Goal: Task Accomplishment & Management: Manage account settings

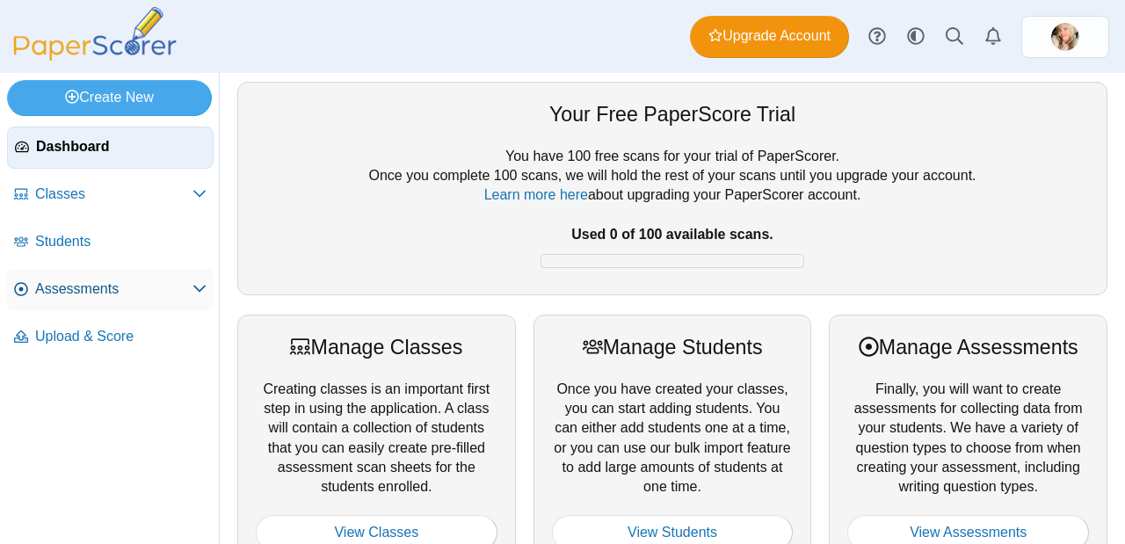
click at [106, 299] on link "Assessments" at bounding box center [110, 290] width 206 height 42
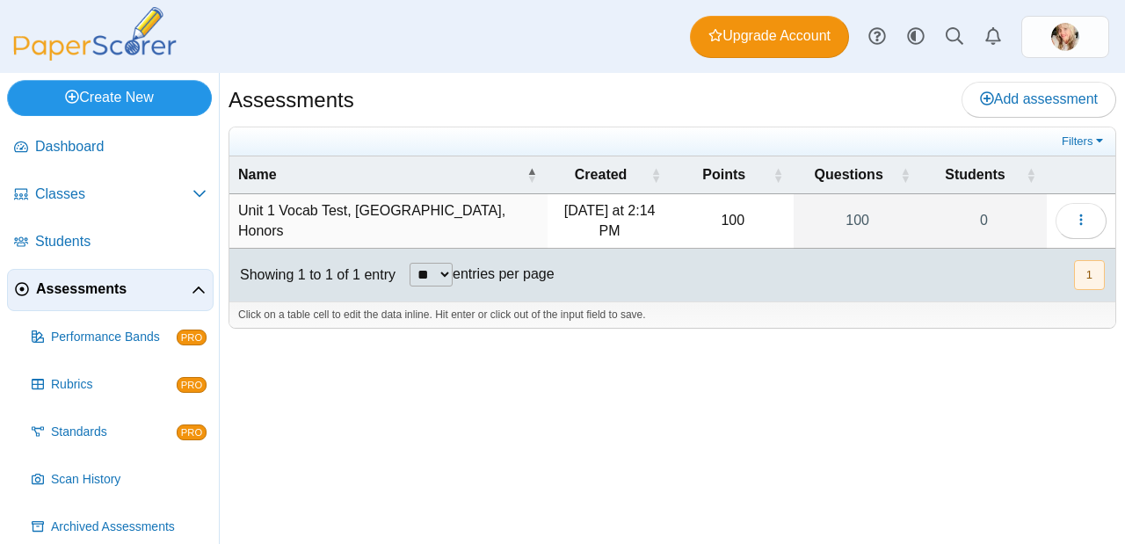
click at [143, 106] on link "Create New" at bounding box center [109, 97] width 205 height 35
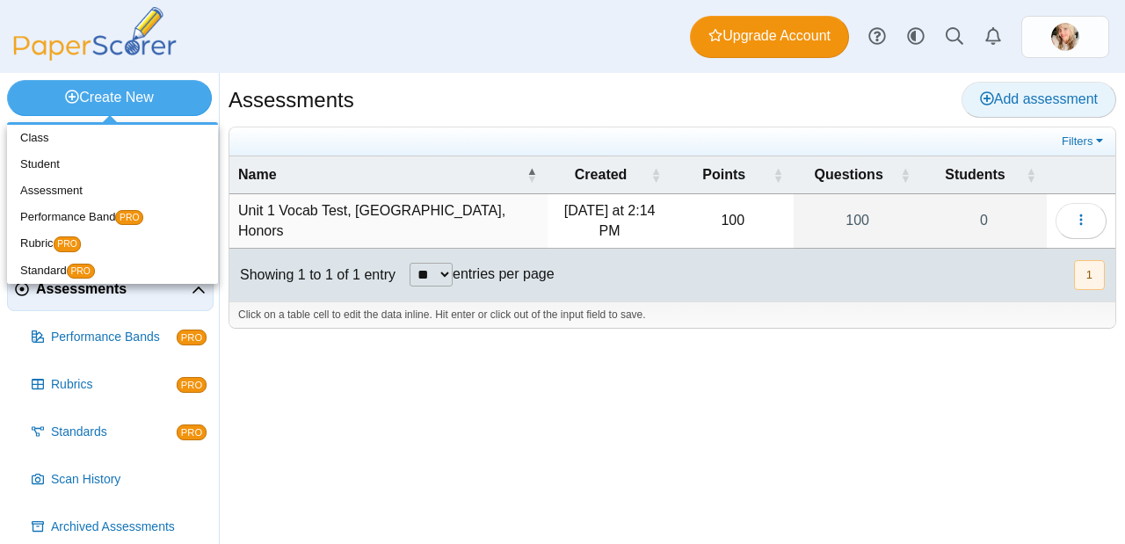
click at [1045, 111] on link "Add assessment" at bounding box center [1038, 99] width 155 height 35
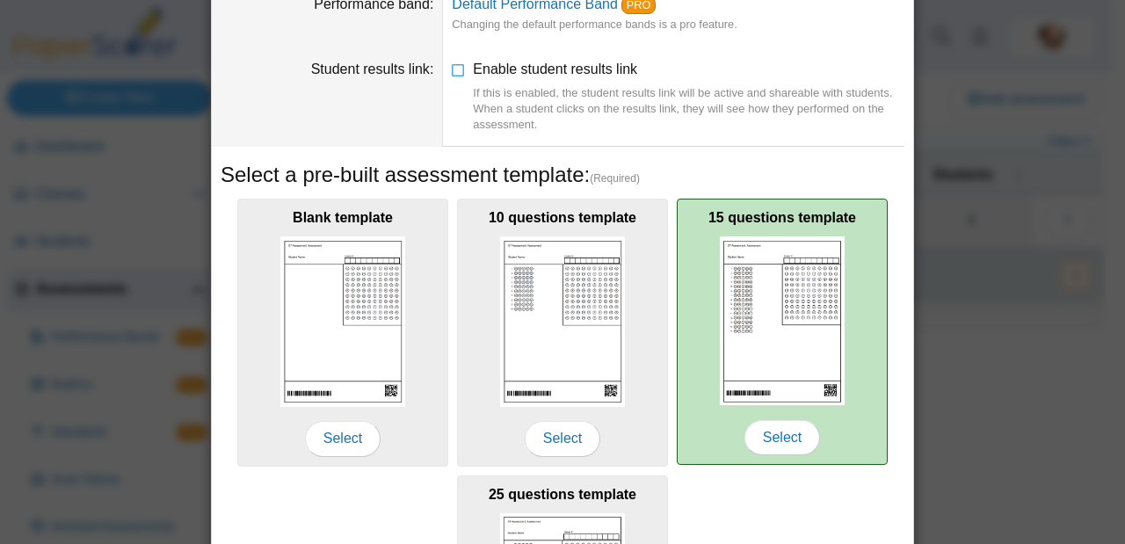
scroll to position [294, 0]
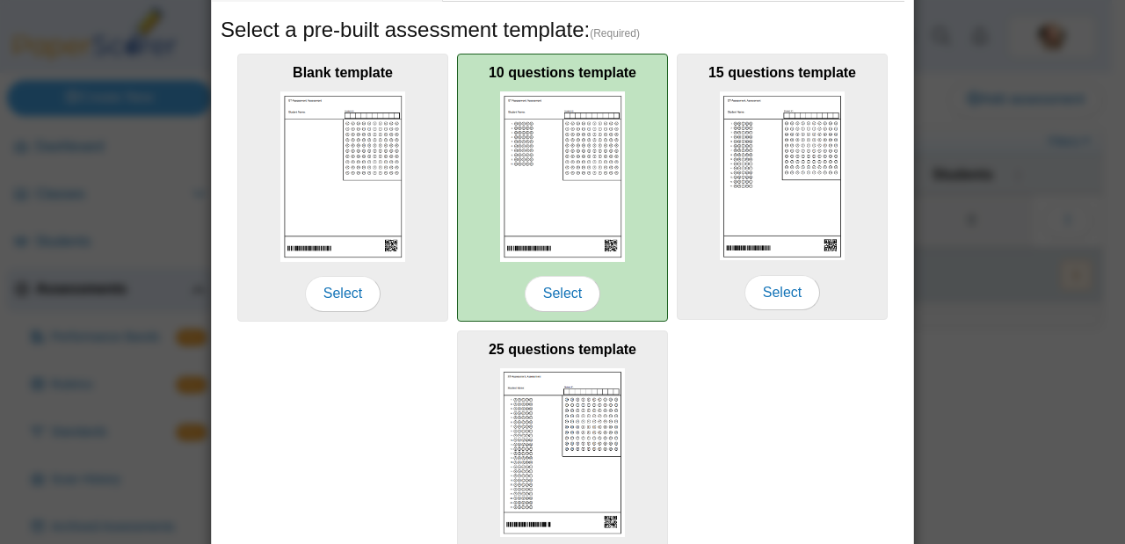
type input "*********"
click at [517, 231] on img at bounding box center [562, 176] width 125 height 170
click at [558, 295] on span "Select" at bounding box center [562, 293] width 76 height 35
click at [564, 299] on span "Select" at bounding box center [562, 293] width 76 height 35
click at [561, 311] on span "Select" at bounding box center [562, 293] width 76 height 35
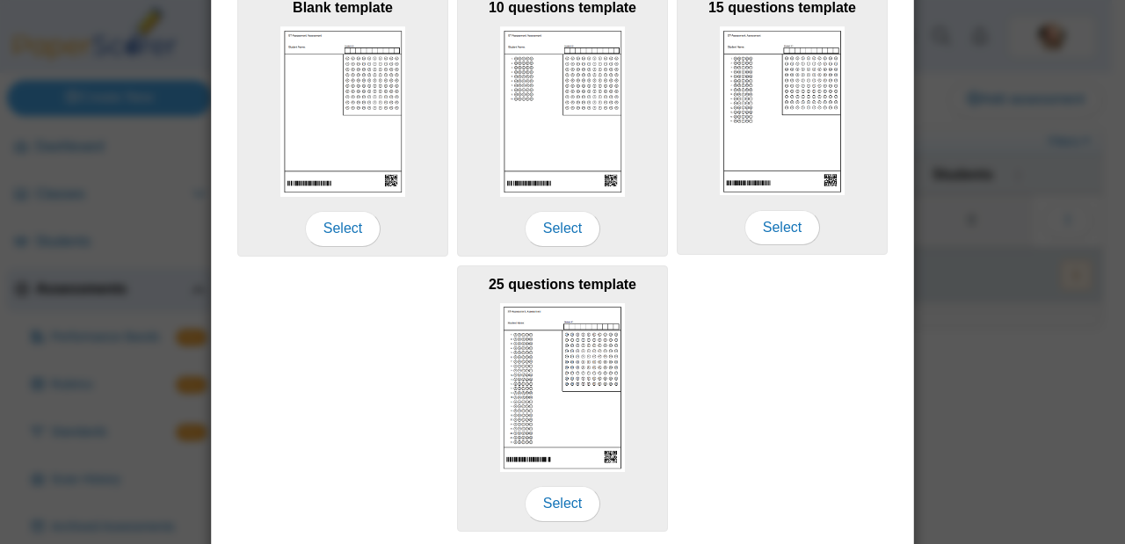
scroll to position [420, 0]
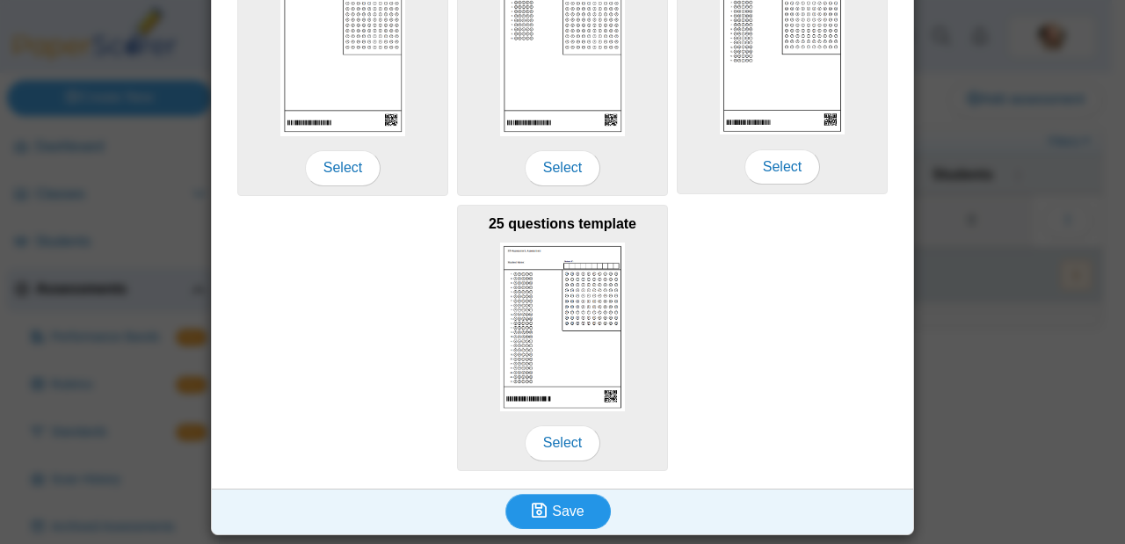
click at [564, 498] on button "Save" at bounding box center [557, 511] width 105 height 35
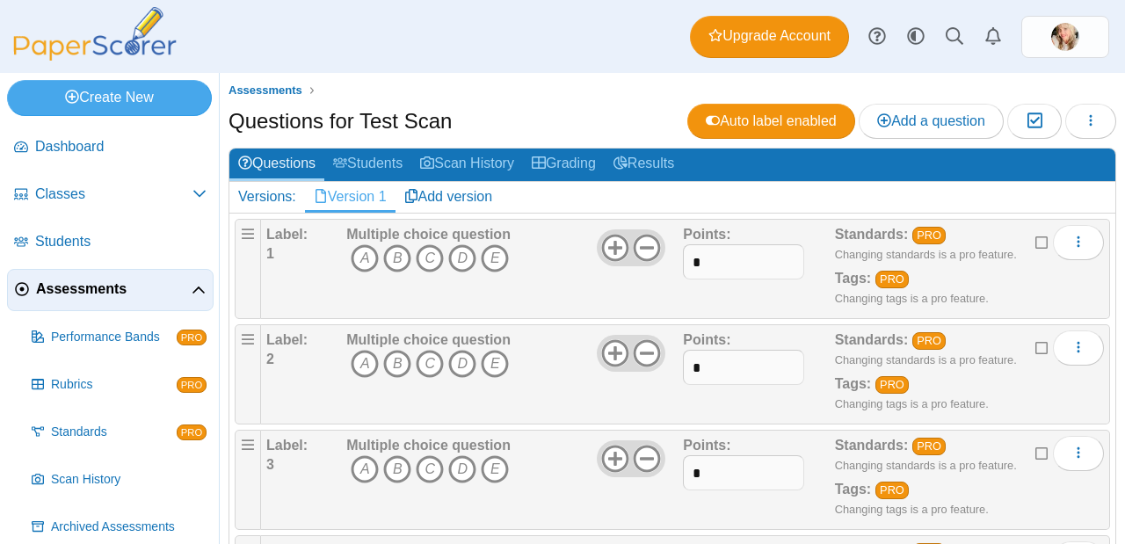
scroll to position [86, 0]
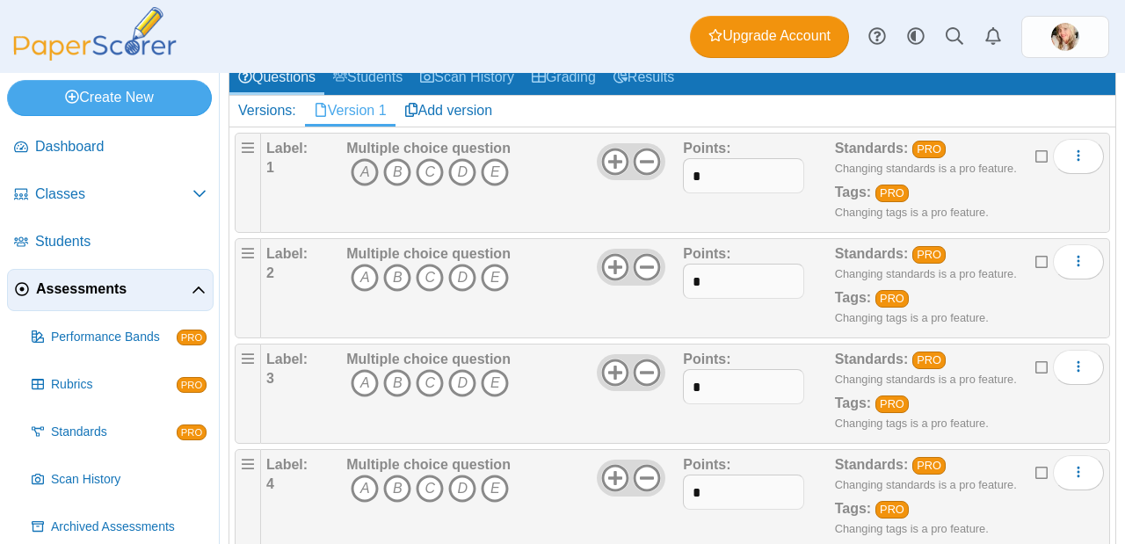
click at [372, 179] on icon "A" at bounding box center [365, 172] width 28 height 28
click at [349, 274] on span "A B C D E" at bounding box center [428, 280] width 164 height 33
click at [361, 278] on icon "A" at bounding box center [365, 278] width 28 height 28
click at [364, 392] on icon "A" at bounding box center [365, 383] width 28 height 28
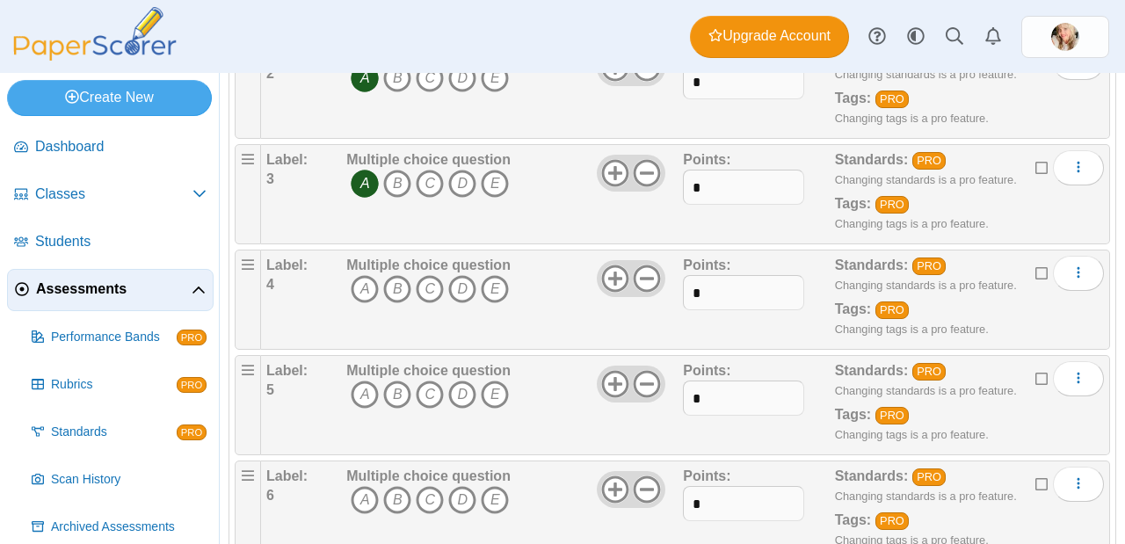
scroll to position [288, 0]
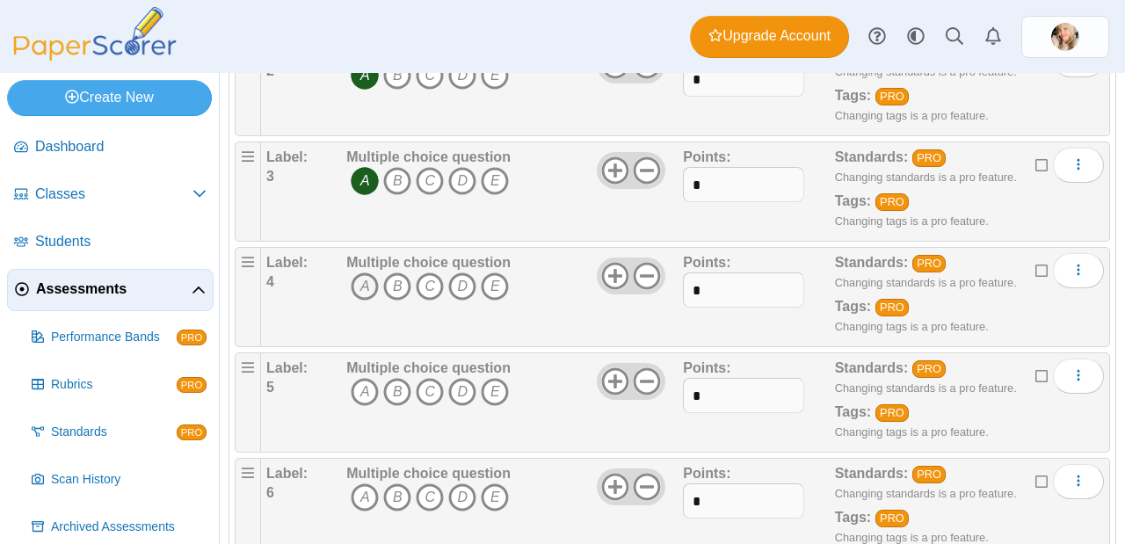
click at [366, 287] on icon "A" at bounding box center [365, 286] width 28 height 28
click at [364, 393] on icon "A" at bounding box center [365, 392] width 28 height 28
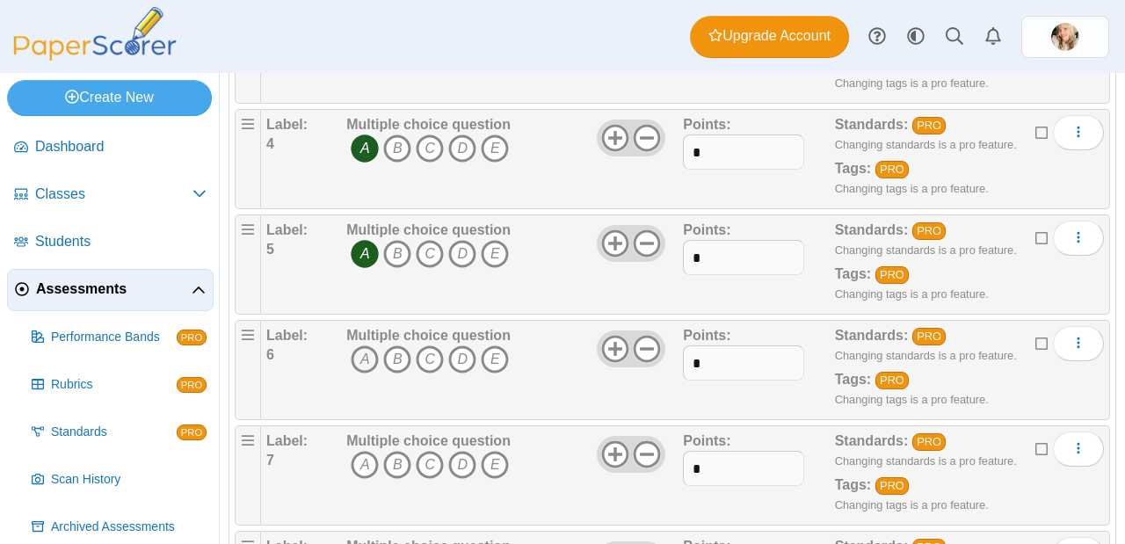
click at [357, 353] on icon "A" at bounding box center [365, 359] width 28 height 28
click at [374, 462] on icon "A" at bounding box center [365, 465] width 28 height 28
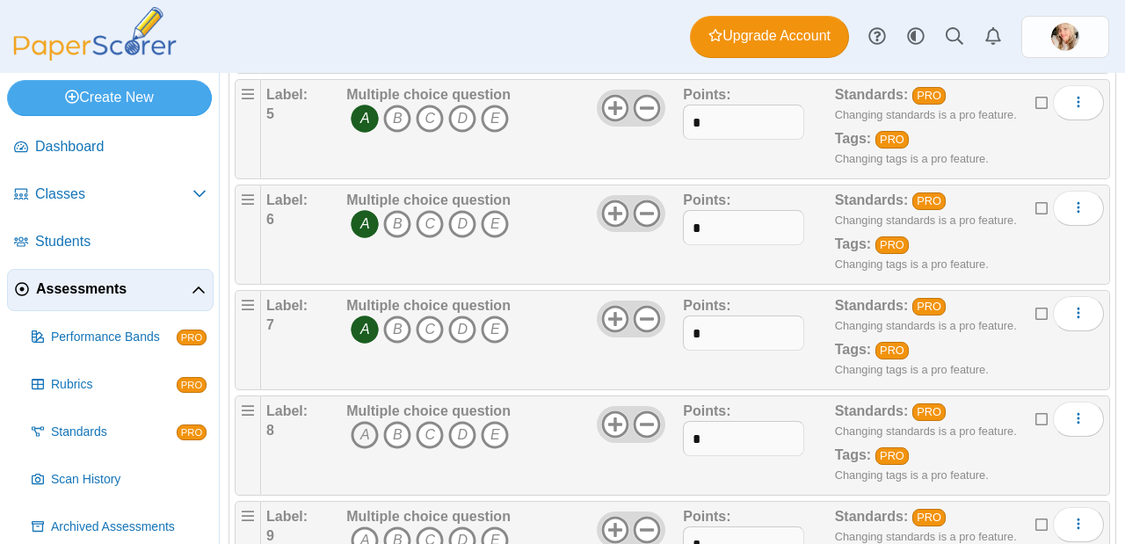
click at [365, 432] on icon "A" at bounding box center [365, 435] width 28 height 28
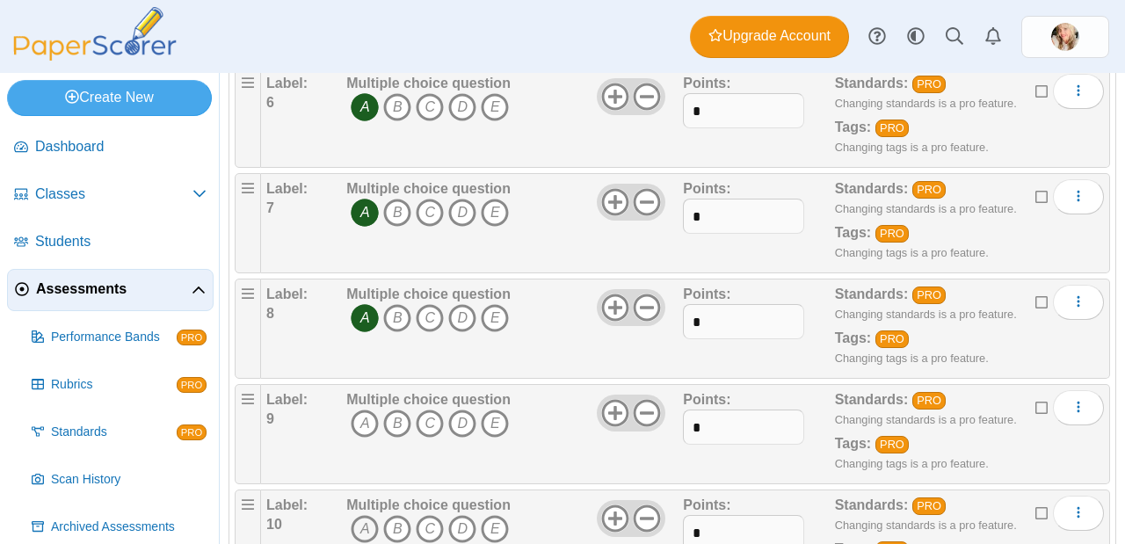
scroll to position [764, 0]
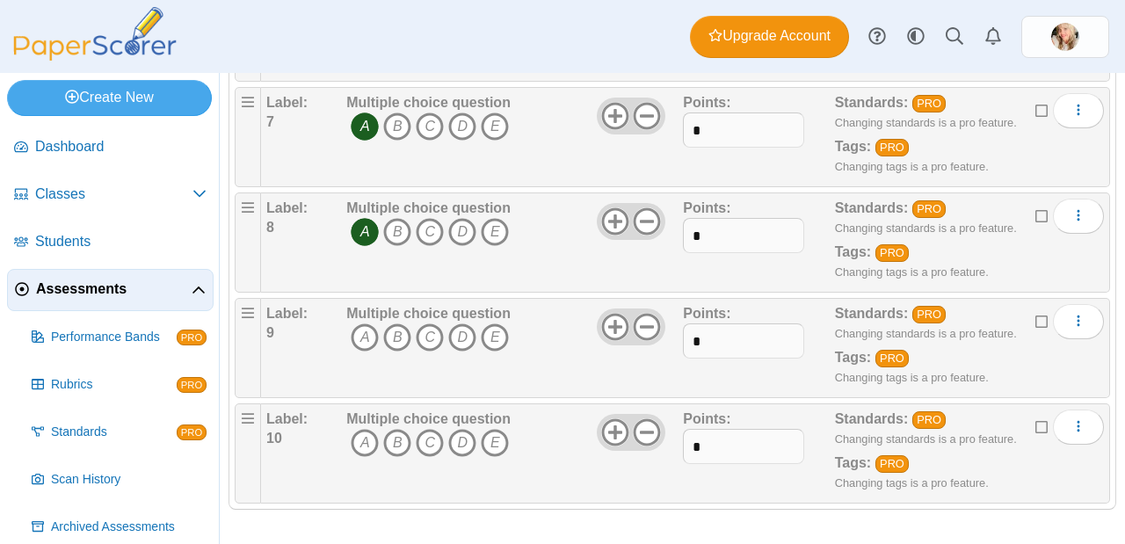
drag, startPoint x: 361, startPoint y: 339, endPoint x: 354, endPoint y: 356, distance: 18.1
click at [360, 340] on icon "A" at bounding box center [365, 337] width 28 height 28
click at [356, 455] on icon "A" at bounding box center [365, 443] width 28 height 28
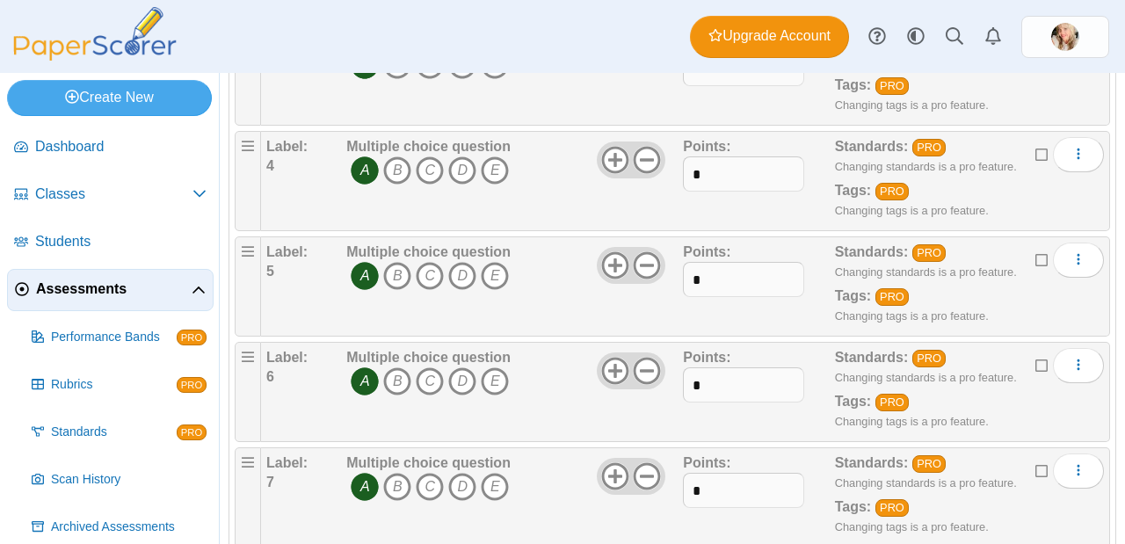
scroll to position [0, 0]
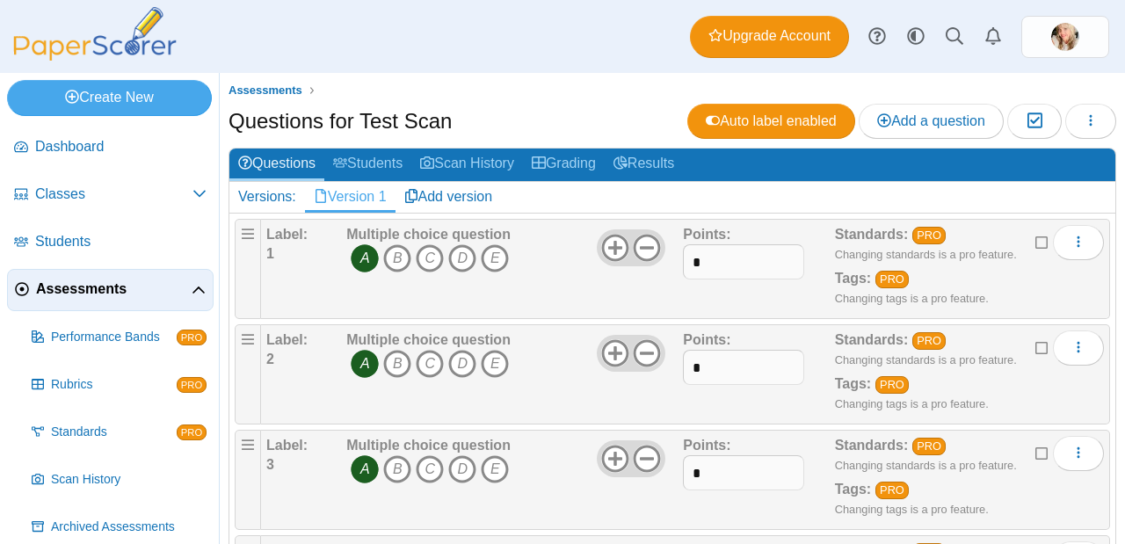
click at [510, 118] on div "Questions for Test Scan Auto label enabled Add a question Moderation 0 Loading…" at bounding box center [671, 124] width 887 height 40
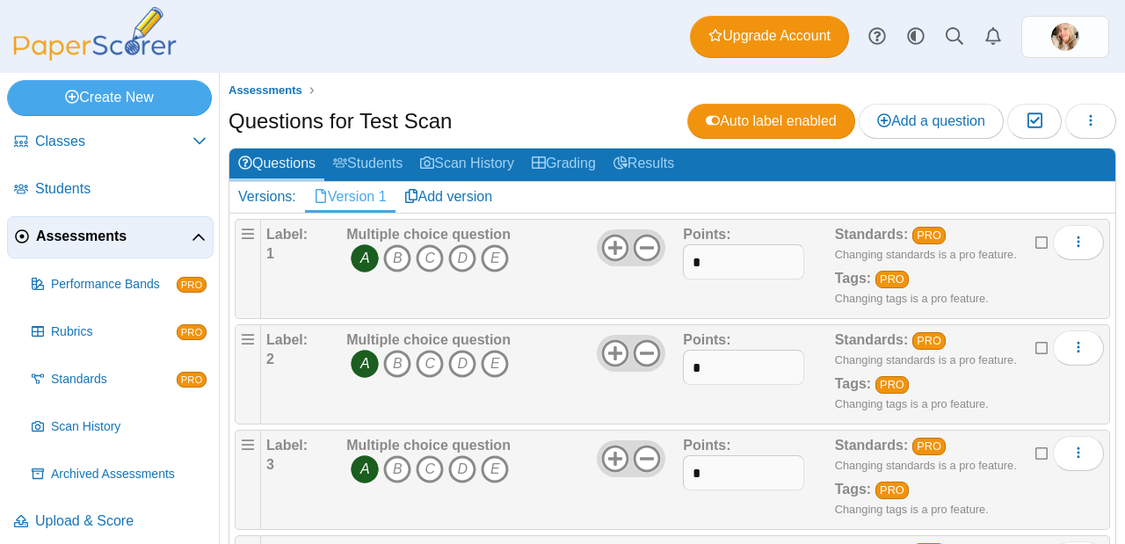
scroll to position [63, 0]
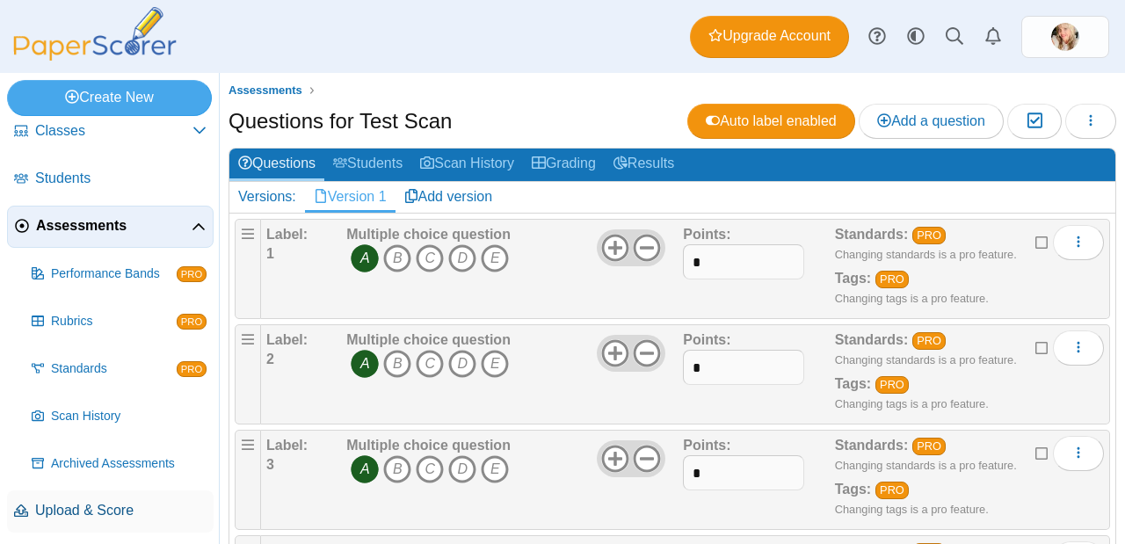
click at [98, 504] on span "Upload & Score" at bounding box center [120, 510] width 171 height 19
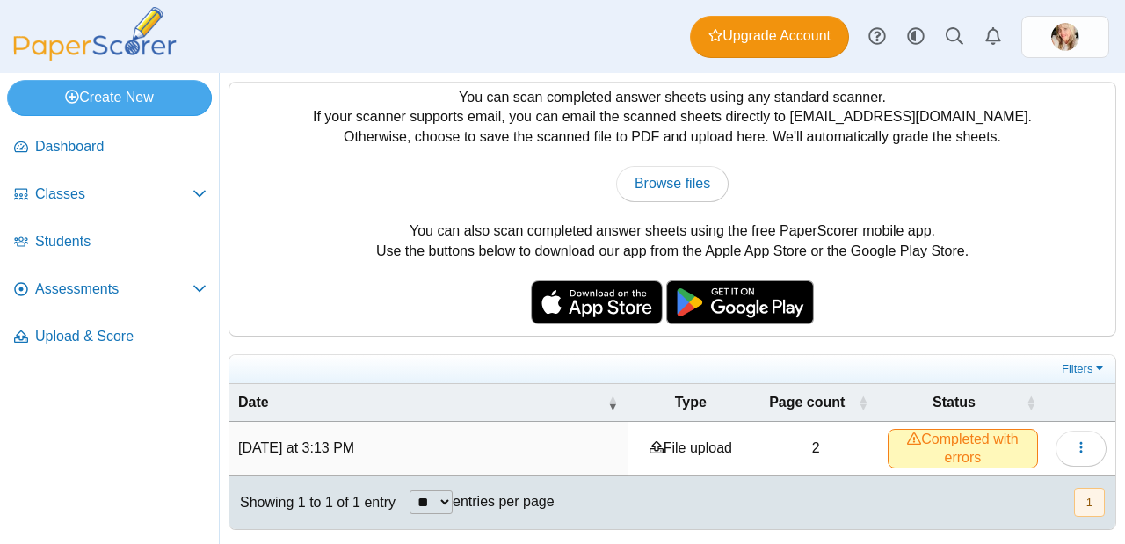
scroll to position [40, 0]
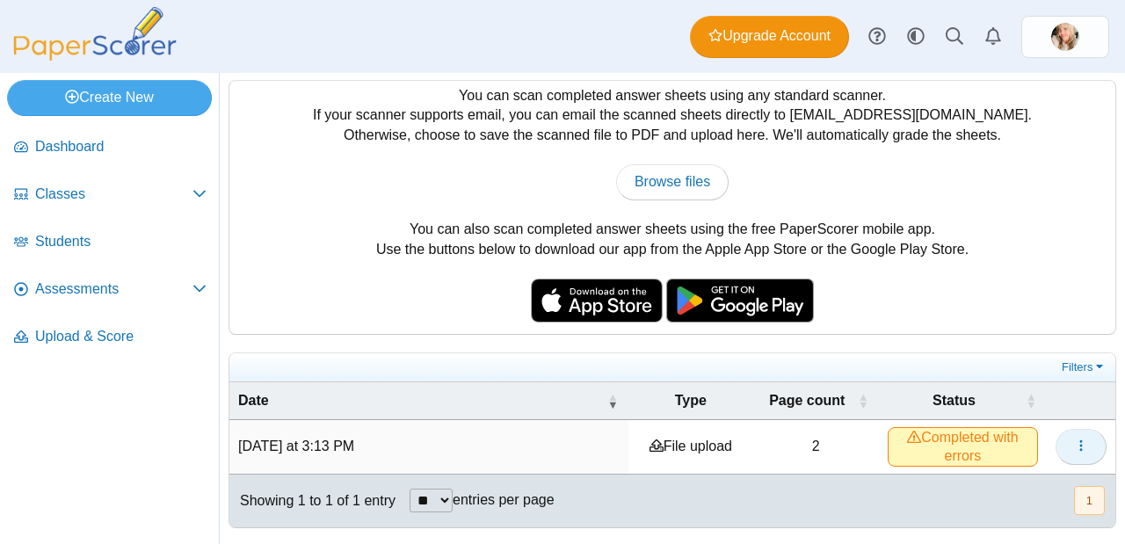
click at [1055, 429] on button "button" at bounding box center [1080, 446] width 51 height 35
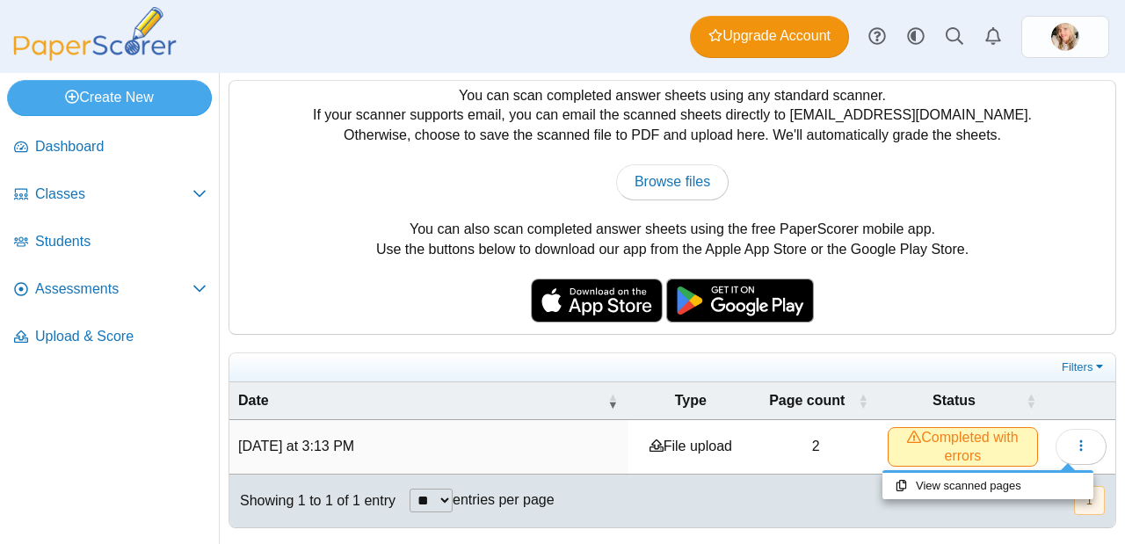
click at [307, 457] on td "Yesterday at 3:13 PM" at bounding box center [428, 447] width 399 height 54
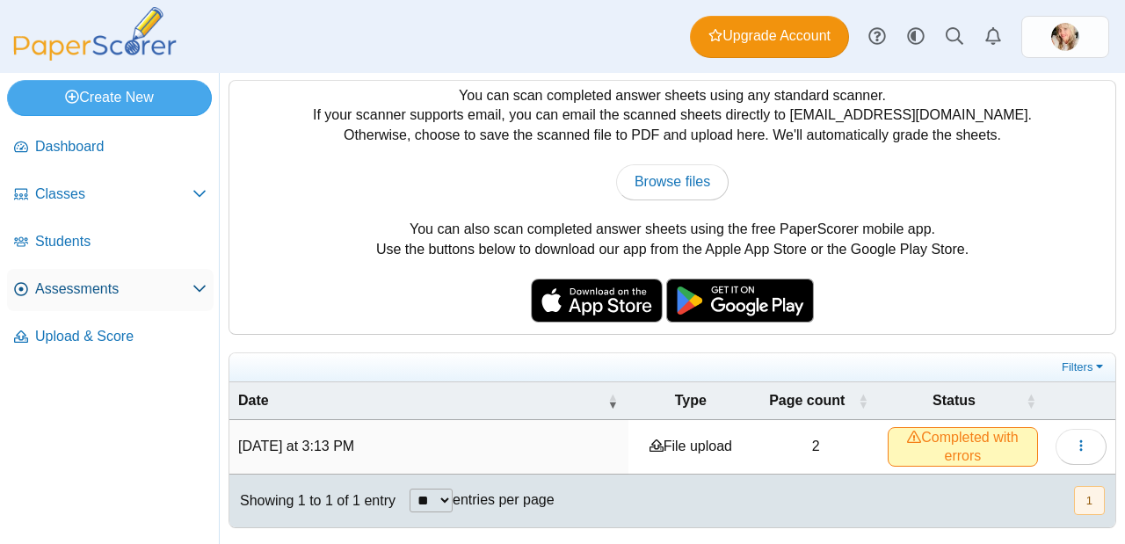
click at [92, 285] on span "Assessments" at bounding box center [113, 288] width 157 height 19
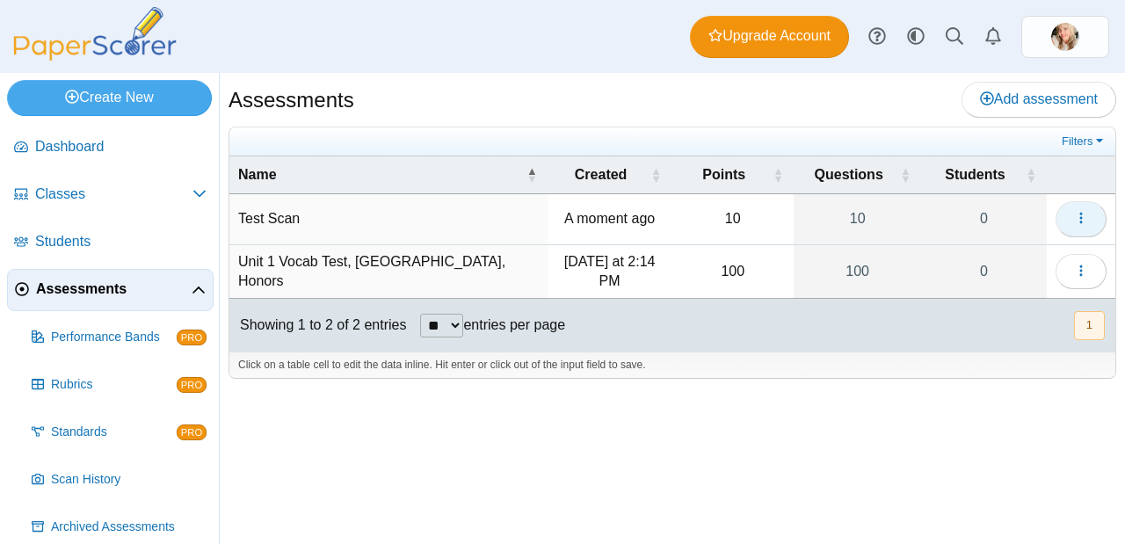
click at [1080, 220] on icon "button" at bounding box center [1081, 218] width 14 height 14
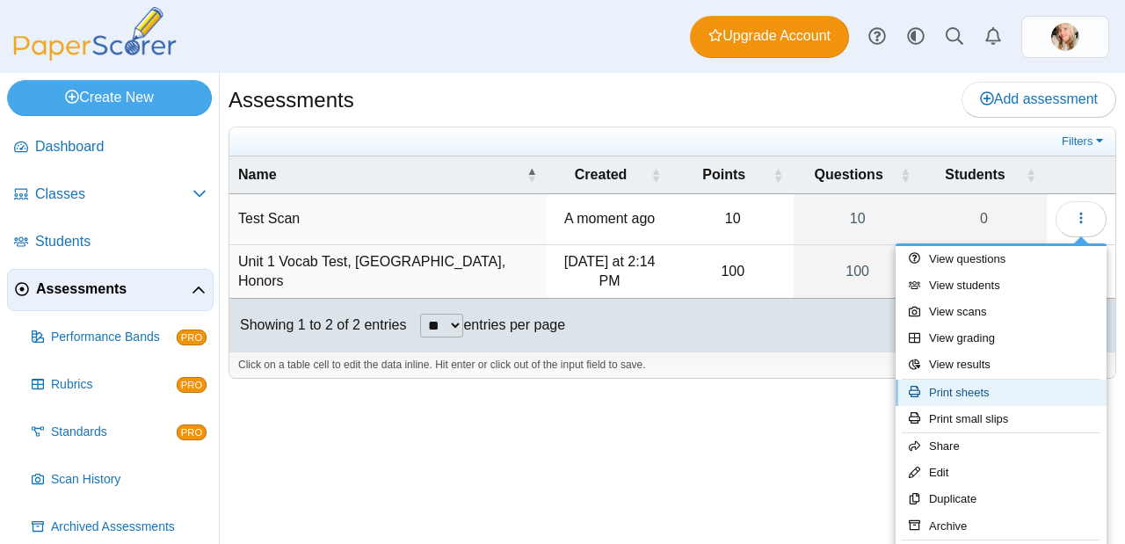
click at [984, 392] on link "Print sheets" at bounding box center [1000, 393] width 211 height 26
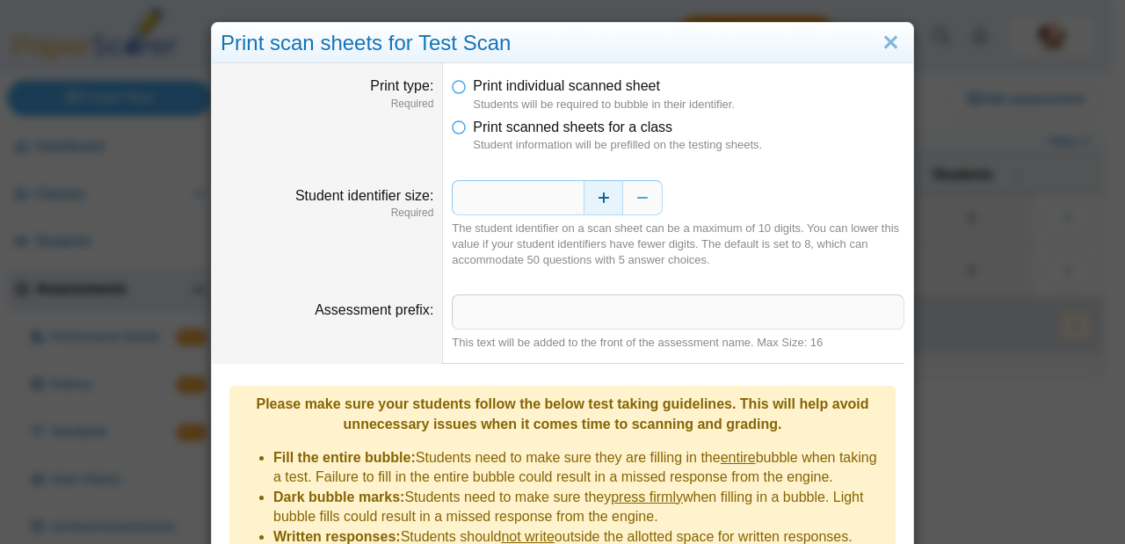
click at [593, 195] on button "Increase" at bounding box center [603, 197] width 40 height 35
click at [642, 191] on button "Decrease" at bounding box center [643, 197] width 40 height 35
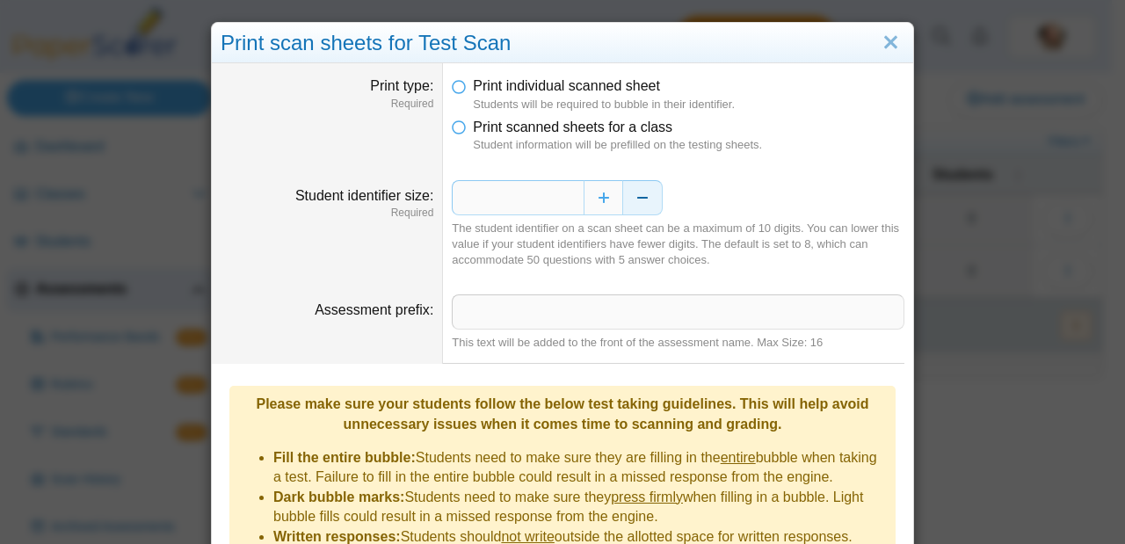
click at [642, 191] on button "Decrease" at bounding box center [643, 197] width 40 height 35
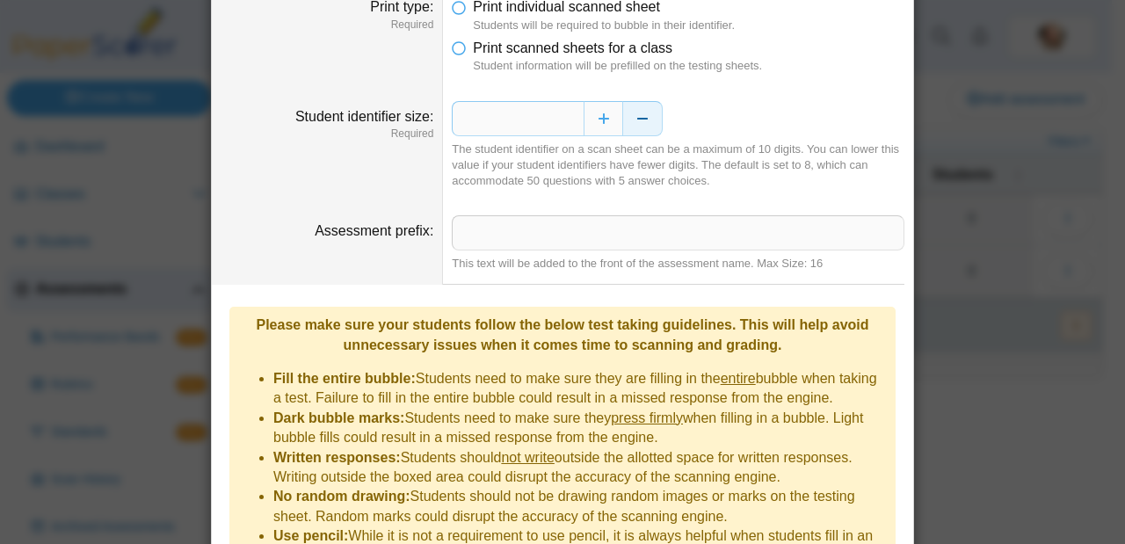
scroll to position [80, 0]
click at [452, 41] on icon at bounding box center [459, 44] width 14 height 12
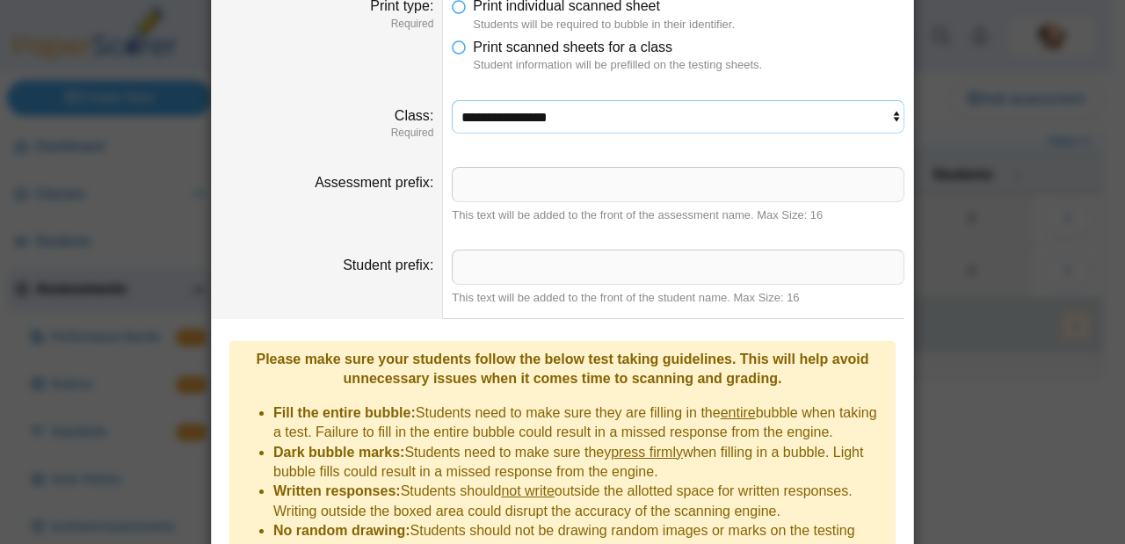
click at [629, 114] on select "**********" at bounding box center [678, 116] width 452 height 33
select select "**********"
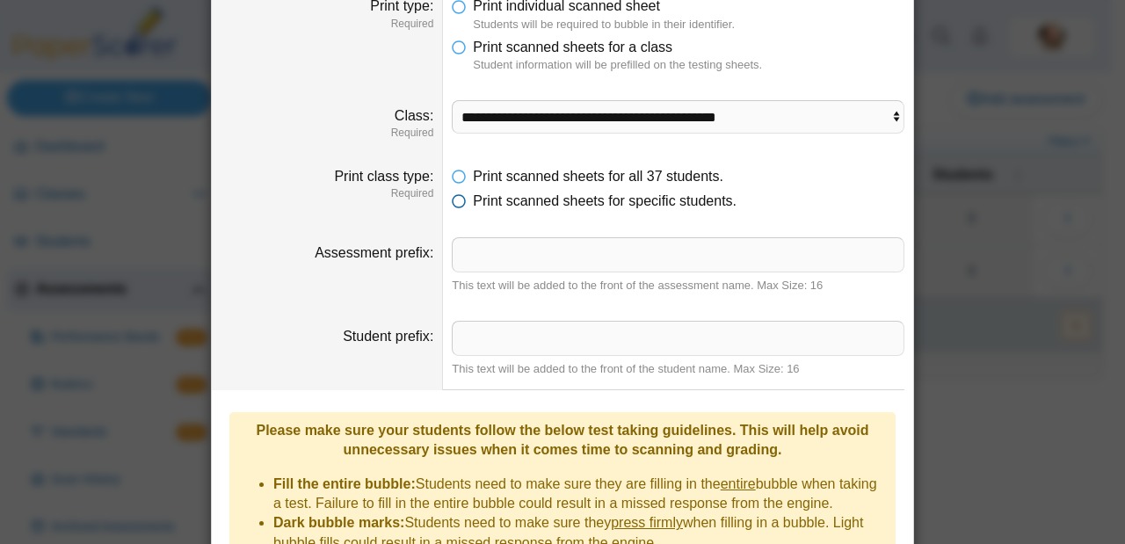
click at [452, 204] on icon at bounding box center [459, 198] width 14 height 12
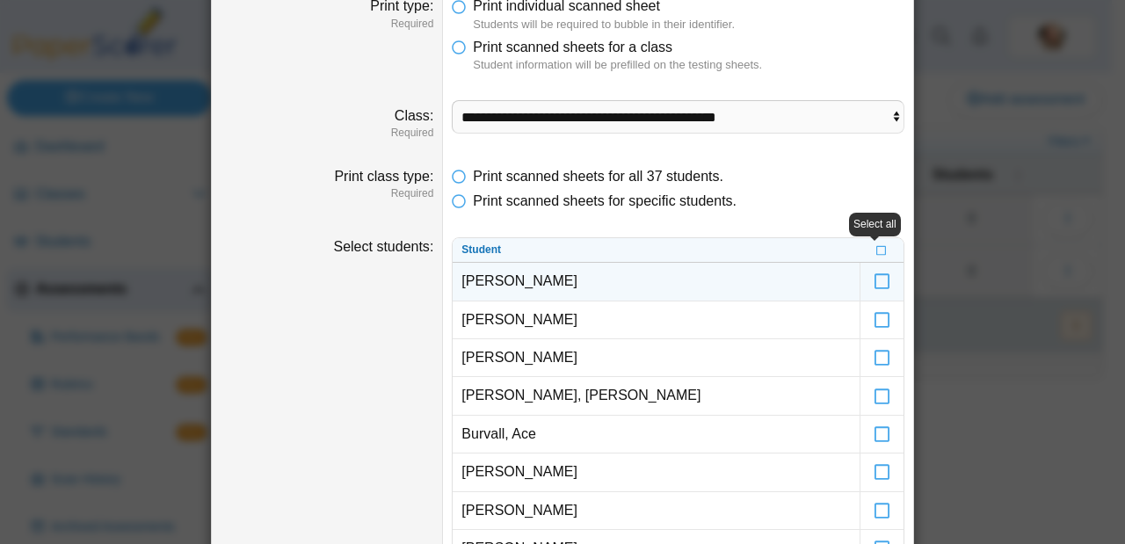
click at [565, 280] on td "Almanza, Natalie" at bounding box center [655, 282] width 407 height 38
click at [882, 280] on icon at bounding box center [882, 273] width 18 height 16
click at [874, 281] on icon at bounding box center [882, 273] width 18 height 16
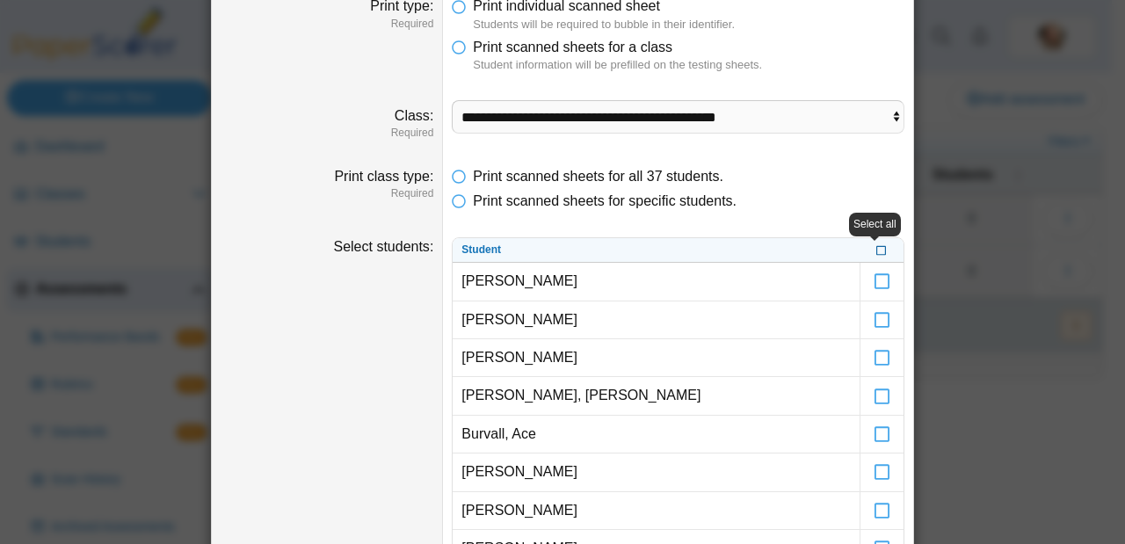
click at [878, 253] on icon at bounding box center [881, 249] width 11 height 10
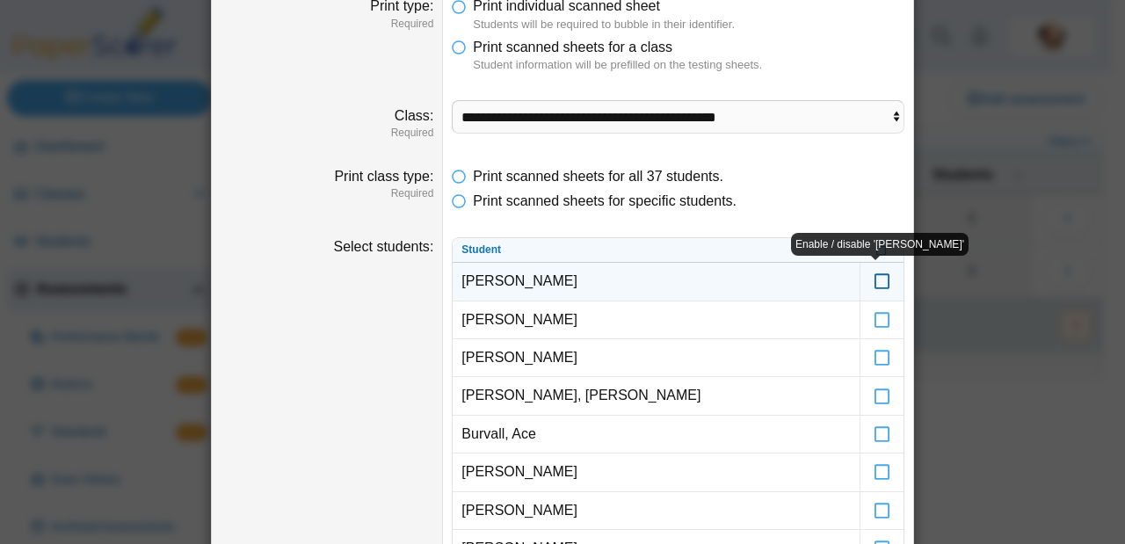
click at [873, 281] on icon at bounding box center [882, 273] width 18 height 16
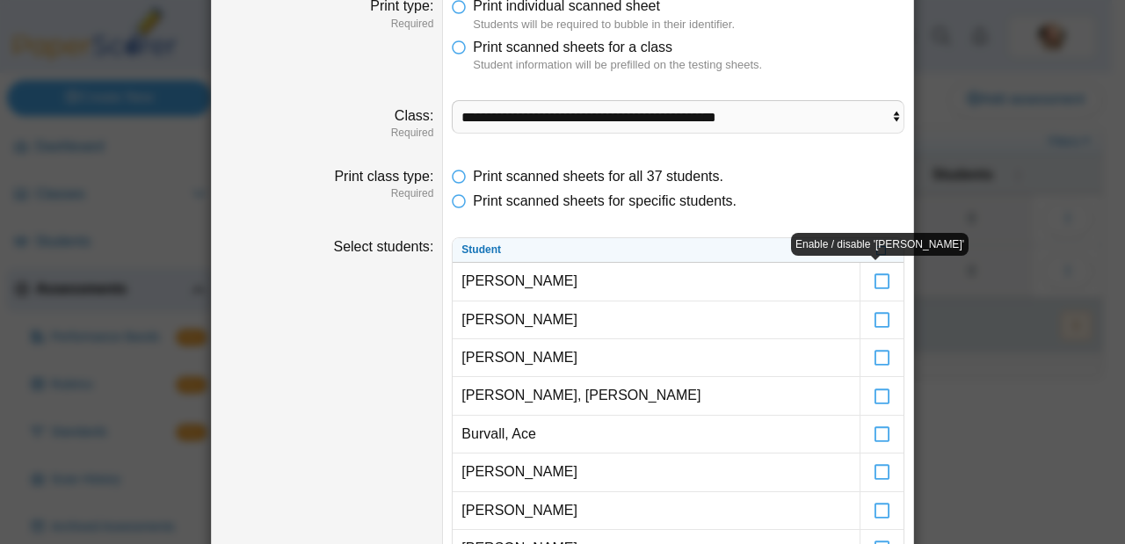
click at [1085, 310] on div "**********" at bounding box center [562, 272] width 1125 height 544
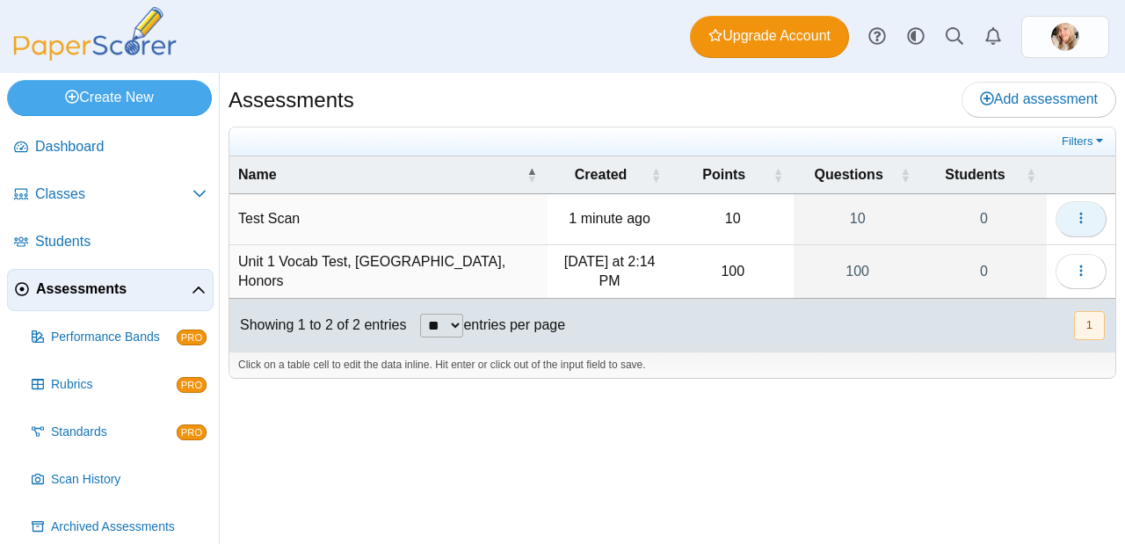
click at [1091, 223] on button "button" at bounding box center [1080, 218] width 51 height 35
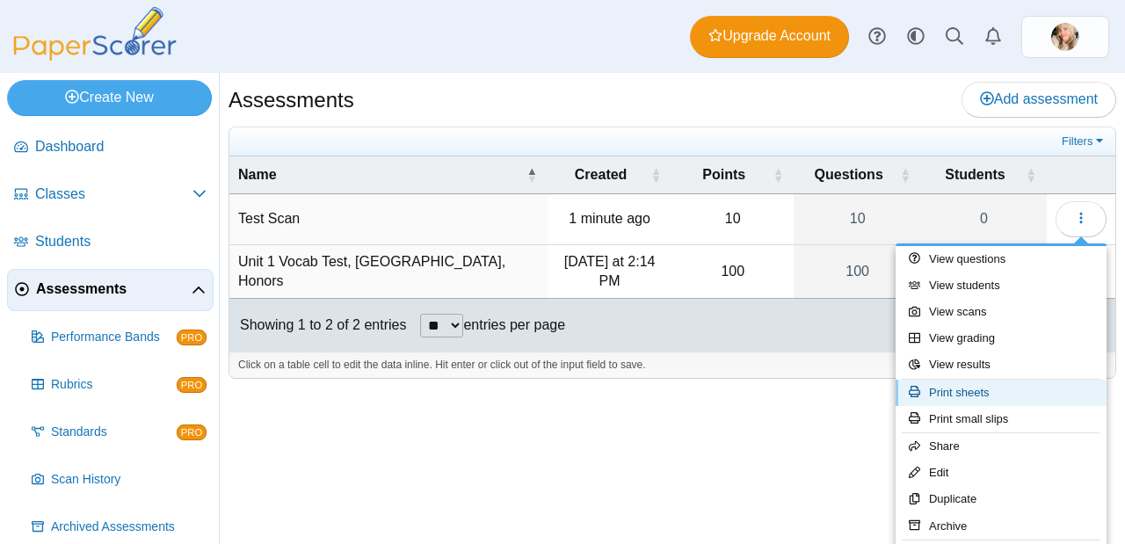
click at [985, 386] on link "Print sheets" at bounding box center [1000, 393] width 211 height 26
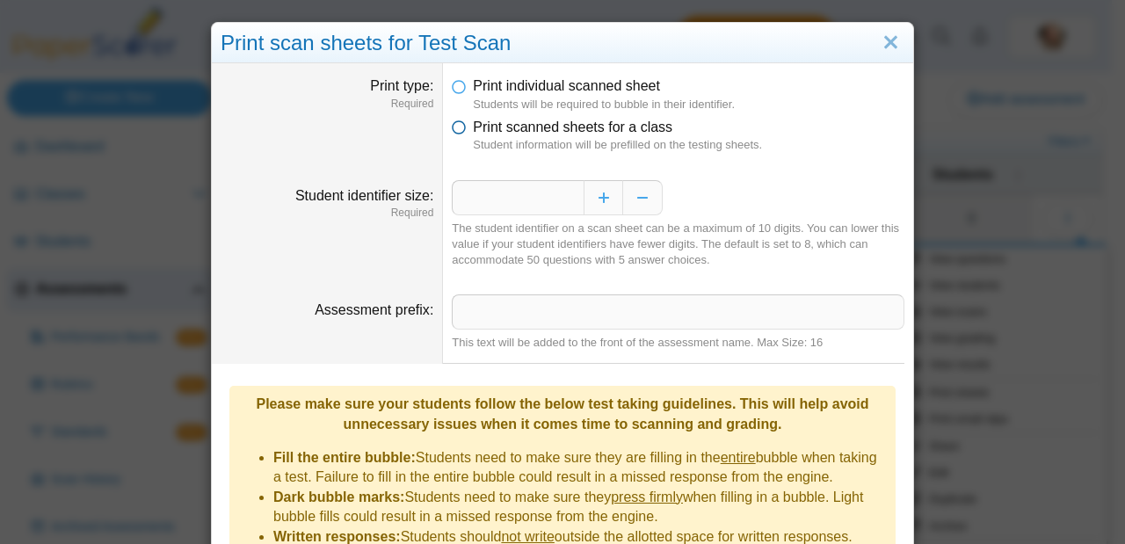
click at [452, 123] on icon at bounding box center [459, 124] width 14 height 12
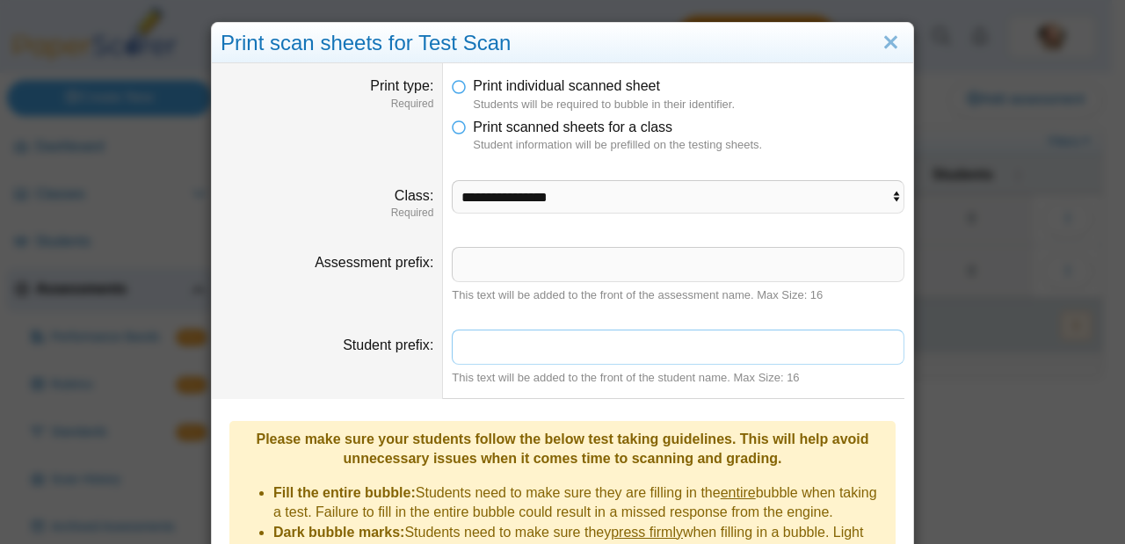
click at [564, 352] on input "Student prefix" at bounding box center [678, 346] width 452 height 35
click at [637, 182] on select "**********" at bounding box center [678, 196] width 452 height 33
select select "**********"
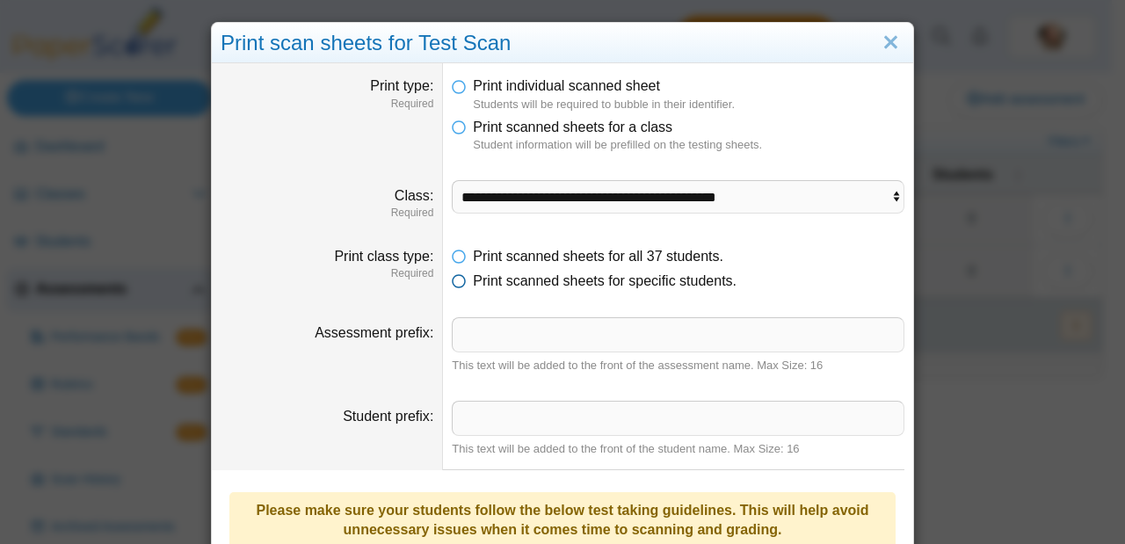
click at [453, 278] on icon at bounding box center [459, 277] width 14 height 12
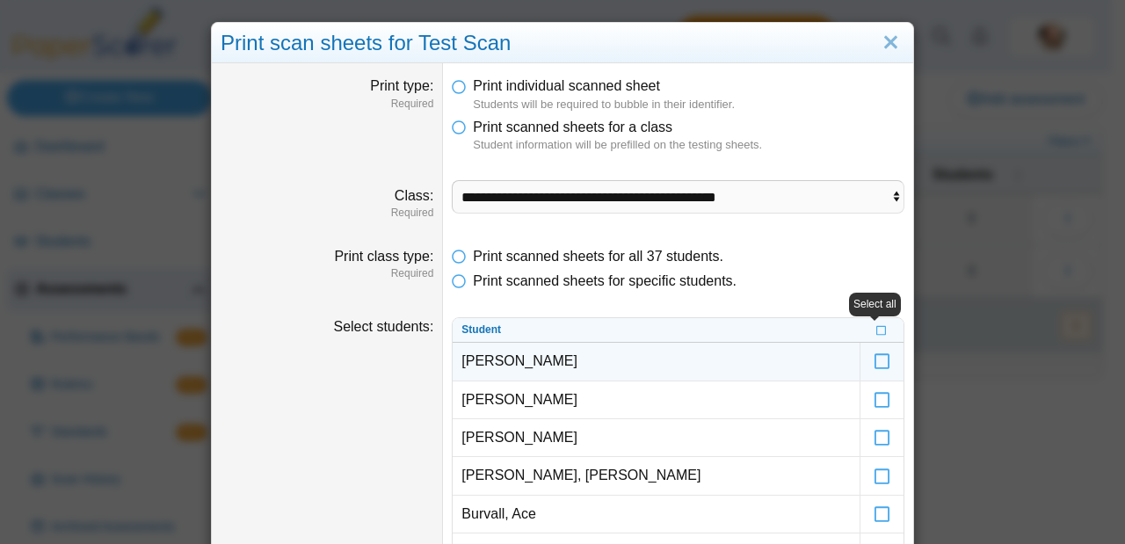
click at [597, 368] on td "[PERSON_NAME]" at bounding box center [655, 362] width 407 height 38
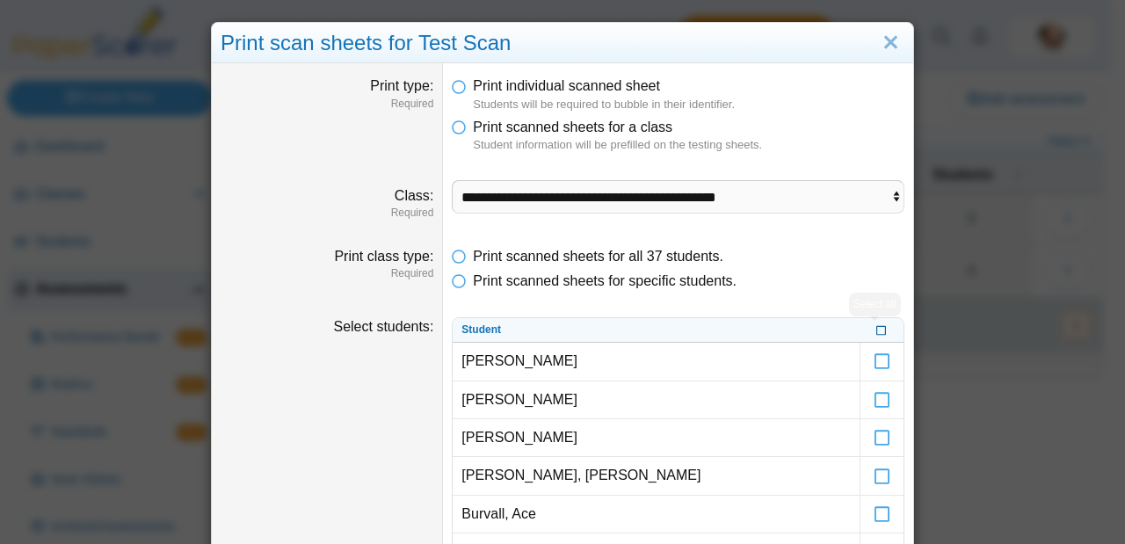
click at [876, 331] on icon at bounding box center [881, 329] width 11 height 10
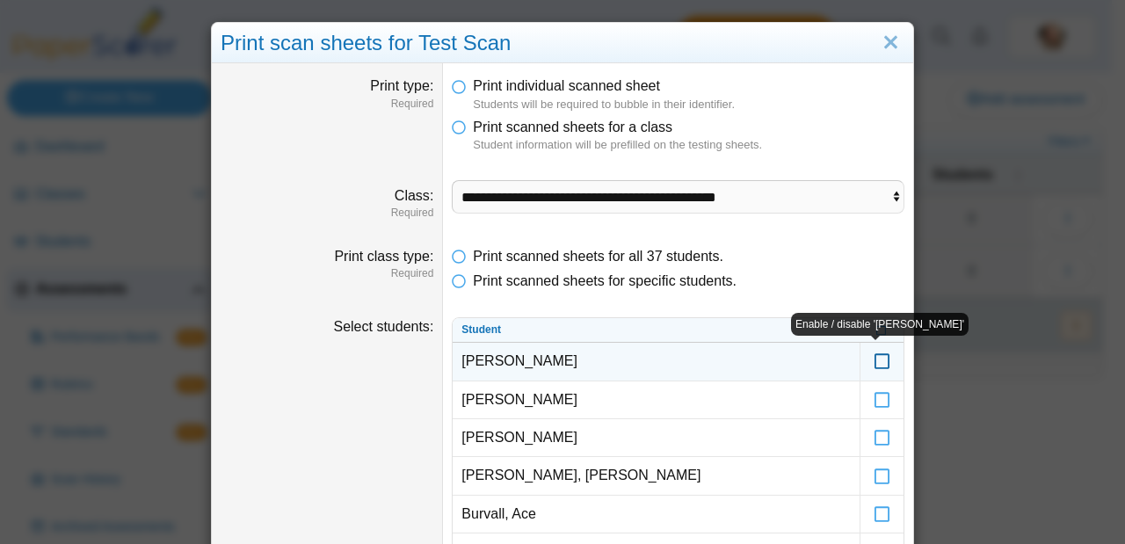
click at [877, 358] on icon at bounding box center [882, 353] width 18 height 16
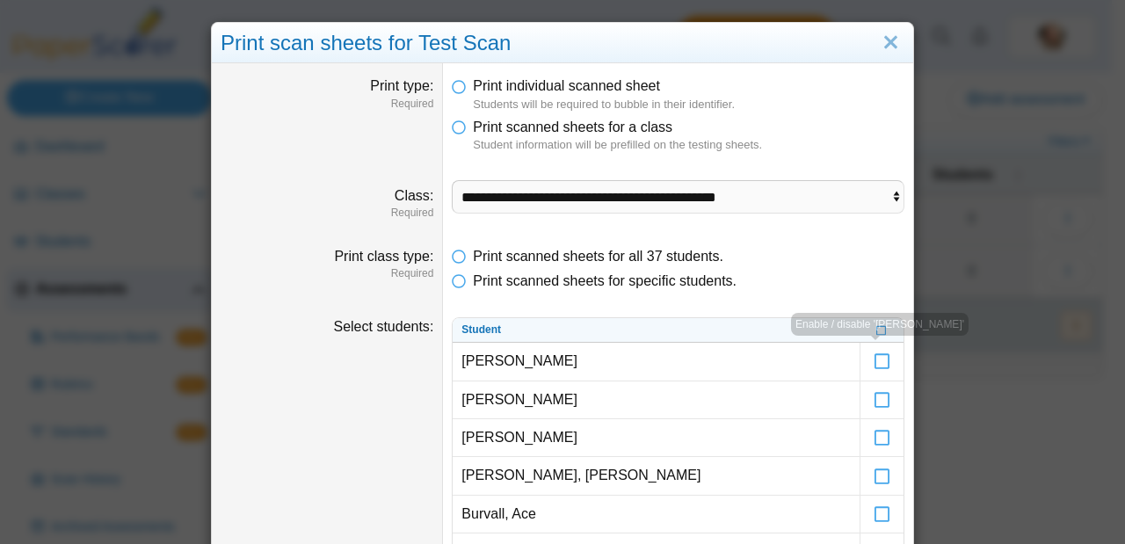
click at [865, 264] on li "Print scanned sheets for all 37 students." at bounding box center [678, 256] width 452 height 19
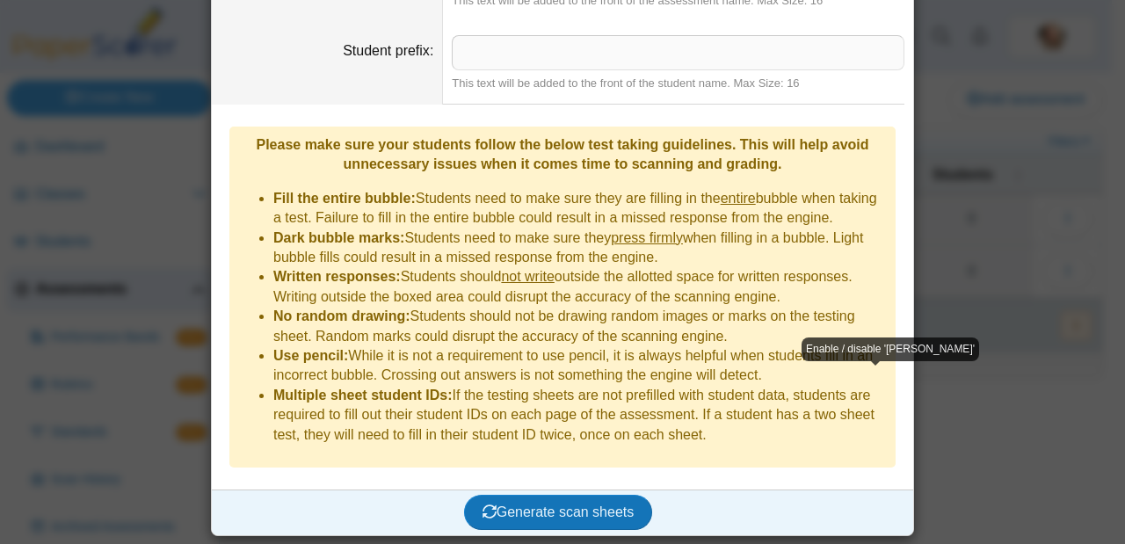
scroll to position [1833, 0]
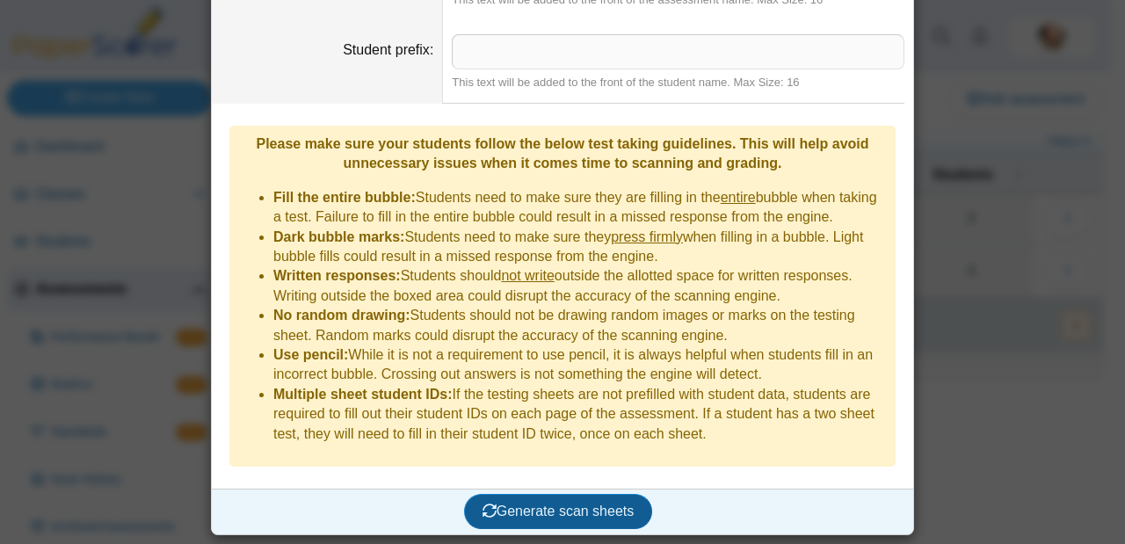
click at [607, 510] on span "Generate scan sheets" at bounding box center [558, 510] width 152 height 15
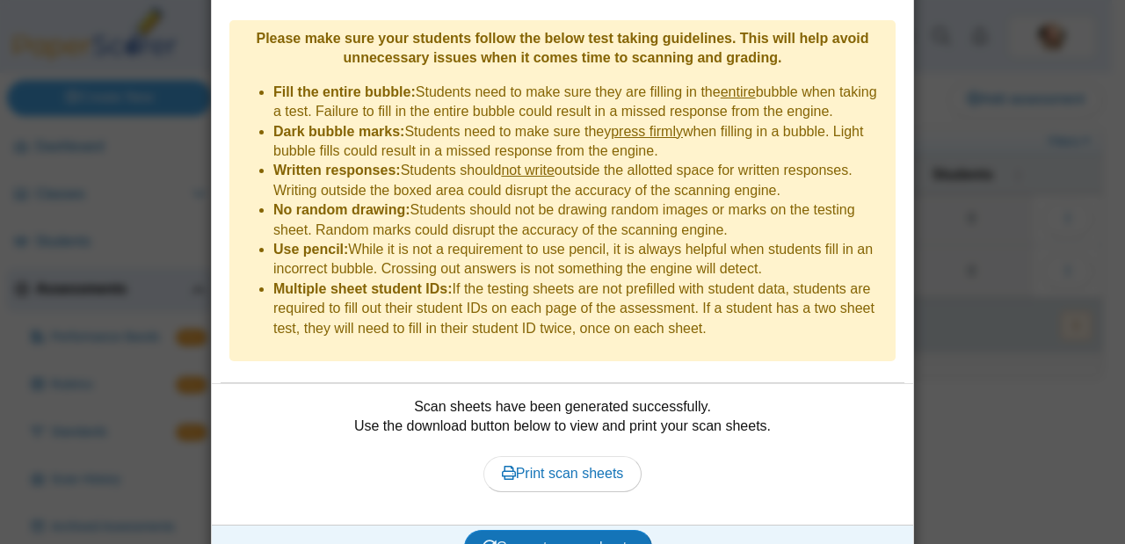
scroll to position [1974, 0]
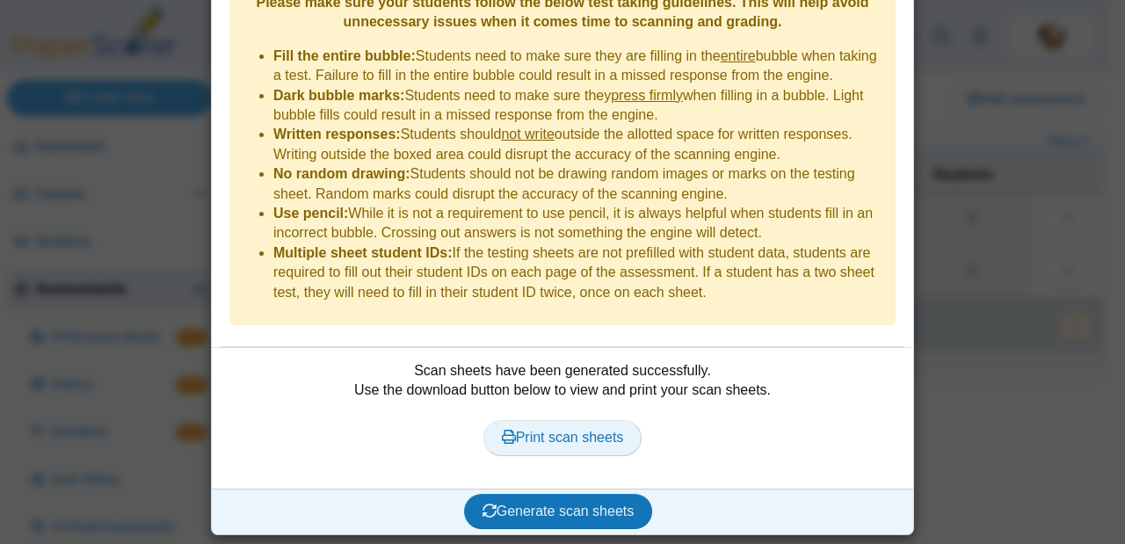
click at [574, 431] on span "Print scan sheets" at bounding box center [563, 437] width 122 height 15
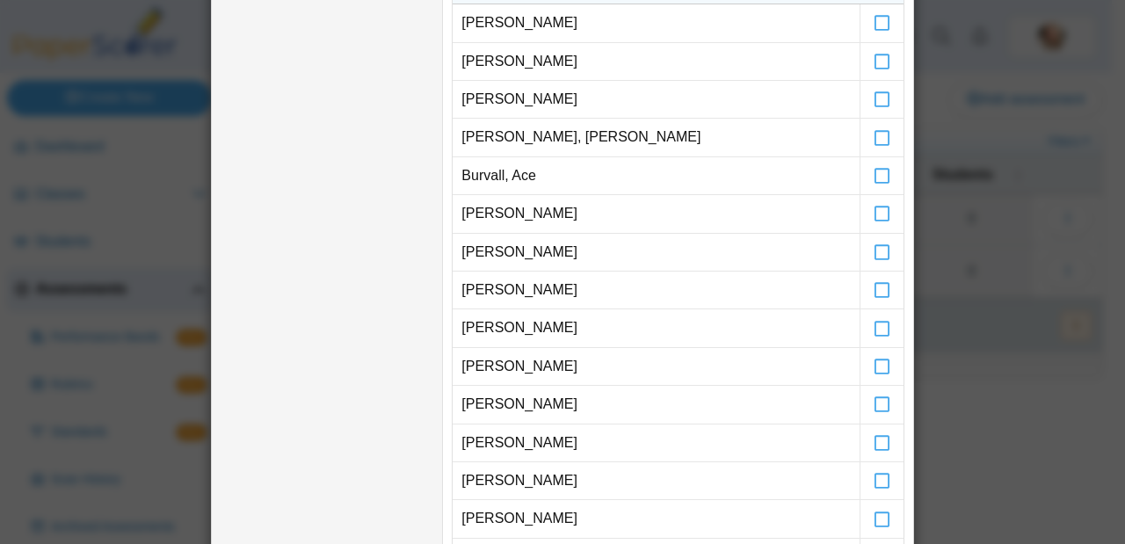
scroll to position [0, 0]
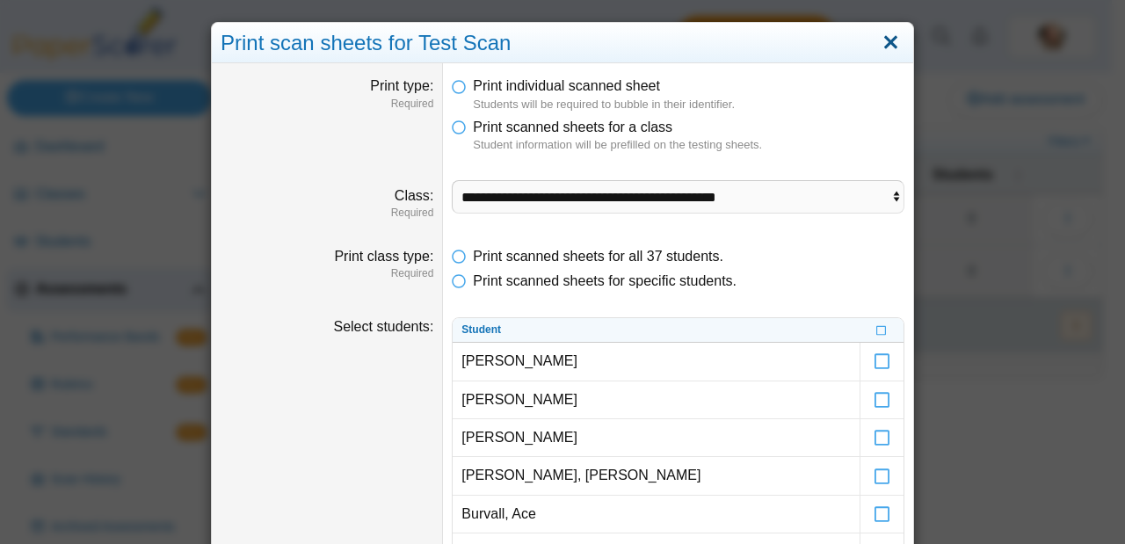
click at [879, 39] on link "Close" at bounding box center [890, 43] width 27 height 30
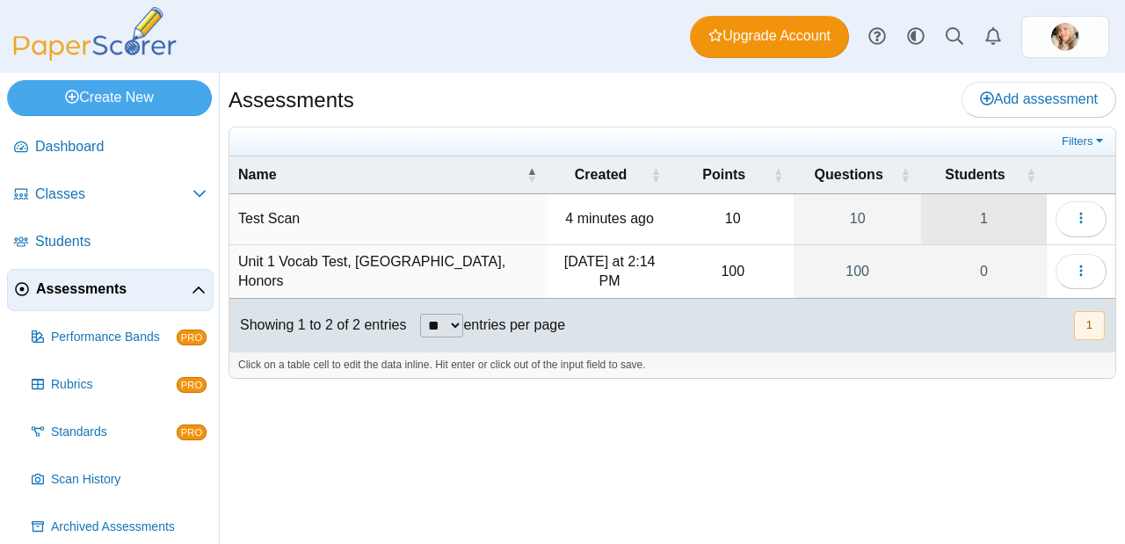
click at [987, 229] on link "1" at bounding box center [984, 218] width 126 height 49
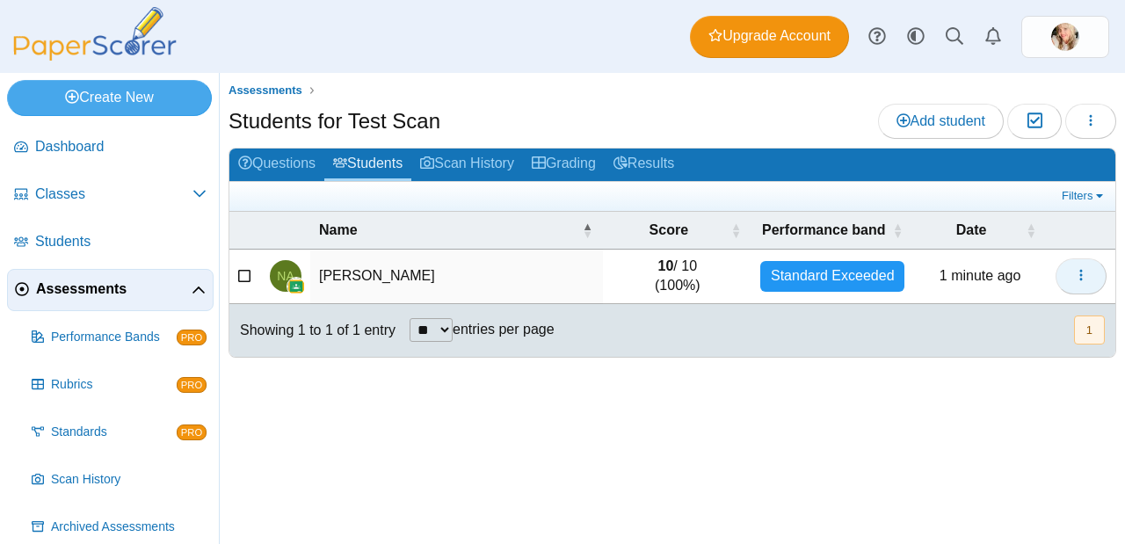
click at [1081, 273] on icon "button" at bounding box center [1081, 275] width 14 height 14
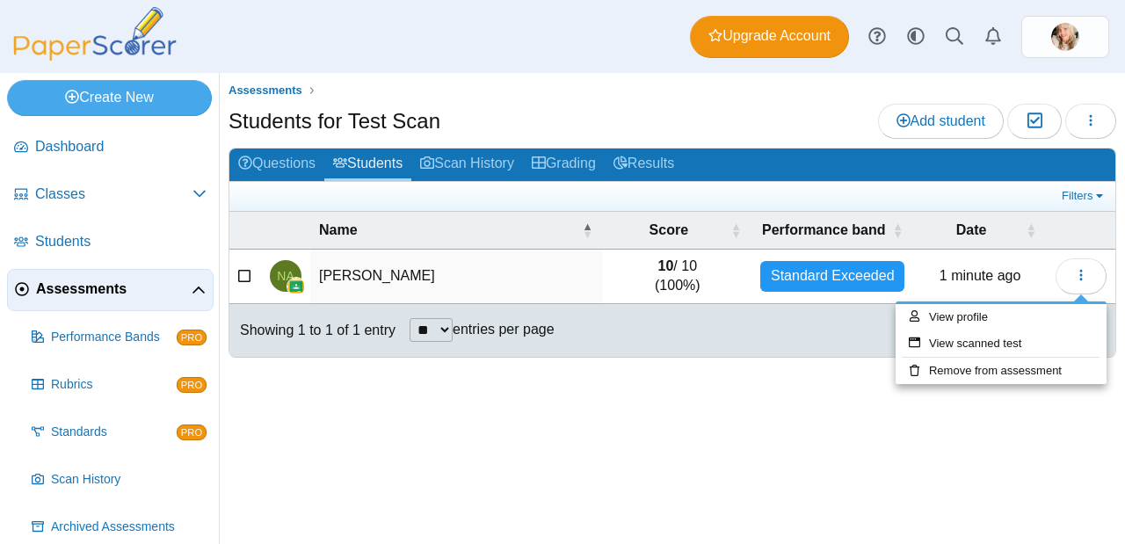
click at [802, 430] on div "Assessments Students for Test Scan Add student Moderation 0 Loading…" at bounding box center [672, 308] width 905 height 471
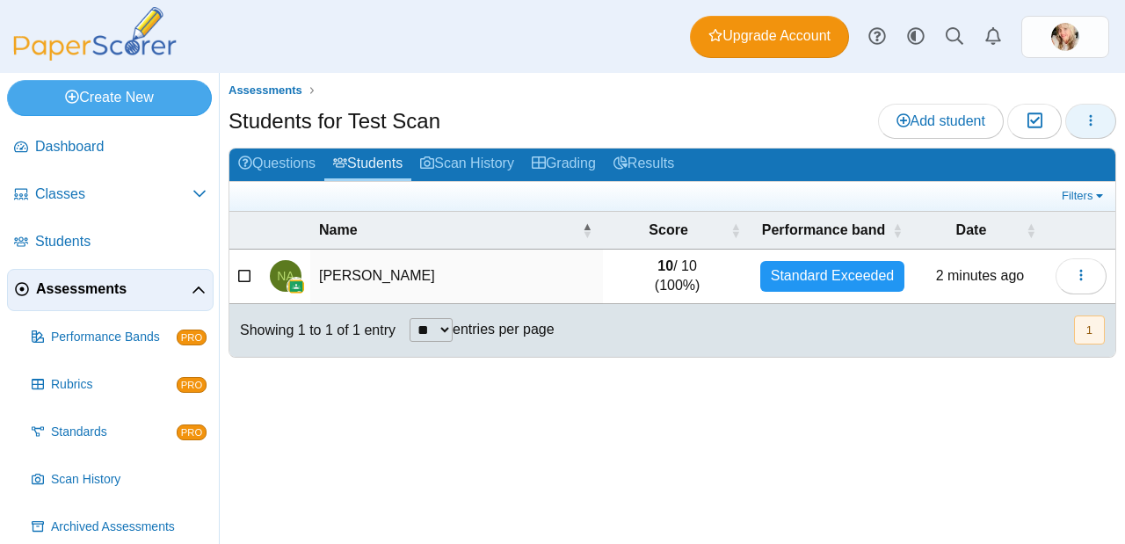
click at [1089, 119] on use "button" at bounding box center [1090, 119] width 3 height 11
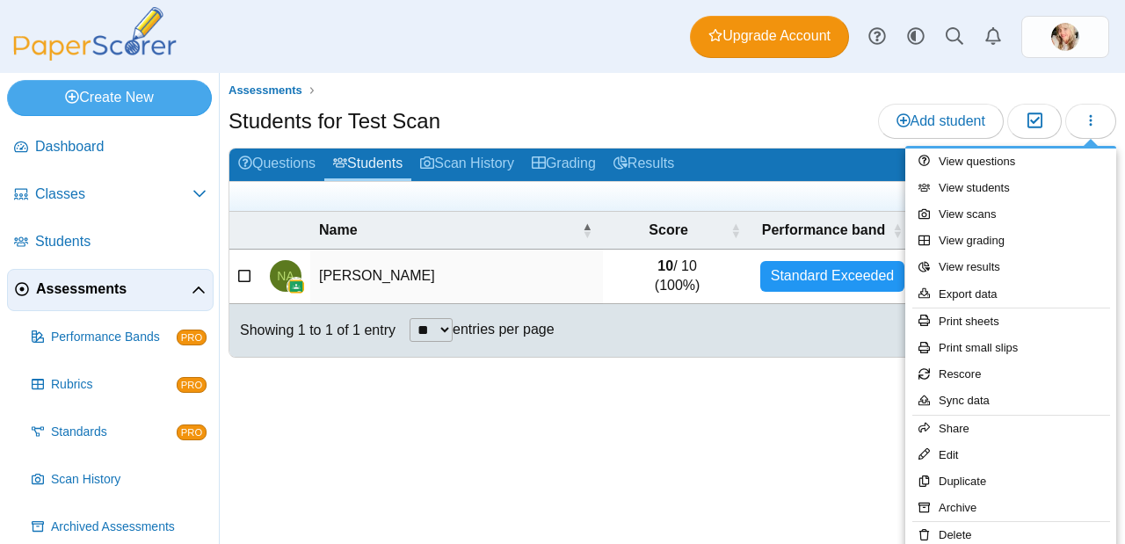
click at [812, 365] on div at bounding box center [671, 367] width 887 height 18
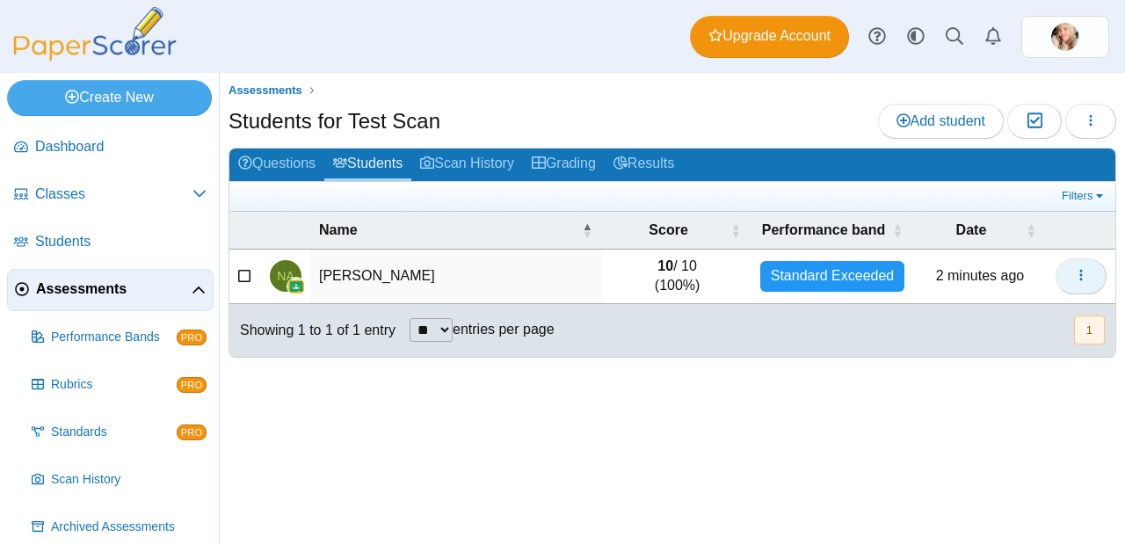
click at [1084, 285] on button "button" at bounding box center [1080, 275] width 51 height 35
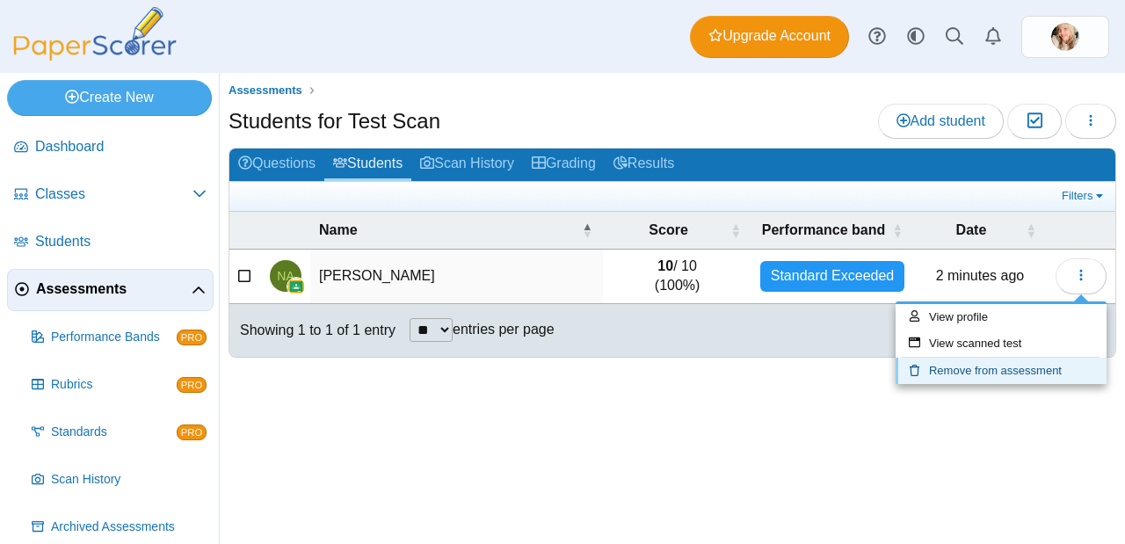
click at [1020, 368] on link "Remove from assessment" at bounding box center [1000, 371] width 211 height 26
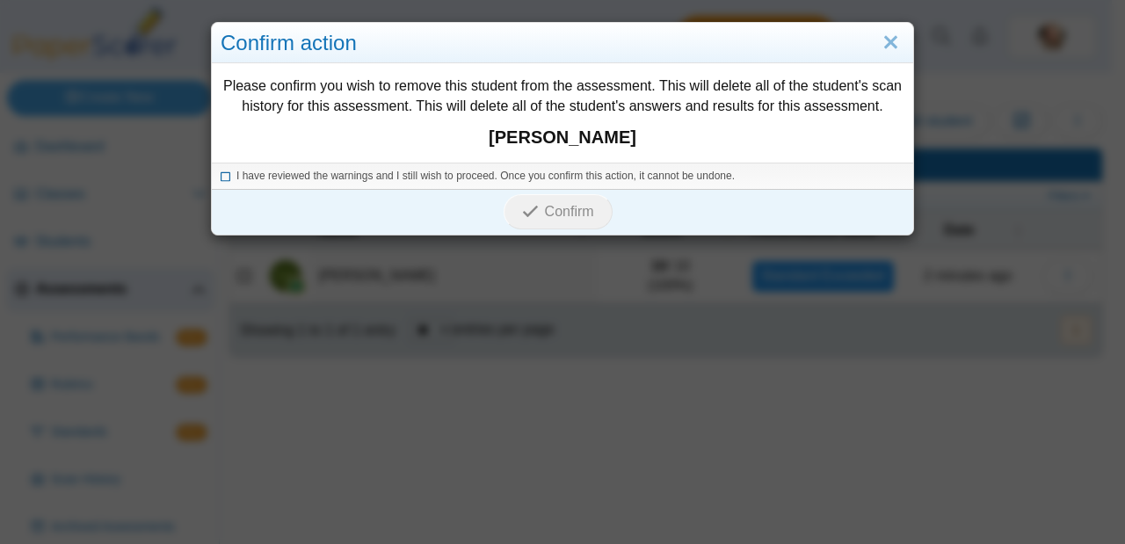
click at [221, 178] on icon at bounding box center [226, 174] width 11 height 10
click at [569, 216] on span "Confirm" at bounding box center [569, 211] width 49 height 15
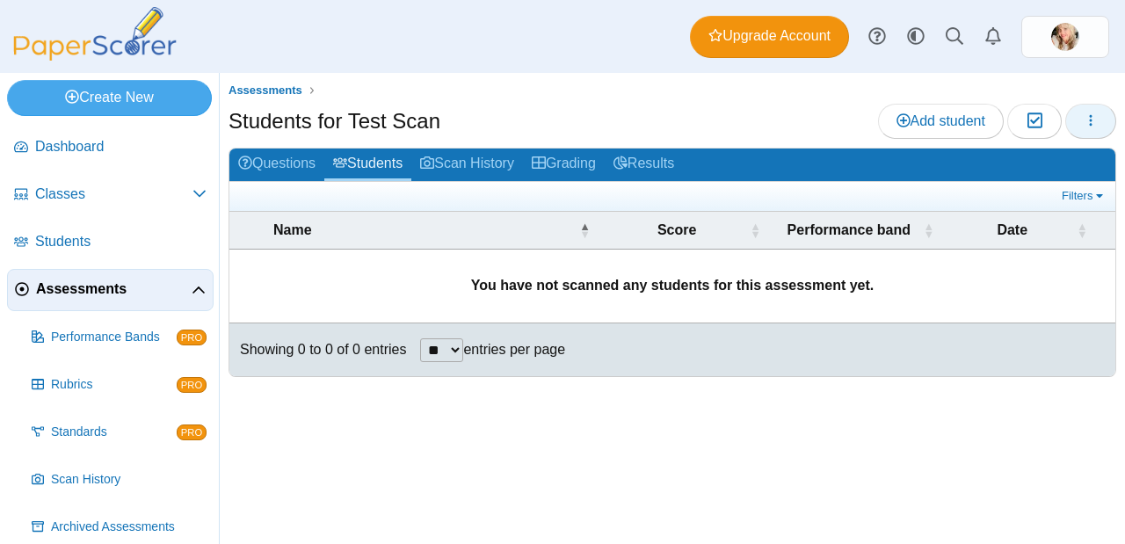
click at [1097, 122] on button "button" at bounding box center [1090, 121] width 51 height 35
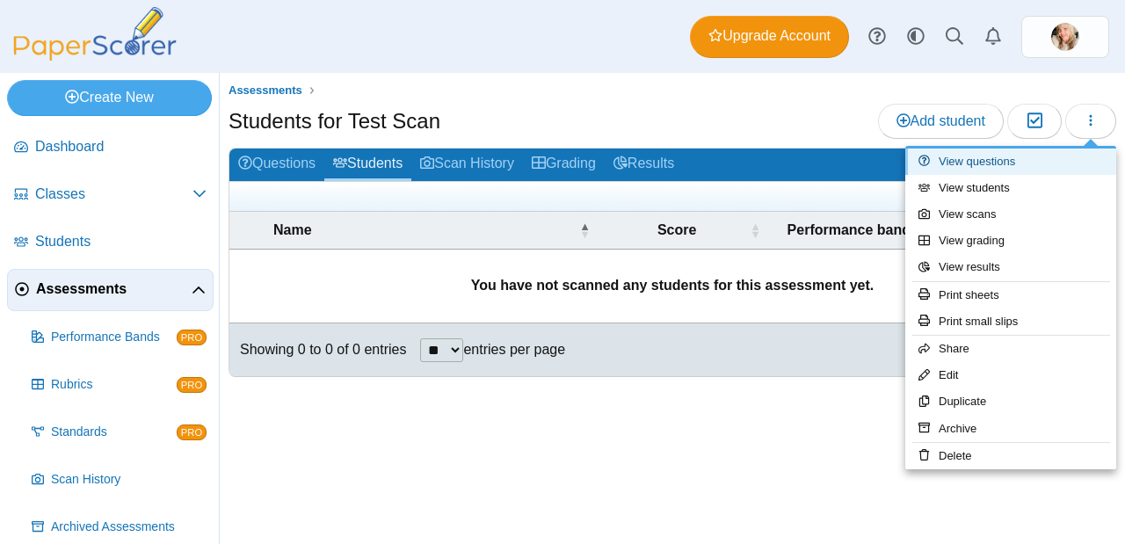
click at [1016, 160] on link "View questions" at bounding box center [1010, 161] width 211 height 26
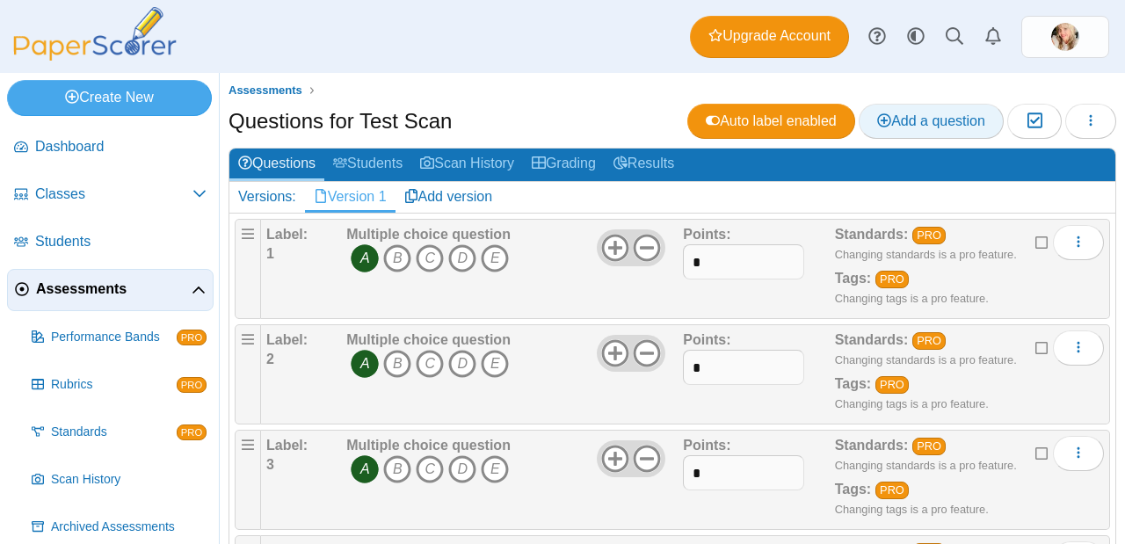
click at [948, 117] on span "Add a question" at bounding box center [931, 120] width 108 height 15
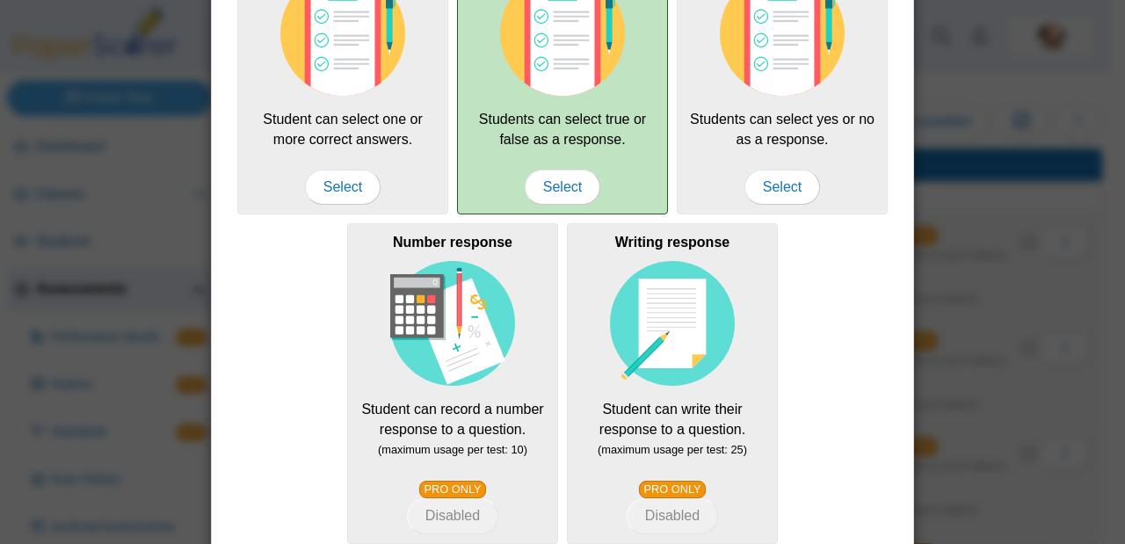
scroll to position [438, 0]
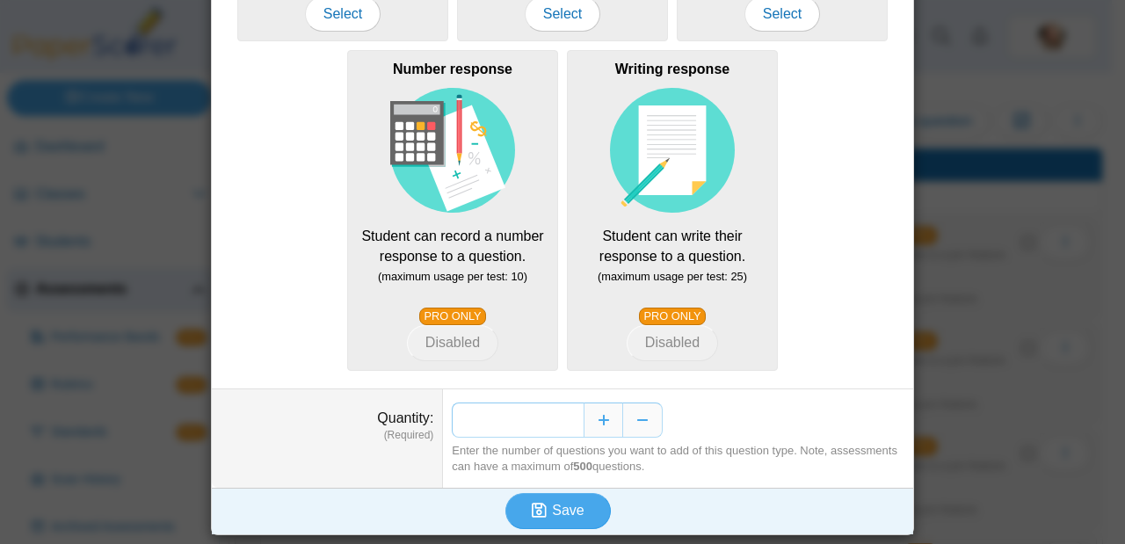
drag, startPoint x: 569, startPoint y: 426, endPoint x: 549, endPoint y: 425, distance: 20.2
click at [549, 425] on input "*" at bounding box center [518, 419] width 132 height 35
type input "**"
click at [534, 517] on icon "submit" at bounding box center [539, 510] width 15 height 17
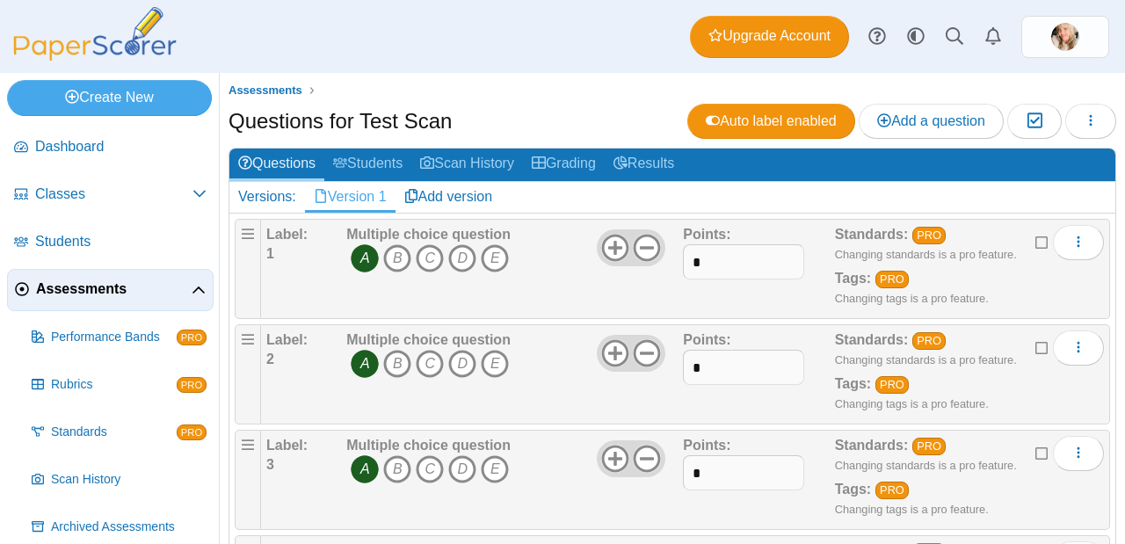
scroll to position [596, 0]
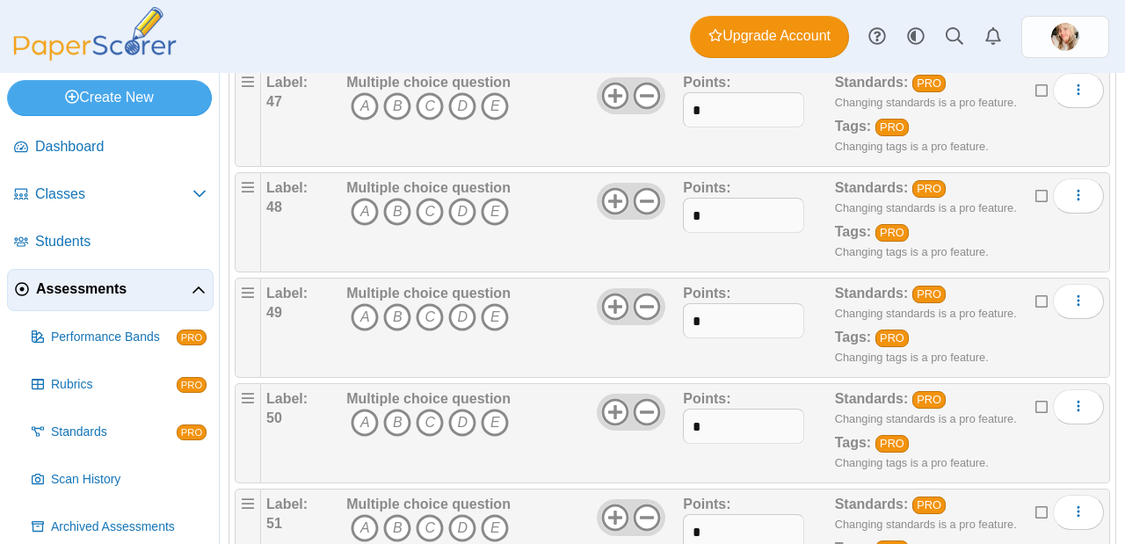
scroll to position [7090, 0]
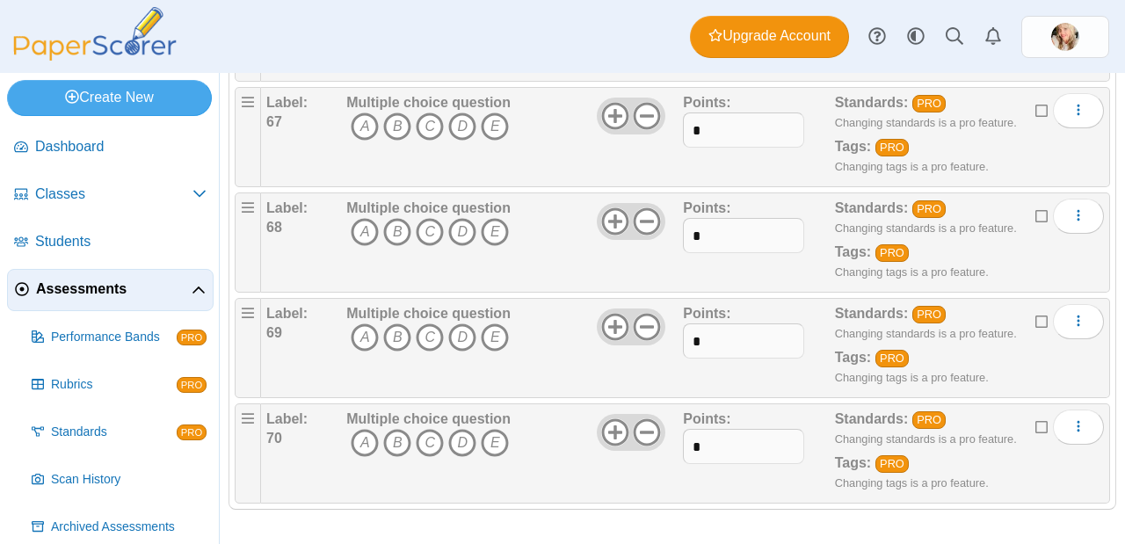
click at [1035, 423] on icon at bounding box center [1042, 424] width 14 height 12
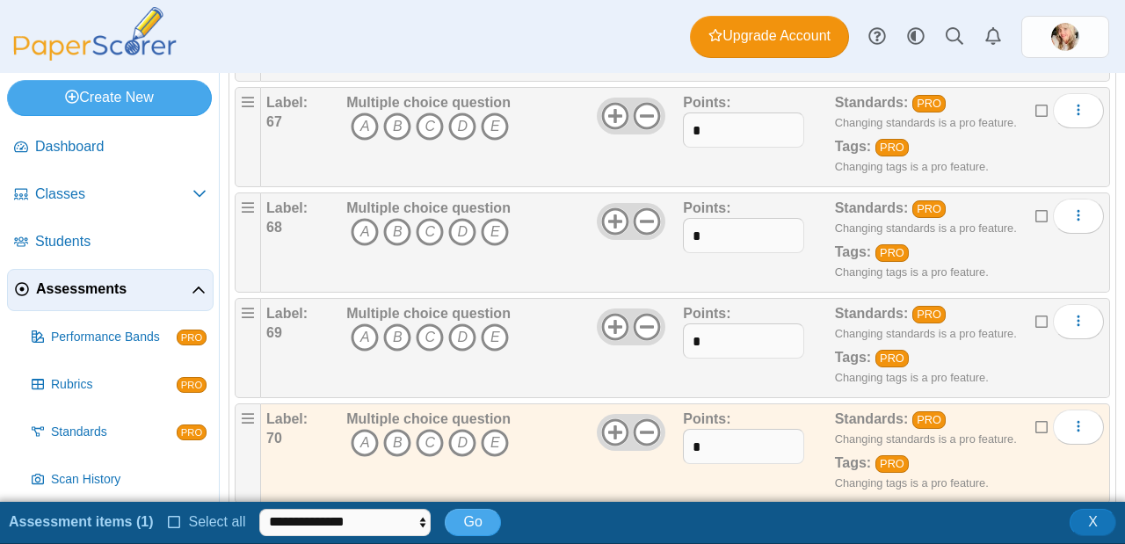
click at [1035, 322] on icon at bounding box center [1042, 319] width 14 height 12
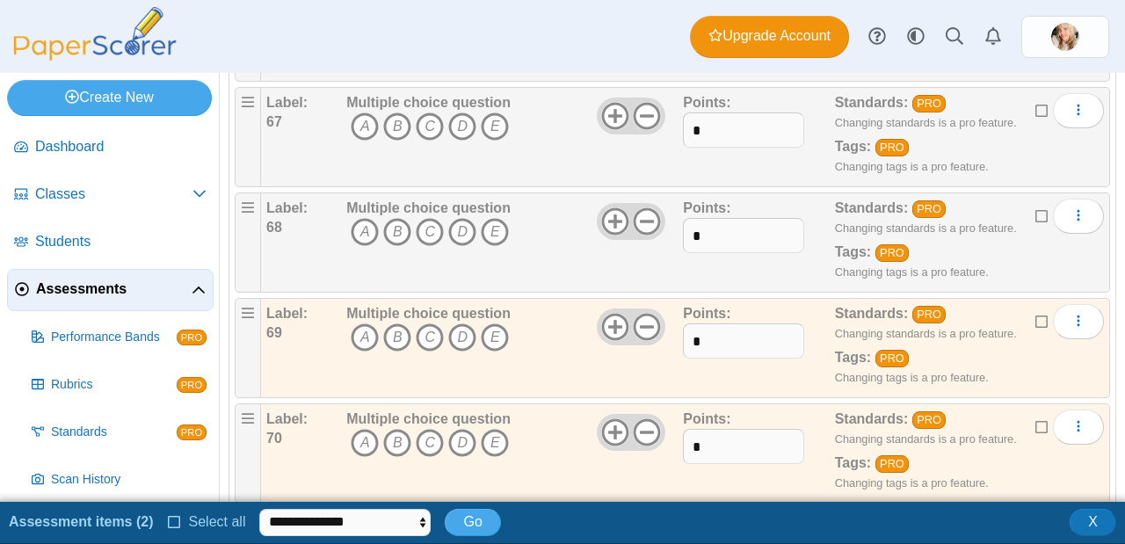
click at [1035, 217] on icon at bounding box center [1042, 213] width 14 height 12
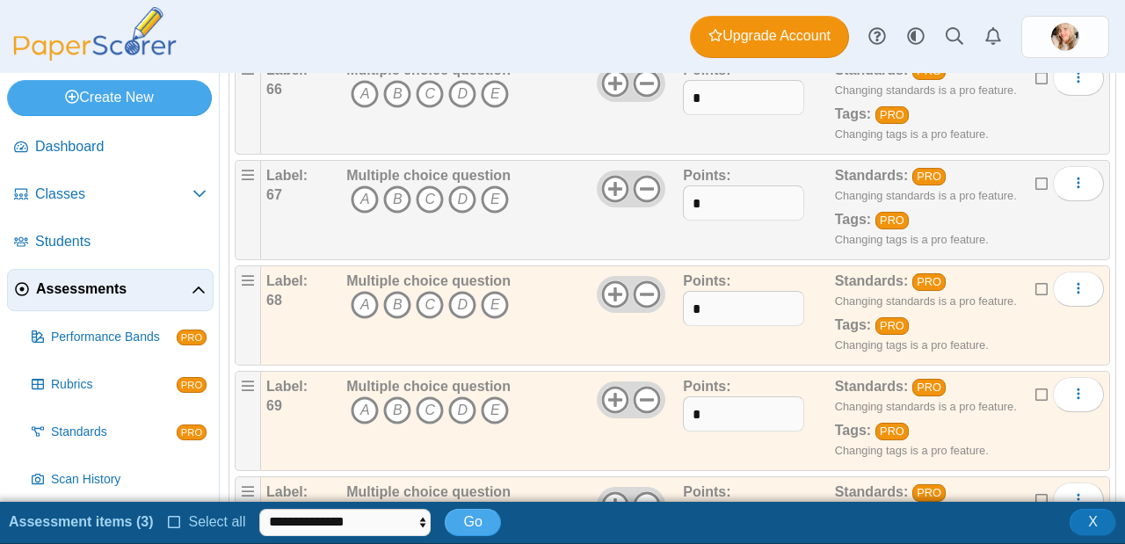
scroll to position [6935, 0]
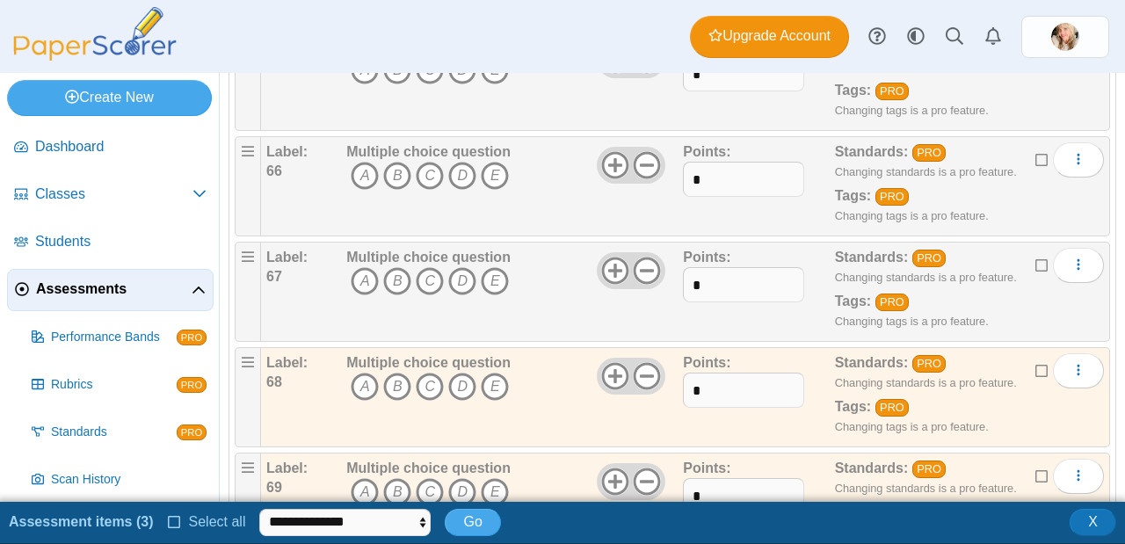
click at [1035, 265] on icon at bounding box center [1042, 263] width 14 height 12
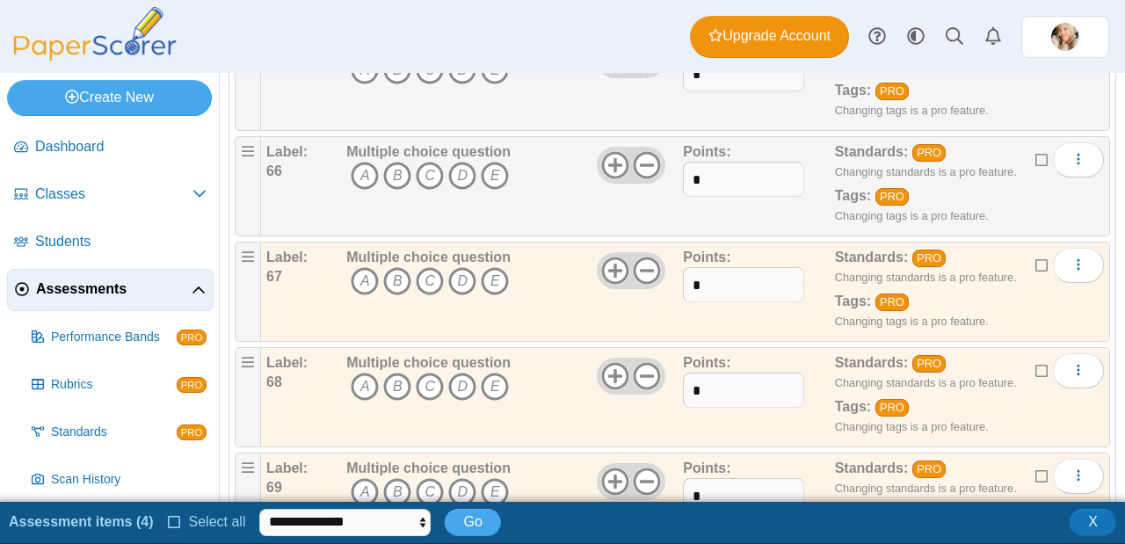
click at [1035, 157] on icon at bounding box center [1042, 157] width 14 height 12
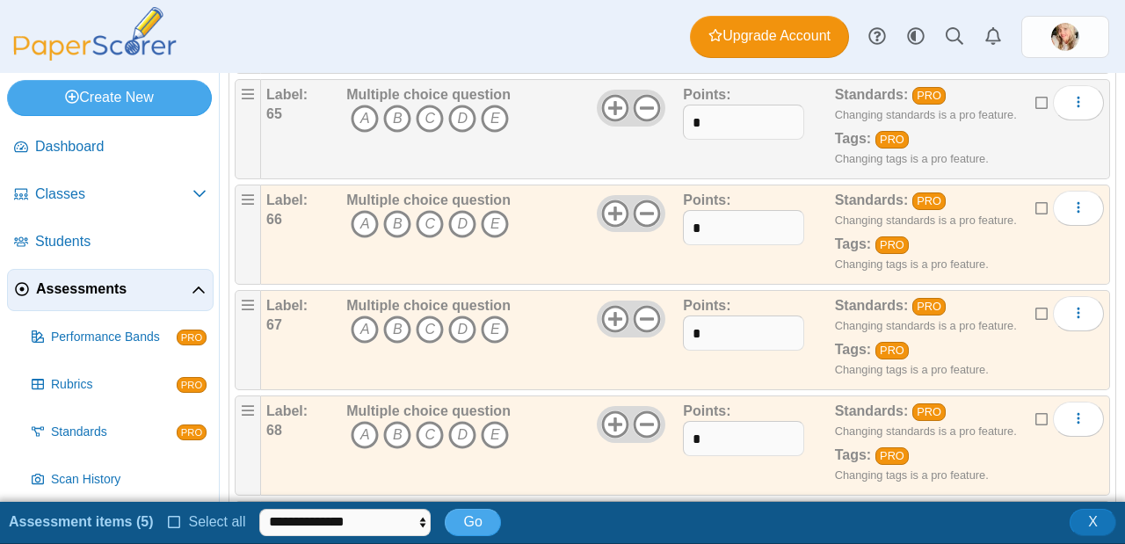
scroll to position [6875, 0]
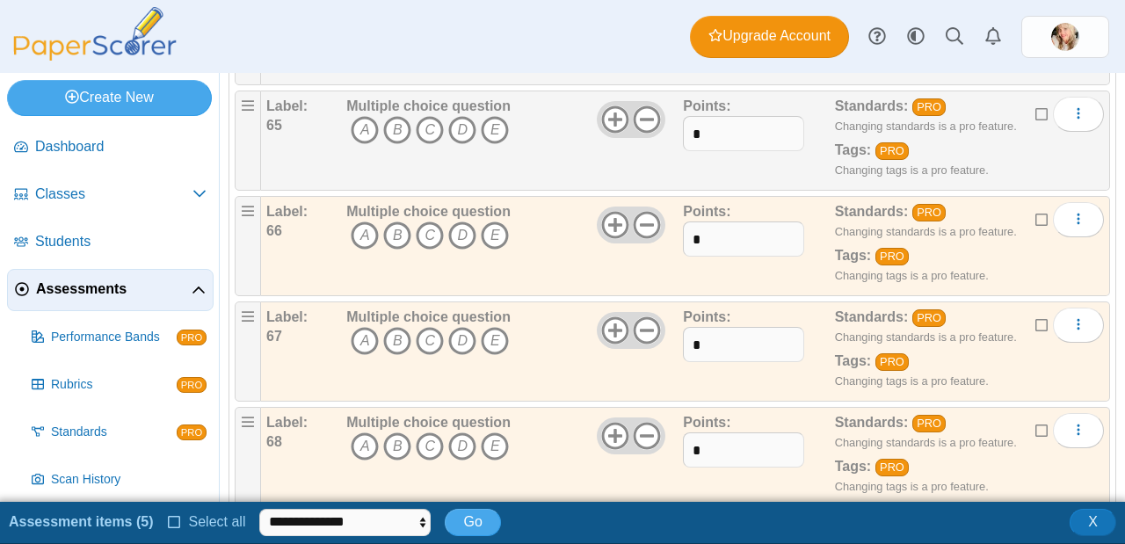
click at [1035, 115] on icon at bounding box center [1042, 111] width 14 height 12
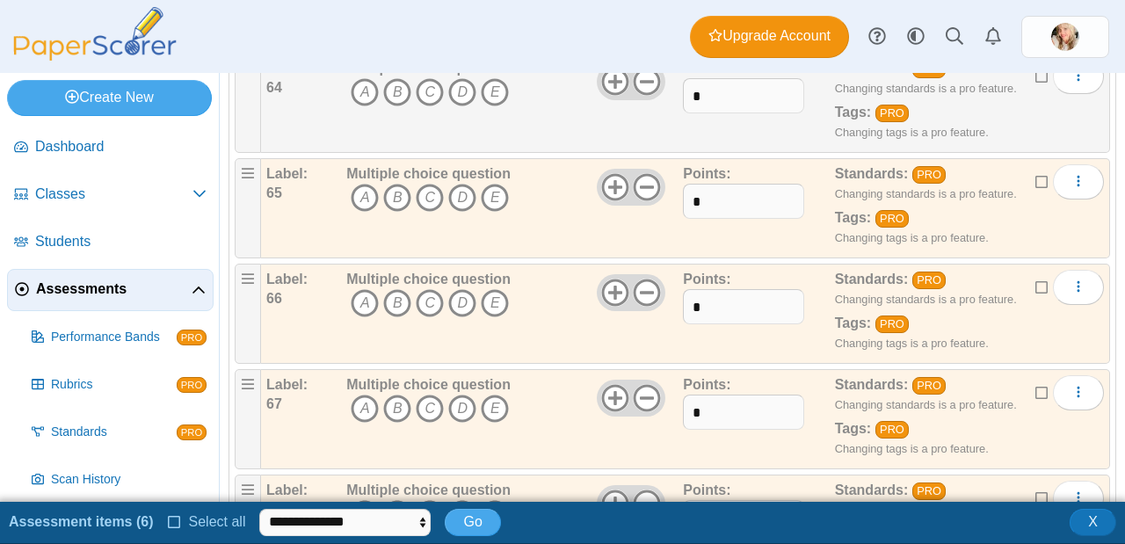
scroll to position [6794, 0]
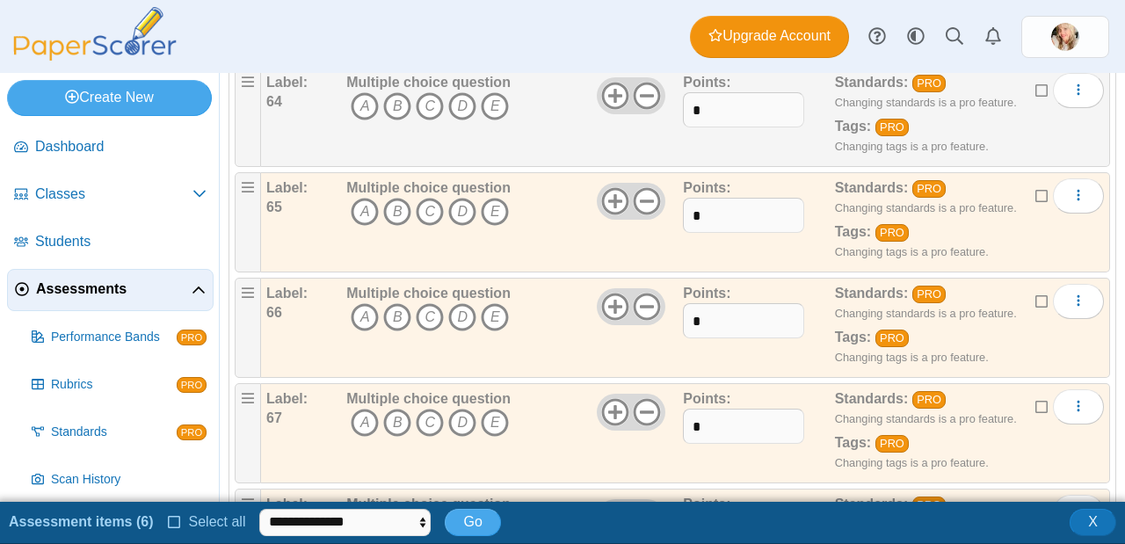
click at [1035, 93] on icon at bounding box center [1042, 88] width 14 height 12
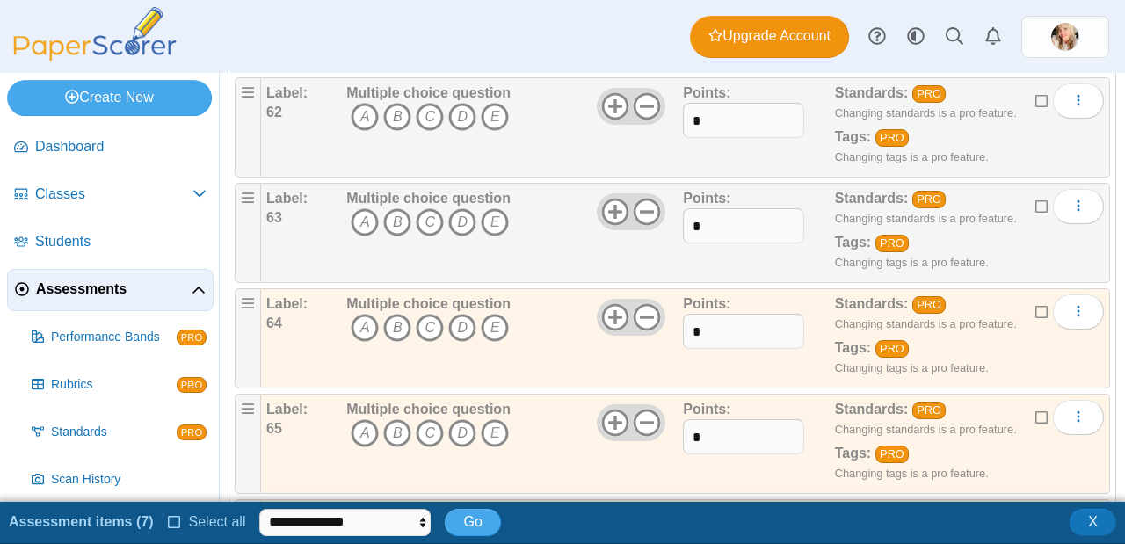
scroll to position [6562, 0]
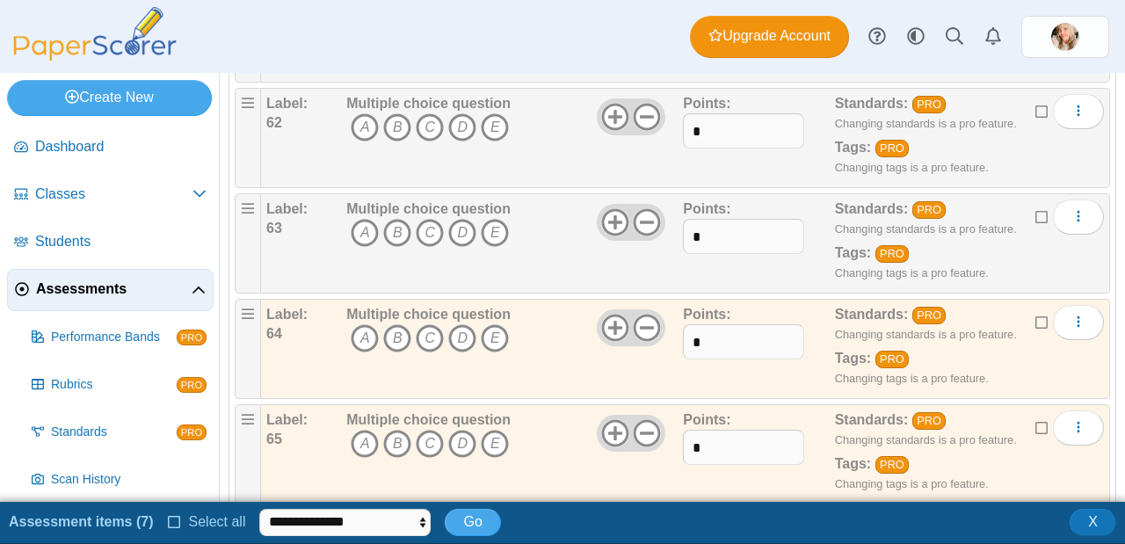
click at [1035, 217] on icon at bounding box center [1042, 214] width 14 height 12
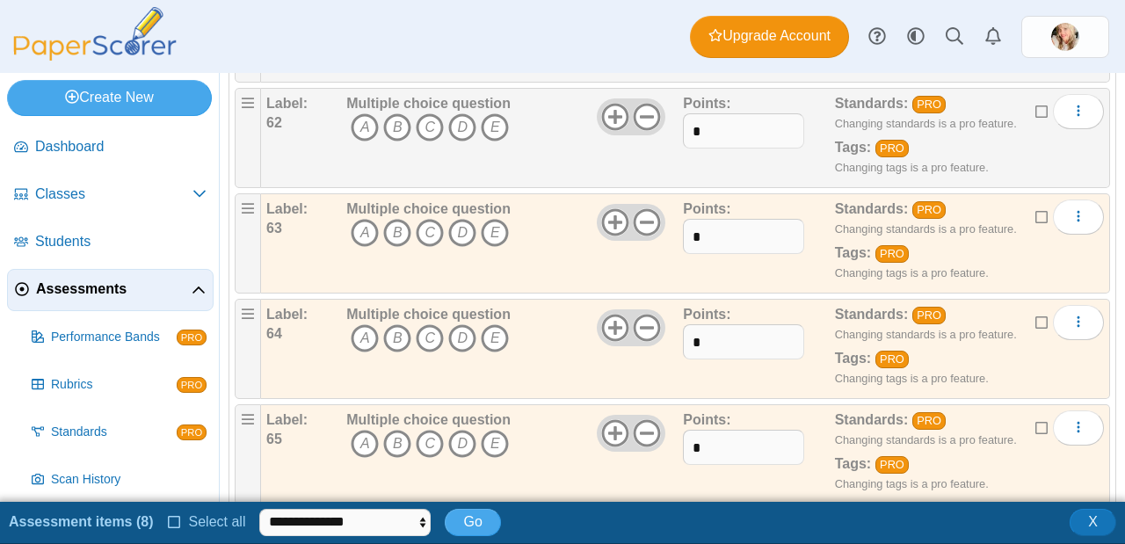
click at [1035, 109] on icon at bounding box center [1042, 109] width 14 height 12
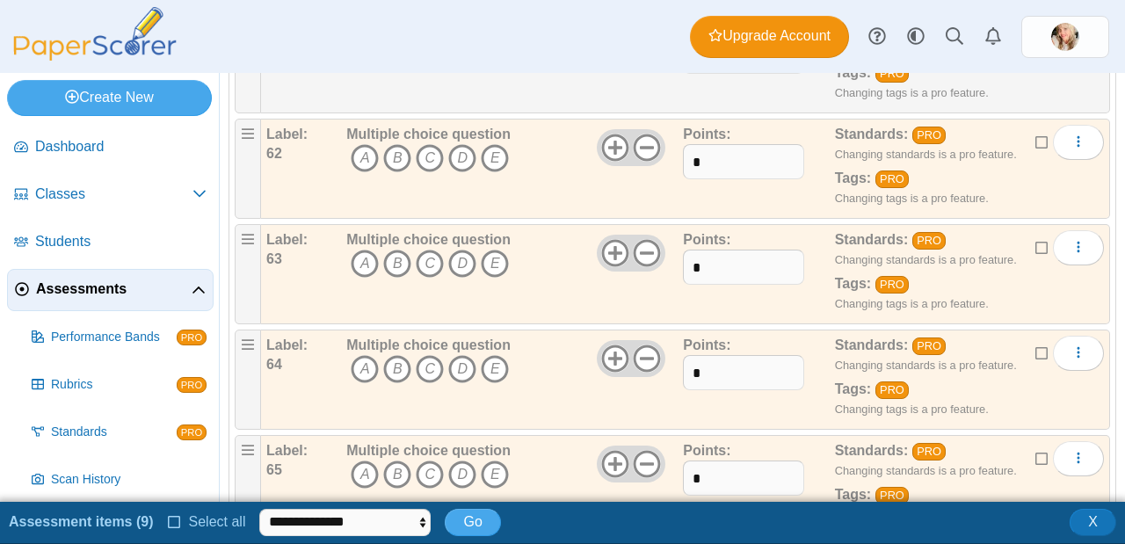
scroll to position [6362, 0]
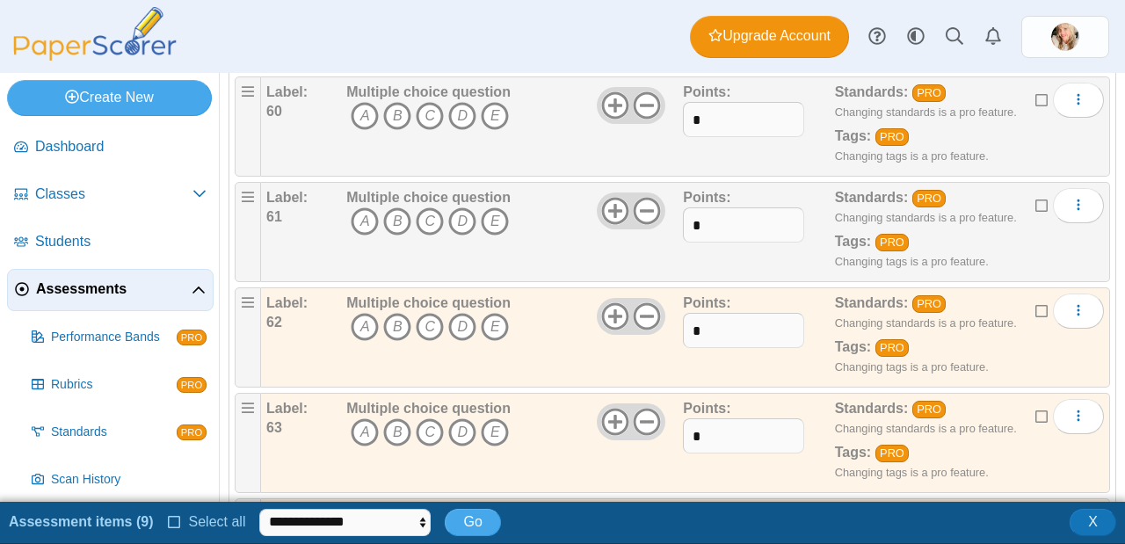
click at [1035, 205] on icon at bounding box center [1042, 203] width 14 height 12
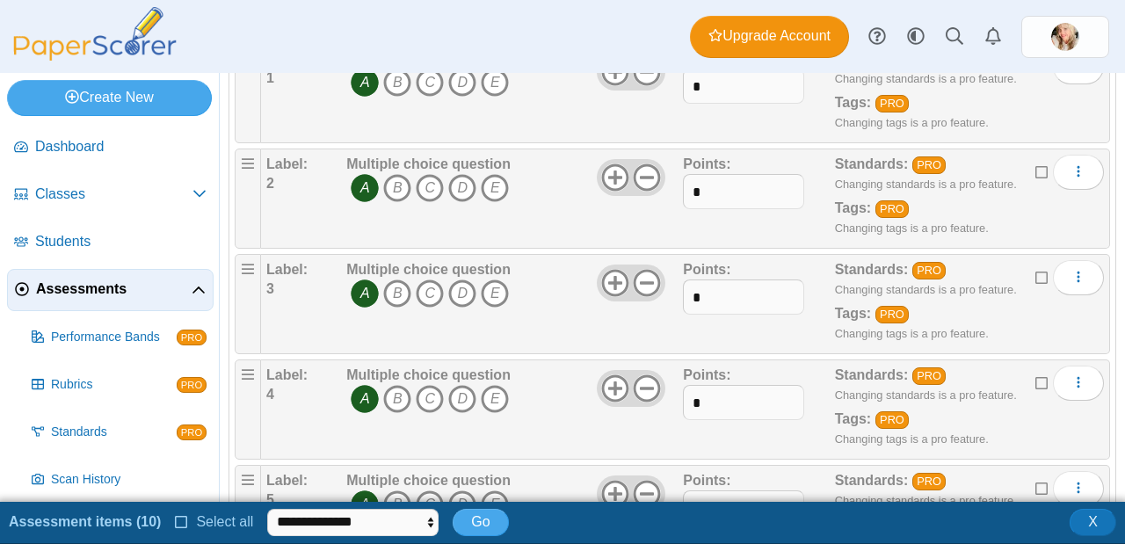
scroll to position [0, 0]
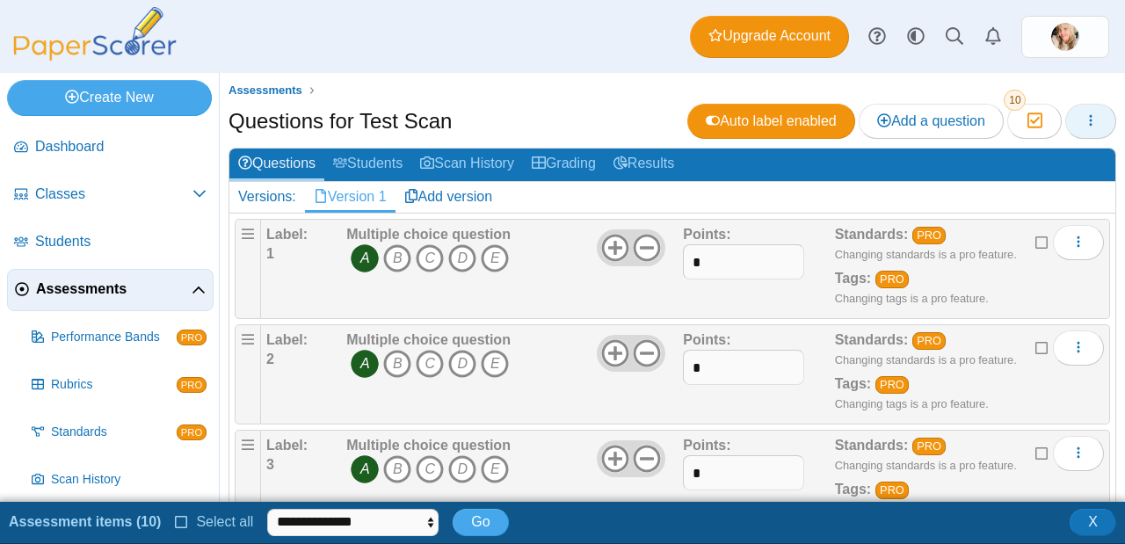
click at [1087, 105] on button "button" at bounding box center [1090, 121] width 51 height 35
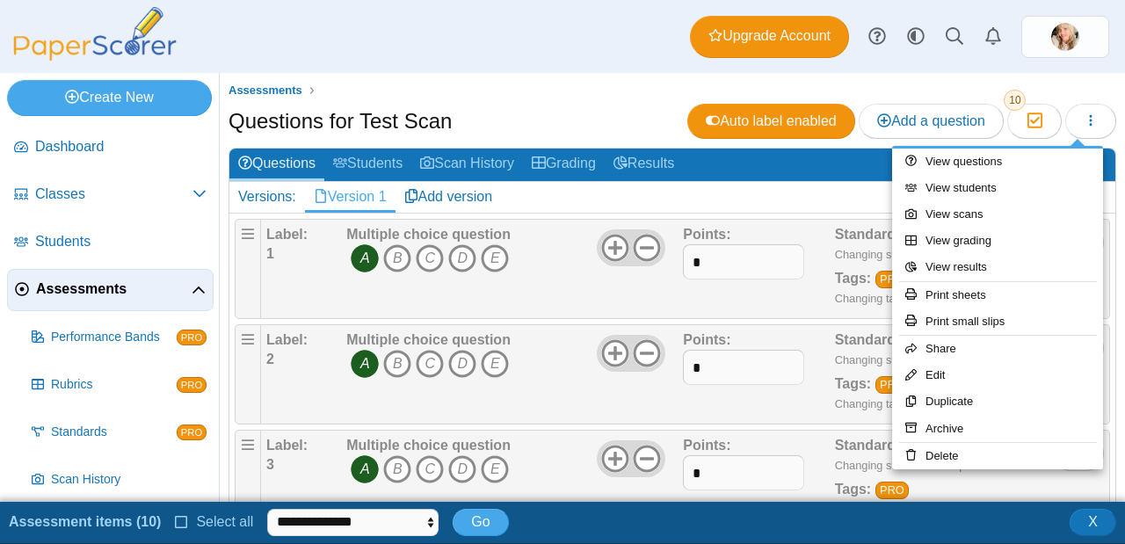
click at [551, 78] on div "Assessments Questions for Test Scan Auto label enabled Add a question Moderatio…" at bounding box center [672, 287] width 905 height 429
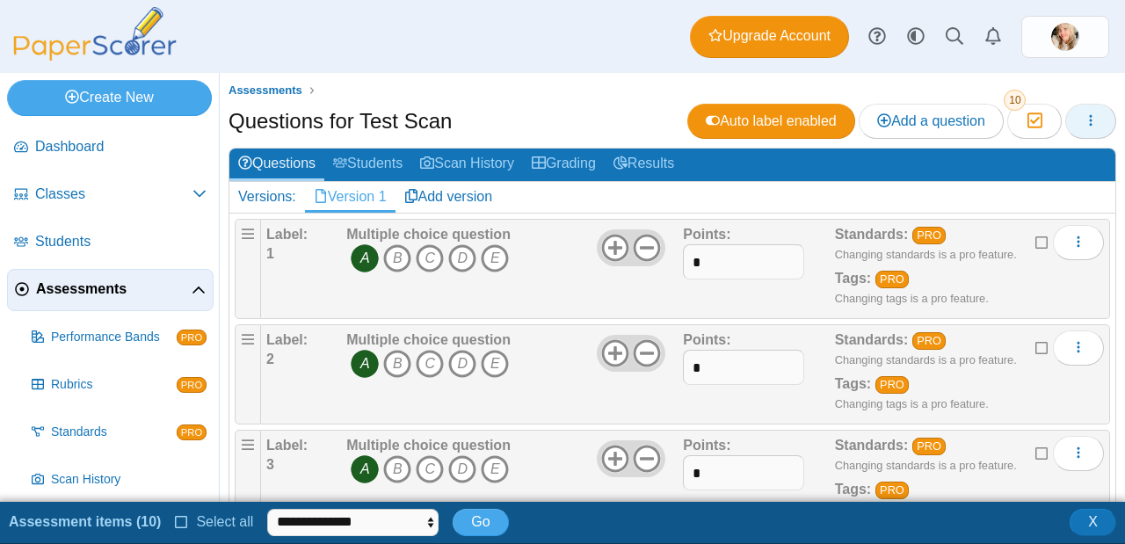
click at [1083, 117] on icon "button" at bounding box center [1090, 120] width 14 height 14
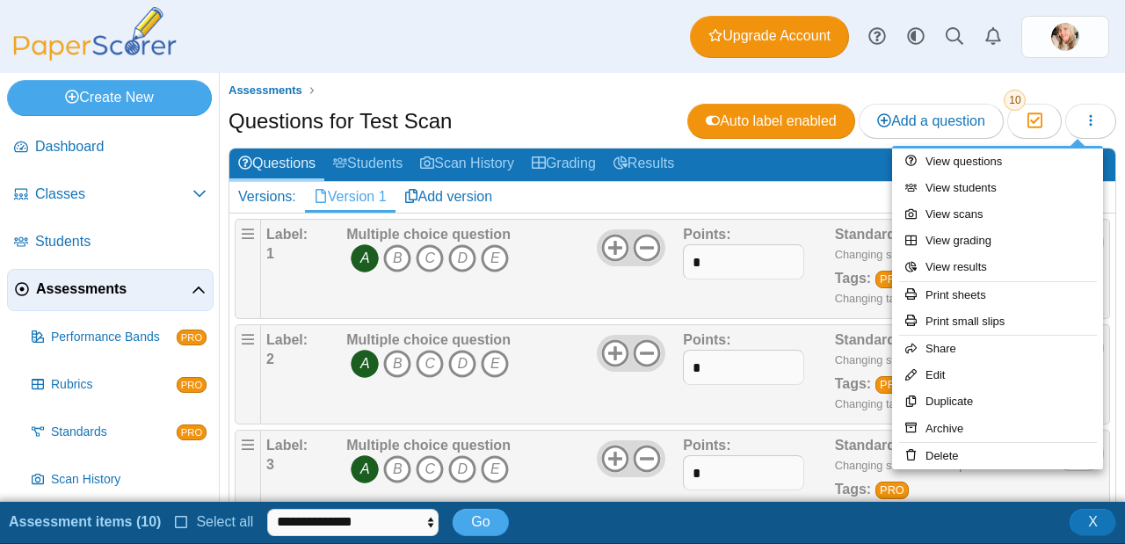
click at [585, 74] on div "Assessments Questions for Test Scan Auto label enabled Add a question Moderatio…" at bounding box center [672, 287] width 905 height 429
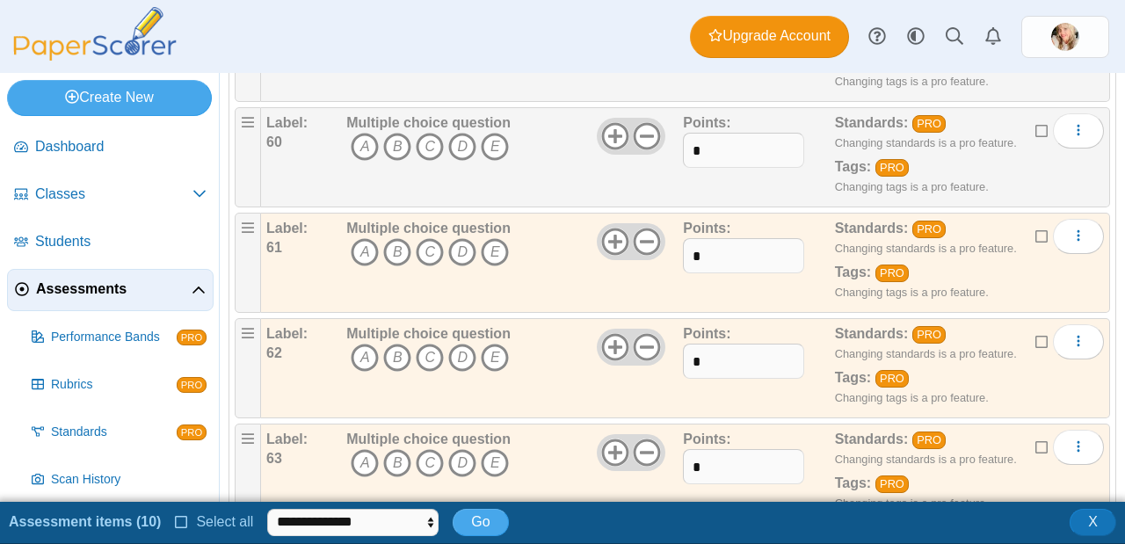
scroll to position [6521, 0]
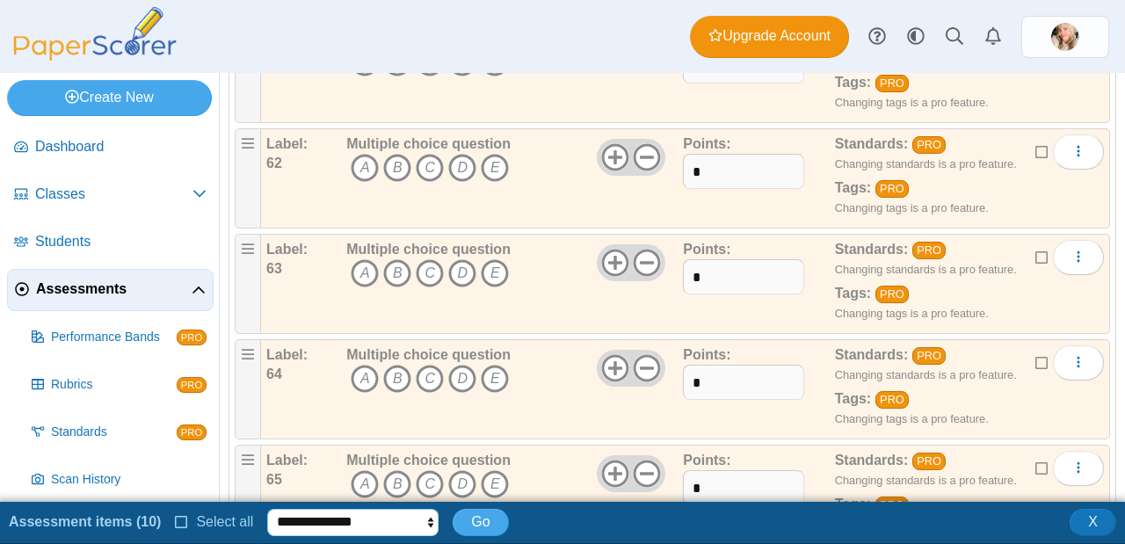
click at [374, 520] on select "**********" at bounding box center [352, 522] width 171 height 26
select select "******"
click at [481, 526] on span "Go" at bounding box center [480, 521] width 18 height 15
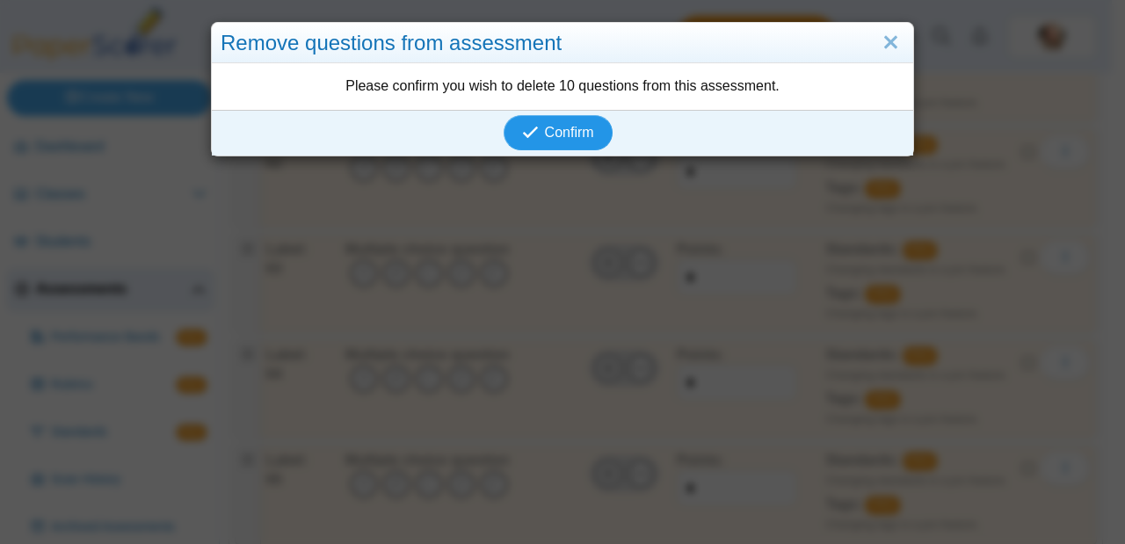
click at [565, 123] on button "Confirm" at bounding box center [557, 132] width 108 height 35
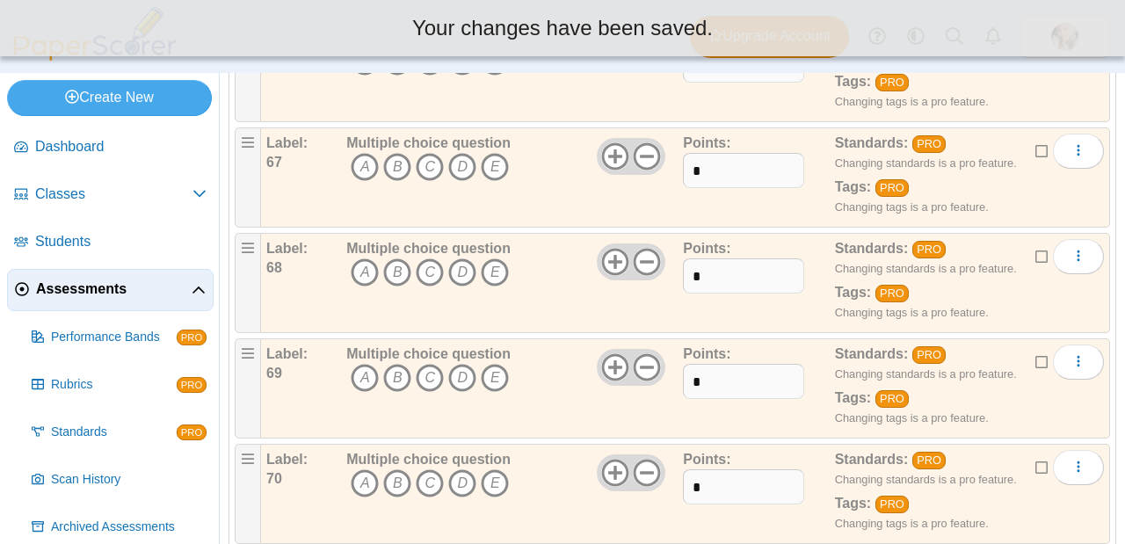
scroll to position [7090, 0]
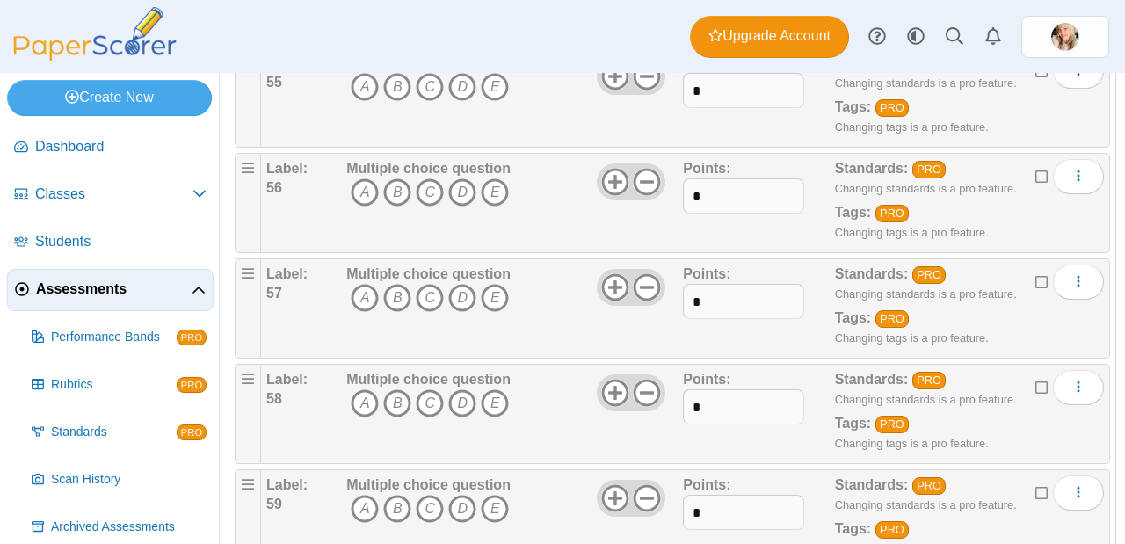
scroll to position [6036, 0]
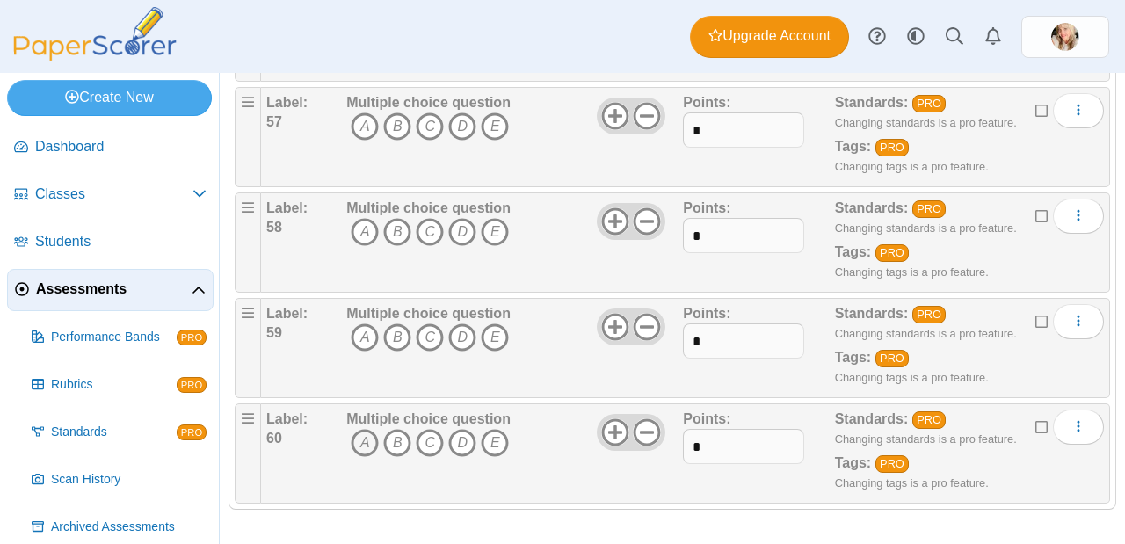
click at [368, 445] on icon "A" at bounding box center [365, 443] width 28 height 28
click at [357, 355] on span "A B C D E" at bounding box center [428, 339] width 164 height 33
click at [357, 342] on icon "A" at bounding box center [365, 337] width 28 height 28
click at [364, 244] on icon "A" at bounding box center [365, 232] width 28 height 28
click at [371, 127] on icon "A" at bounding box center [365, 126] width 28 height 28
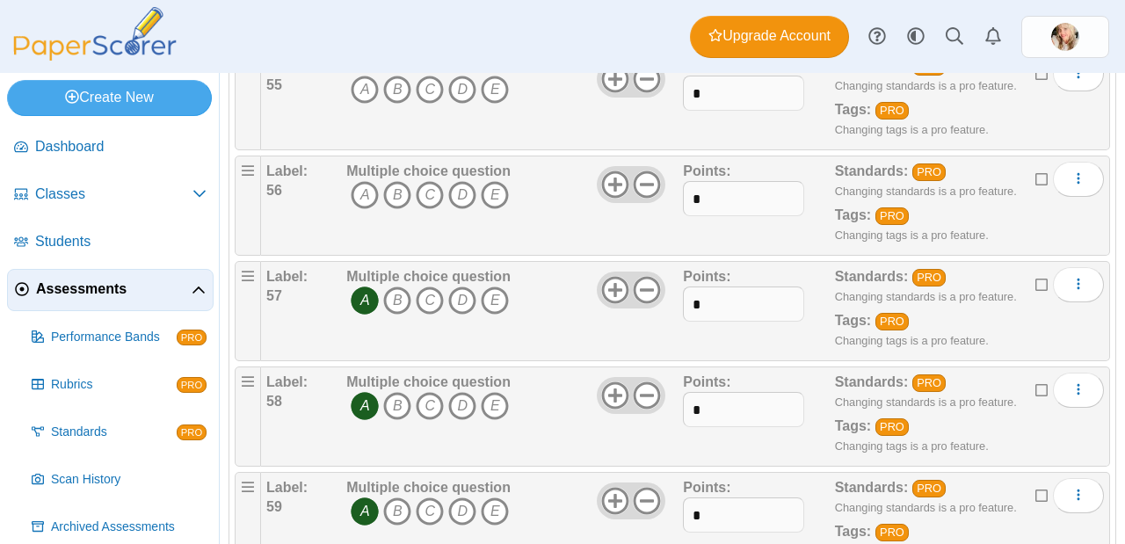
scroll to position [5826, 0]
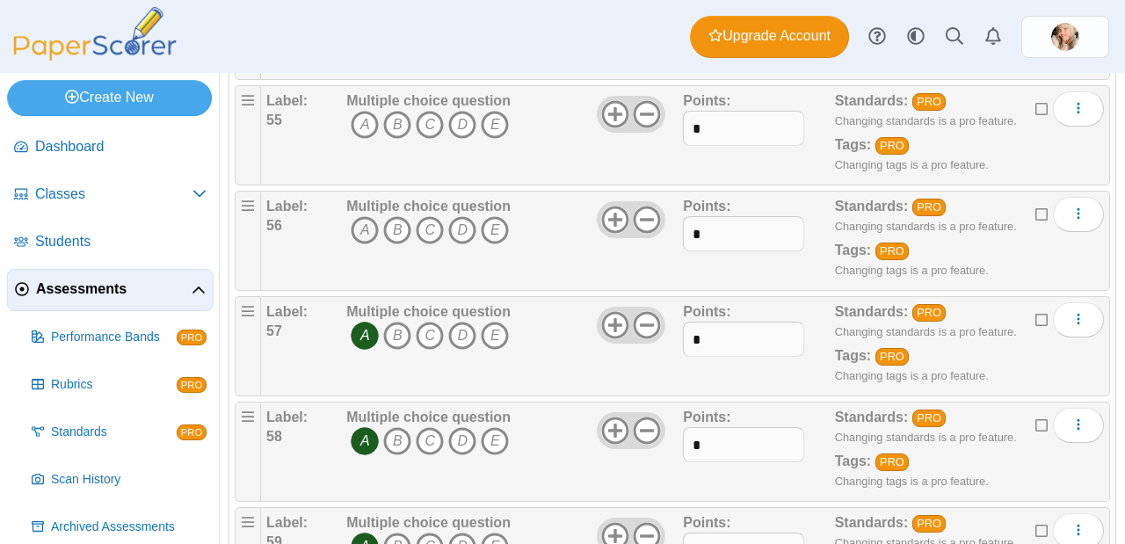
click at [361, 223] on icon "A" at bounding box center [365, 230] width 28 height 28
click at [357, 119] on icon "A" at bounding box center [365, 125] width 28 height 28
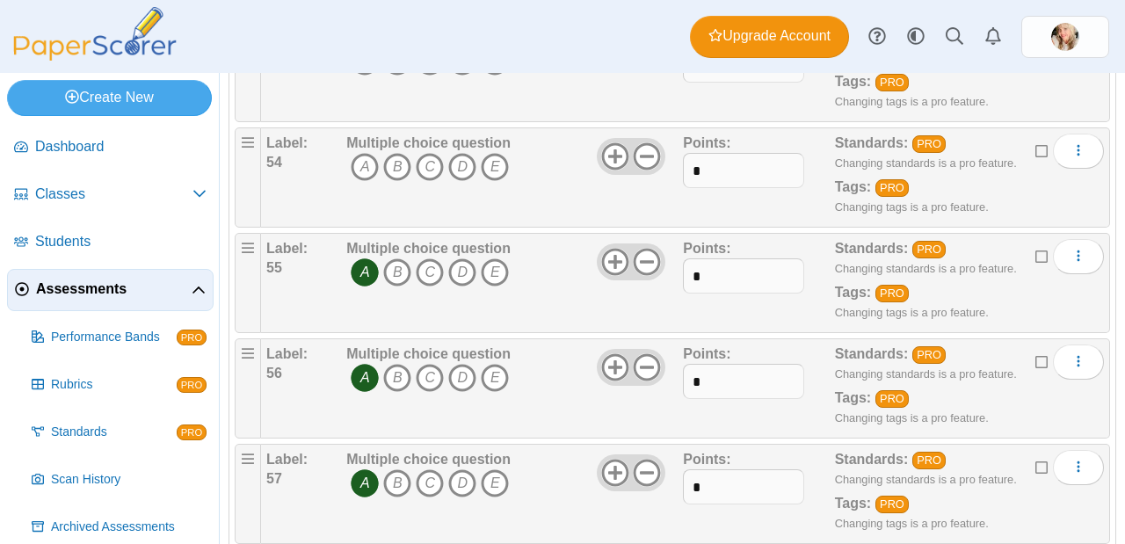
scroll to position [5610, 0]
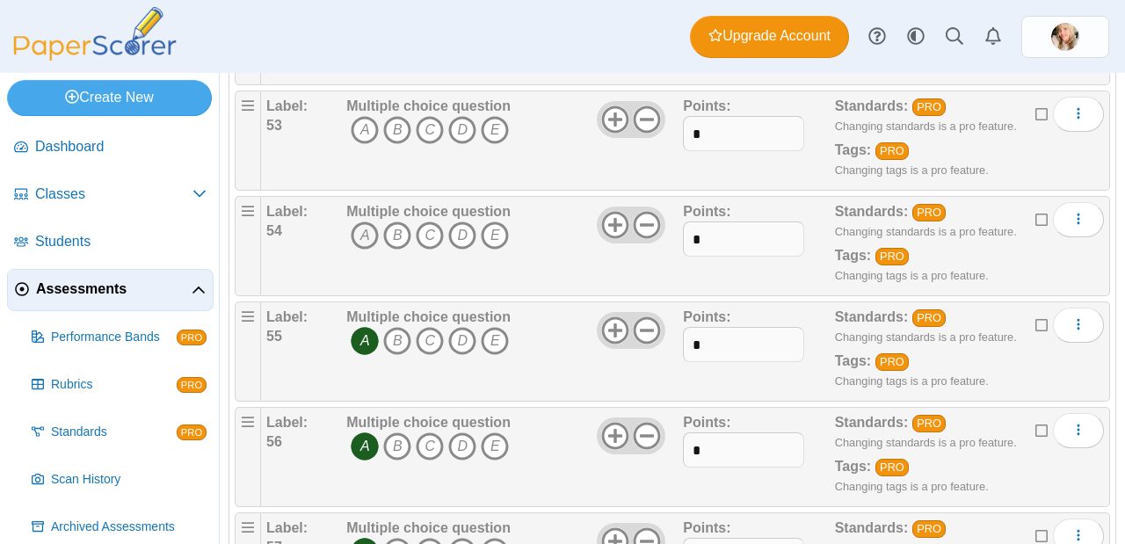
click at [359, 232] on icon "A" at bounding box center [365, 235] width 28 height 28
click at [360, 132] on icon "A" at bounding box center [365, 130] width 28 height 28
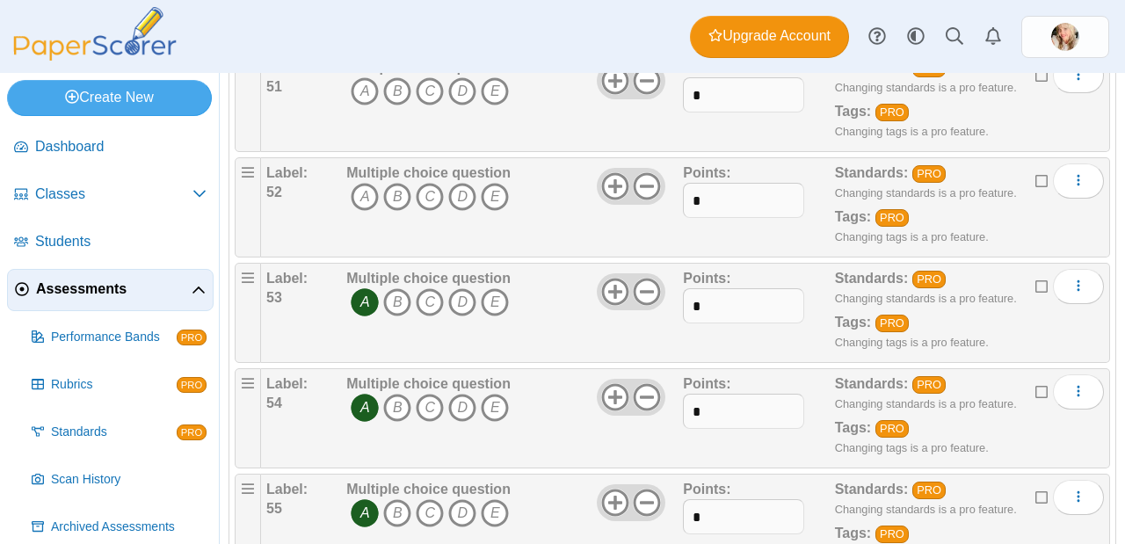
scroll to position [5370, 0]
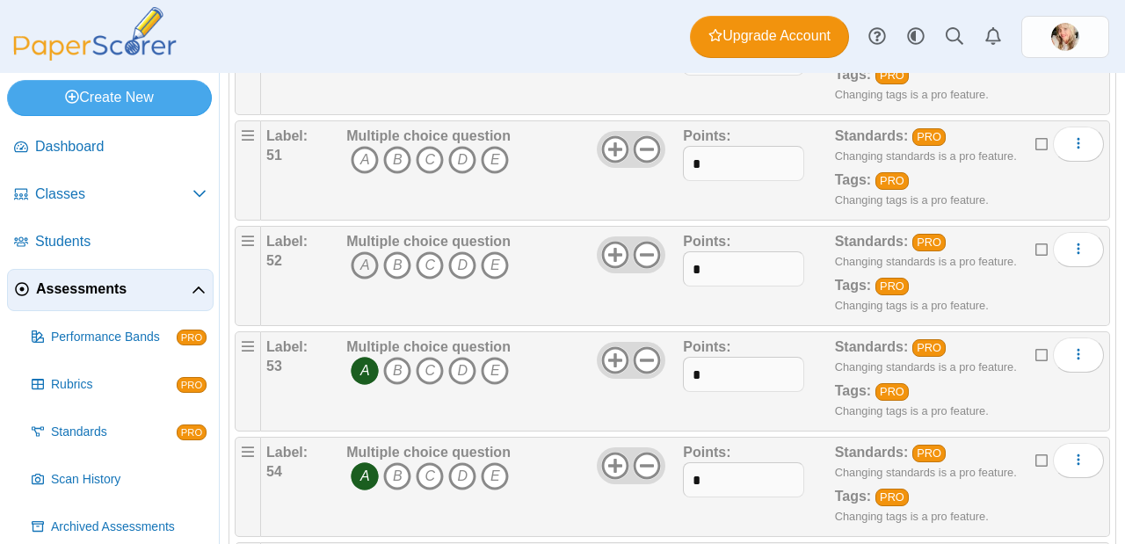
click at [361, 267] on icon "A" at bounding box center [365, 265] width 28 height 28
click at [359, 164] on icon "A" at bounding box center [365, 160] width 28 height 28
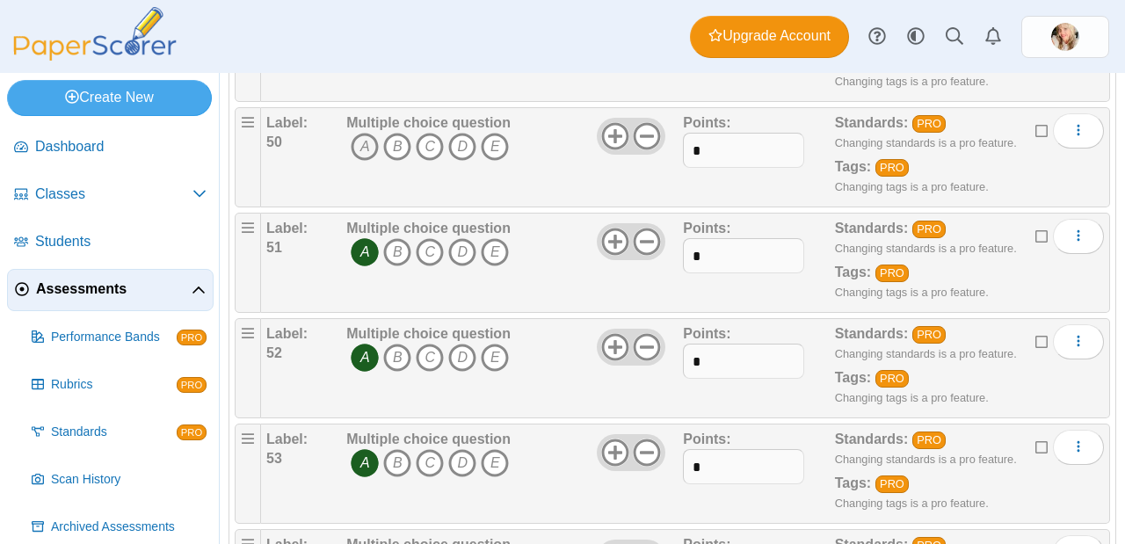
click at [358, 148] on icon "A" at bounding box center [365, 147] width 28 height 28
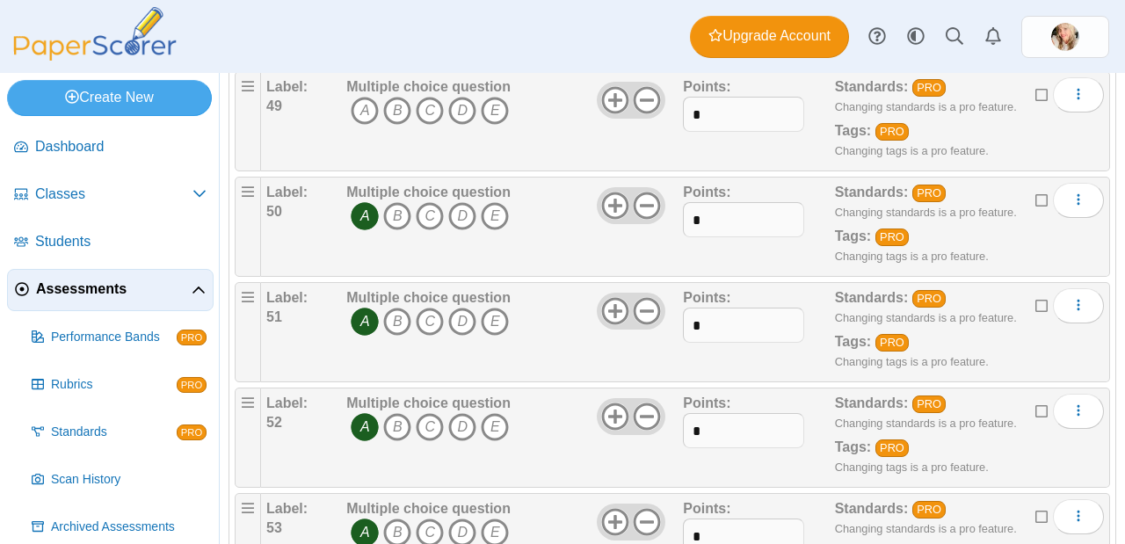
scroll to position [5189, 0]
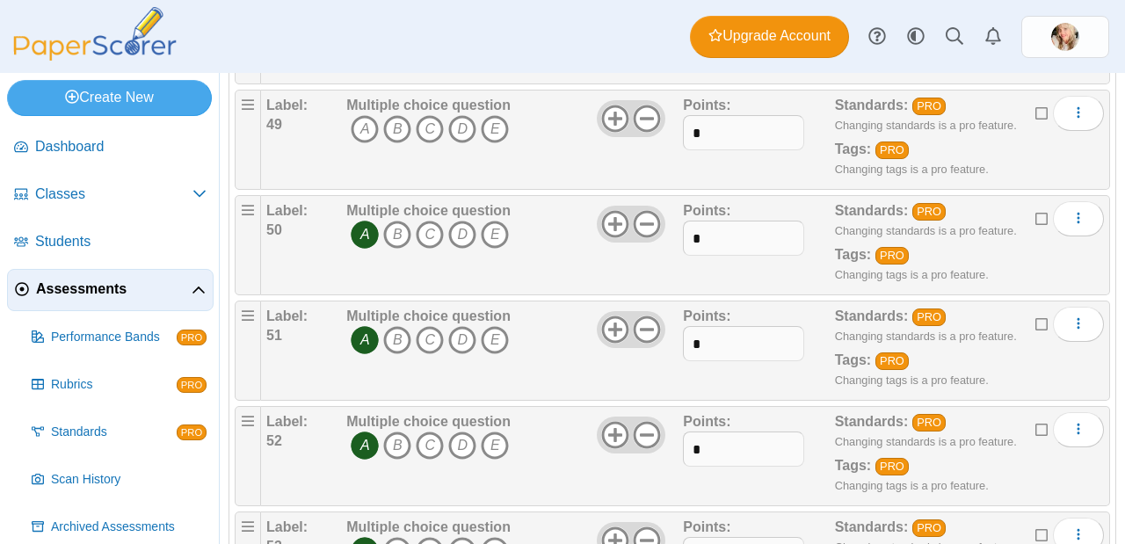
click at [362, 109] on b "Multiple choice question" at bounding box center [428, 105] width 164 height 15
click at [364, 119] on icon "A" at bounding box center [365, 129] width 28 height 28
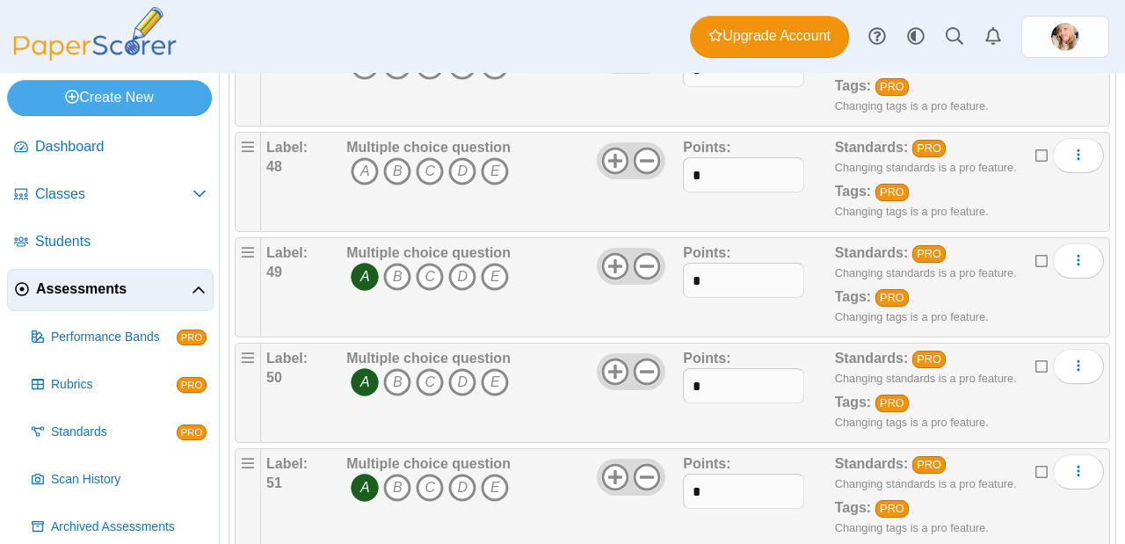
scroll to position [4966, 0]
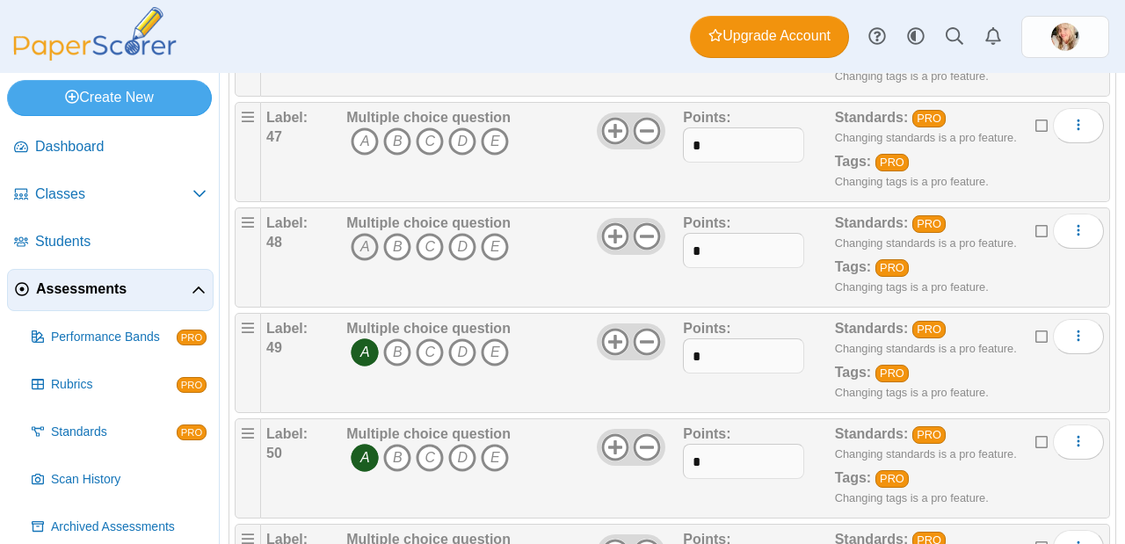
click at [364, 254] on icon "A" at bounding box center [365, 247] width 28 height 28
click at [361, 144] on icon "A" at bounding box center [365, 141] width 28 height 28
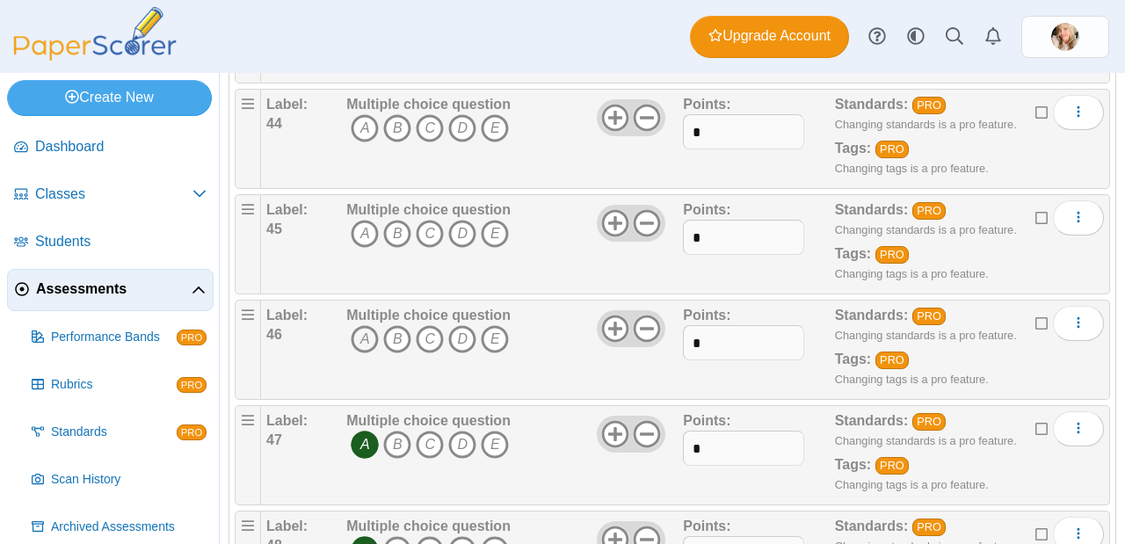
scroll to position [4661, 0]
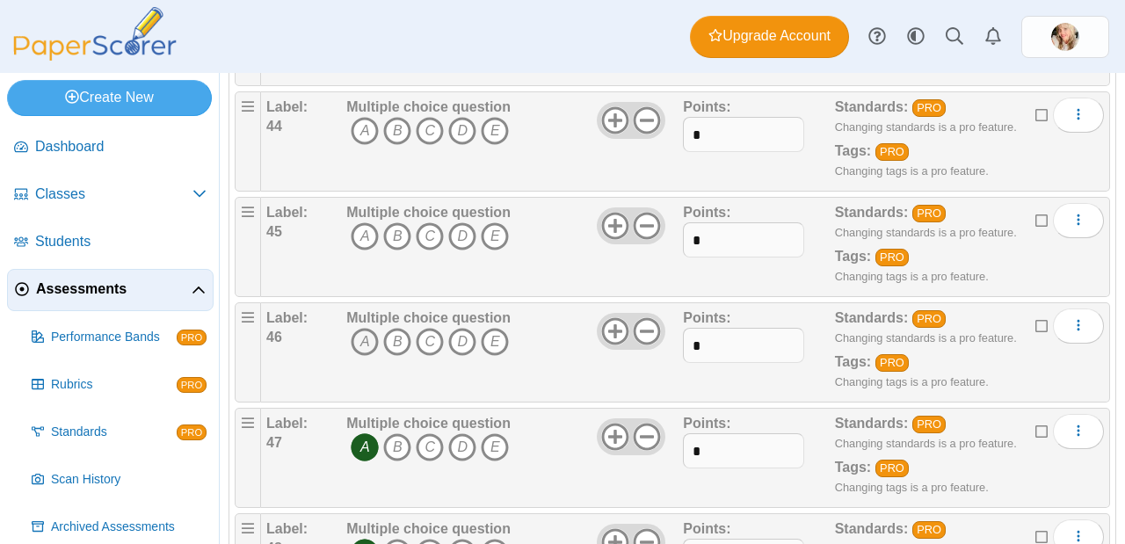
click at [358, 348] on icon "A" at bounding box center [365, 342] width 28 height 28
click at [363, 242] on icon "A" at bounding box center [365, 236] width 28 height 28
click at [361, 135] on icon "A" at bounding box center [365, 131] width 28 height 28
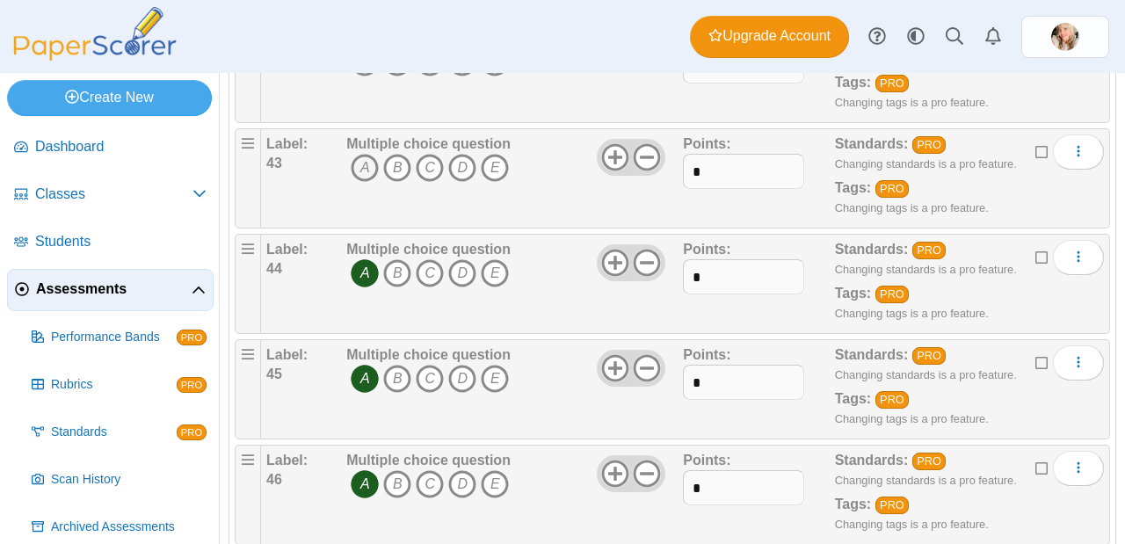
scroll to position [4473, 0]
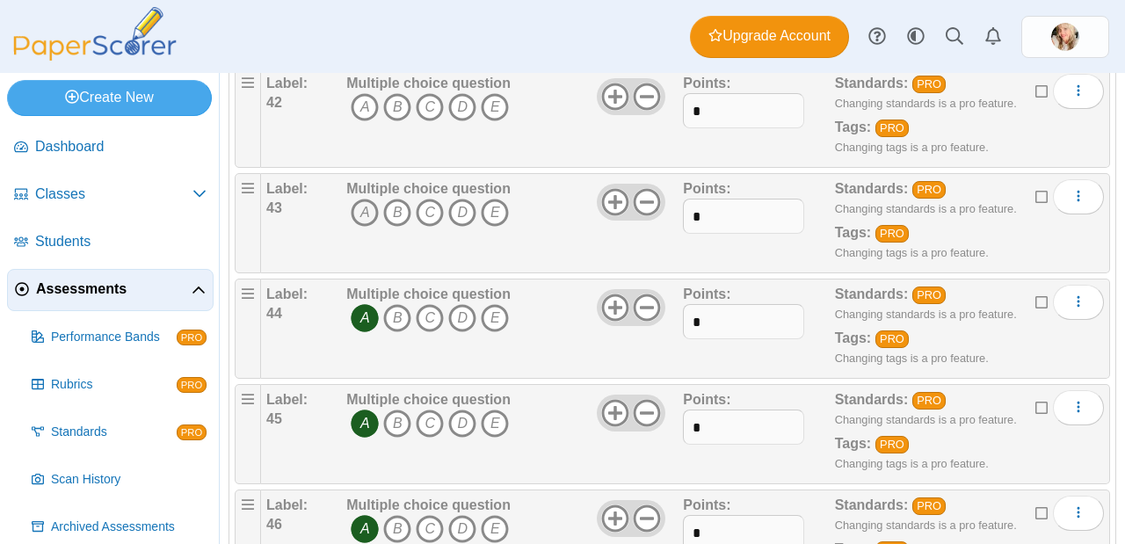
click at [362, 214] on icon "A" at bounding box center [365, 213] width 28 height 28
click at [365, 109] on icon "A" at bounding box center [365, 107] width 28 height 28
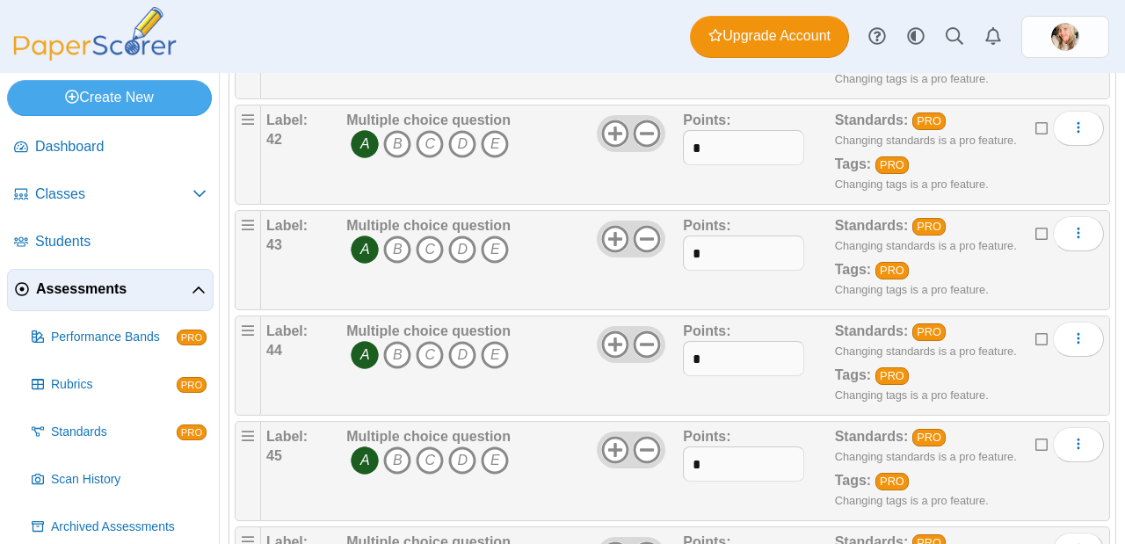
scroll to position [4358, 0]
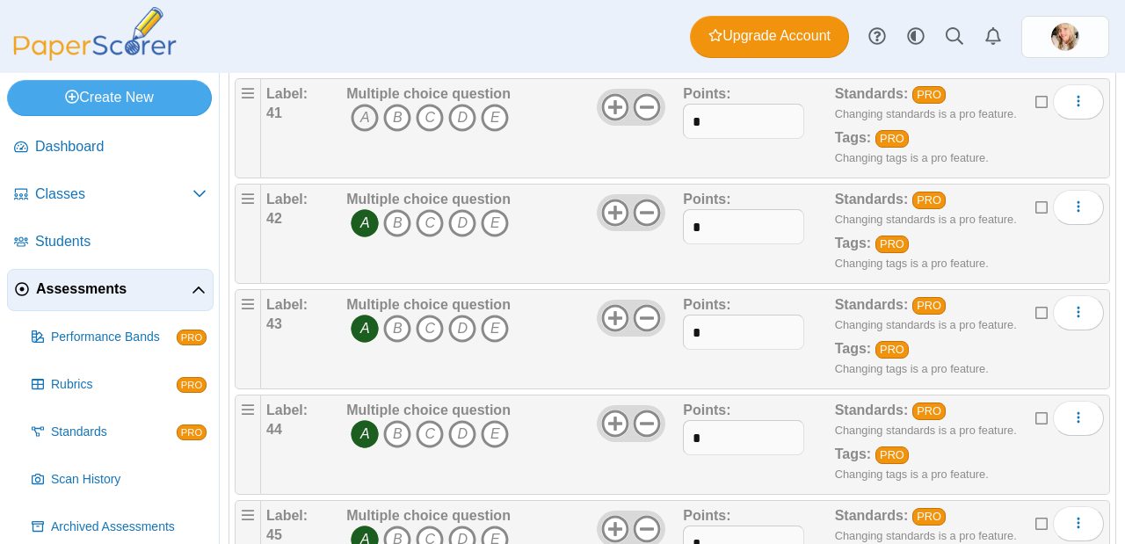
click at [364, 116] on icon "A" at bounding box center [365, 118] width 28 height 28
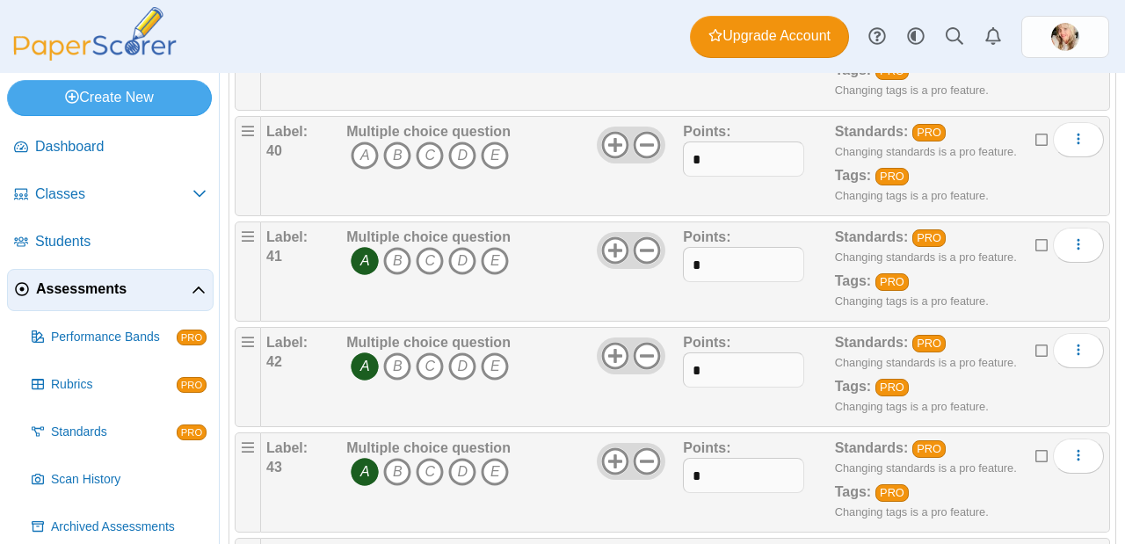
scroll to position [4151, 0]
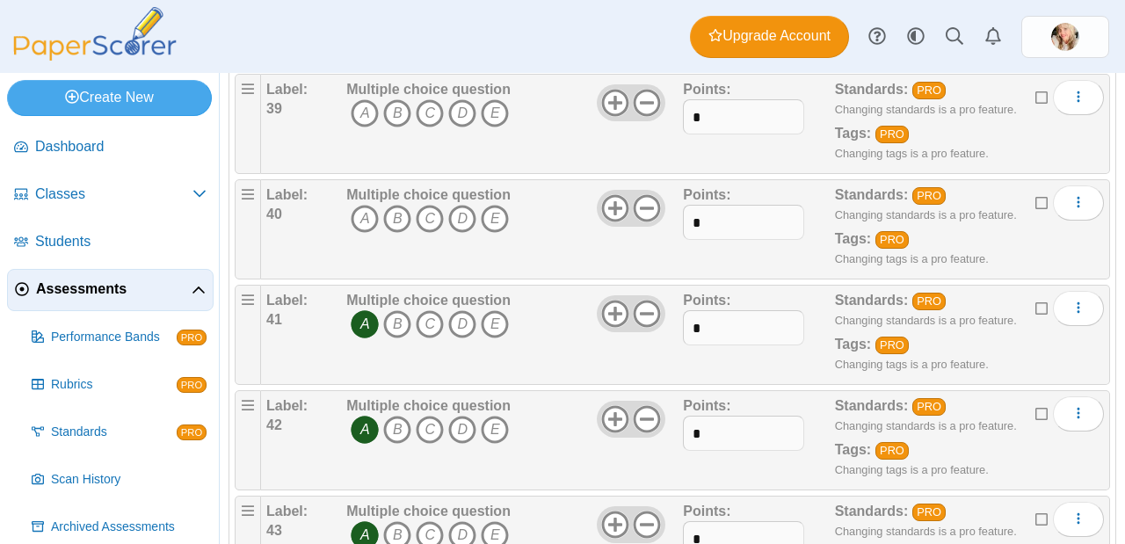
drag, startPoint x: 368, startPoint y: 213, endPoint x: 369, endPoint y: 177, distance: 35.2
click at [368, 213] on icon "A" at bounding box center [365, 219] width 28 height 28
click at [351, 107] on icon "A" at bounding box center [365, 113] width 28 height 28
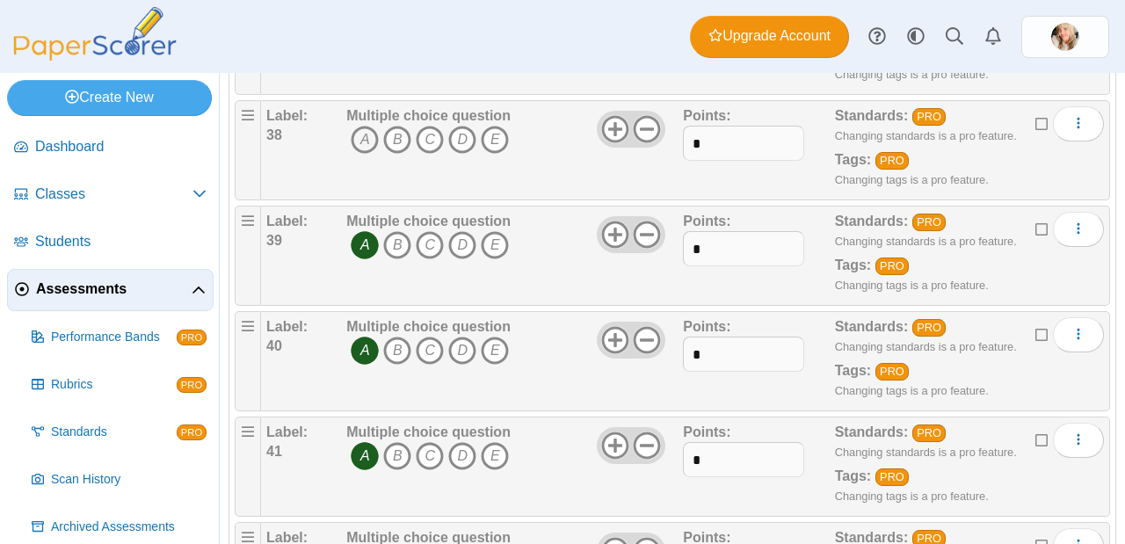
click at [365, 142] on icon "A" at bounding box center [365, 140] width 28 height 28
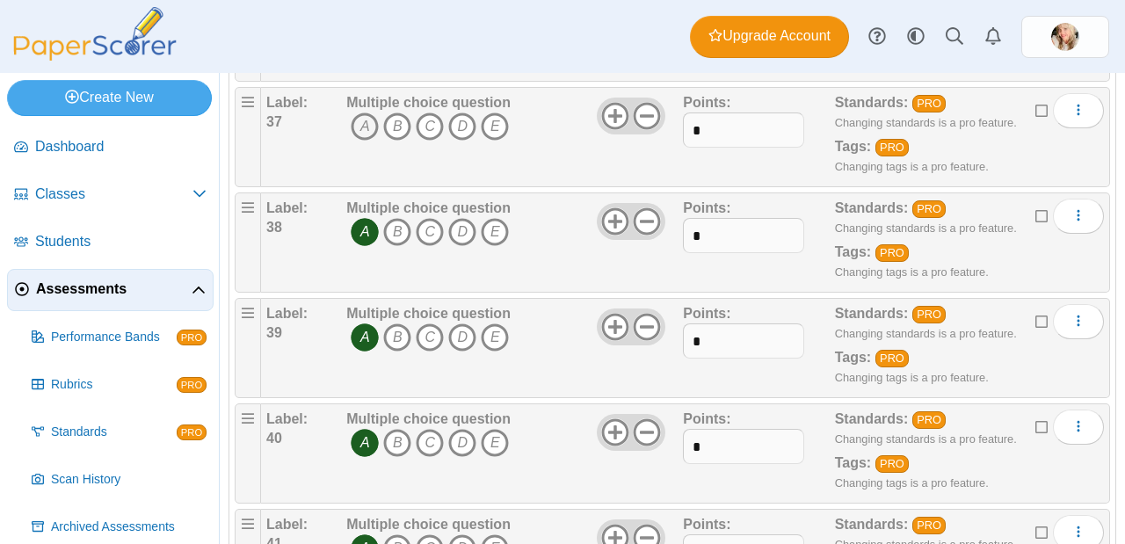
click at [362, 114] on icon "A" at bounding box center [365, 126] width 28 height 28
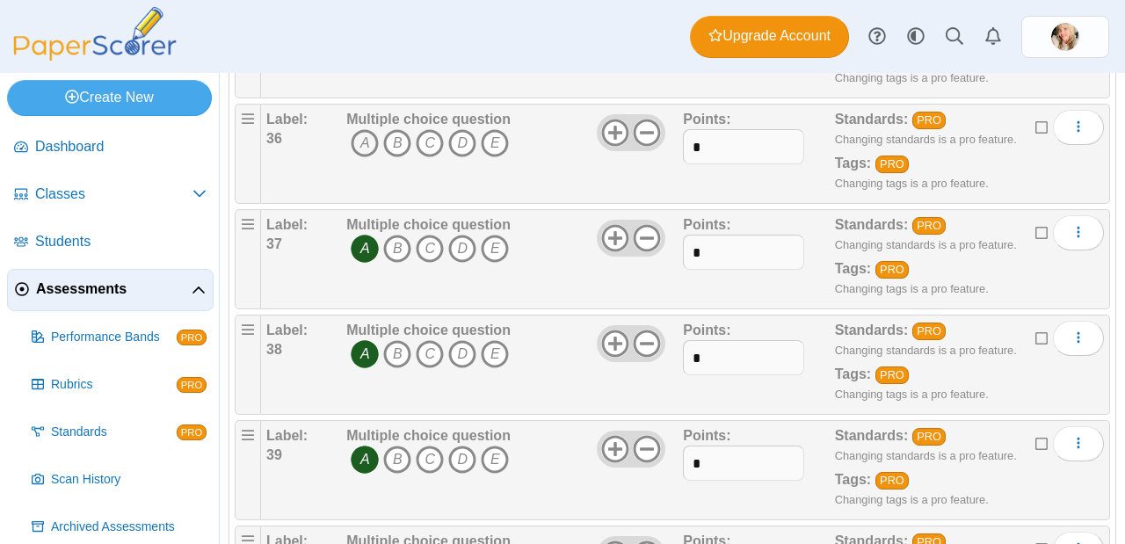
click at [367, 144] on icon "A" at bounding box center [365, 143] width 28 height 28
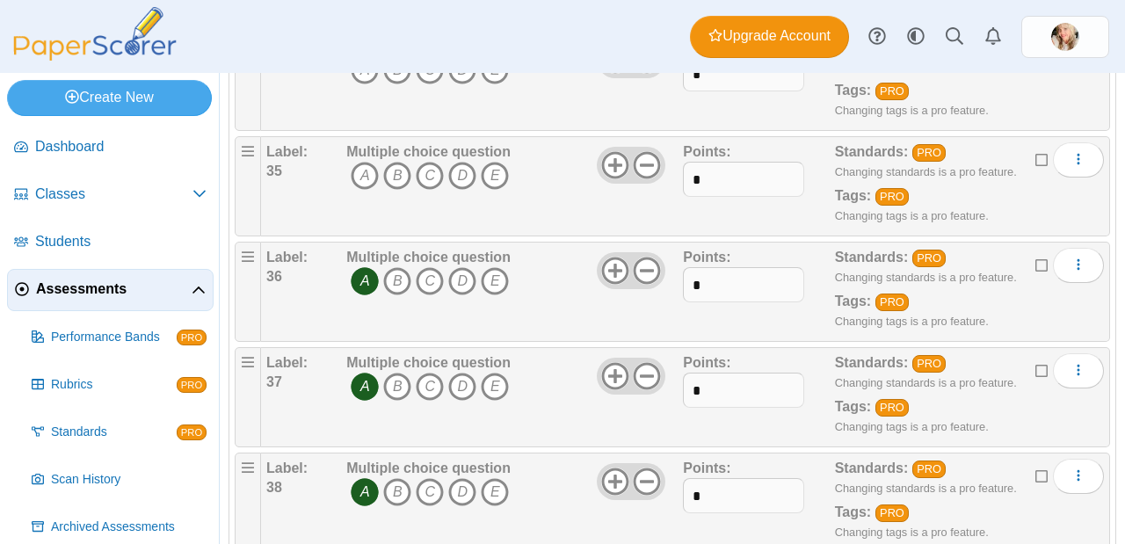
scroll to position [3642, 0]
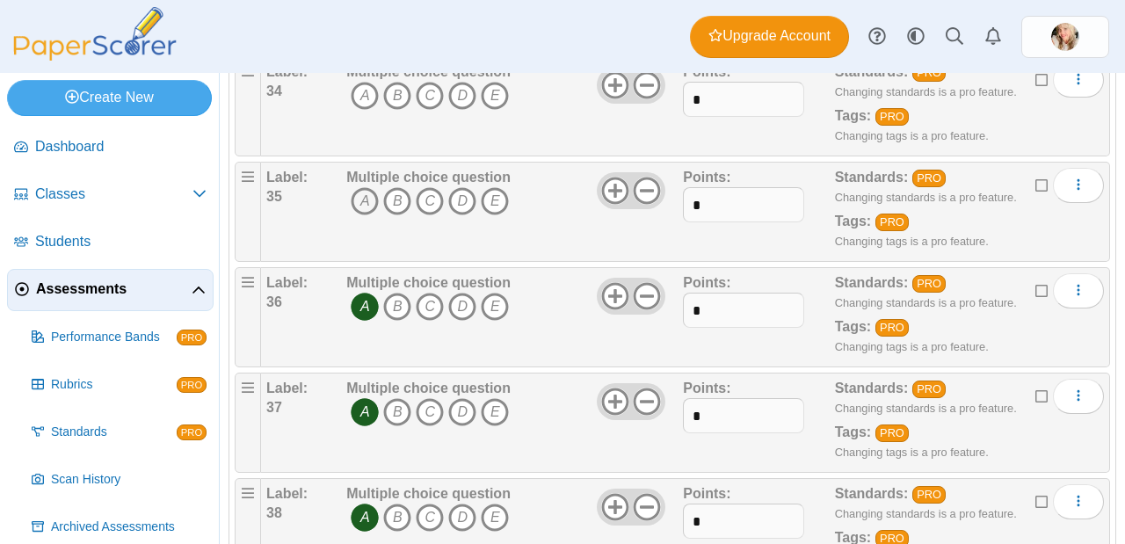
click at [365, 199] on icon "A" at bounding box center [365, 201] width 28 height 28
click at [365, 98] on icon "A" at bounding box center [365, 96] width 28 height 28
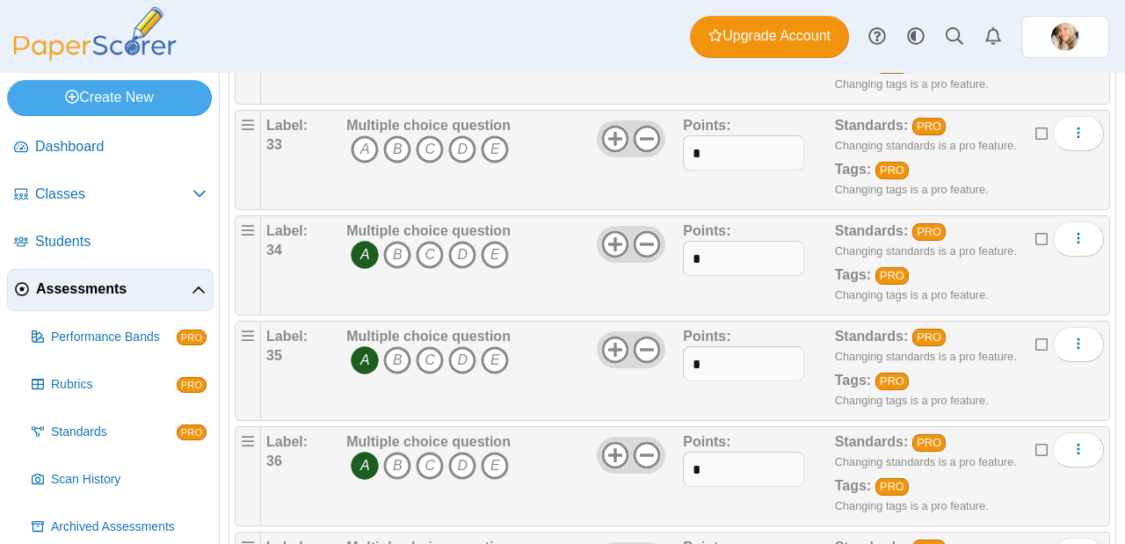
scroll to position [3482, 0]
click at [365, 160] on icon "A" at bounding box center [365, 150] width 28 height 28
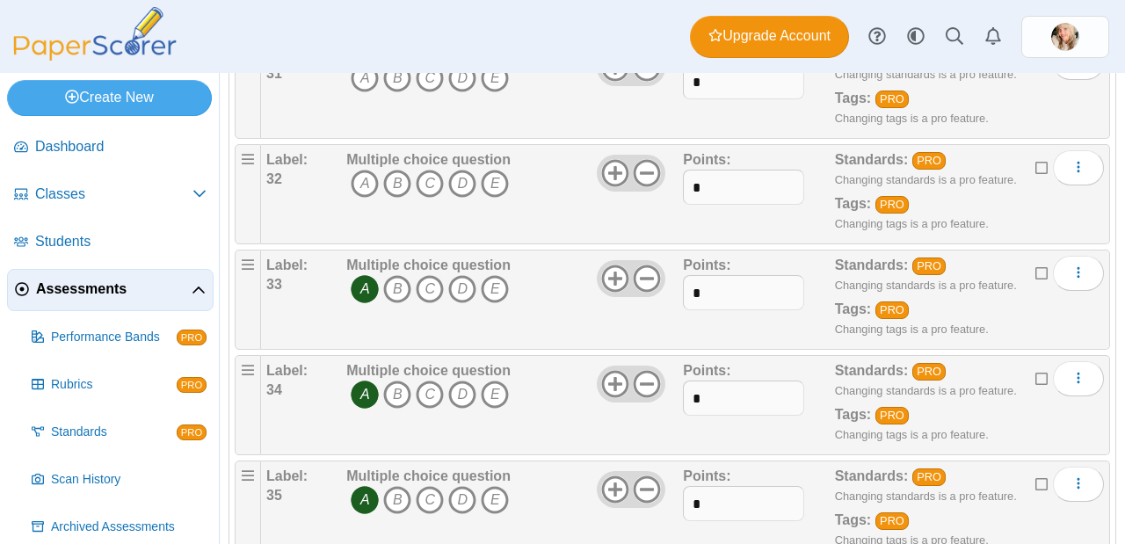
scroll to position [3339, 0]
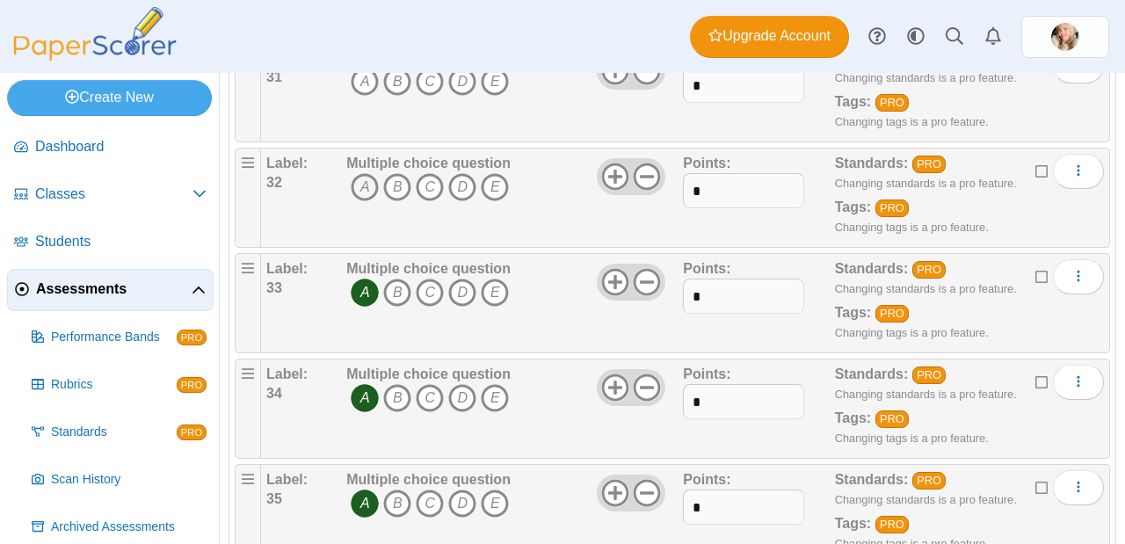
click at [369, 194] on icon "A" at bounding box center [365, 187] width 28 height 28
click at [363, 84] on icon "A" at bounding box center [365, 82] width 28 height 28
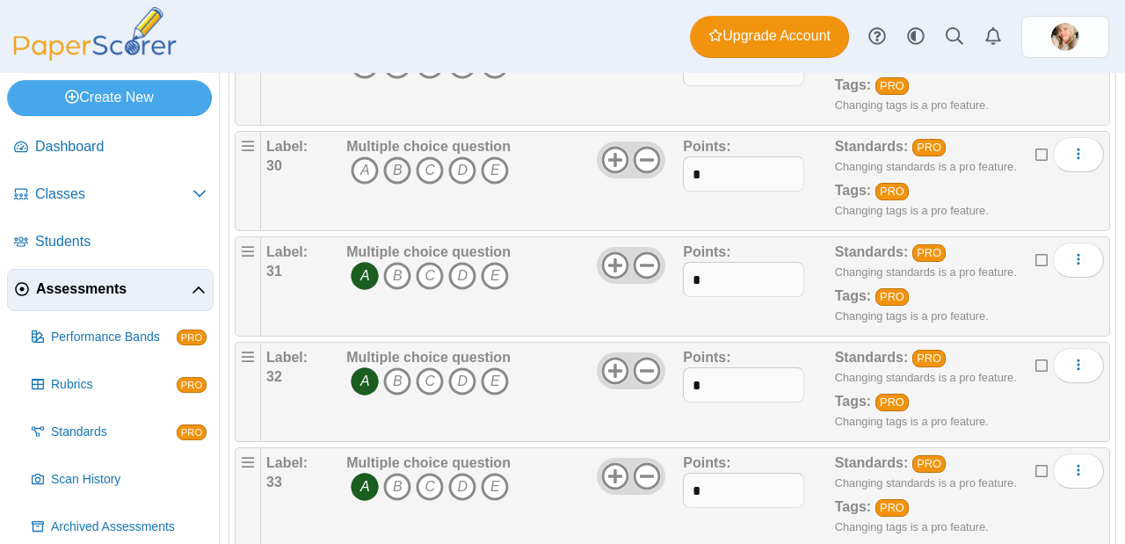
scroll to position [3054, 0]
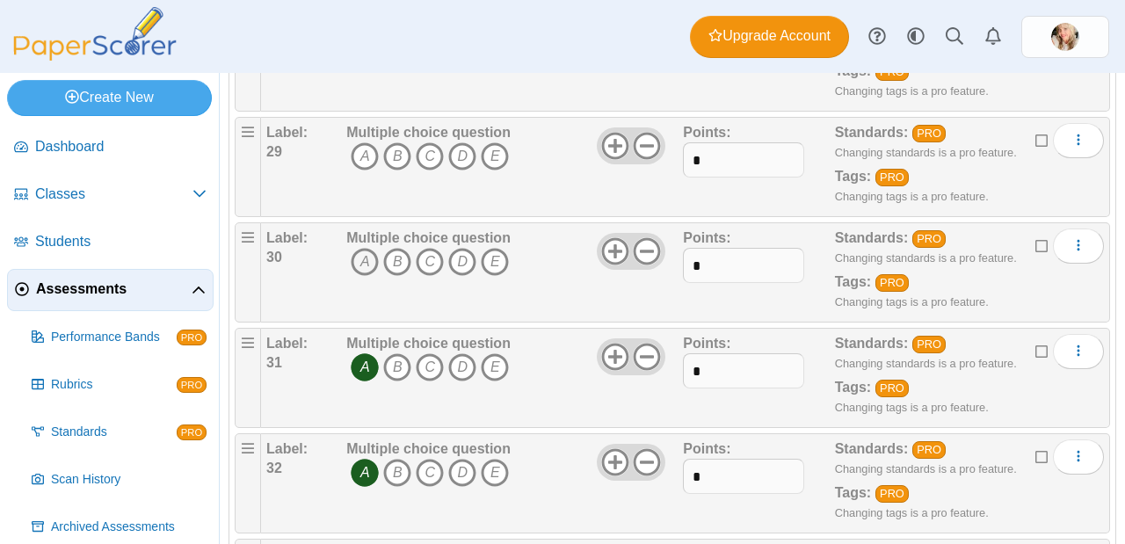
click at [371, 260] on icon "A" at bounding box center [365, 262] width 28 height 28
click at [362, 158] on icon "A" at bounding box center [365, 156] width 28 height 28
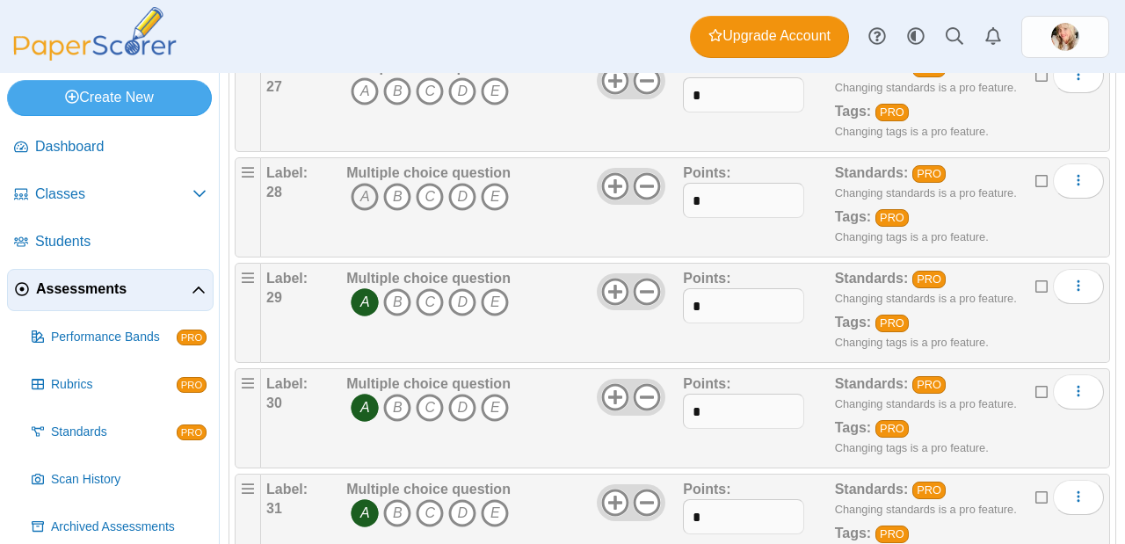
scroll to position [2878, 0]
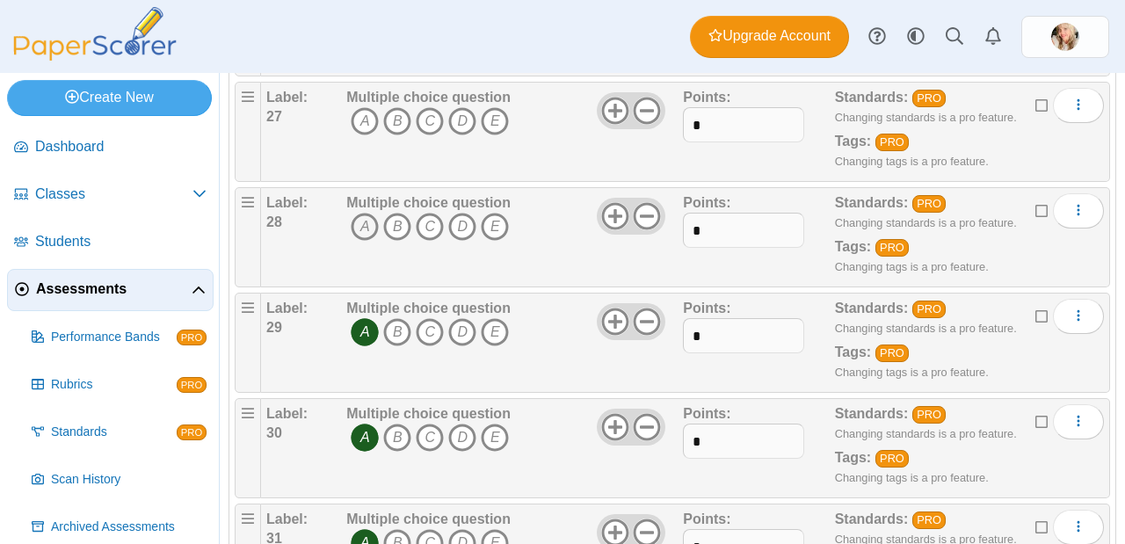
click at [362, 235] on icon "A" at bounding box center [365, 227] width 28 height 28
click at [364, 125] on icon "A" at bounding box center [365, 121] width 28 height 28
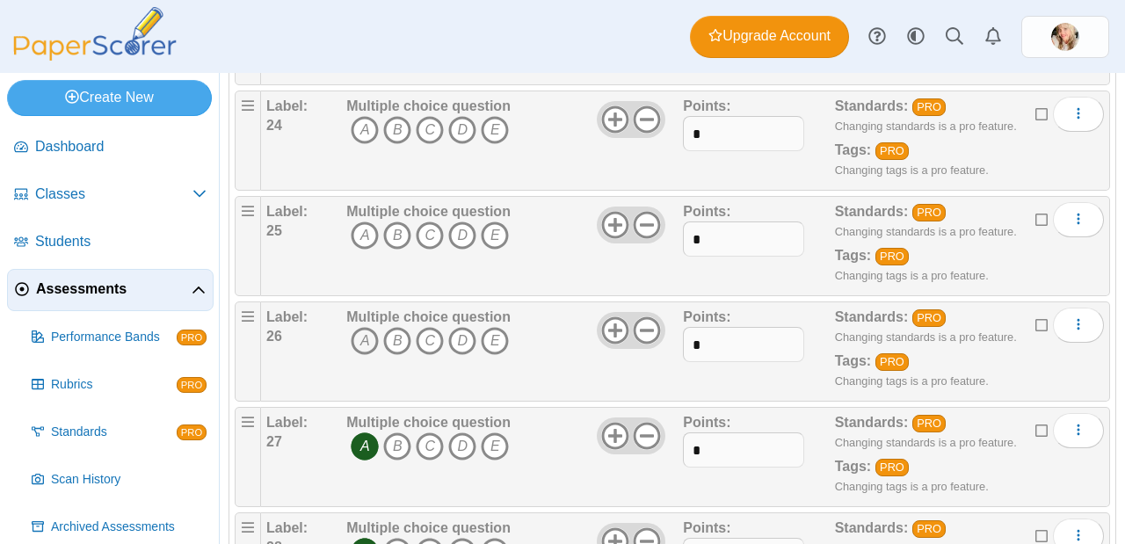
scroll to position [2552, 0]
click at [370, 335] on icon "A" at bounding box center [365, 342] width 28 height 28
click at [365, 236] on icon "A" at bounding box center [365, 236] width 28 height 28
click at [365, 127] on icon "A" at bounding box center [365, 131] width 28 height 28
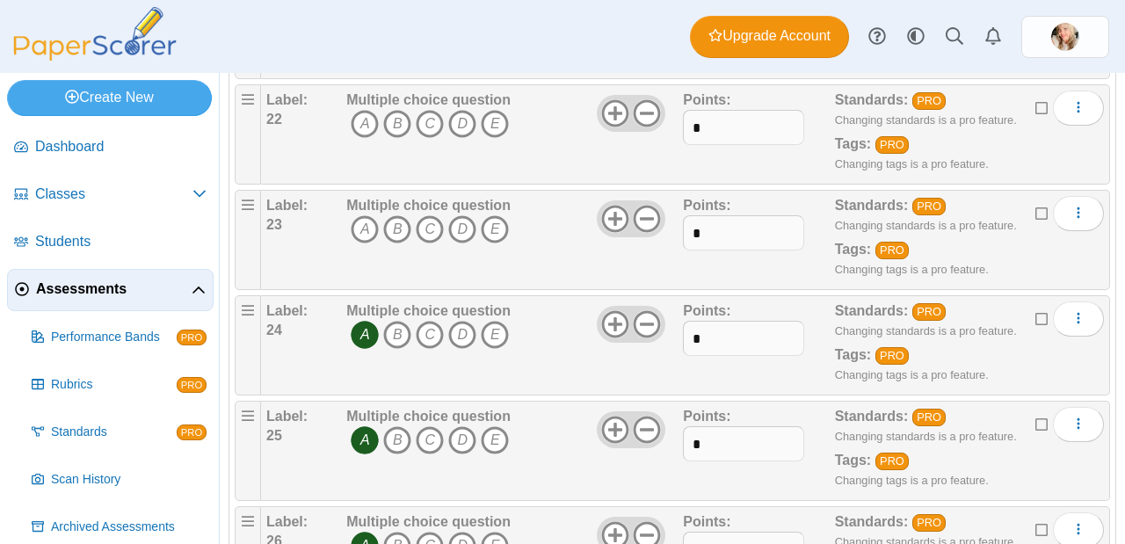
scroll to position [2347, 0]
click at [365, 233] on icon "A" at bounding box center [365, 230] width 28 height 28
drag, startPoint x: 367, startPoint y: 119, endPoint x: 378, endPoint y: 162, distance: 44.3
click at [366, 119] on icon "A" at bounding box center [365, 125] width 28 height 28
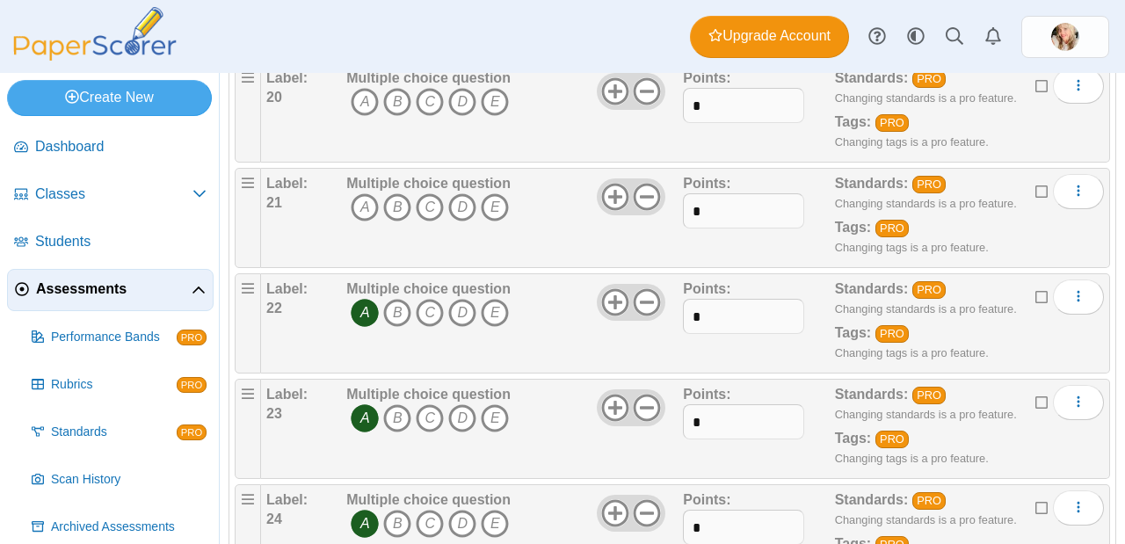
scroll to position [2156, 0]
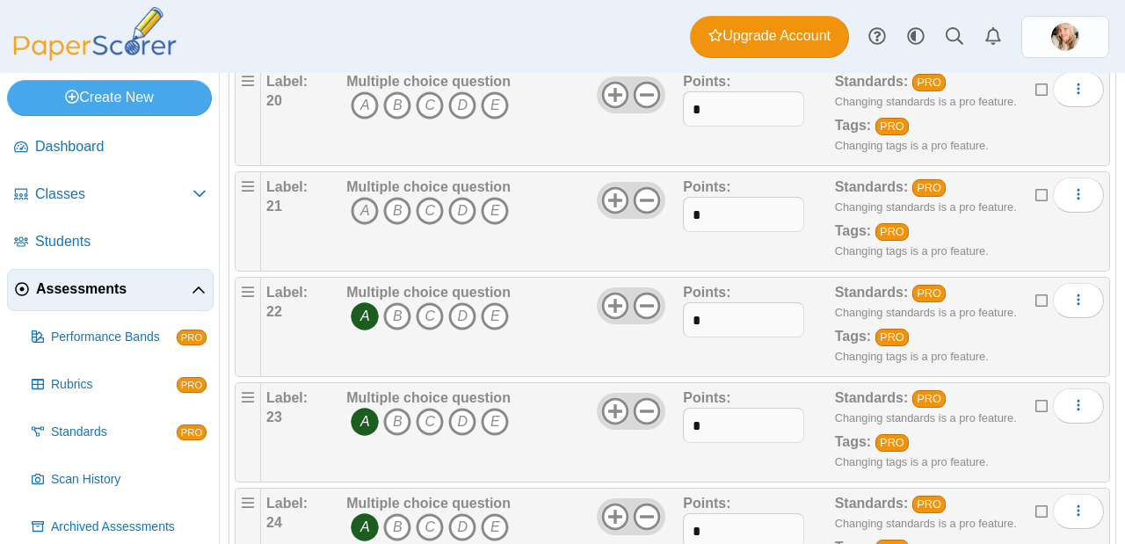
click at [368, 212] on icon "A" at bounding box center [365, 211] width 28 height 28
click at [362, 93] on icon "A" at bounding box center [365, 105] width 28 height 28
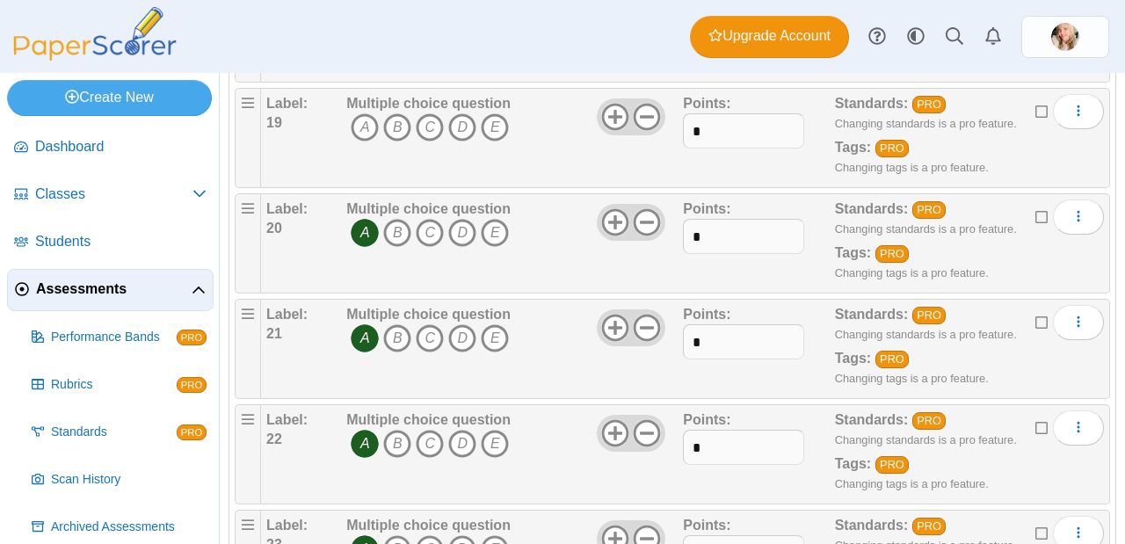
scroll to position [1802, 0]
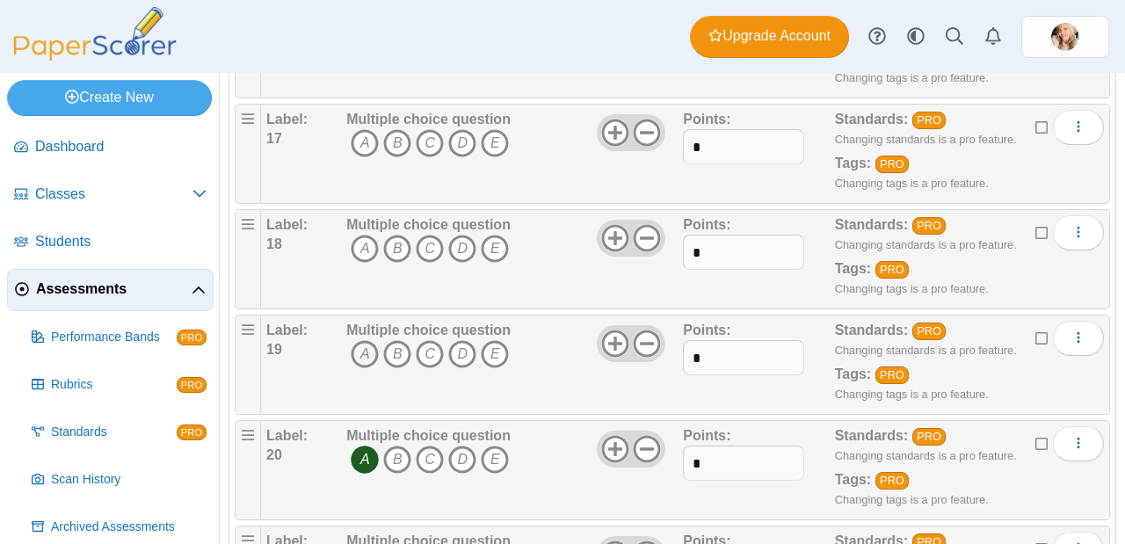
click at [357, 359] on icon "A" at bounding box center [365, 354] width 28 height 28
click at [365, 247] on icon "A" at bounding box center [365, 249] width 28 height 28
click at [361, 140] on icon "A" at bounding box center [365, 143] width 28 height 28
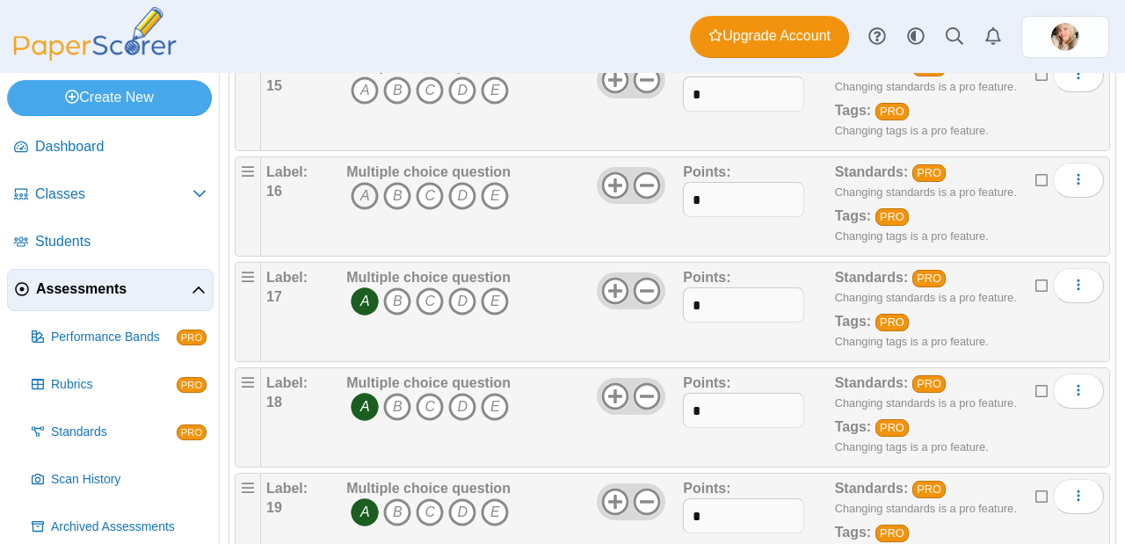
scroll to position [1644, 0]
click at [363, 199] on icon "A" at bounding box center [365, 196] width 28 height 28
click at [365, 95] on icon "A" at bounding box center [365, 90] width 28 height 28
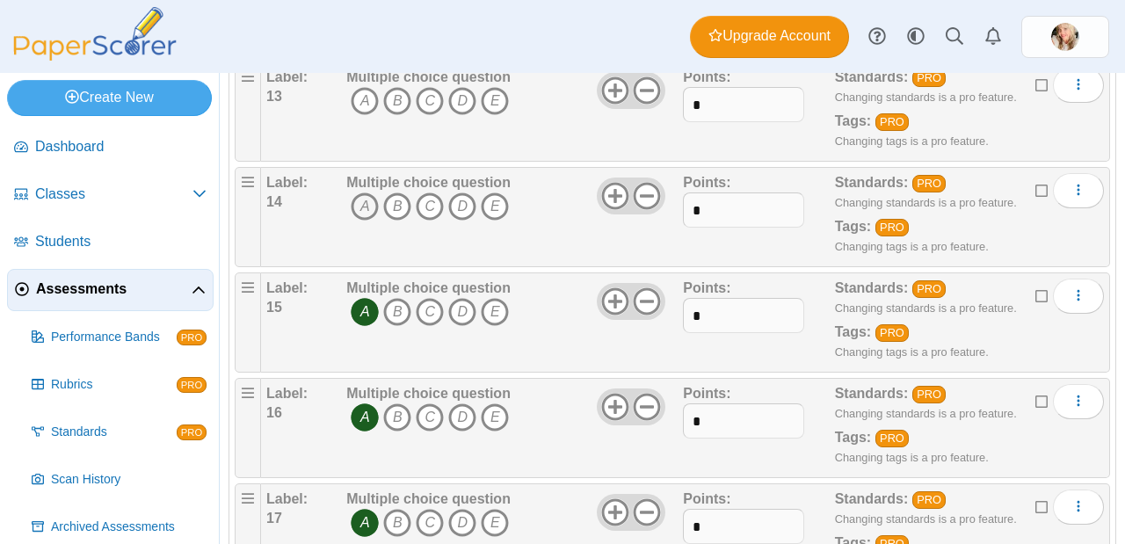
scroll to position [1411, 0]
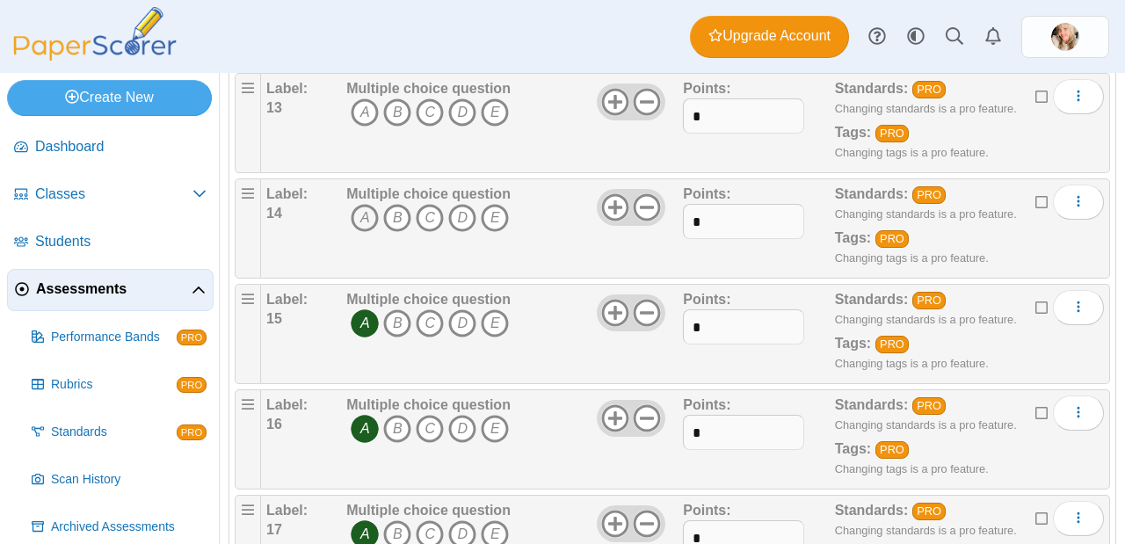
click at [365, 219] on icon "A" at bounding box center [365, 218] width 28 height 28
drag, startPoint x: 362, startPoint y: 116, endPoint x: 361, endPoint y: 125, distance: 8.8
click at [362, 116] on icon "A" at bounding box center [365, 112] width 28 height 28
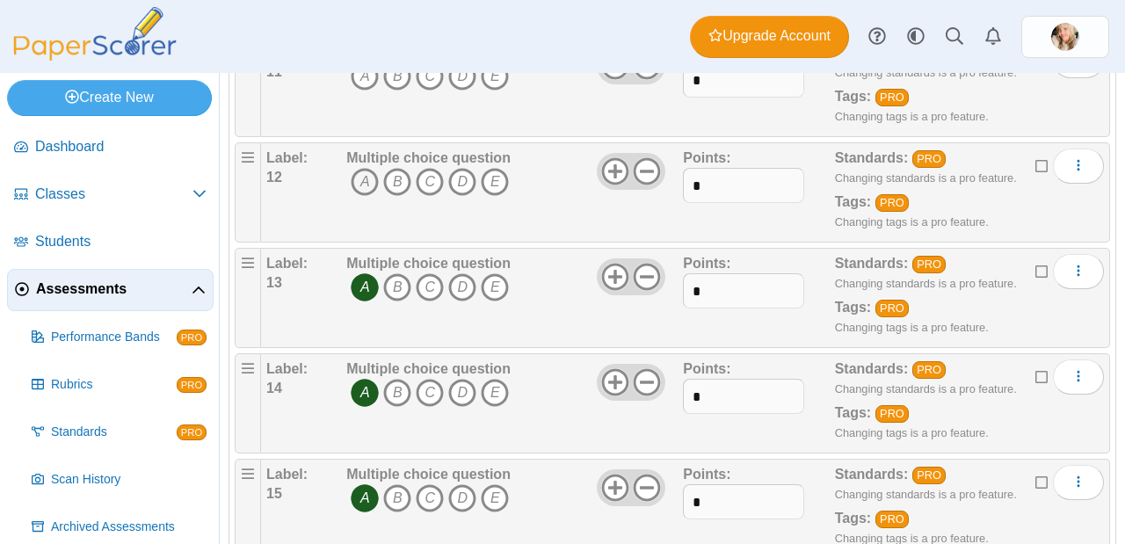
scroll to position [1219, 0]
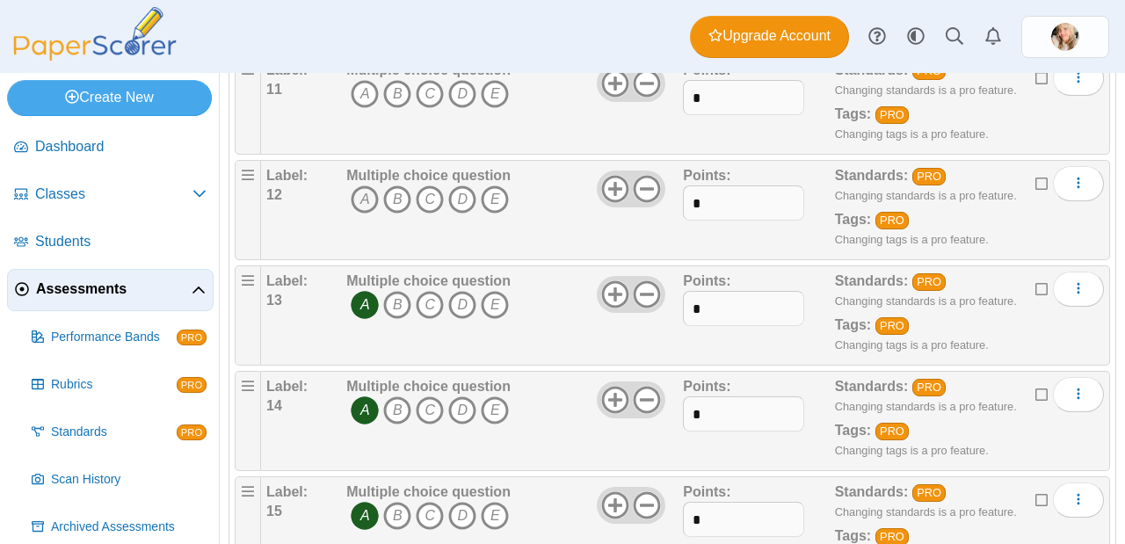
click at [361, 187] on icon "A" at bounding box center [365, 199] width 28 height 28
click at [370, 94] on icon "A" at bounding box center [365, 94] width 28 height 28
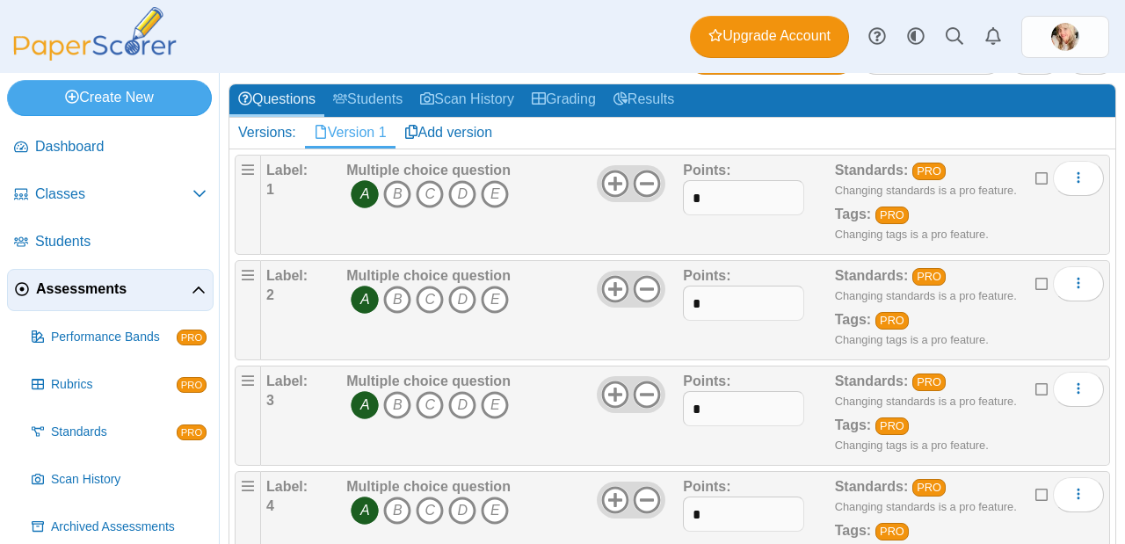
scroll to position [0, 0]
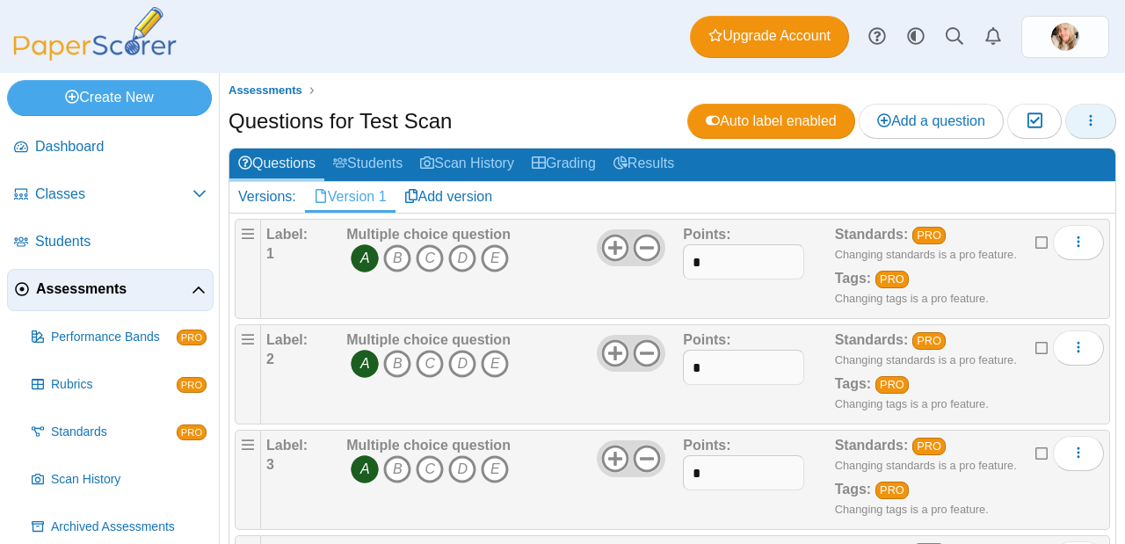
click at [1083, 119] on icon "button" at bounding box center [1090, 120] width 14 height 14
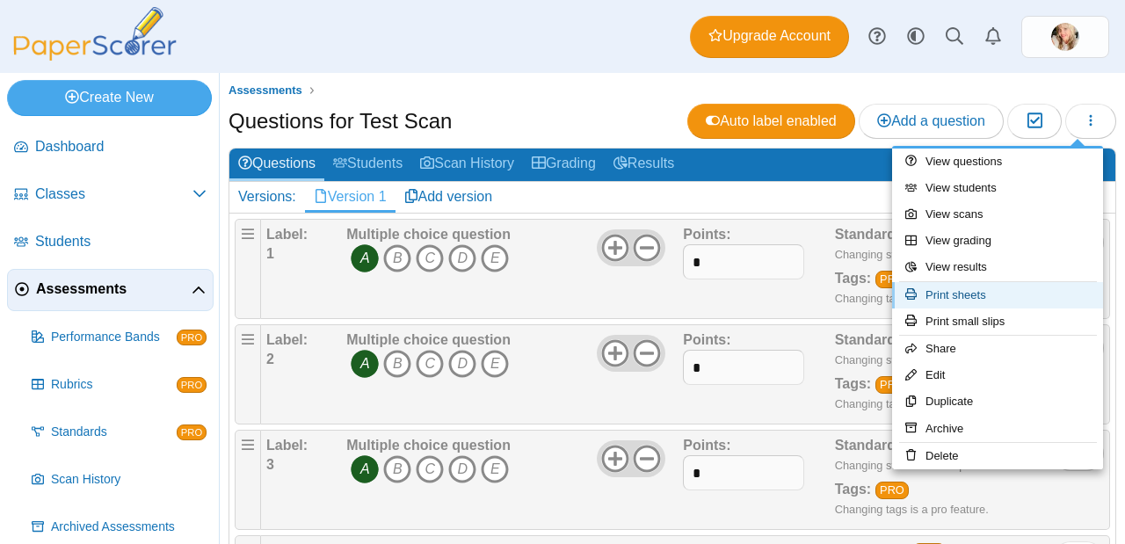
click at [981, 305] on link "Print sheets" at bounding box center [997, 295] width 211 height 26
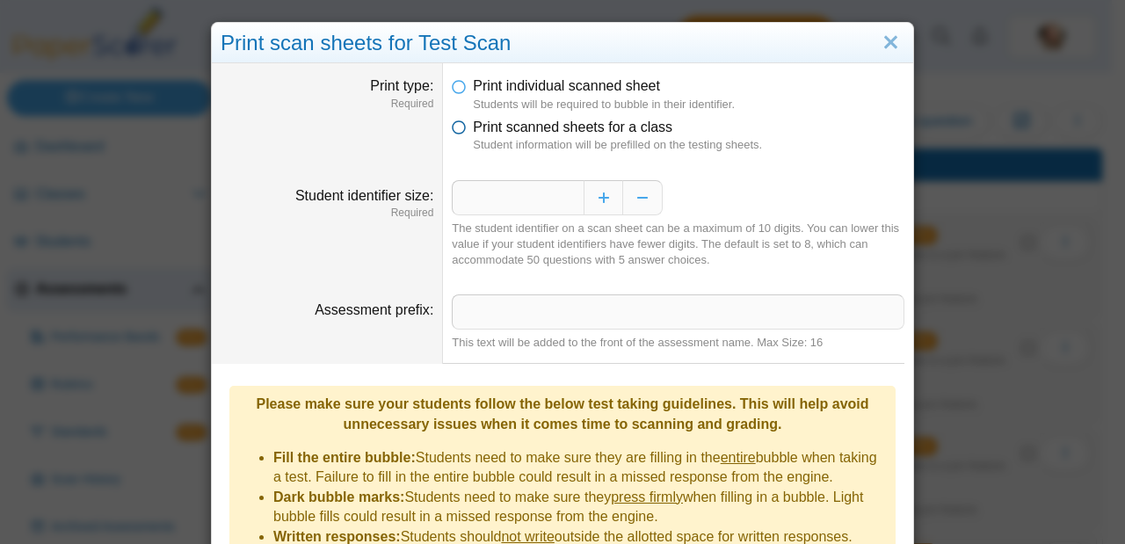
click at [455, 130] on icon at bounding box center [459, 124] width 14 height 12
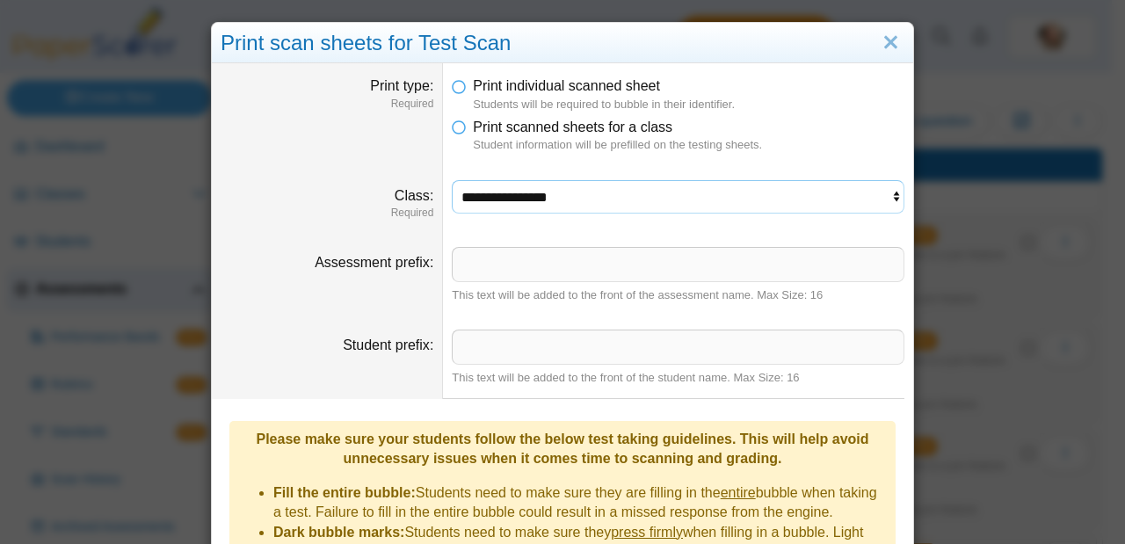
click at [582, 184] on select "**********" at bounding box center [678, 196] width 452 height 33
select select "**********"
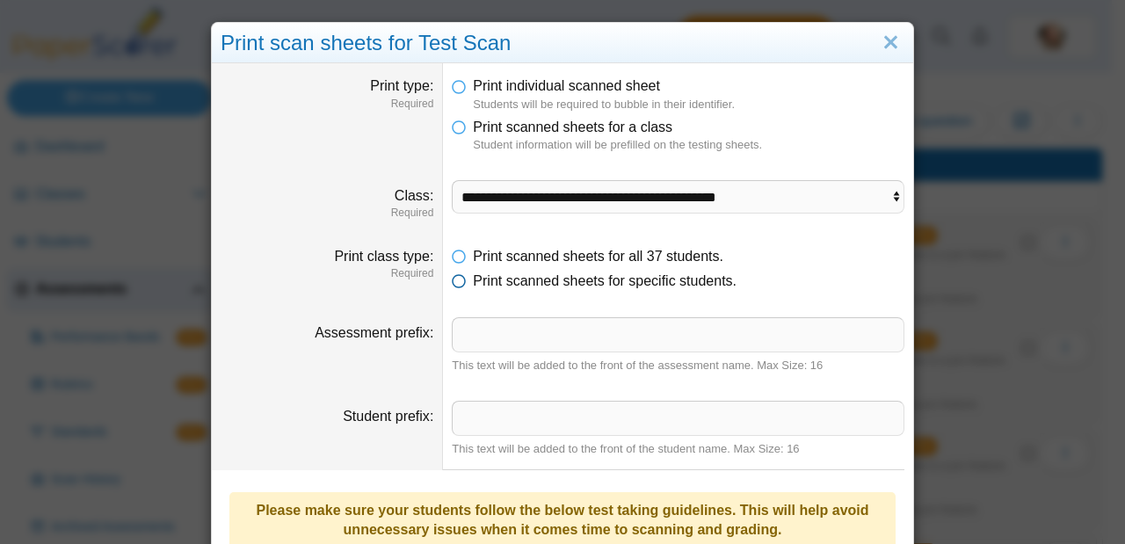
click at [452, 277] on icon at bounding box center [459, 277] width 14 height 12
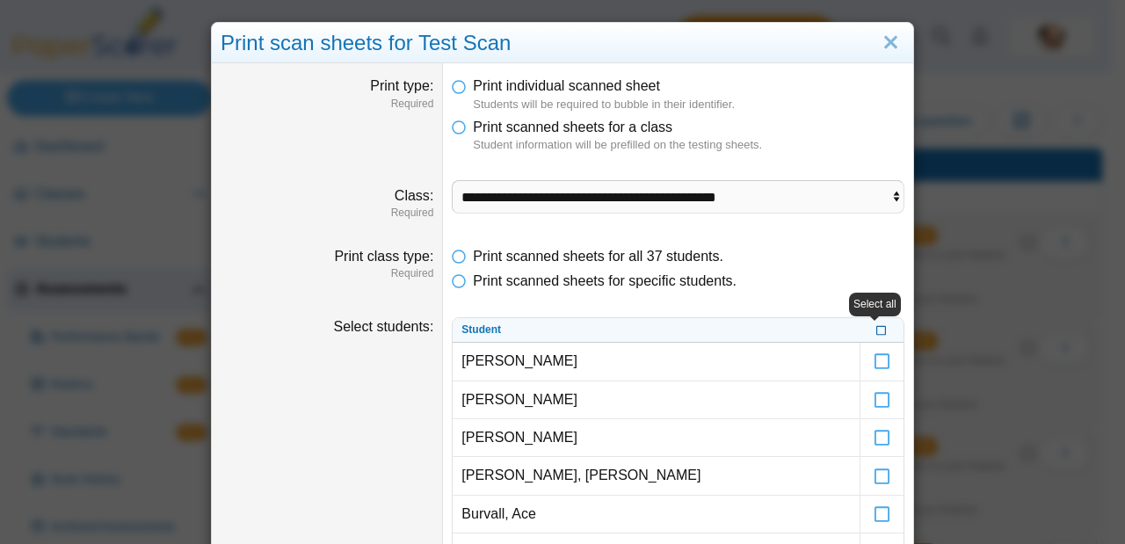
click at [877, 325] on icon at bounding box center [881, 329] width 11 height 10
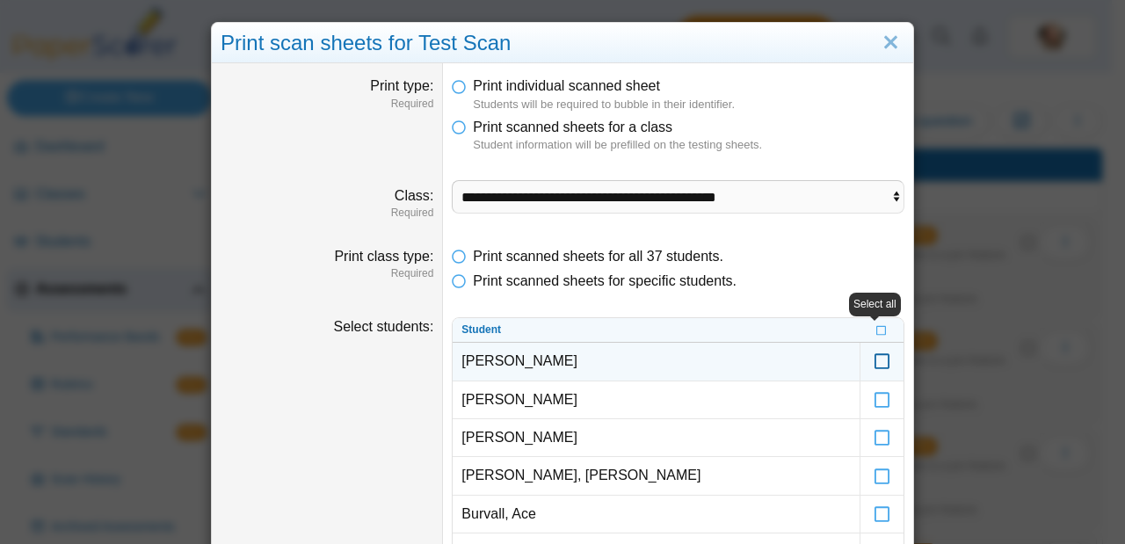
click at [875, 361] on icon at bounding box center [882, 353] width 18 height 16
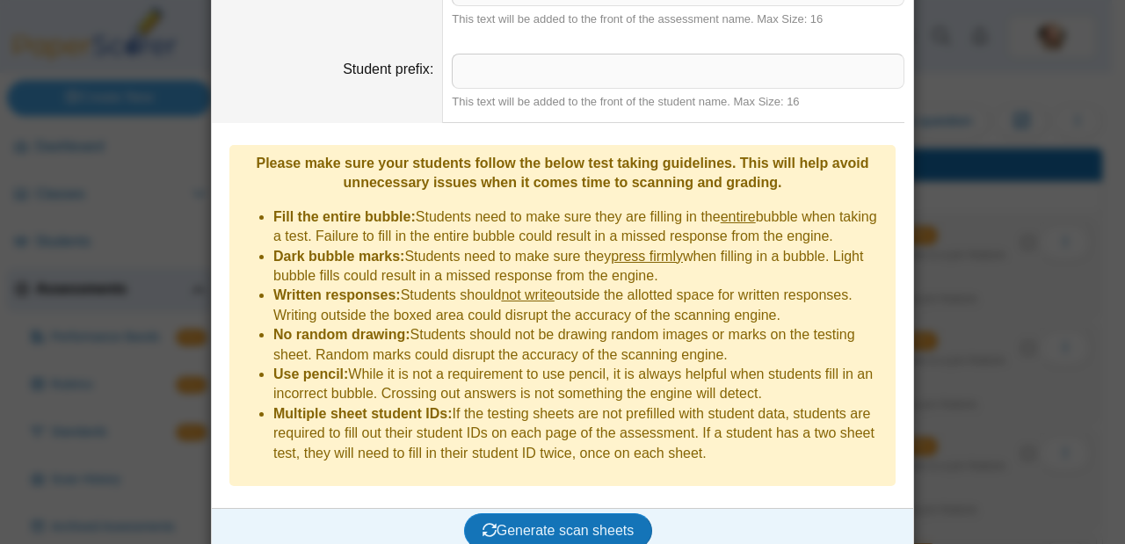
scroll to position [1833, 0]
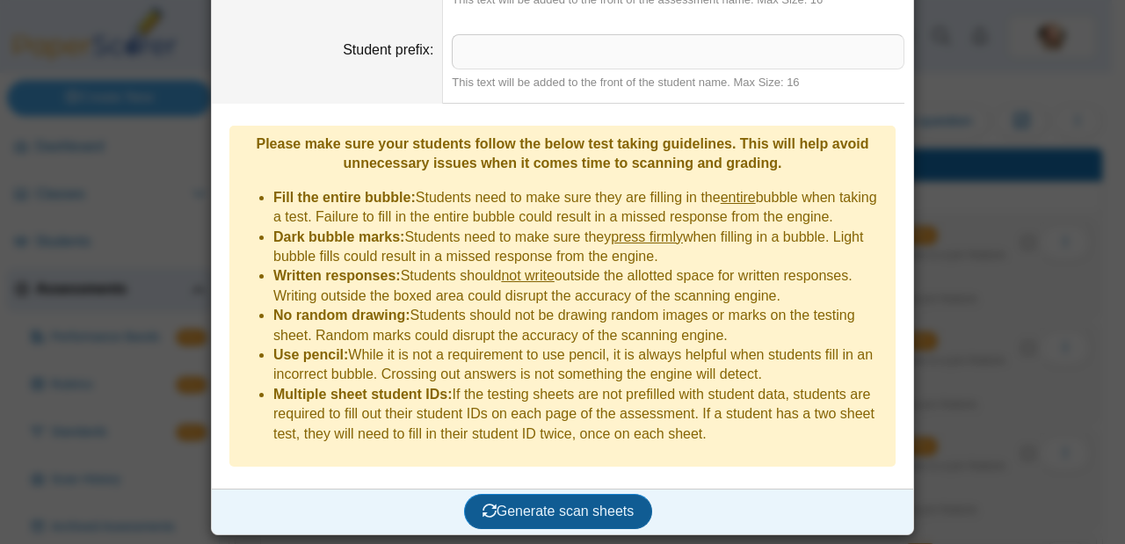
click at [523, 497] on button "Generate scan sheets" at bounding box center [558, 511] width 189 height 35
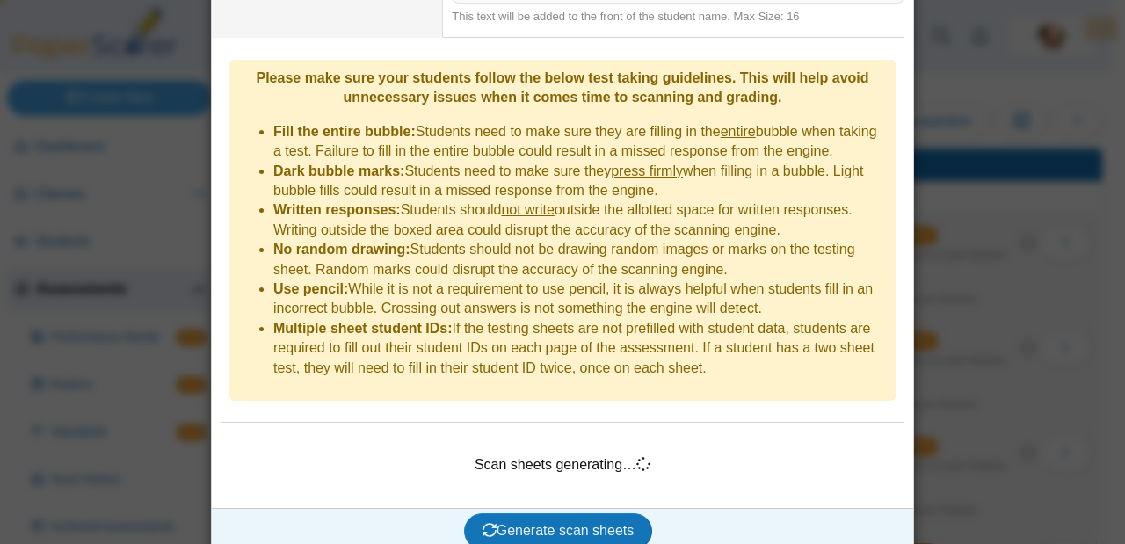
scroll to position [1918, 0]
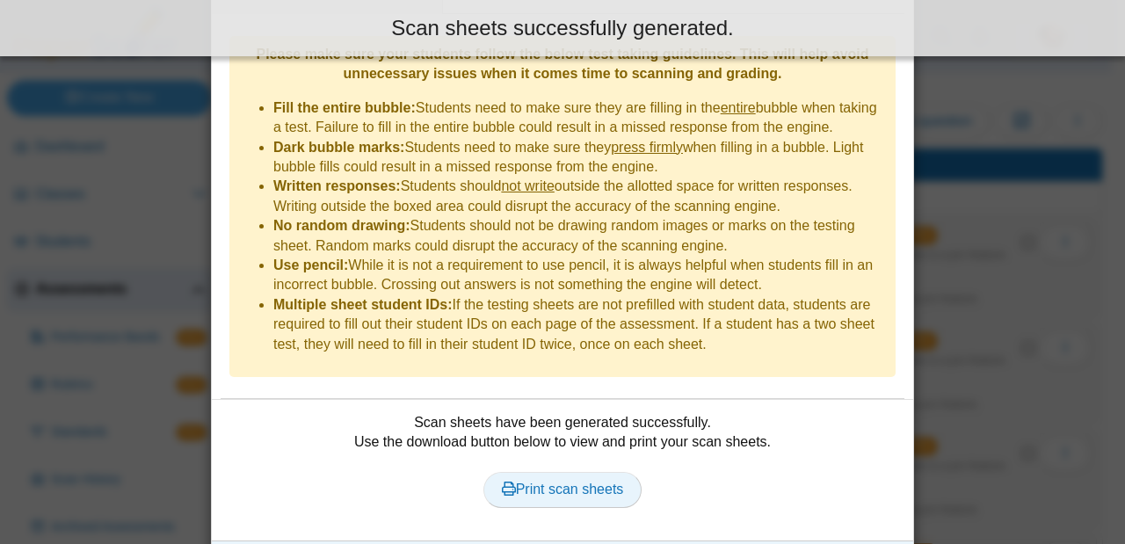
click at [560, 503] on link "Print scan sheets" at bounding box center [562, 489] width 159 height 35
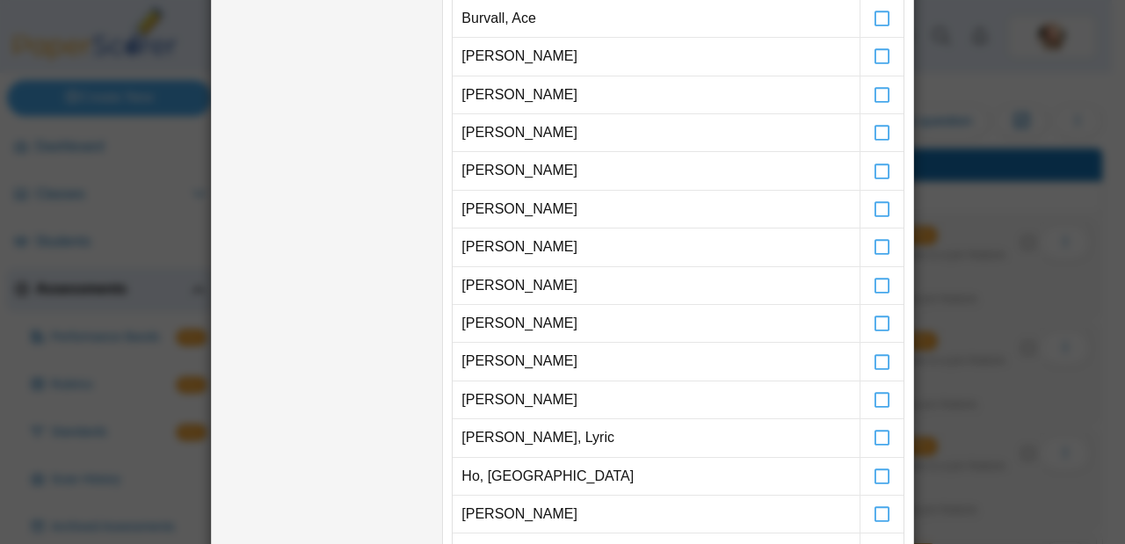
scroll to position [0, 0]
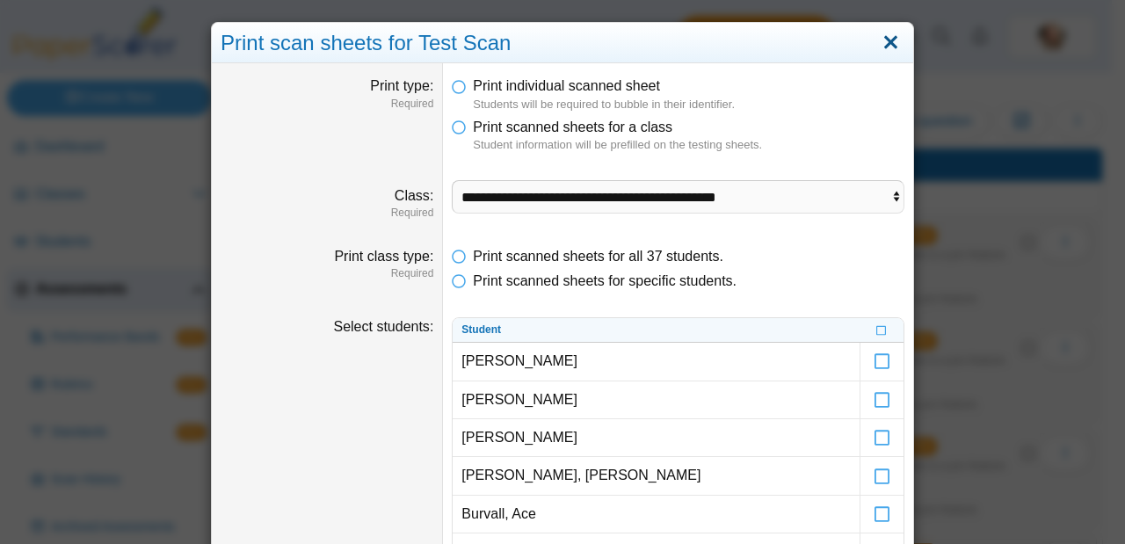
click at [888, 34] on link "Close" at bounding box center [890, 43] width 27 height 30
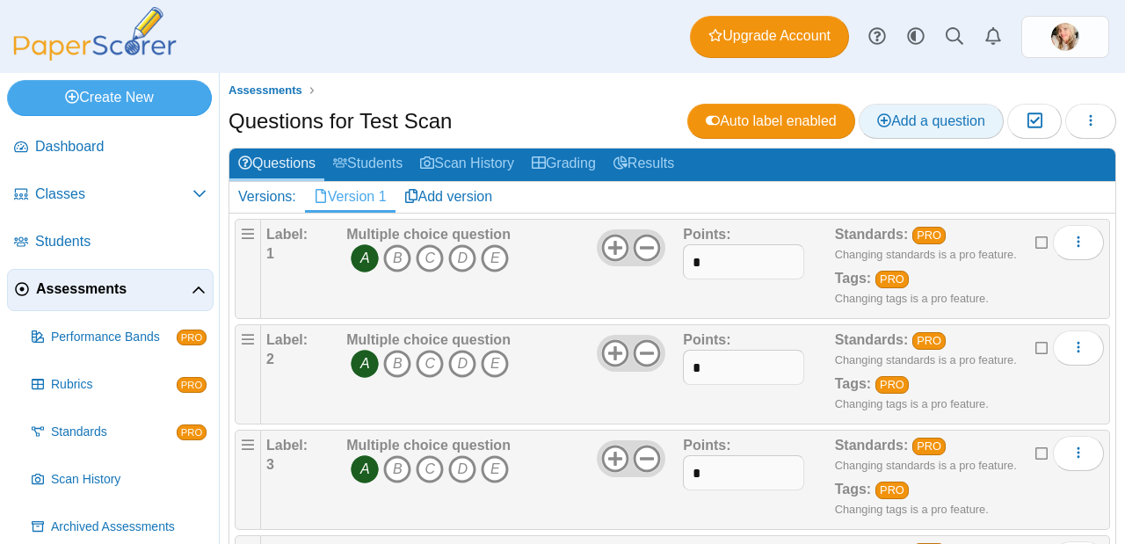
click at [922, 117] on span "Add a question" at bounding box center [931, 120] width 108 height 15
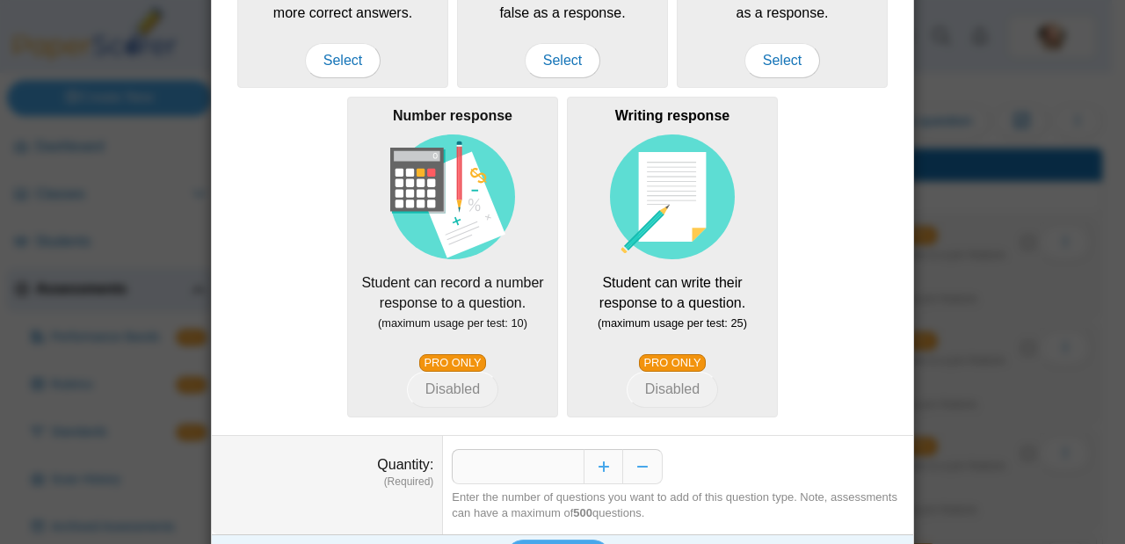
scroll to position [438, 0]
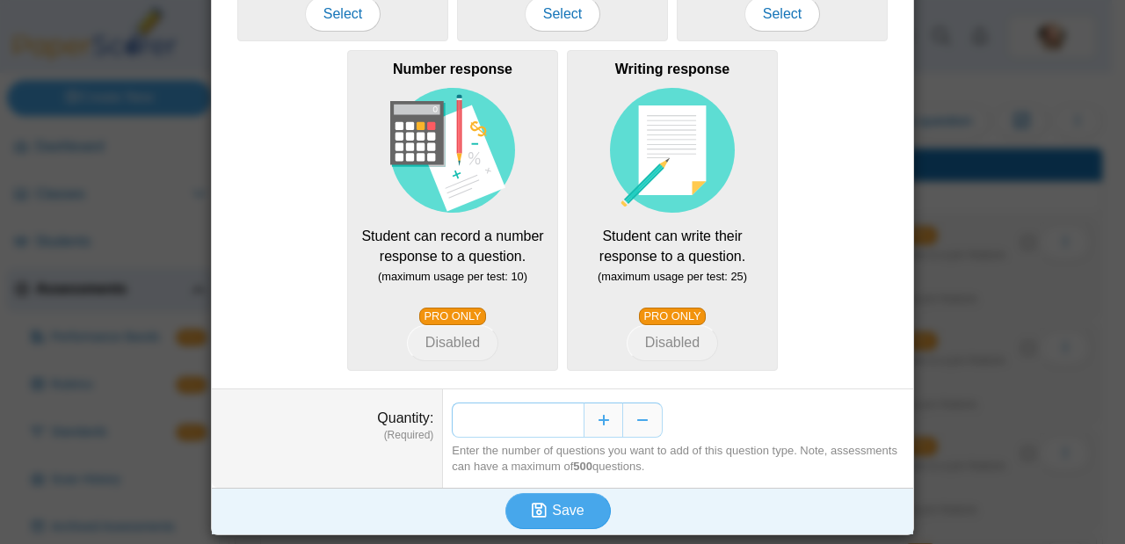
click at [572, 422] on input "*" at bounding box center [518, 419] width 132 height 35
type input "*"
drag, startPoint x: 575, startPoint y: 417, endPoint x: 524, endPoint y: 413, distance: 50.3
click at [524, 413] on input "**" at bounding box center [518, 419] width 132 height 35
type input "**"
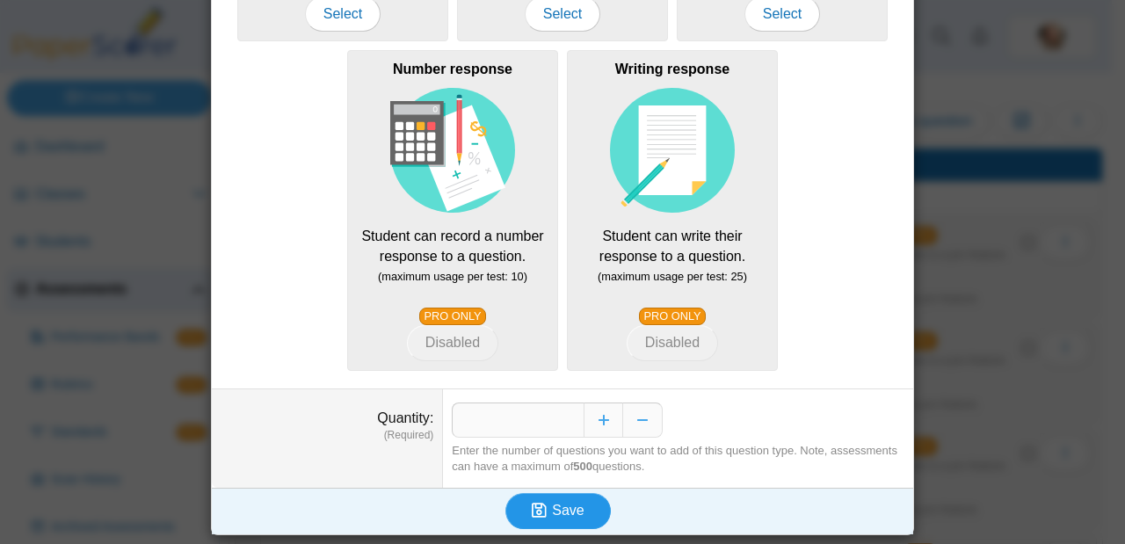
click at [540, 504] on icon "submit" at bounding box center [542, 510] width 20 height 19
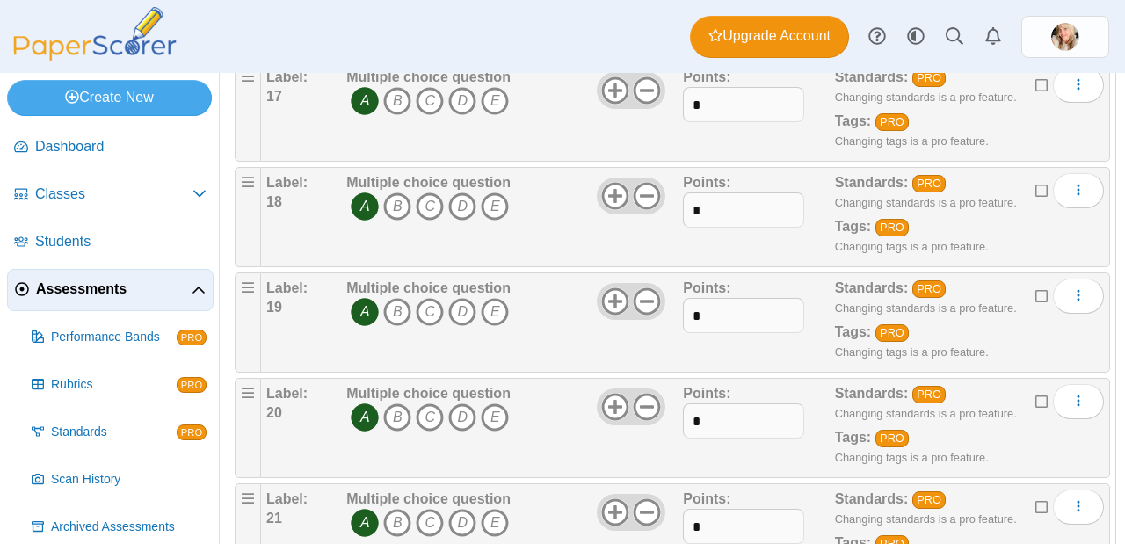
scroll to position [3246, 0]
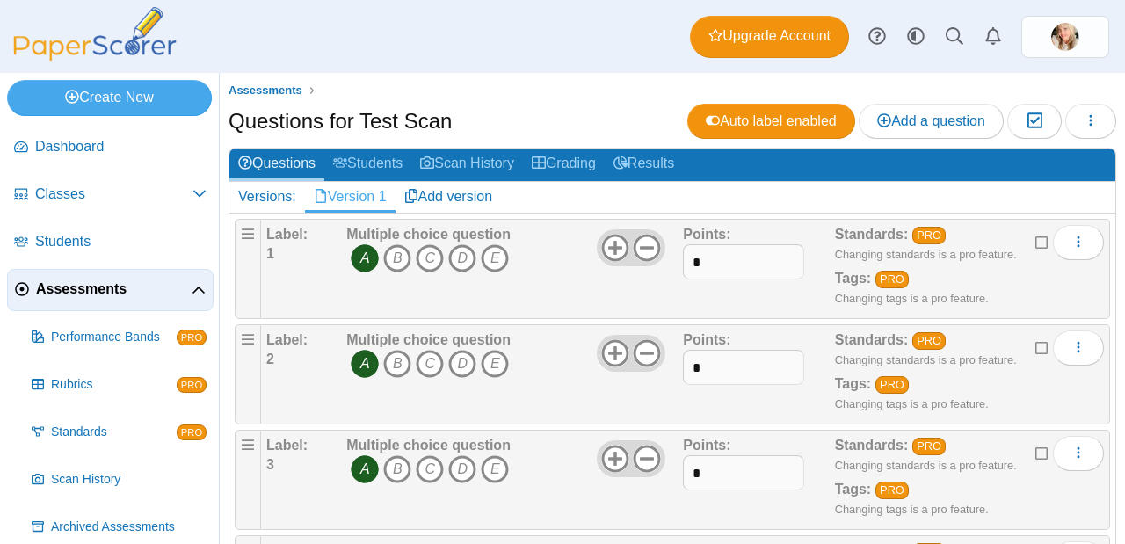
scroll to position [10252, 0]
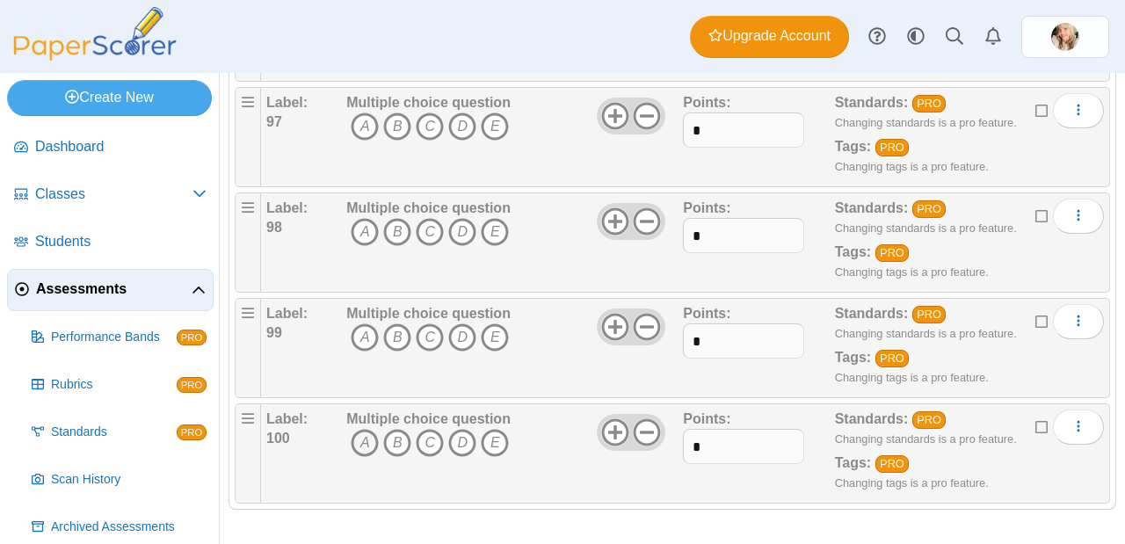
click at [365, 442] on icon "A" at bounding box center [365, 443] width 28 height 28
click at [360, 341] on icon "A" at bounding box center [365, 337] width 28 height 28
click at [365, 228] on icon "A" at bounding box center [365, 232] width 28 height 28
click at [363, 126] on icon "A" at bounding box center [365, 126] width 28 height 28
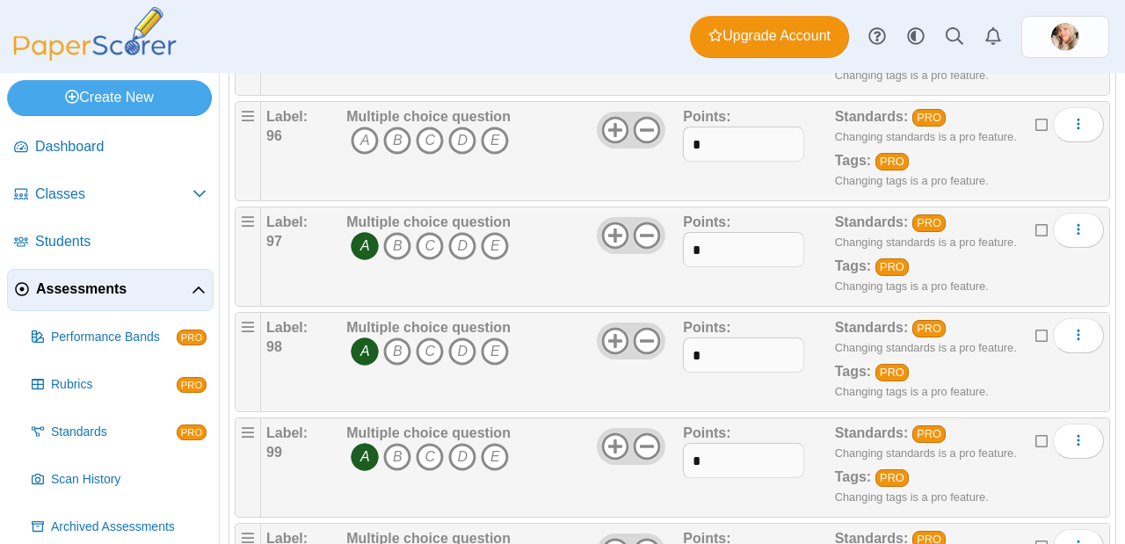
scroll to position [10064, 0]
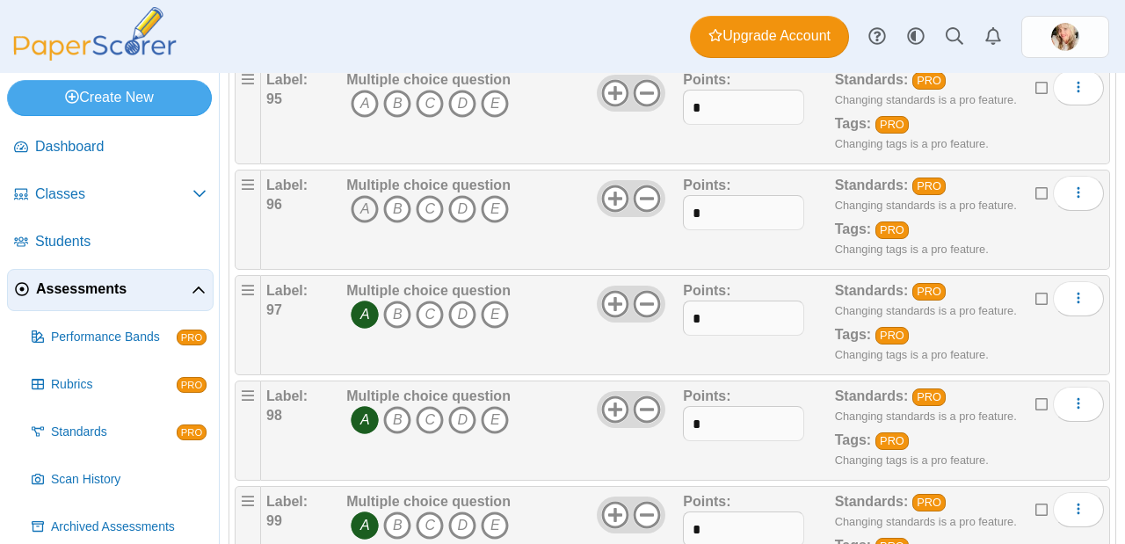
click at [357, 219] on icon "A" at bounding box center [365, 209] width 28 height 28
click at [366, 101] on icon "A" at bounding box center [365, 104] width 28 height 28
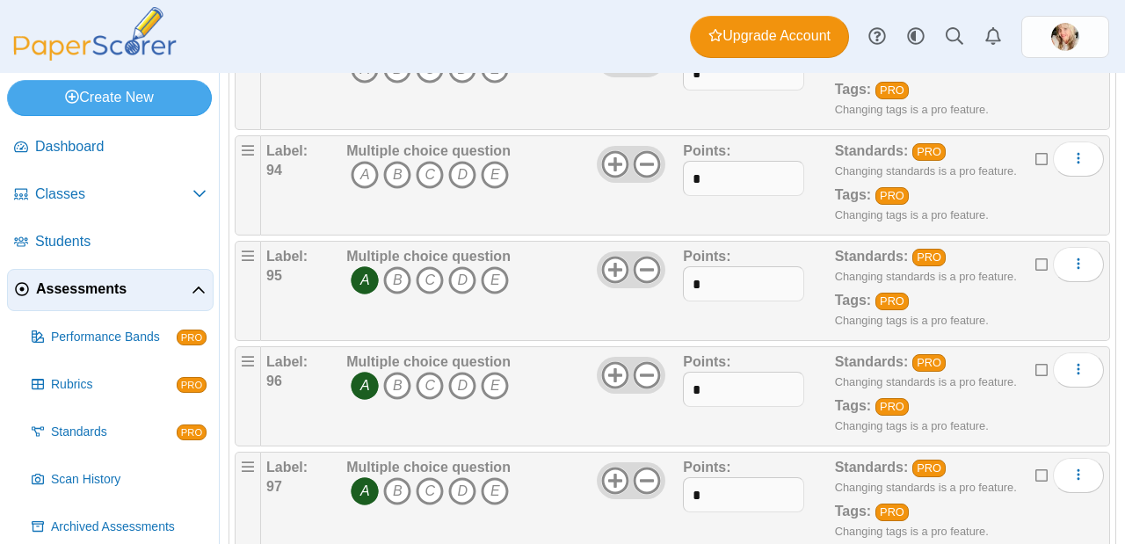
scroll to position [9807, 0]
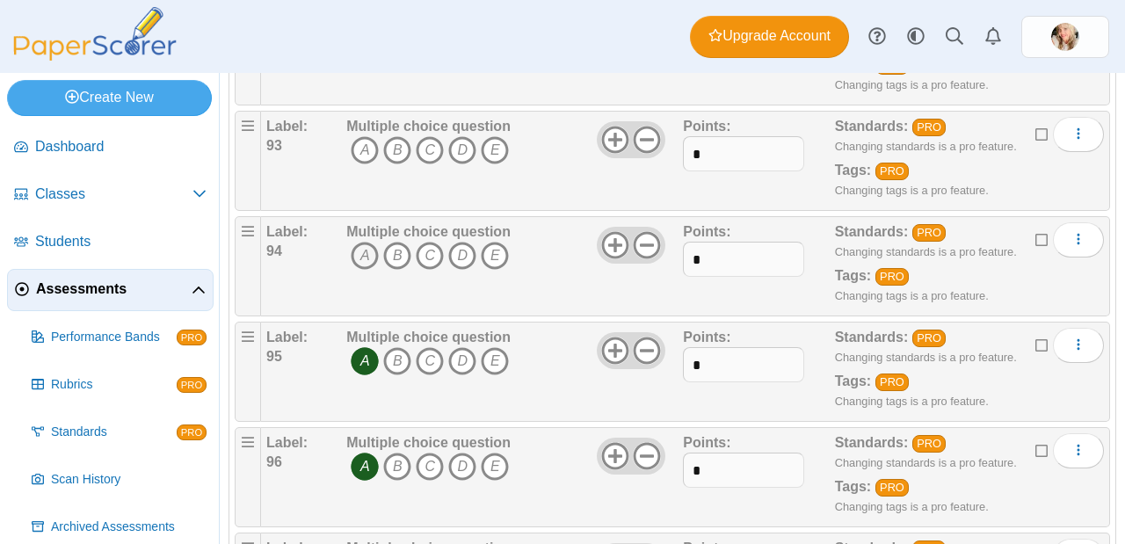
click at [371, 253] on icon "A" at bounding box center [365, 256] width 28 height 28
click at [368, 147] on icon "A" at bounding box center [365, 150] width 28 height 28
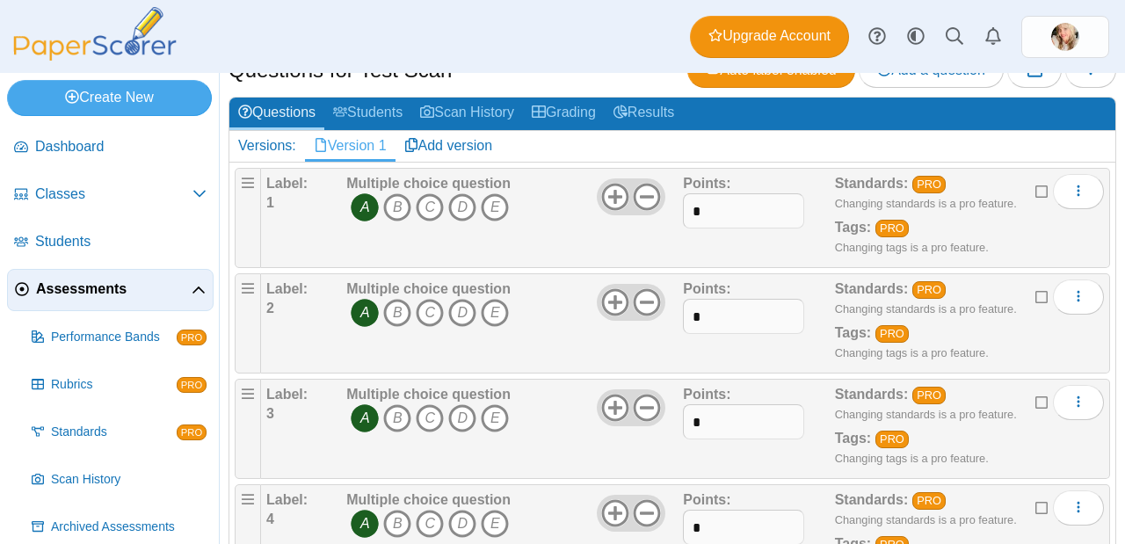
scroll to position [0, 0]
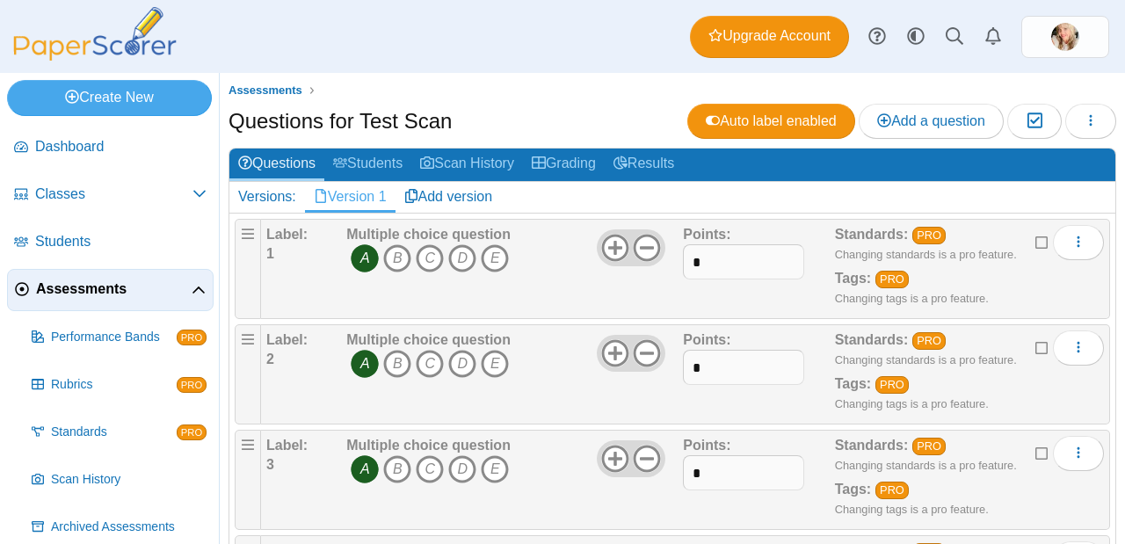
click at [1089, 119] on use "button" at bounding box center [1090, 119] width 3 height 11
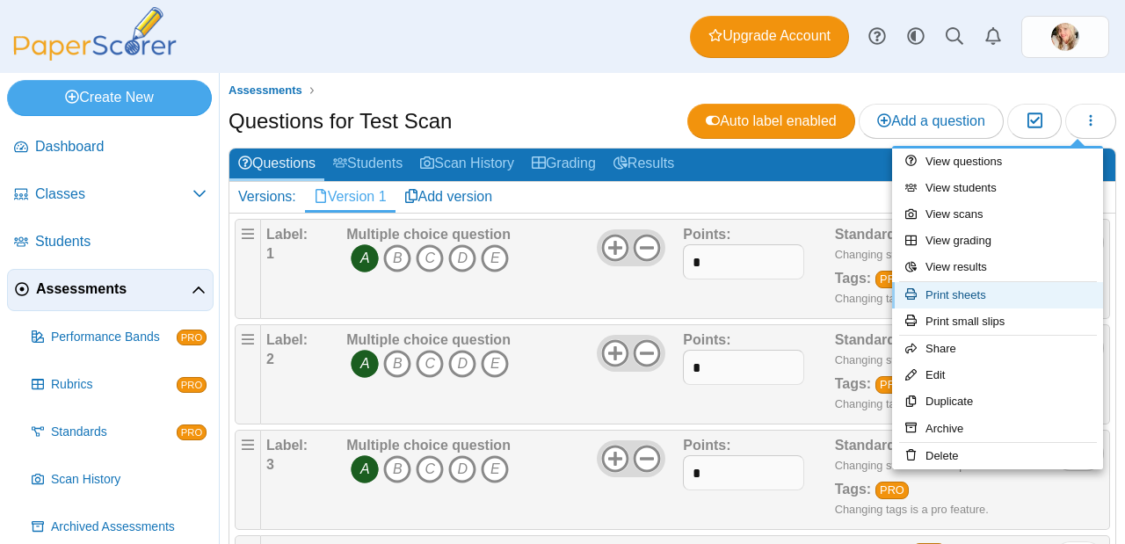
click at [980, 296] on link "Print sheets" at bounding box center [997, 295] width 211 height 26
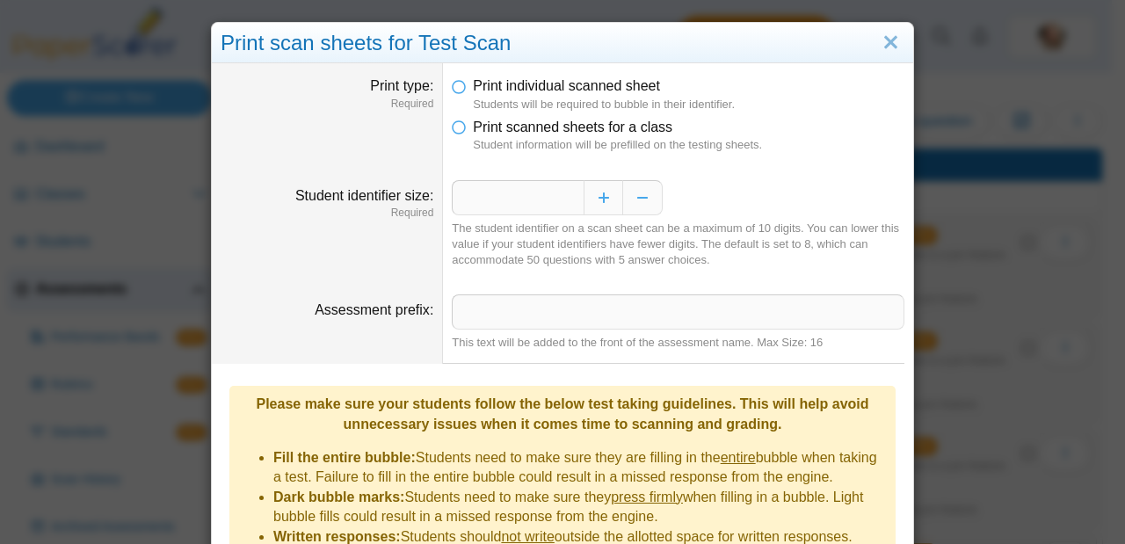
click at [461, 130] on li "Print scanned sheets for a class Student information will be prefilled on the t…" at bounding box center [678, 136] width 452 height 36
click at [458, 127] on icon at bounding box center [459, 124] width 14 height 12
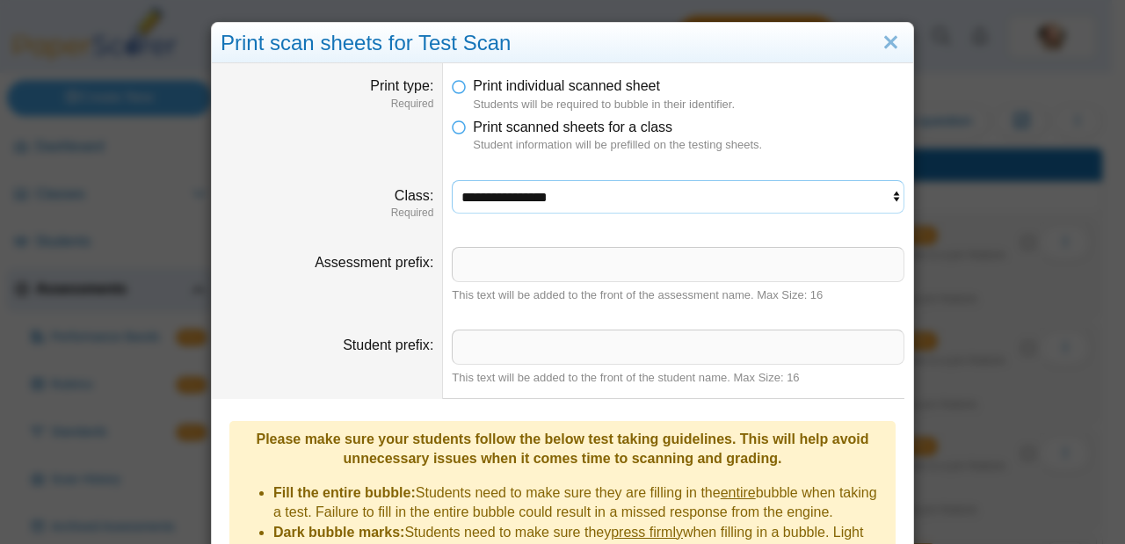
click at [619, 195] on select "**********" at bounding box center [678, 196] width 452 height 33
select select "**********"
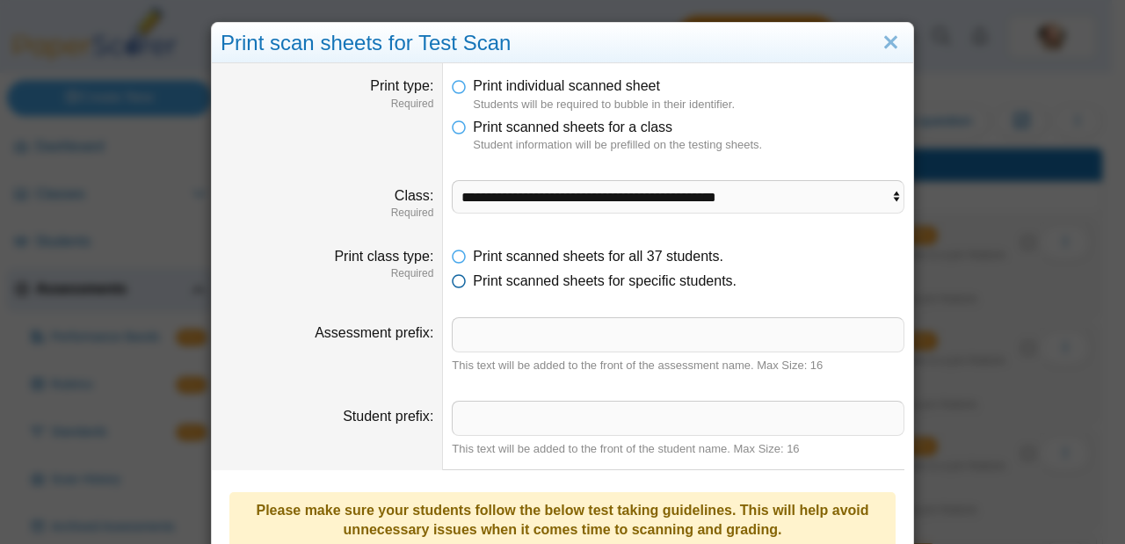
drag, startPoint x: 522, startPoint y: 266, endPoint x: 480, endPoint y: 277, distance: 43.5
click at [518, 279] on ul "Print scanned sheets for all 37 students. Print scanned sheets for specific stu…" at bounding box center [678, 269] width 452 height 45
click at [444, 276] on dd "Print scanned sheets for all 37 students. Print scanned sheets for specific stu…" at bounding box center [678, 269] width 470 height 71
click at [455, 277] on icon at bounding box center [459, 277] width 14 height 12
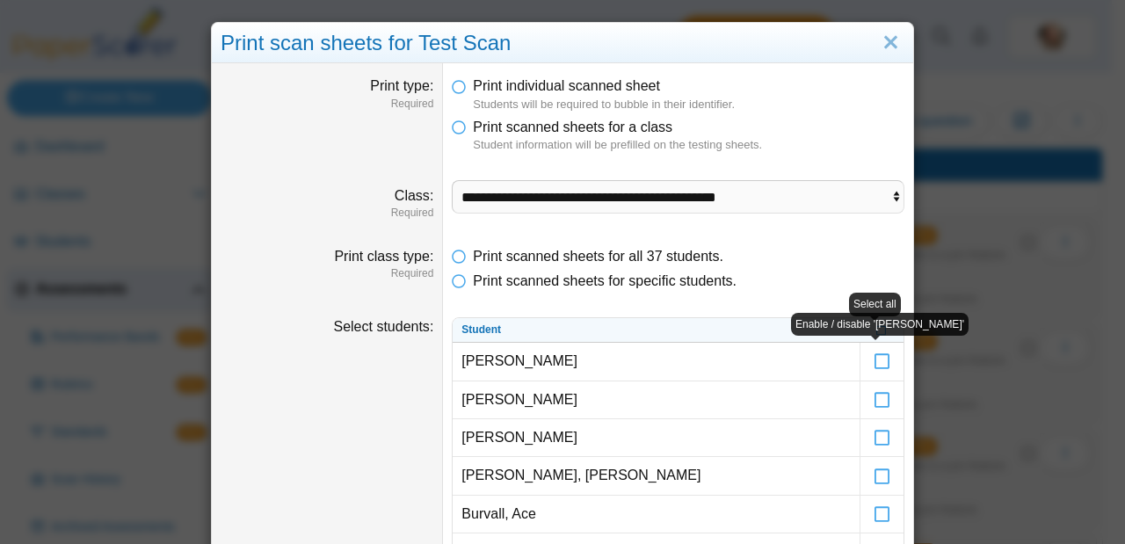
click at [872, 332] on div "Enable / disable 'Natalie Almanza'" at bounding box center [879, 325] width 177 height 24
click at [878, 328] on icon at bounding box center [881, 329] width 11 height 10
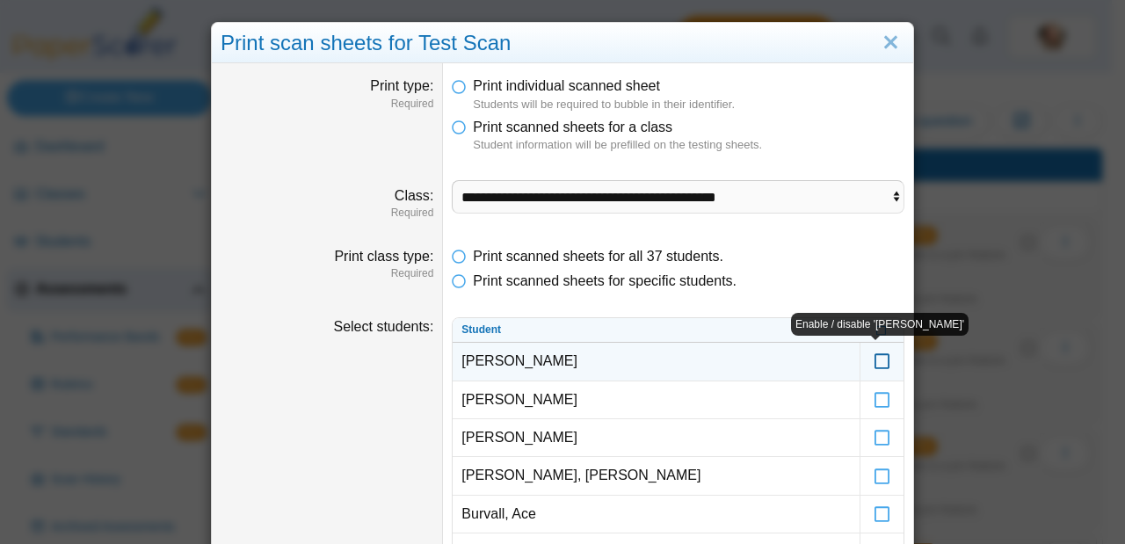
click at [875, 361] on icon at bounding box center [882, 353] width 18 height 16
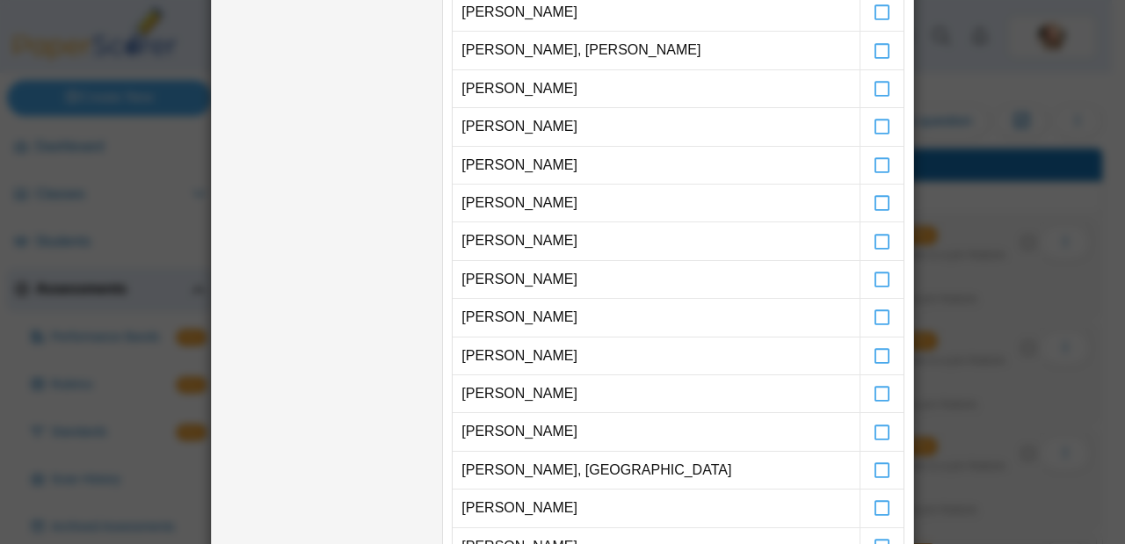
scroll to position [1833, 0]
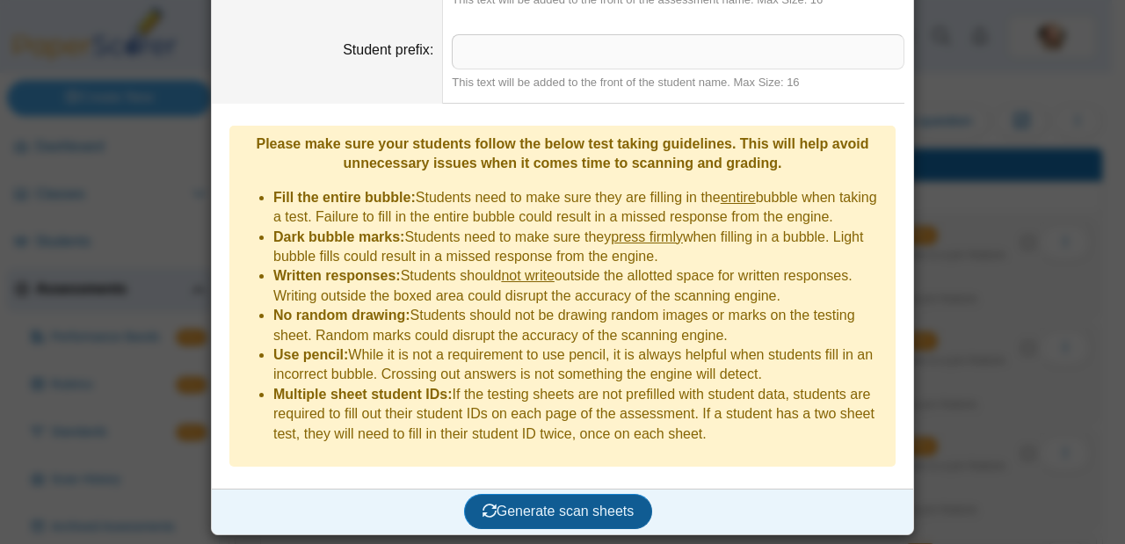
click at [582, 504] on span "Generate scan sheets" at bounding box center [558, 510] width 152 height 15
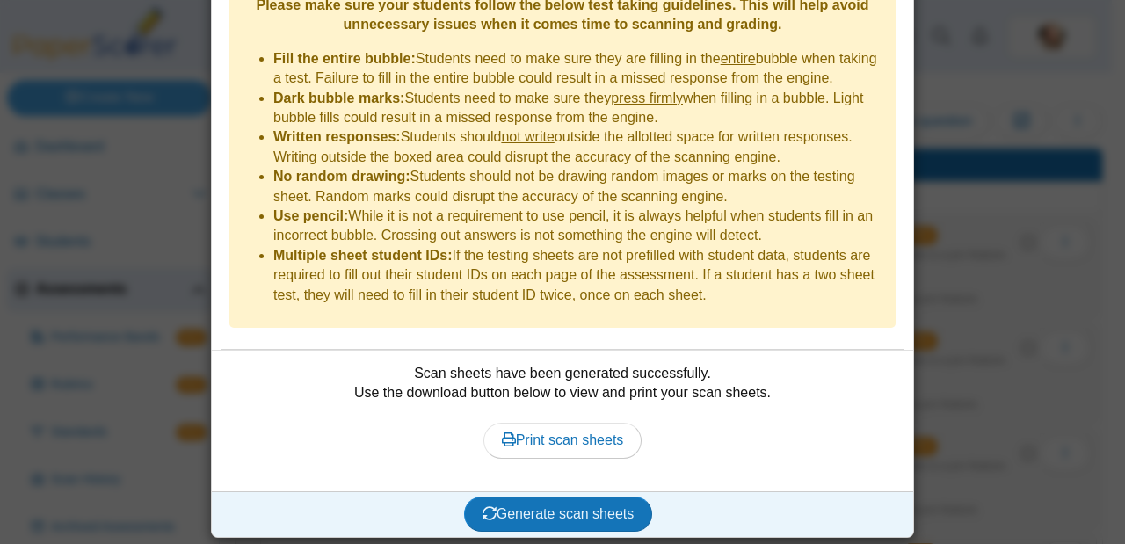
scroll to position [1974, 0]
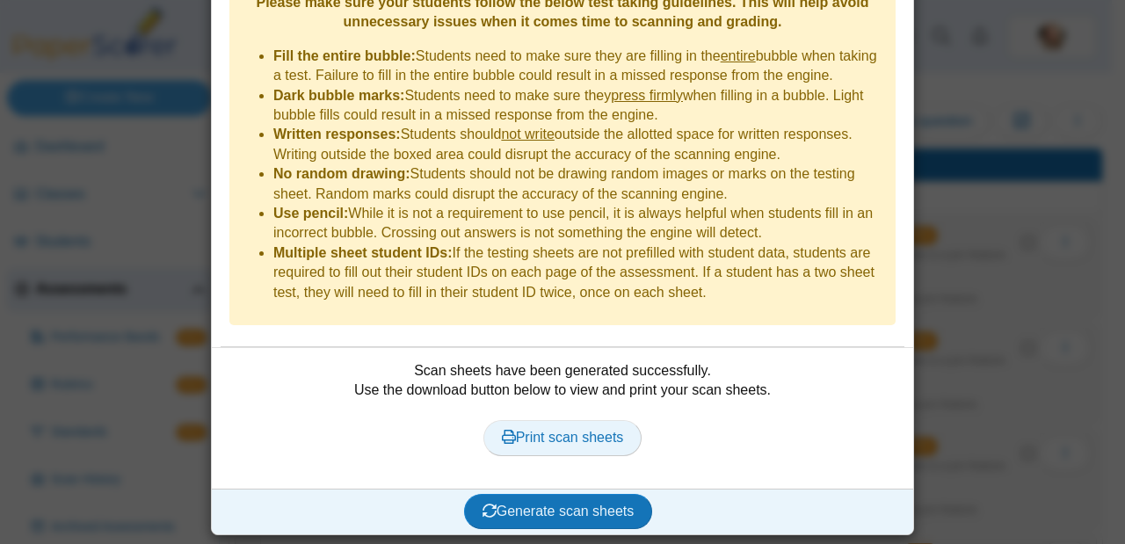
click at [564, 430] on span "Print scan sheets" at bounding box center [563, 437] width 122 height 15
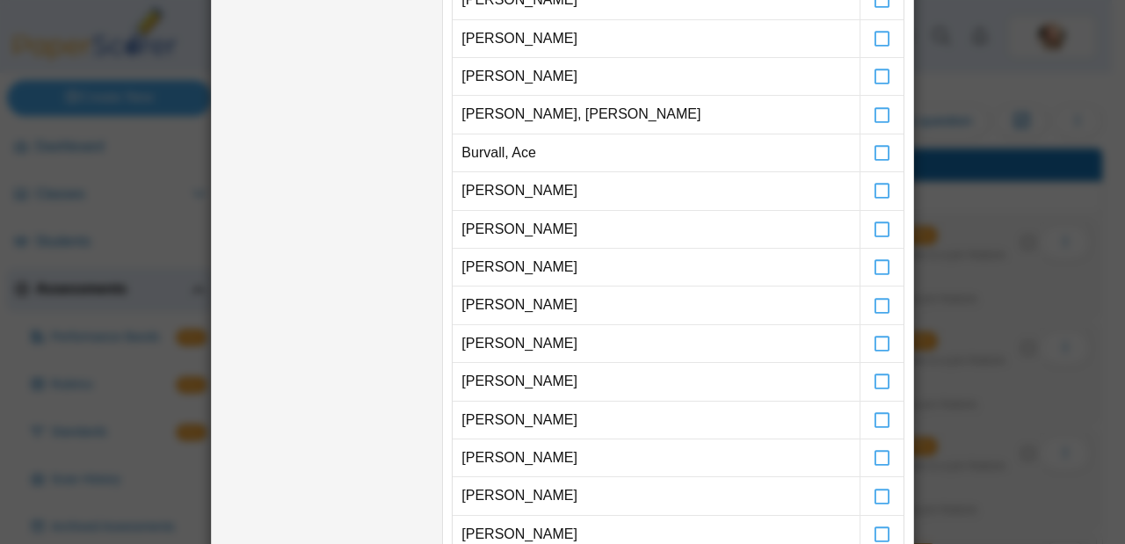
scroll to position [0, 0]
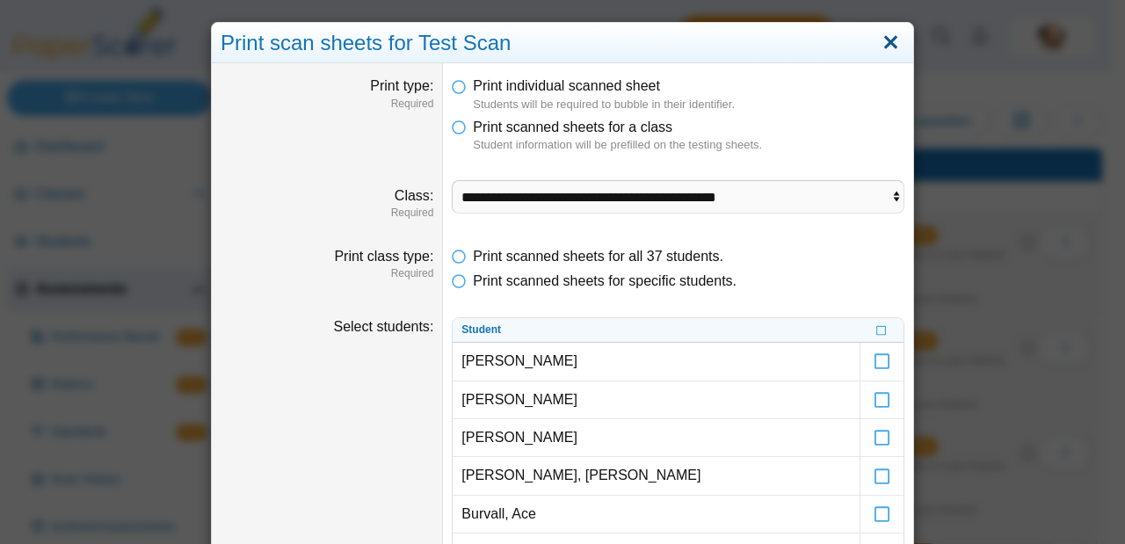
click at [880, 41] on link "Close" at bounding box center [890, 43] width 27 height 30
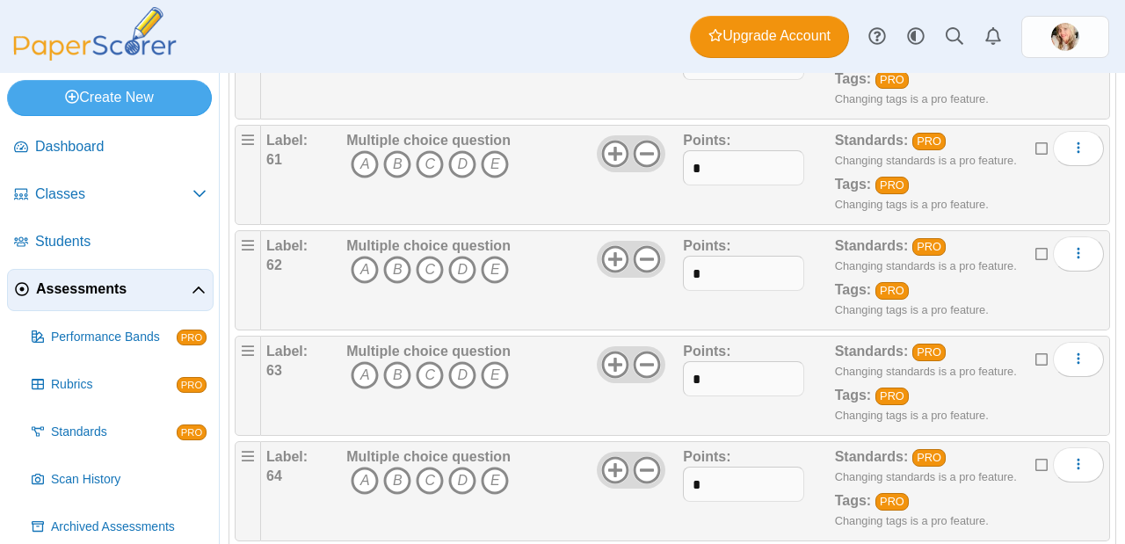
scroll to position [6390, 0]
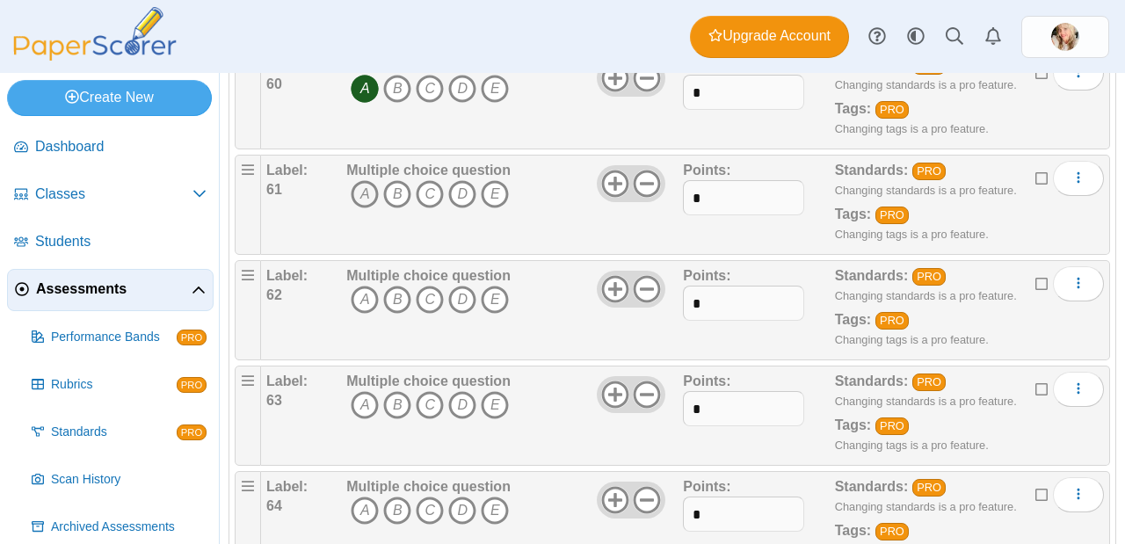
click at [374, 189] on icon "A" at bounding box center [365, 194] width 28 height 28
click at [370, 292] on icon "A" at bounding box center [365, 300] width 28 height 28
click at [371, 401] on icon "A" at bounding box center [365, 405] width 28 height 28
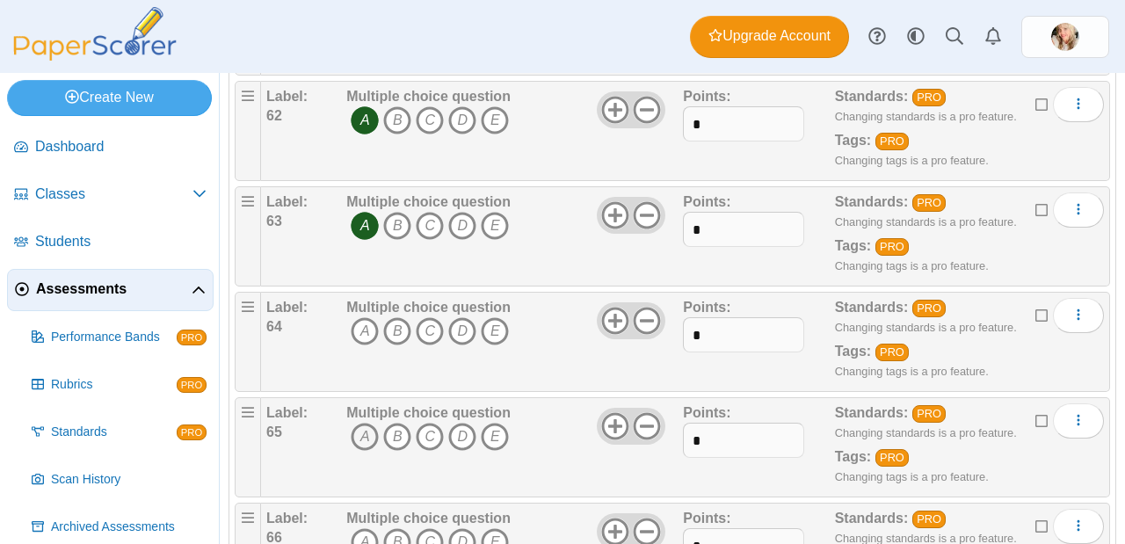
scroll to position [6576, 0]
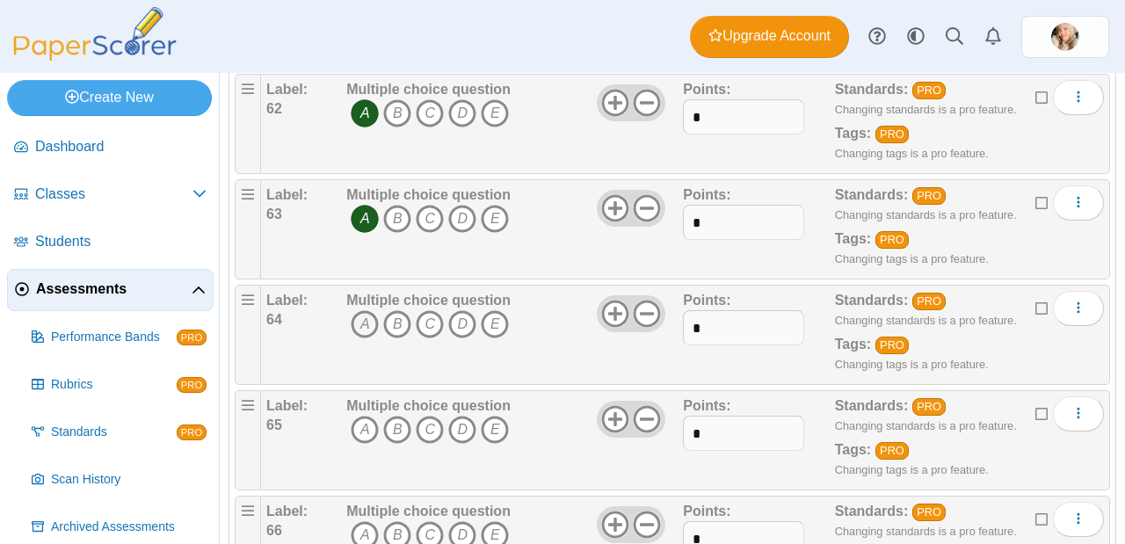
click at [366, 329] on icon "A" at bounding box center [365, 324] width 28 height 28
click at [364, 429] on icon "A" at bounding box center [365, 430] width 28 height 28
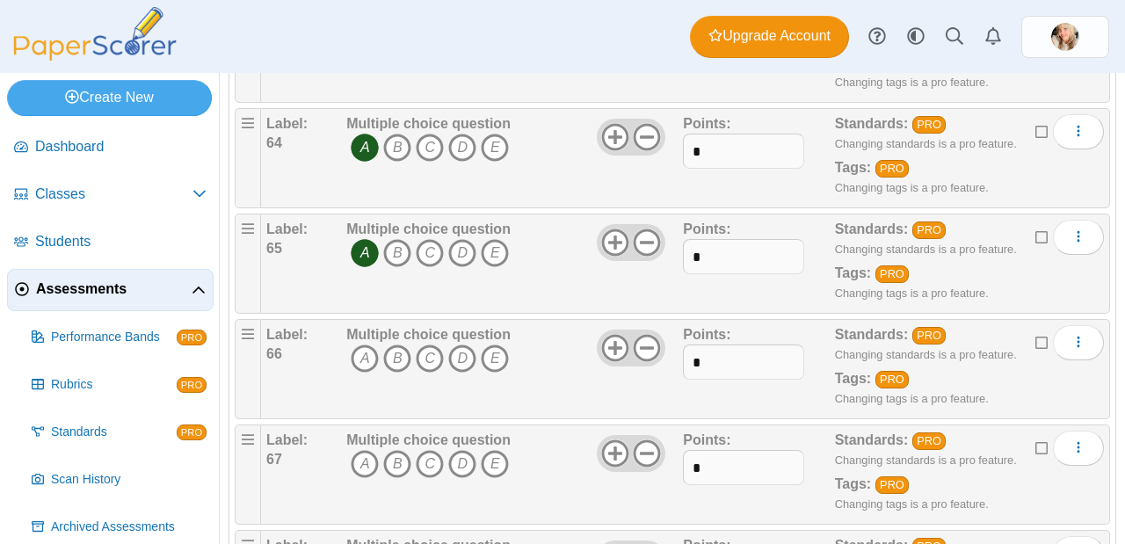
scroll to position [6799, 0]
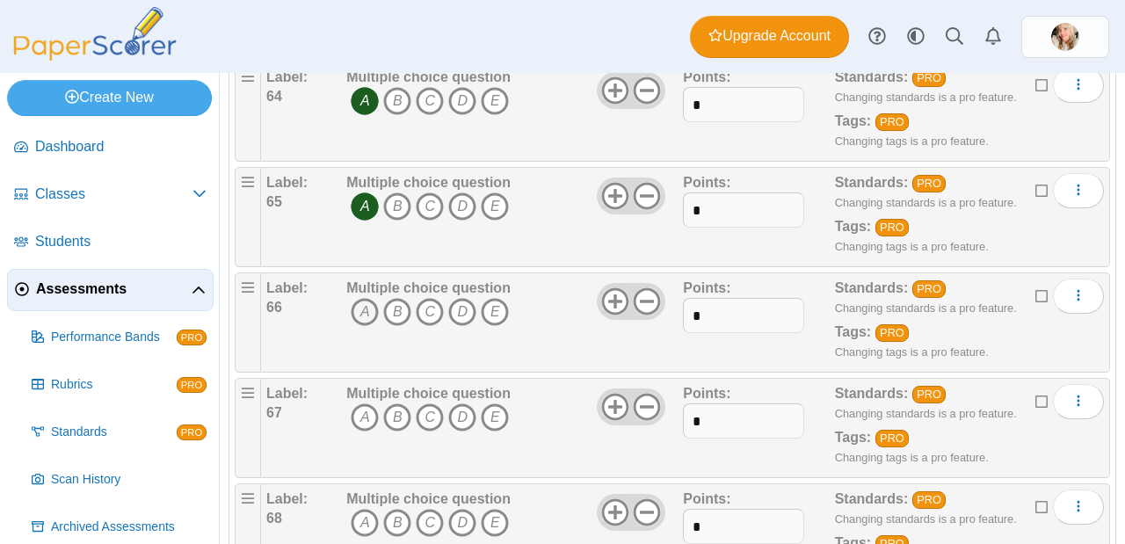
click at [362, 323] on icon "A" at bounding box center [365, 312] width 28 height 28
click at [358, 420] on icon "A" at bounding box center [365, 417] width 28 height 28
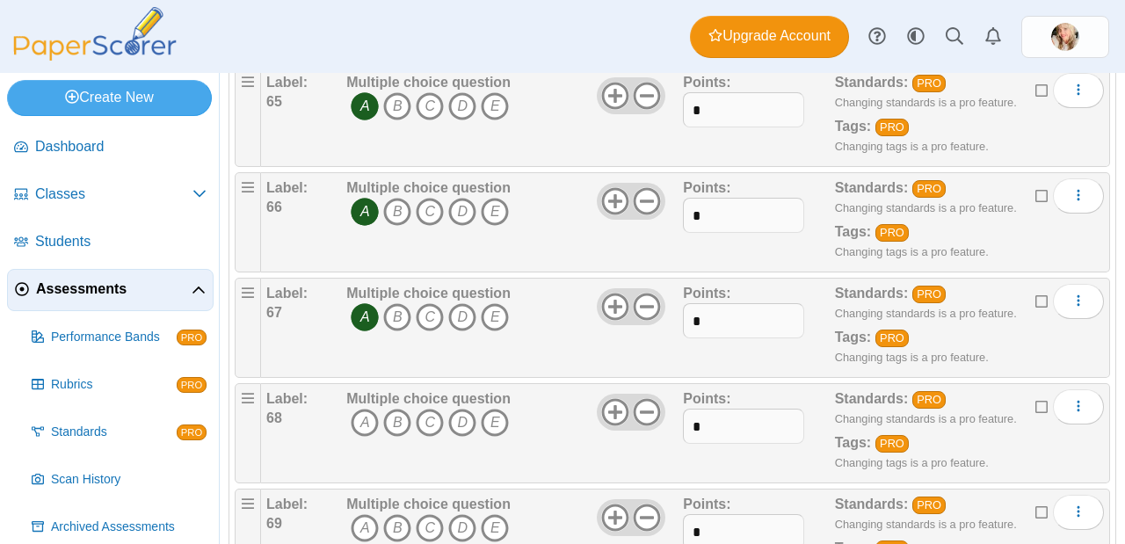
scroll to position [7007, 0]
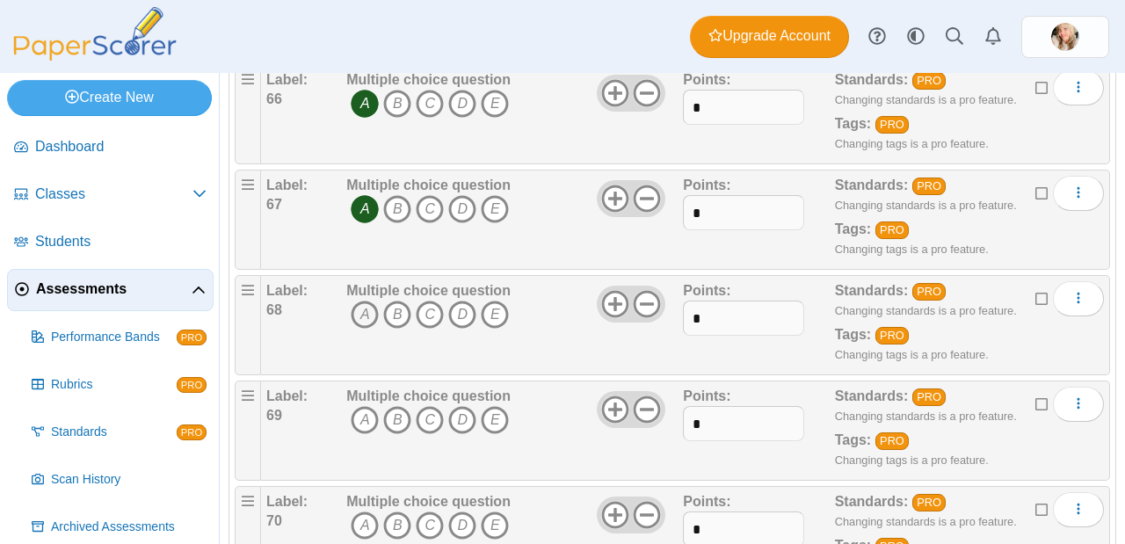
click at [362, 316] on icon "A" at bounding box center [365, 314] width 28 height 28
click at [364, 412] on icon "A" at bounding box center [365, 420] width 28 height 28
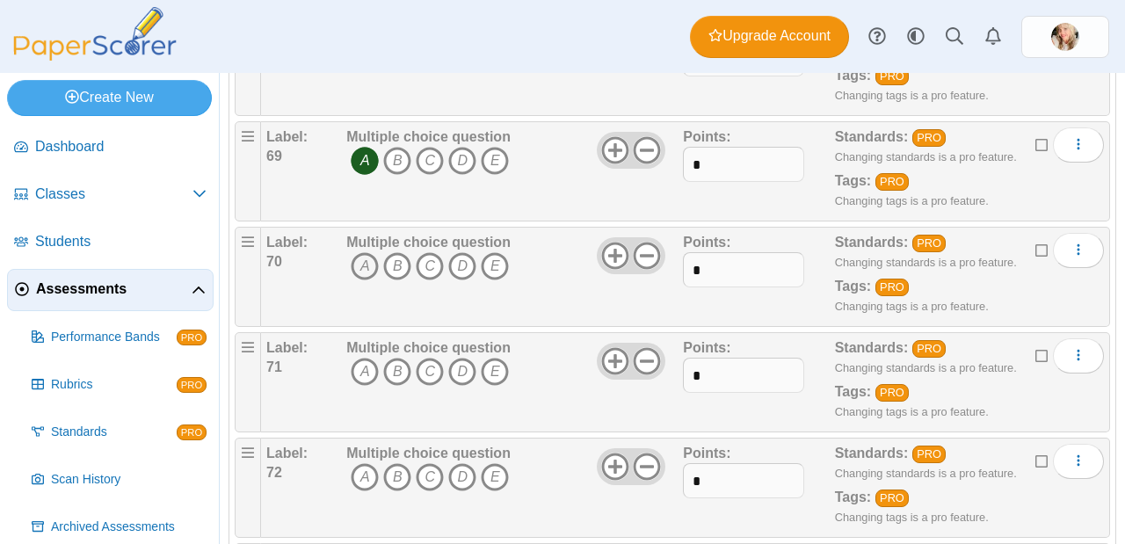
click at [362, 268] on icon "A" at bounding box center [365, 266] width 28 height 28
click at [358, 373] on icon "A" at bounding box center [365, 372] width 28 height 28
click at [368, 485] on icon "A" at bounding box center [365, 477] width 28 height 28
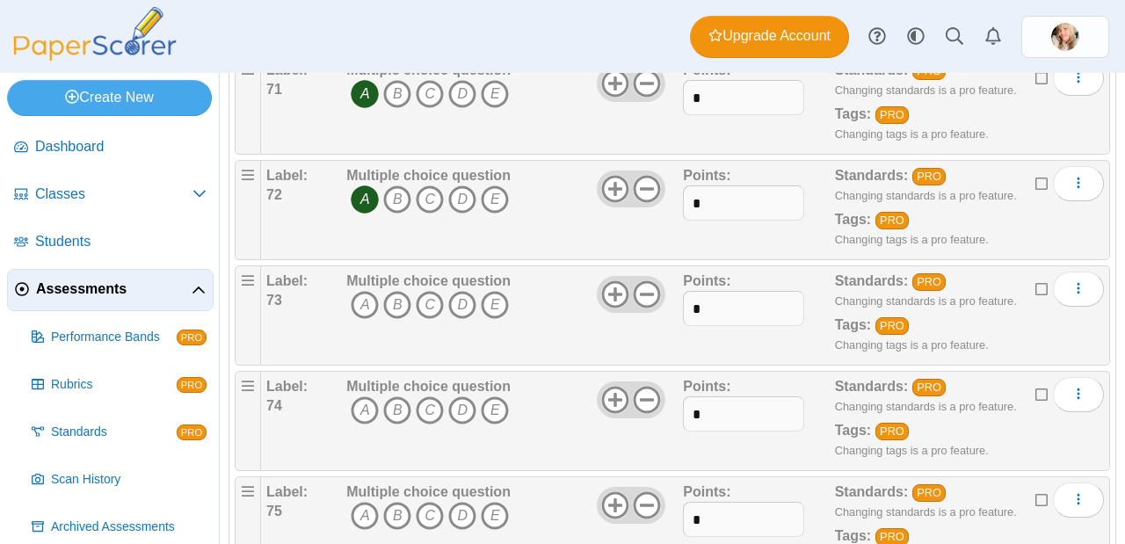
scroll to position [7685, 0]
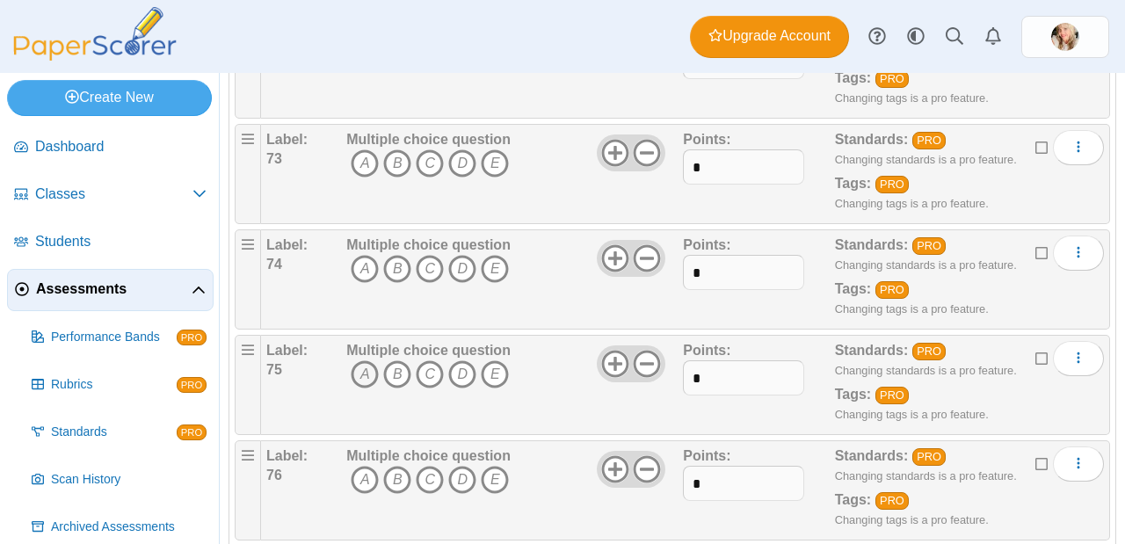
click at [363, 372] on icon "A" at bounding box center [365, 374] width 28 height 28
click at [357, 279] on icon "A" at bounding box center [365, 269] width 28 height 28
click at [366, 154] on icon "A" at bounding box center [365, 163] width 28 height 28
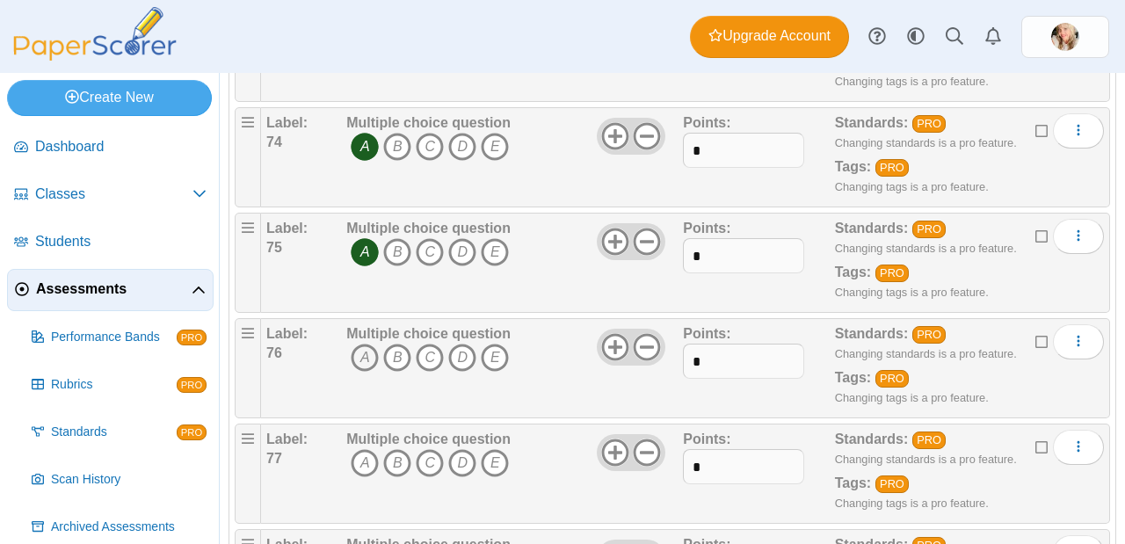
scroll to position [7808, 0]
click at [372, 358] on icon "A" at bounding box center [365, 357] width 28 height 28
click at [365, 463] on icon "A" at bounding box center [365, 462] width 28 height 28
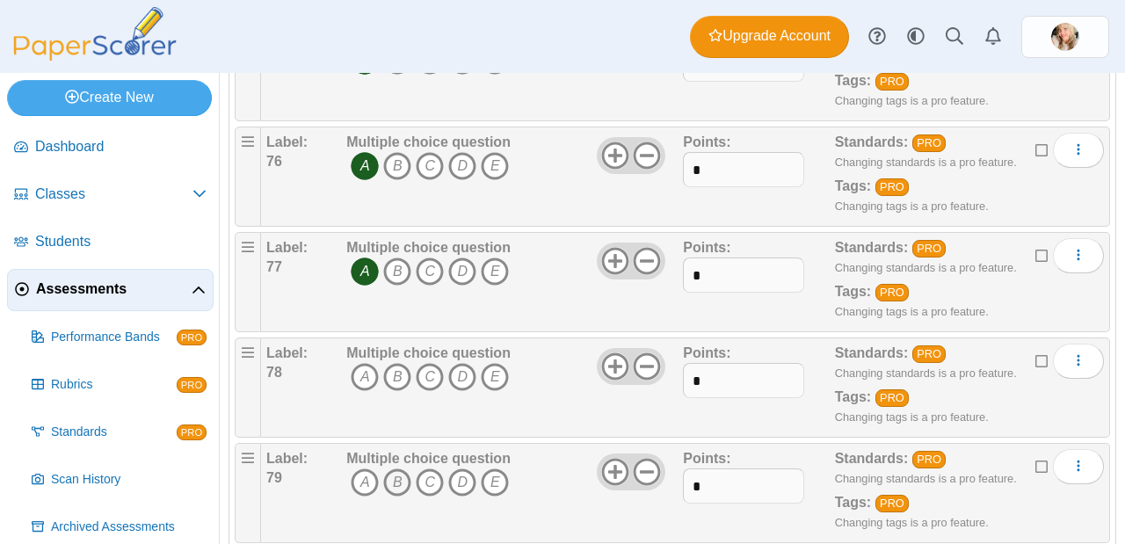
scroll to position [8080, 0]
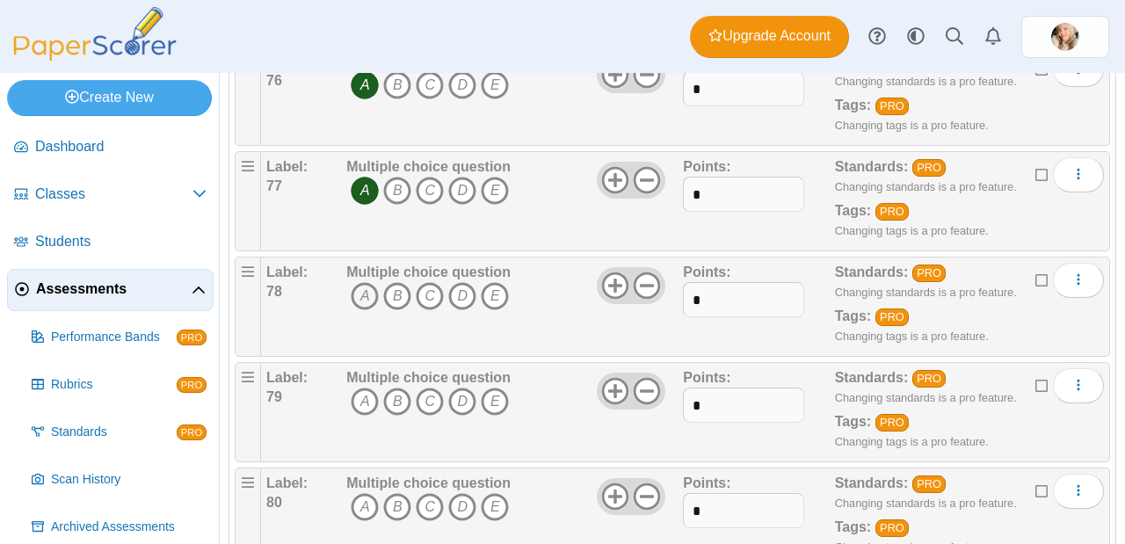
click at [362, 290] on icon "A" at bounding box center [365, 296] width 28 height 28
click at [367, 407] on icon "A" at bounding box center [365, 401] width 28 height 28
click at [363, 513] on icon "A" at bounding box center [365, 507] width 28 height 28
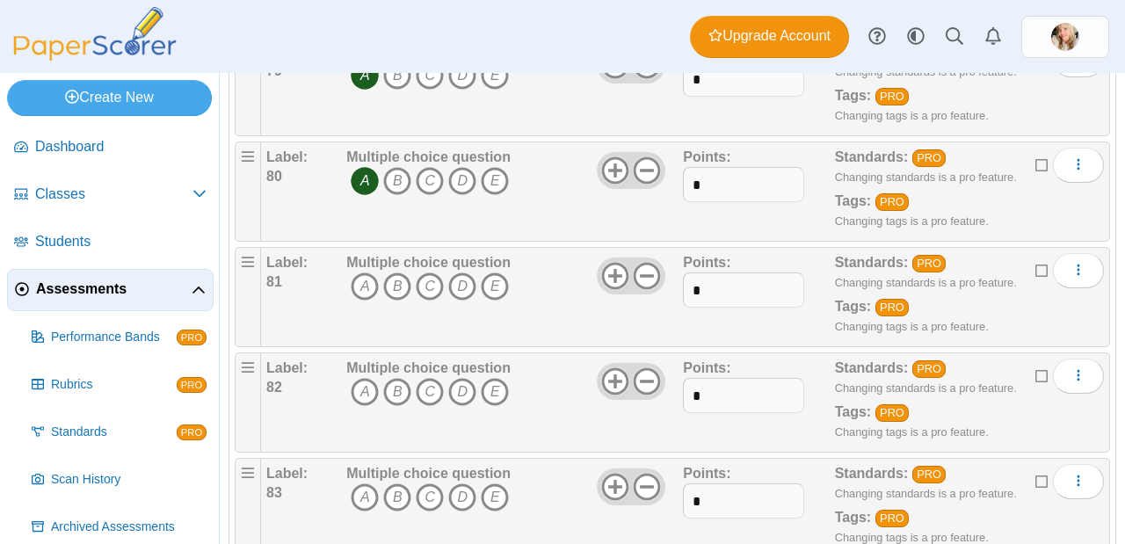
scroll to position [8485, 0]
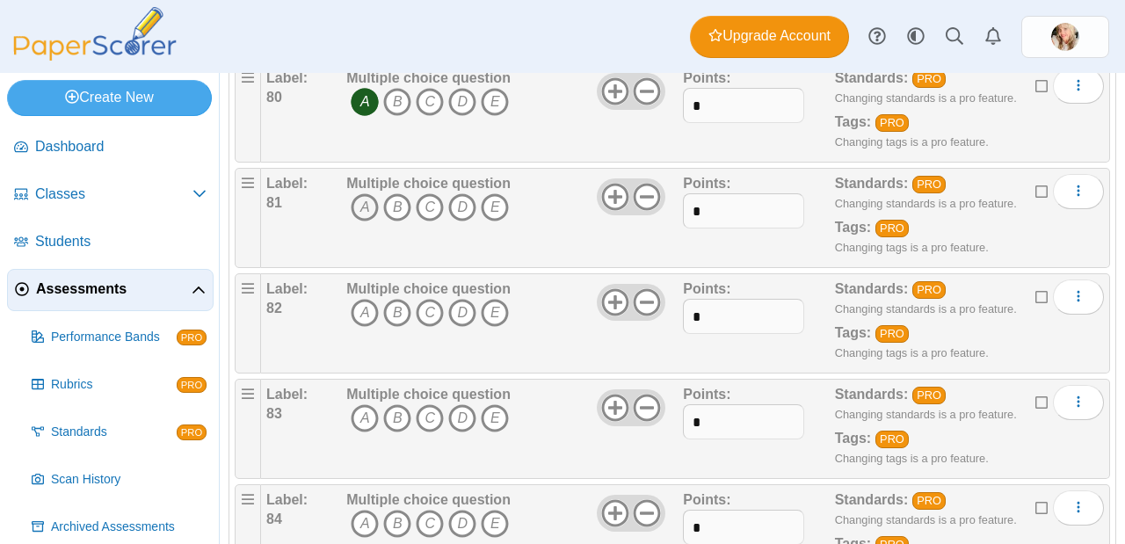
click at [356, 210] on icon "A" at bounding box center [365, 207] width 28 height 28
click at [371, 322] on icon "A" at bounding box center [365, 313] width 28 height 28
click at [361, 425] on icon "A" at bounding box center [365, 418] width 28 height 28
click at [365, 530] on icon "A" at bounding box center [365, 524] width 28 height 28
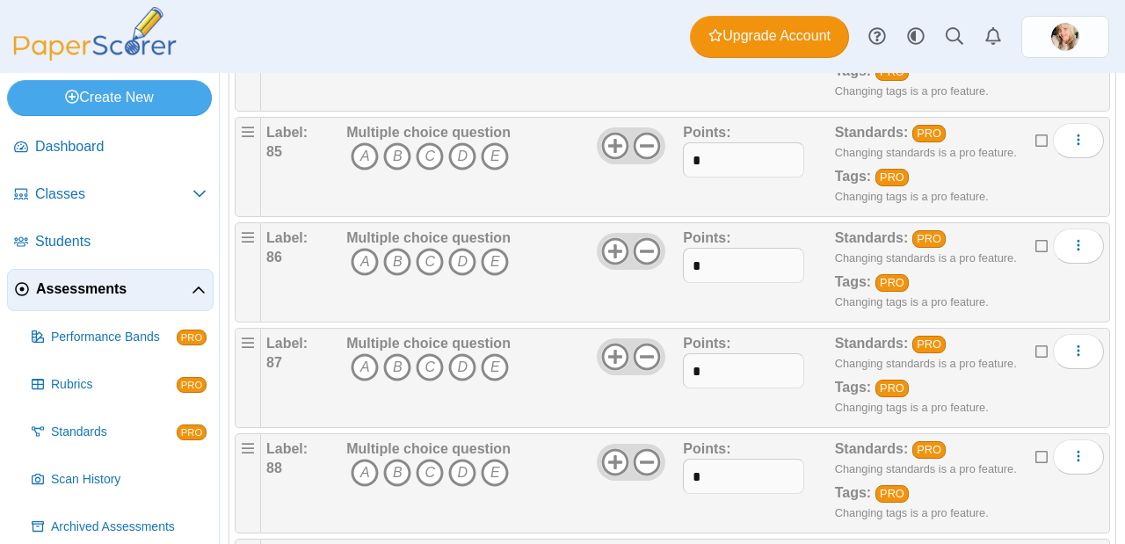
scroll to position [9007, 0]
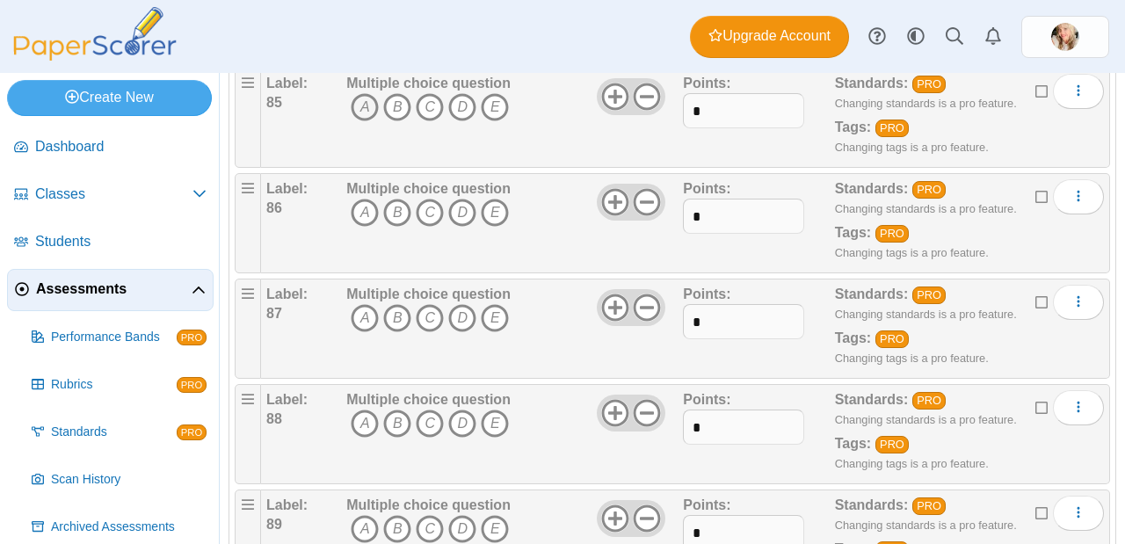
click at [368, 116] on icon "A" at bounding box center [365, 107] width 28 height 28
click at [361, 216] on icon "A" at bounding box center [365, 213] width 28 height 28
click at [367, 323] on icon "A" at bounding box center [365, 318] width 28 height 28
click at [372, 418] on icon "A" at bounding box center [365, 423] width 28 height 28
click at [367, 524] on icon "A" at bounding box center [365, 529] width 28 height 28
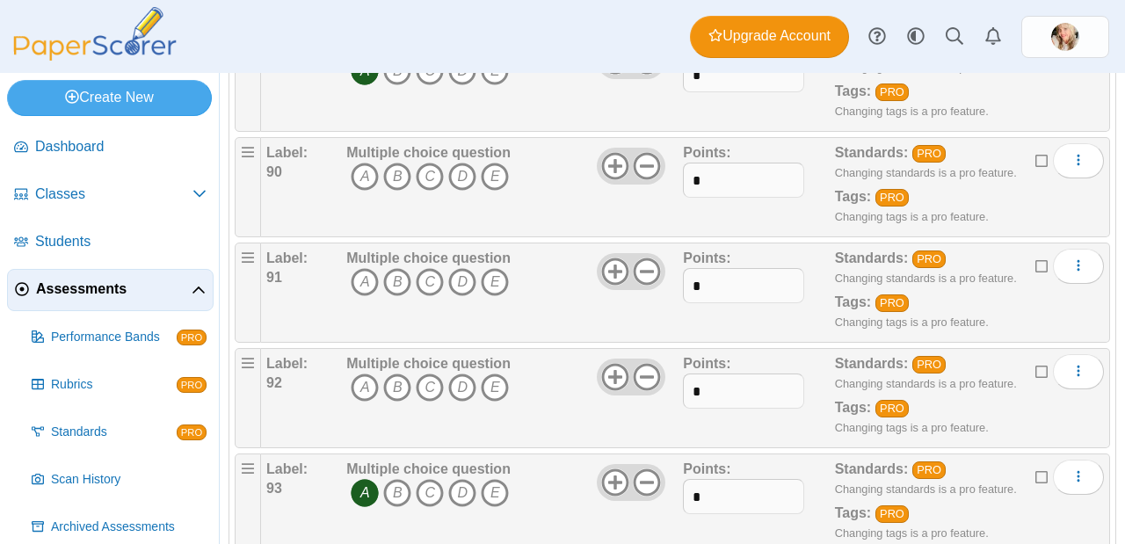
scroll to position [9449, 0]
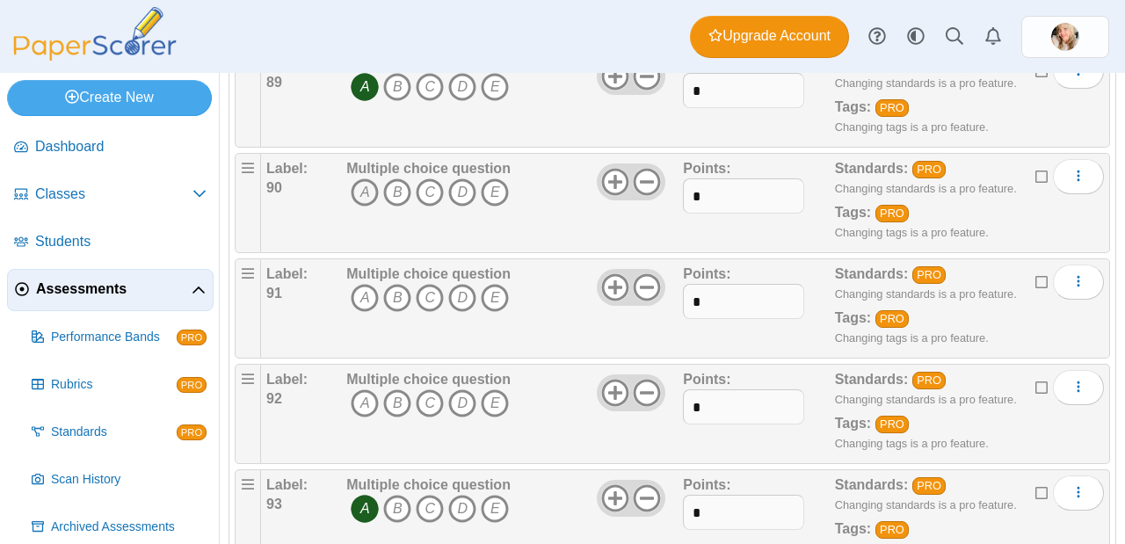
click at [361, 195] on icon "A" at bounding box center [365, 192] width 28 height 28
click at [365, 295] on icon "A" at bounding box center [365, 298] width 28 height 28
click at [358, 394] on icon "A" at bounding box center [365, 403] width 28 height 28
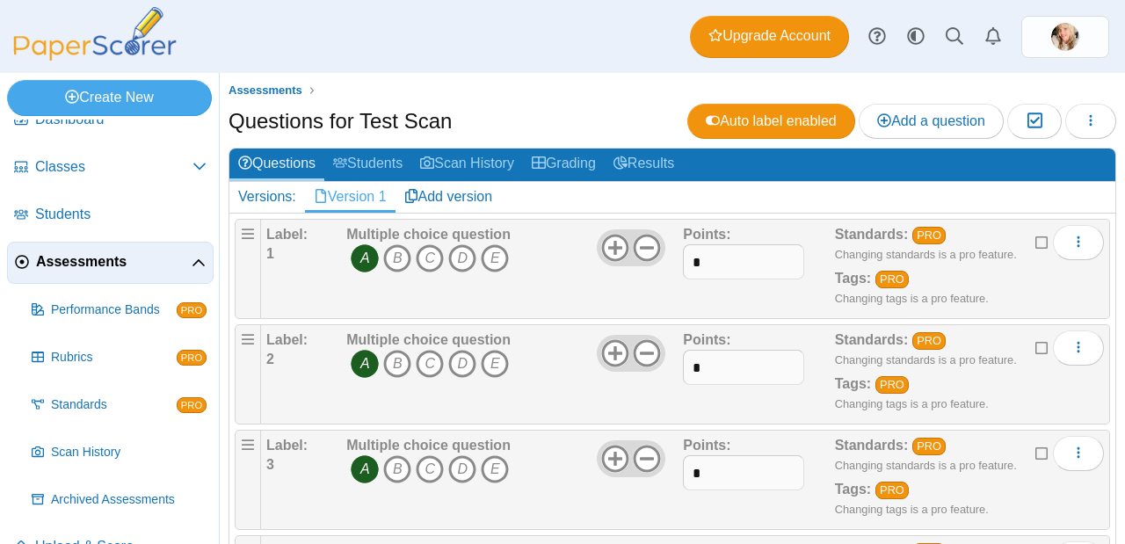
scroll to position [63, 0]
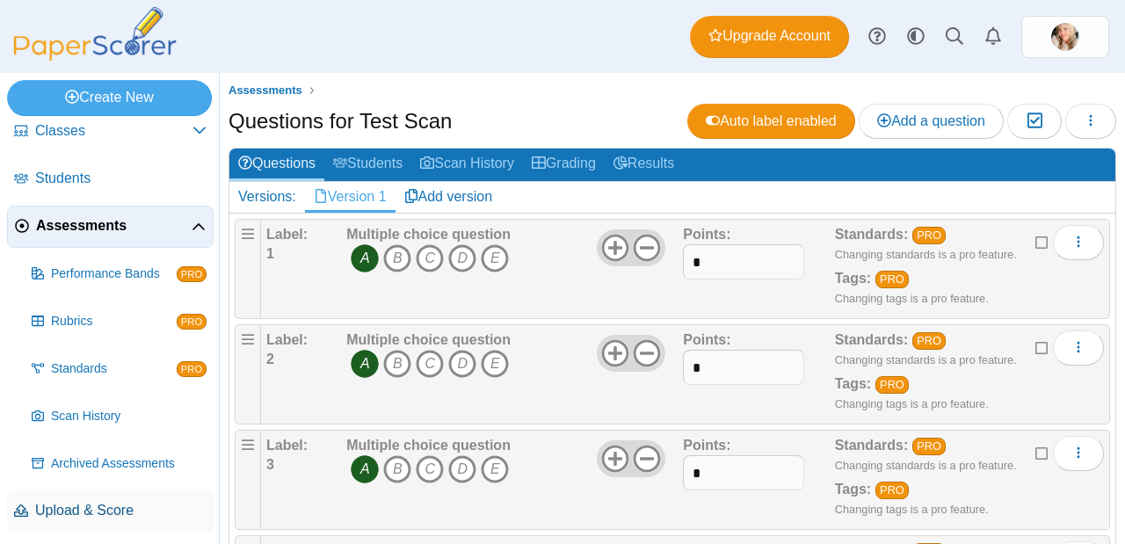
click at [96, 516] on span "Upload & Score" at bounding box center [120, 510] width 171 height 19
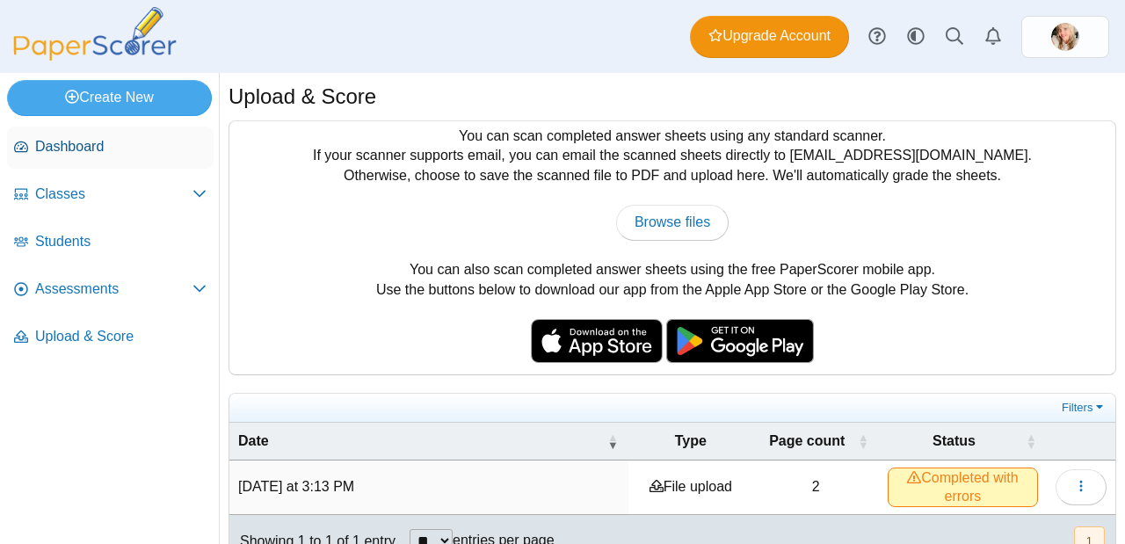
click at [115, 158] on link "Dashboard" at bounding box center [110, 148] width 206 height 42
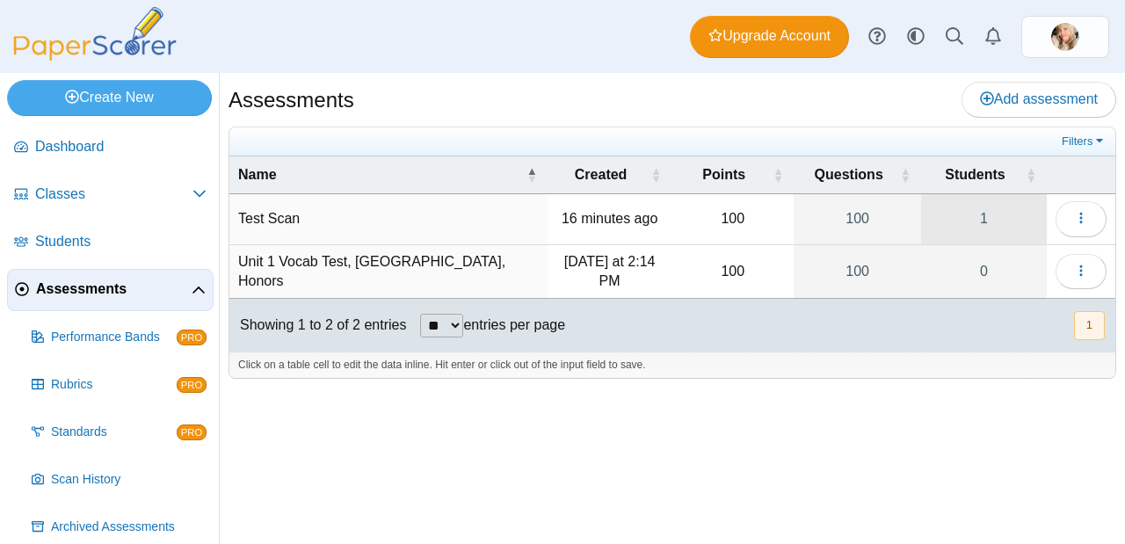
click at [990, 221] on link "1" at bounding box center [984, 218] width 126 height 49
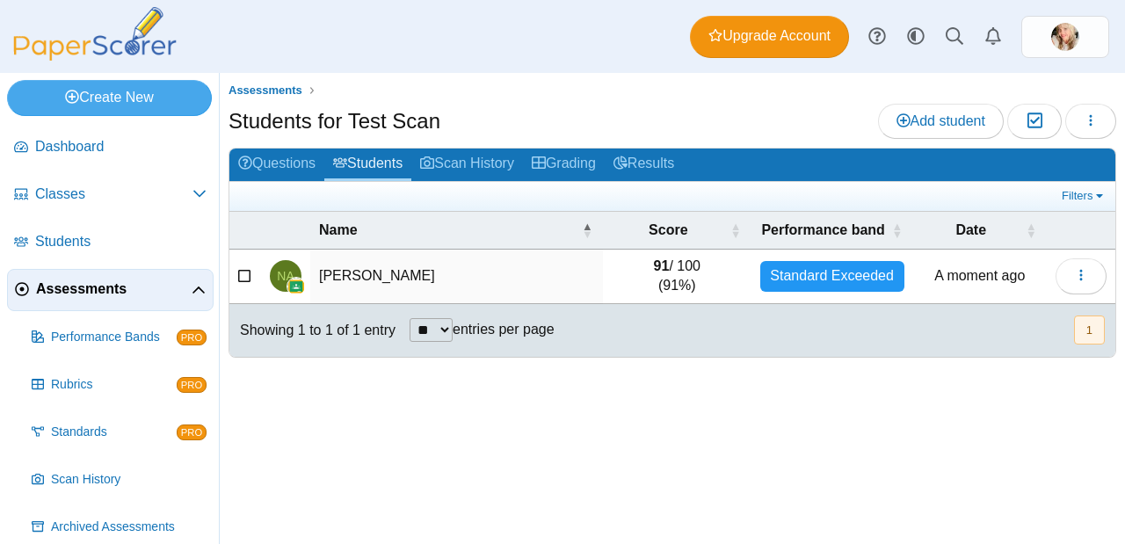
click at [668, 269] on td "91 / 100 (91%)" at bounding box center [677, 277] width 148 height 54
click at [1081, 268] on span "button" at bounding box center [1081, 275] width 14 height 15
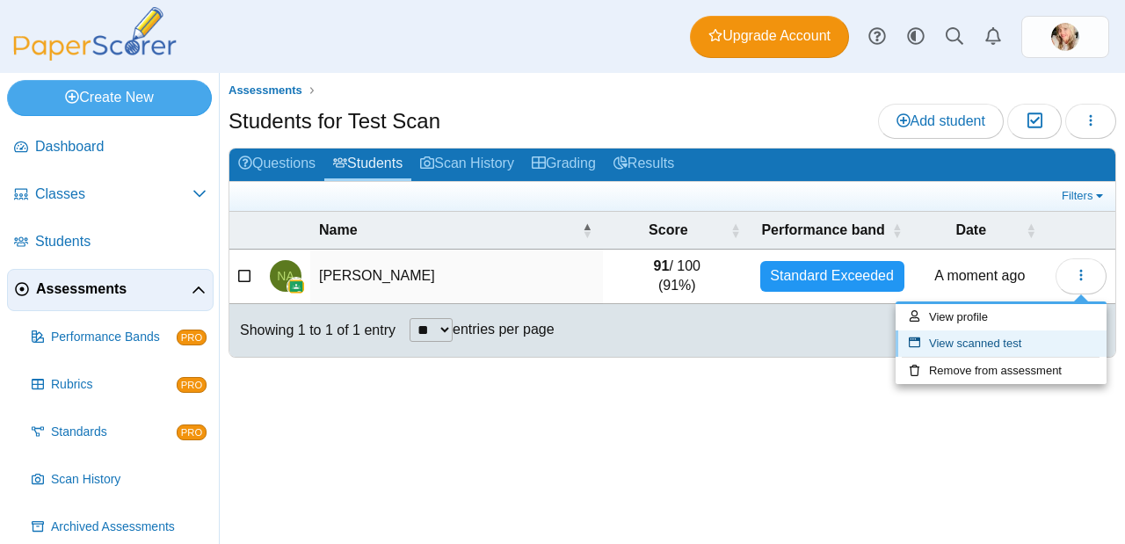
click at [1030, 344] on link "View scanned test" at bounding box center [1000, 343] width 211 height 26
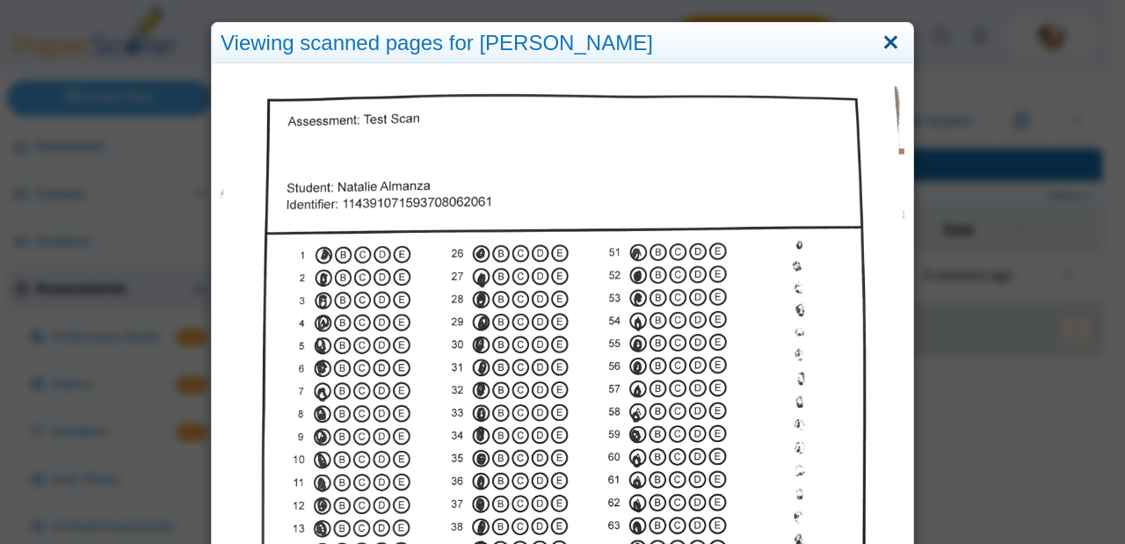
click at [890, 43] on link "Close" at bounding box center [890, 43] width 27 height 30
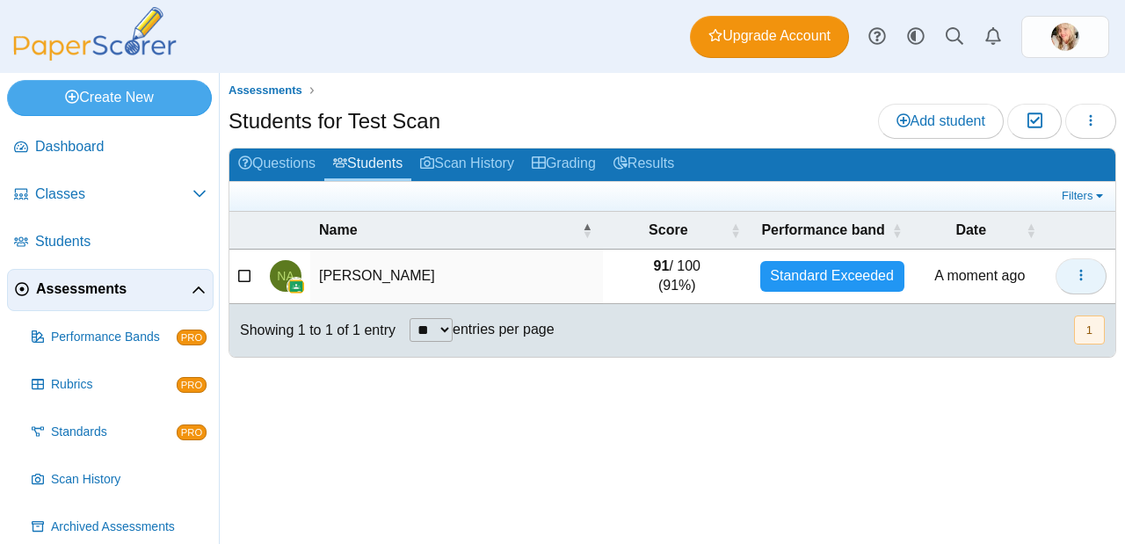
click at [1081, 271] on use "button" at bounding box center [1080, 275] width 3 height 11
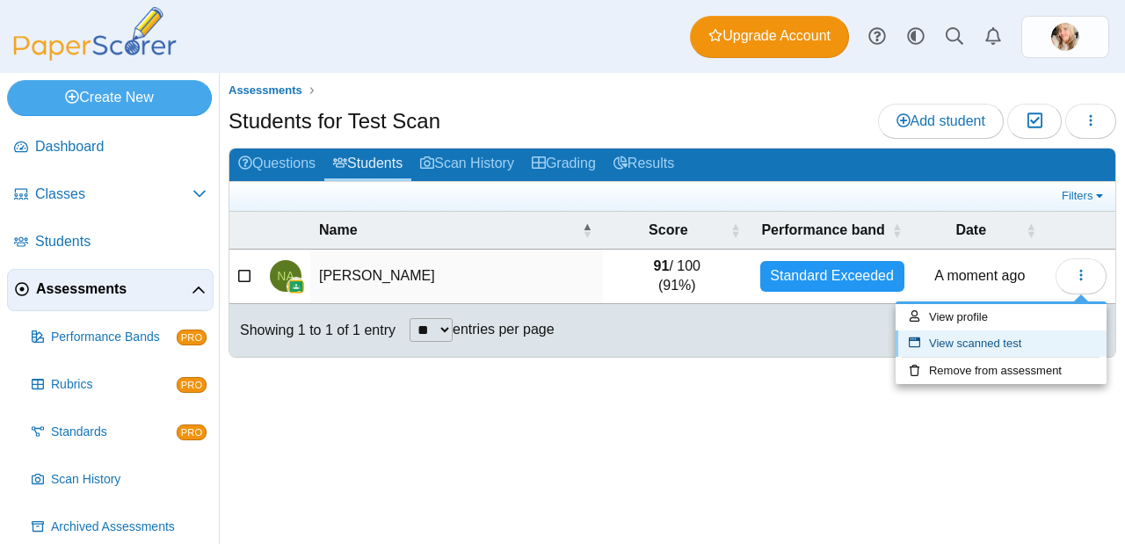
click at [980, 336] on link "View scanned test" at bounding box center [1000, 343] width 211 height 26
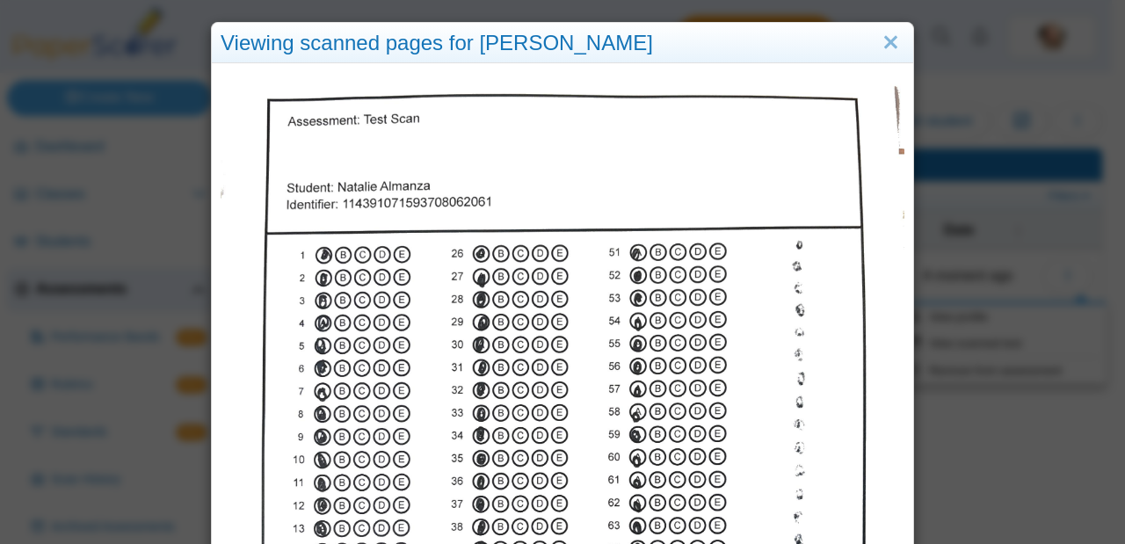
click at [1068, 280] on div "Viewing scanned pages for [PERSON_NAME]" at bounding box center [562, 272] width 1125 height 544
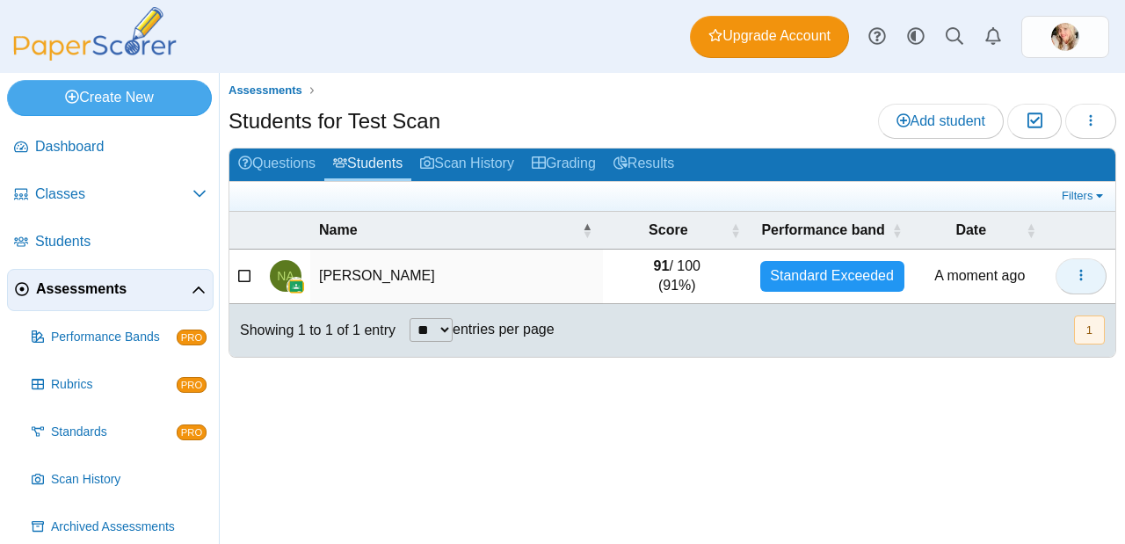
click at [1061, 276] on button "button" at bounding box center [1080, 275] width 51 height 35
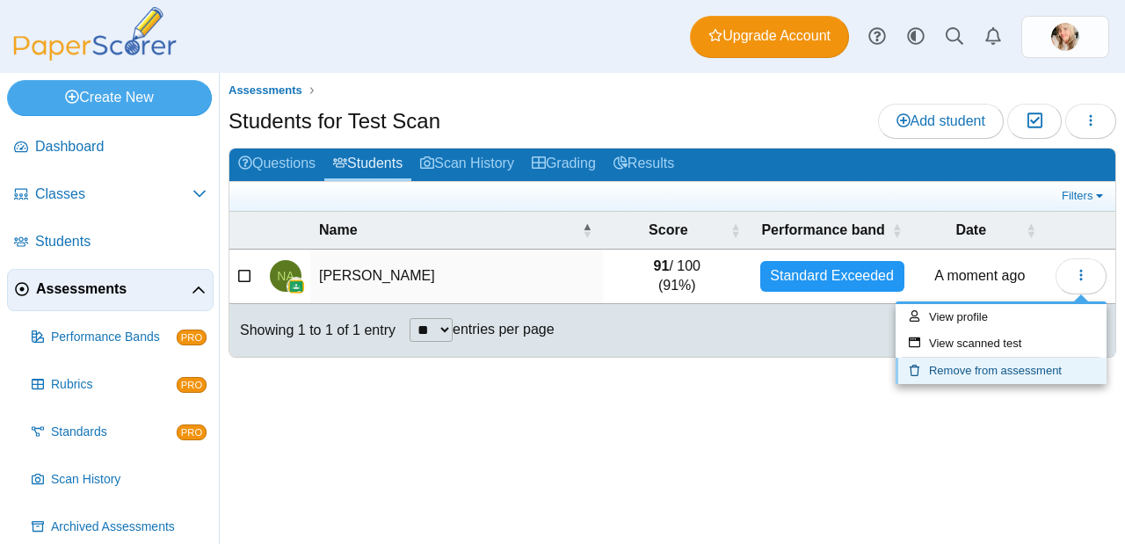
click at [1017, 360] on link "Remove from assessment" at bounding box center [1000, 371] width 211 height 26
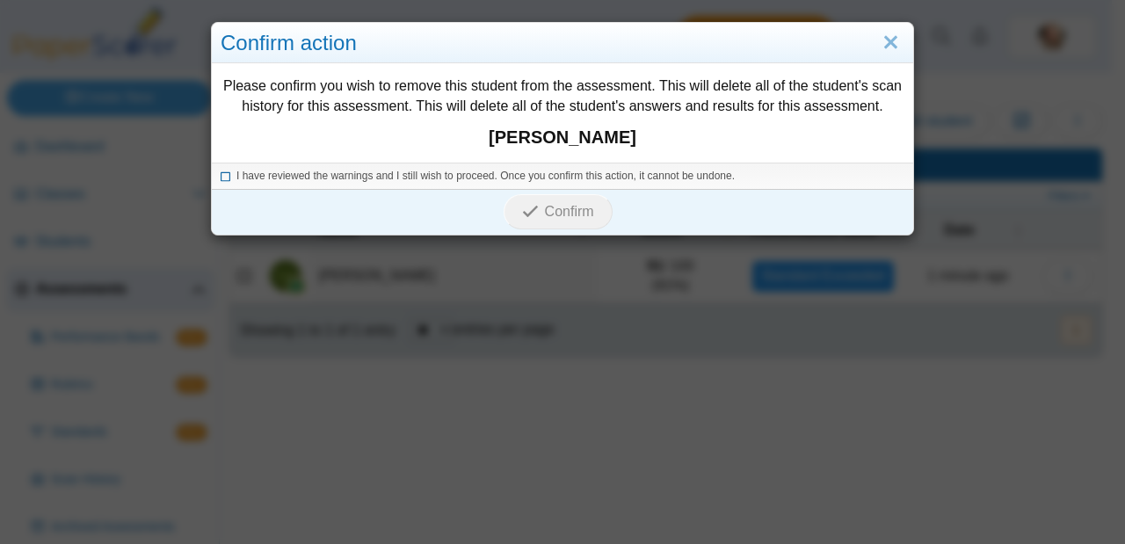
click at [221, 171] on icon at bounding box center [226, 174] width 11 height 10
click at [561, 215] on span "Confirm" at bounding box center [569, 211] width 49 height 15
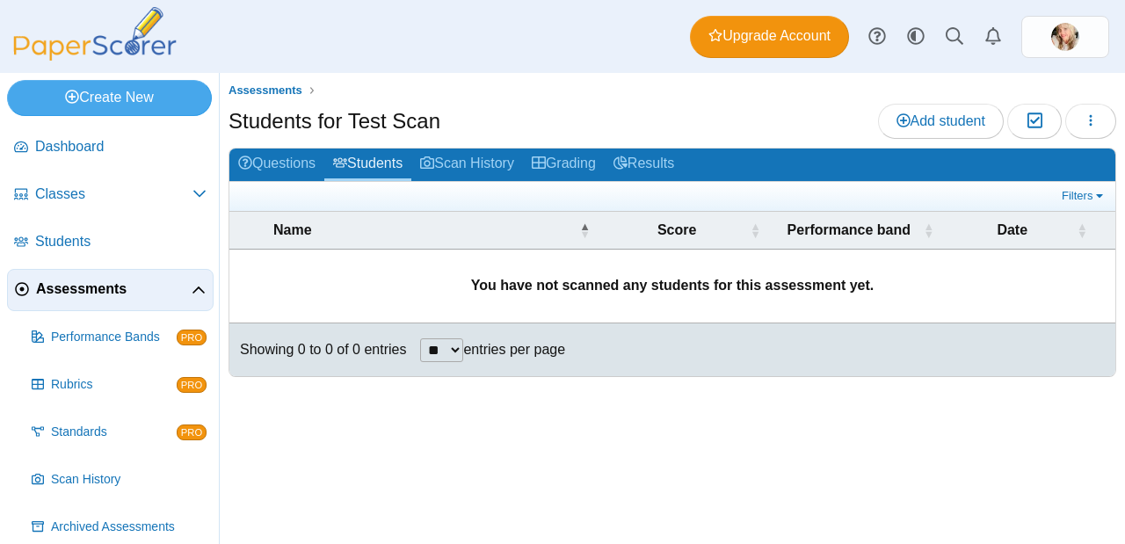
click at [88, 286] on span "Assessments" at bounding box center [114, 288] width 156 height 19
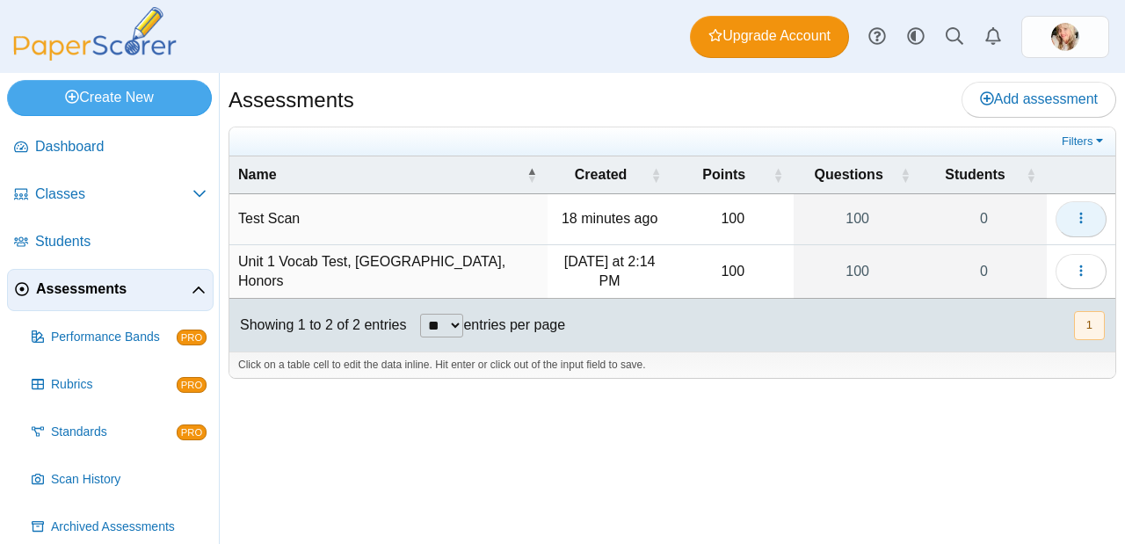
click at [1086, 215] on icon "button" at bounding box center [1081, 218] width 14 height 14
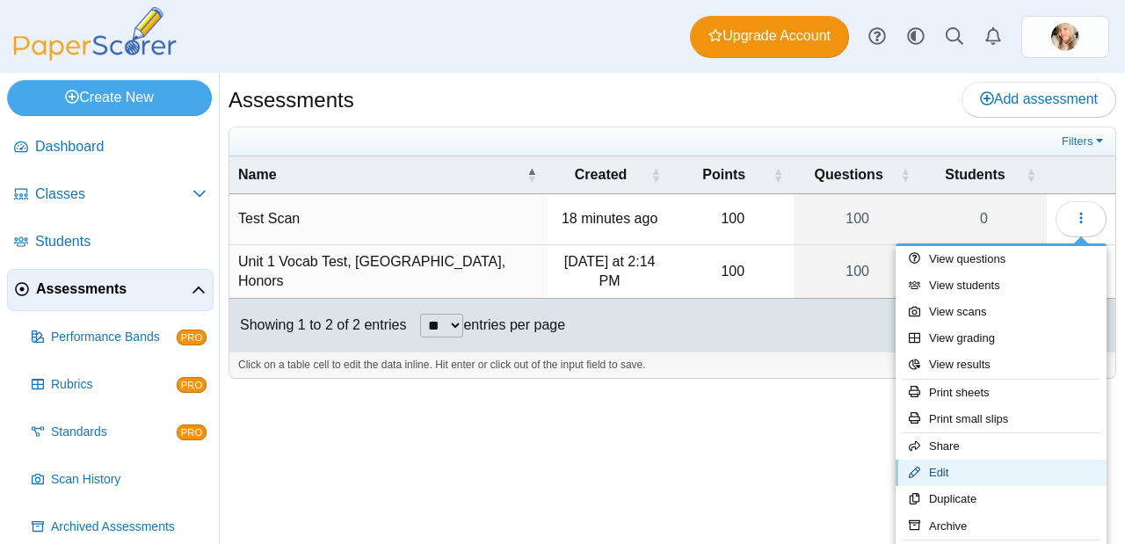
click at [993, 460] on link "Edit" at bounding box center [1000, 472] width 211 height 26
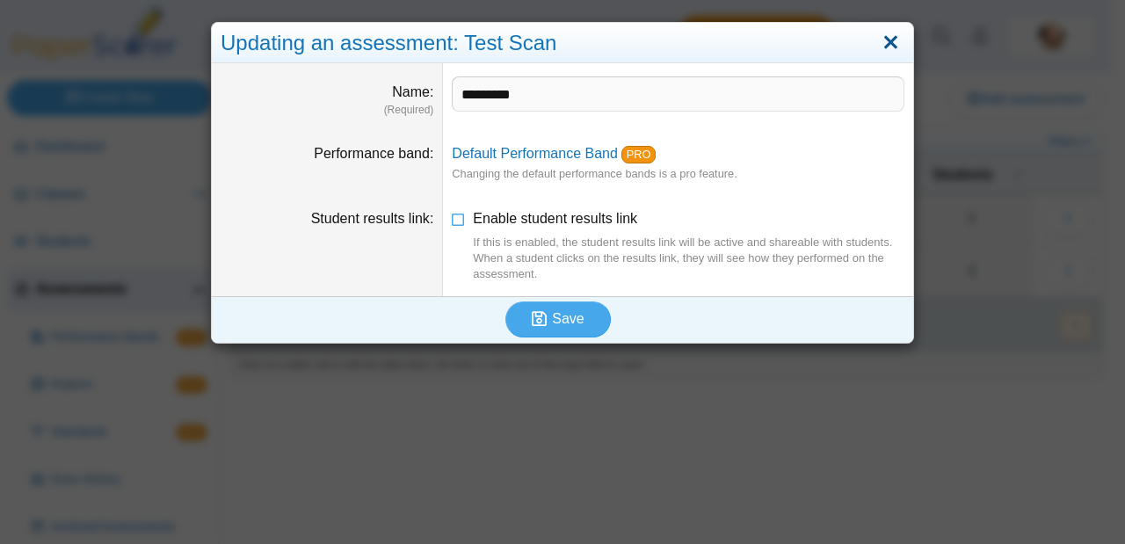
click at [895, 41] on link "Close" at bounding box center [890, 43] width 27 height 30
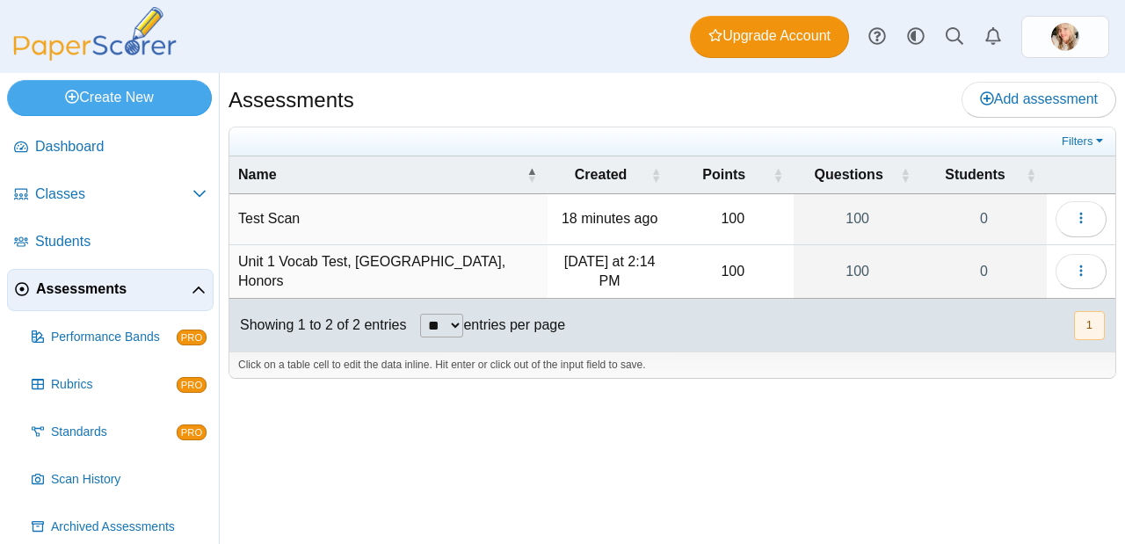
click at [230, 227] on td "Test Scan" at bounding box center [388, 219] width 318 height 50
click at [831, 206] on link "100" at bounding box center [856, 218] width 127 height 49
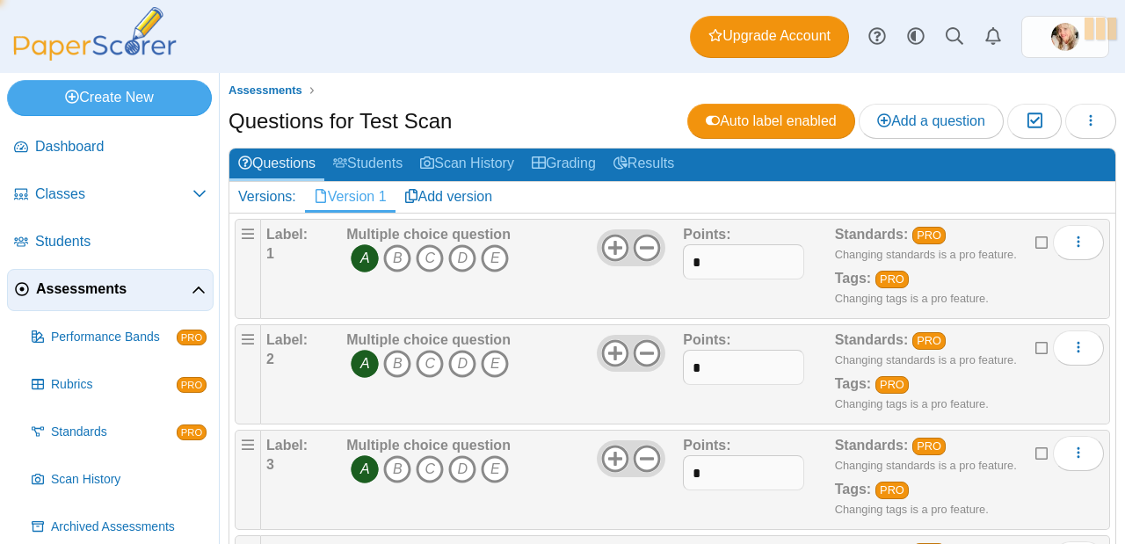
click at [394, 258] on icon "B" at bounding box center [397, 258] width 28 height 28
click at [395, 250] on icon "B" at bounding box center [397, 258] width 28 height 28
click at [1082, 131] on button "button" at bounding box center [1090, 121] width 51 height 35
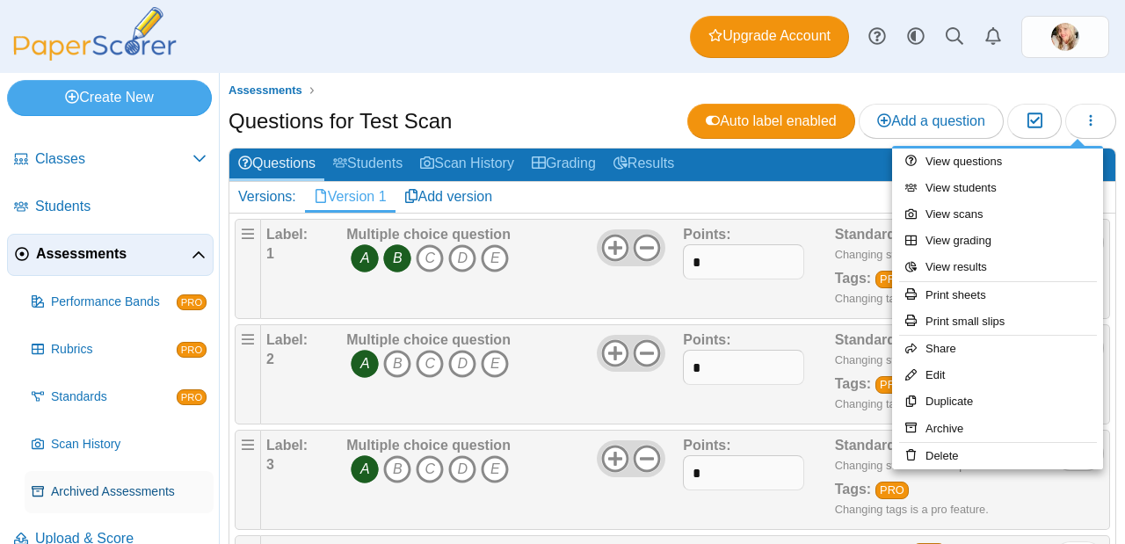
scroll to position [63, 0]
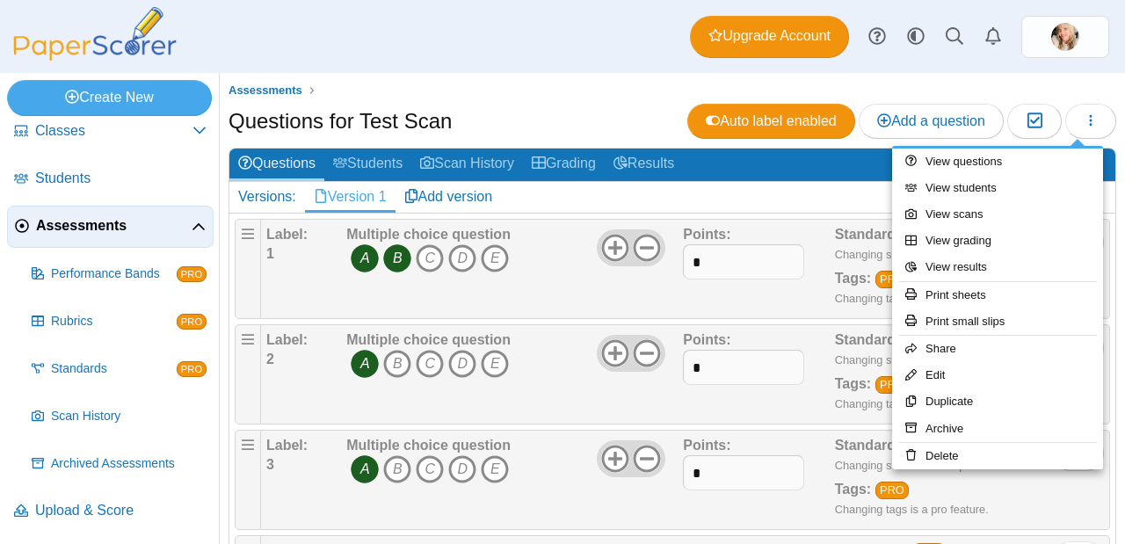
click at [528, 105] on div "Questions for Test Scan Auto label enabled Add a question Moderation 0" at bounding box center [671, 124] width 887 height 40
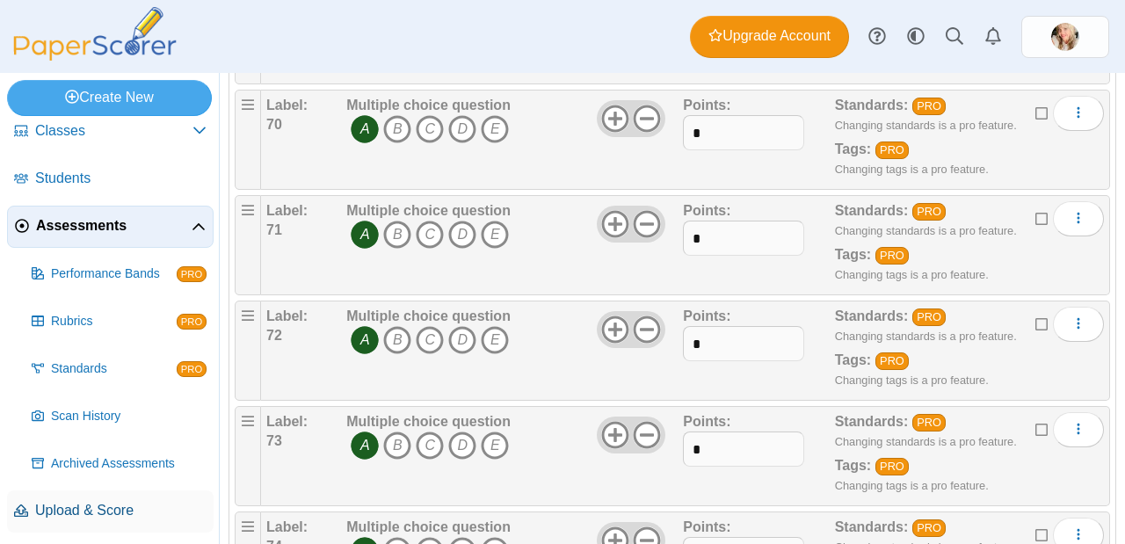
click at [97, 515] on span "Upload & Score" at bounding box center [120, 510] width 171 height 19
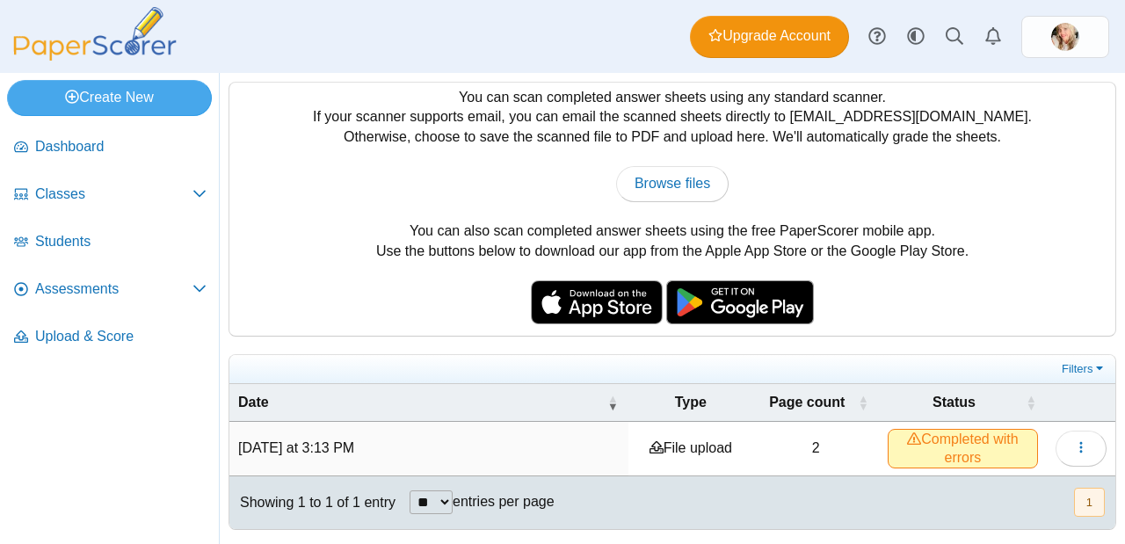
scroll to position [40, 0]
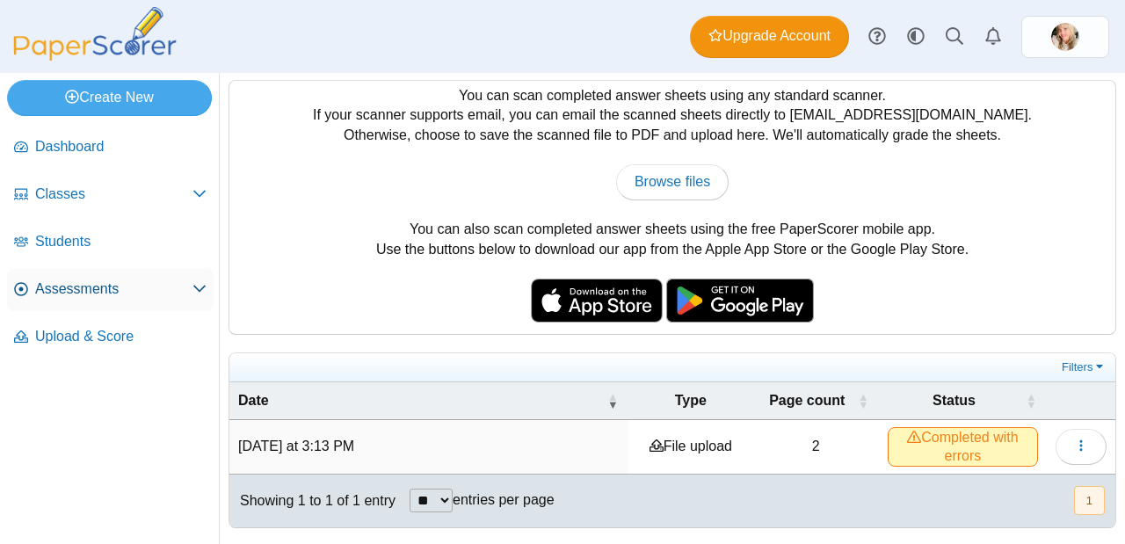
click at [94, 276] on link "Assessments" at bounding box center [110, 290] width 206 height 42
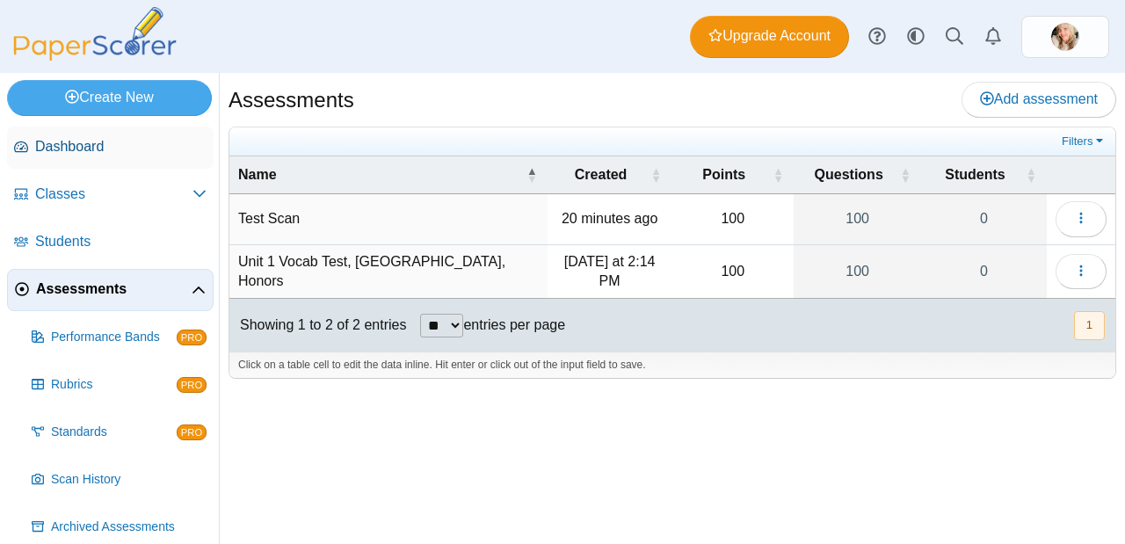
click at [82, 145] on span "Dashboard" at bounding box center [120, 146] width 171 height 19
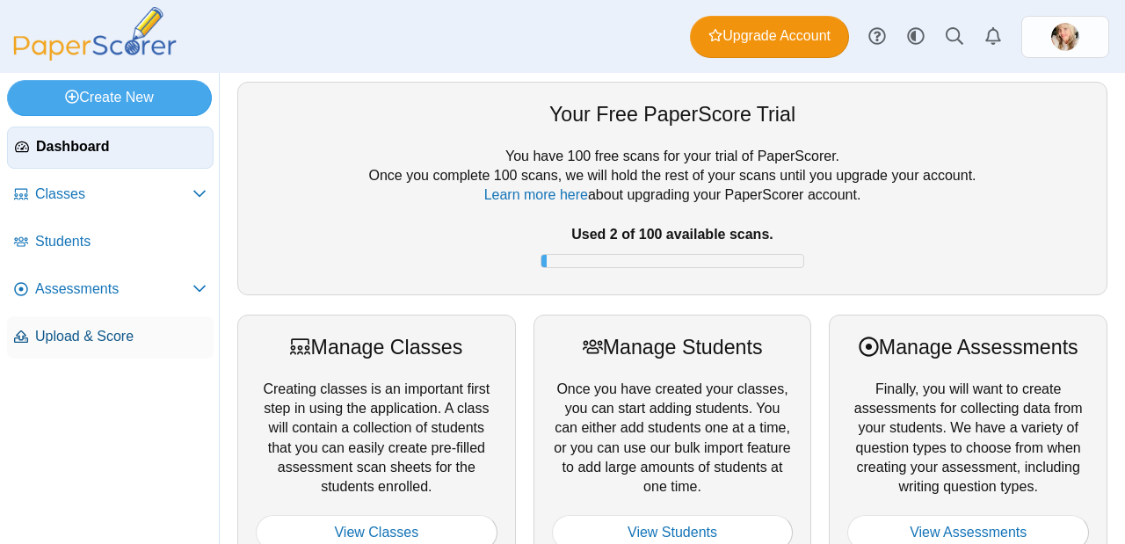
click at [89, 332] on span "Upload & Score" at bounding box center [120, 336] width 171 height 19
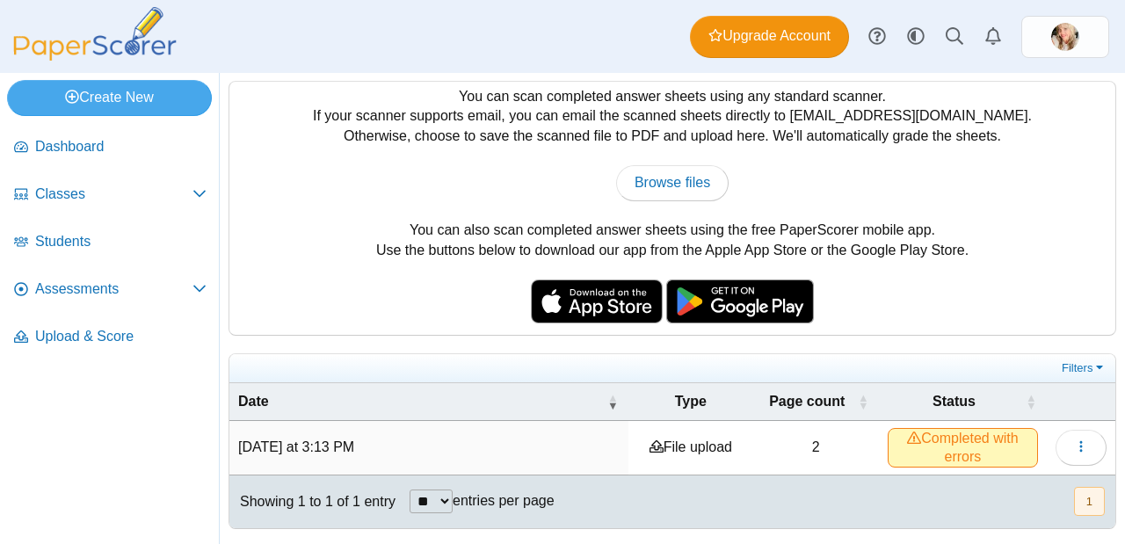
scroll to position [40, 0]
click at [47, 167] on link "Dashboard" at bounding box center [110, 148] width 206 height 42
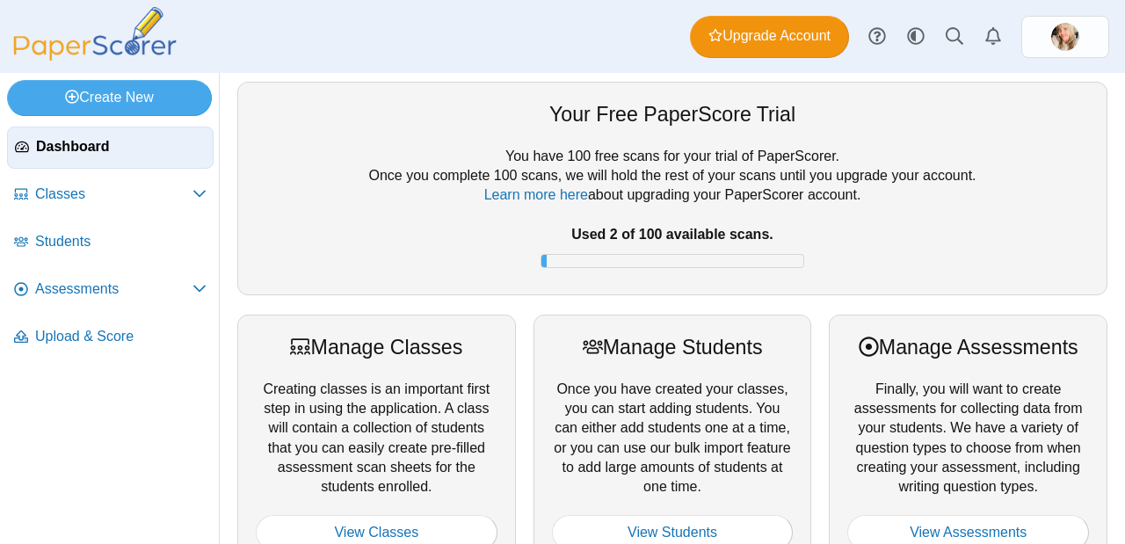
click at [76, 266] on li "Students" at bounding box center [110, 244] width 206 height 47
click at [70, 285] on span "Assessments" at bounding box center [113, 288] width 157 height 19
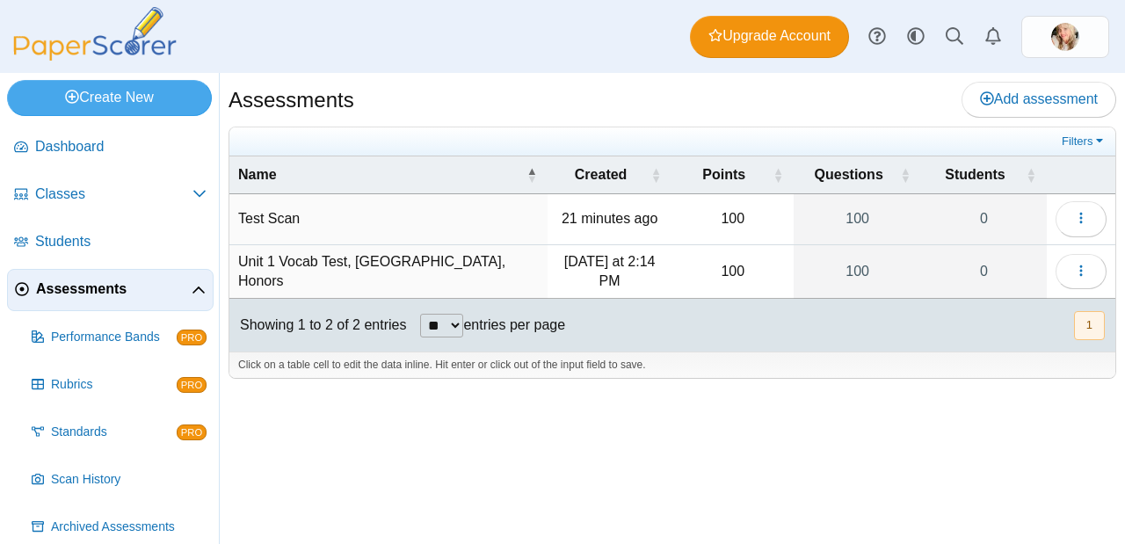
click at [280, 207] on td "Test Scan" at bounding box center [388, 219] width 318 height 50
click at [860, 212] on link "100" at bounding box center [856, 218] width 127 height 49
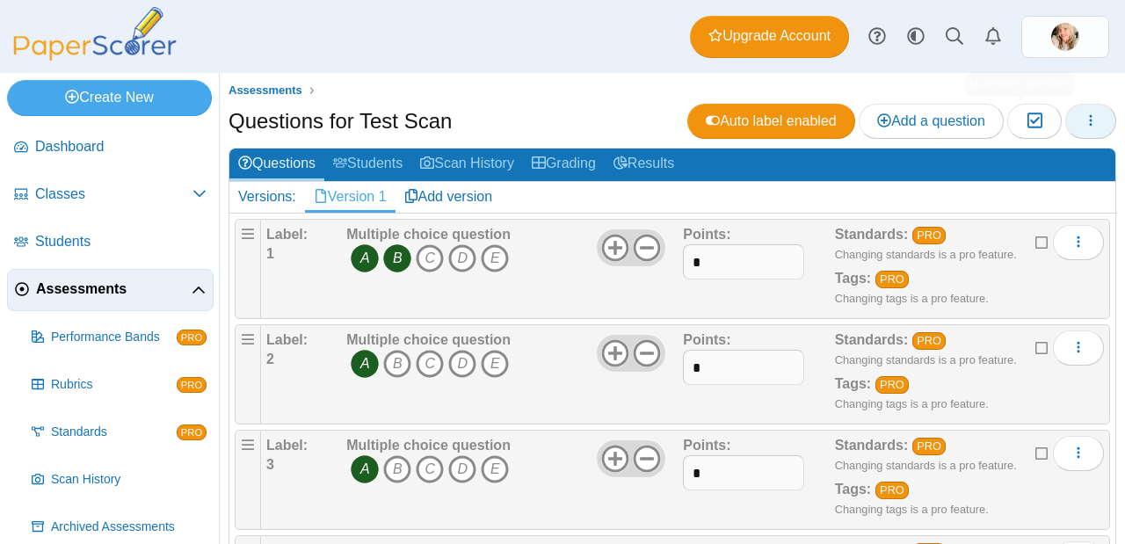
click at [1068, 127] on button "button" at bounding box center [1090, 121] width 51 height 35
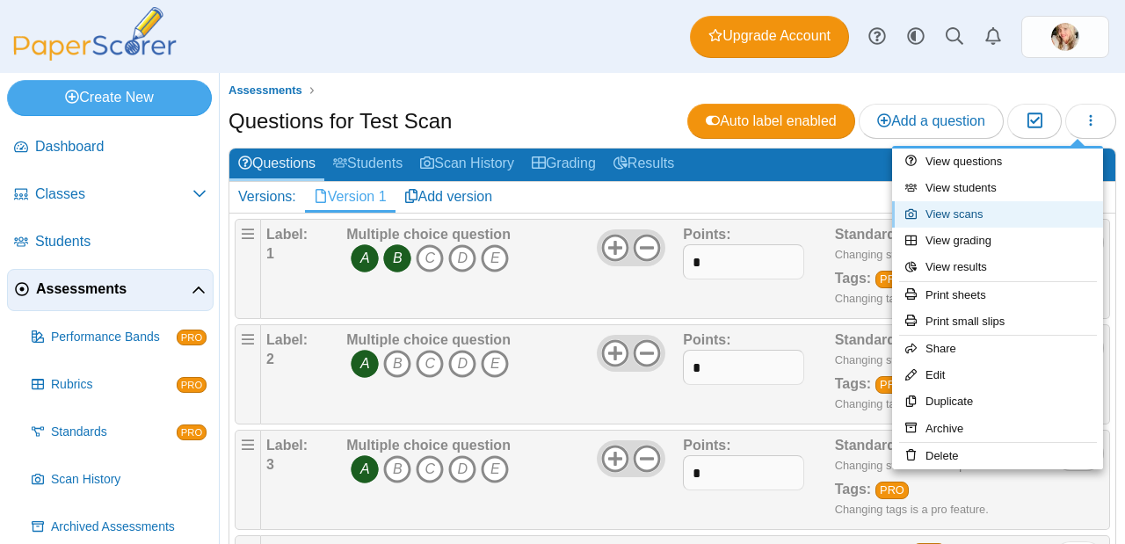
click at [1023, 220] on link "View scans" at bounding box center [997, 214] width 211 height 26
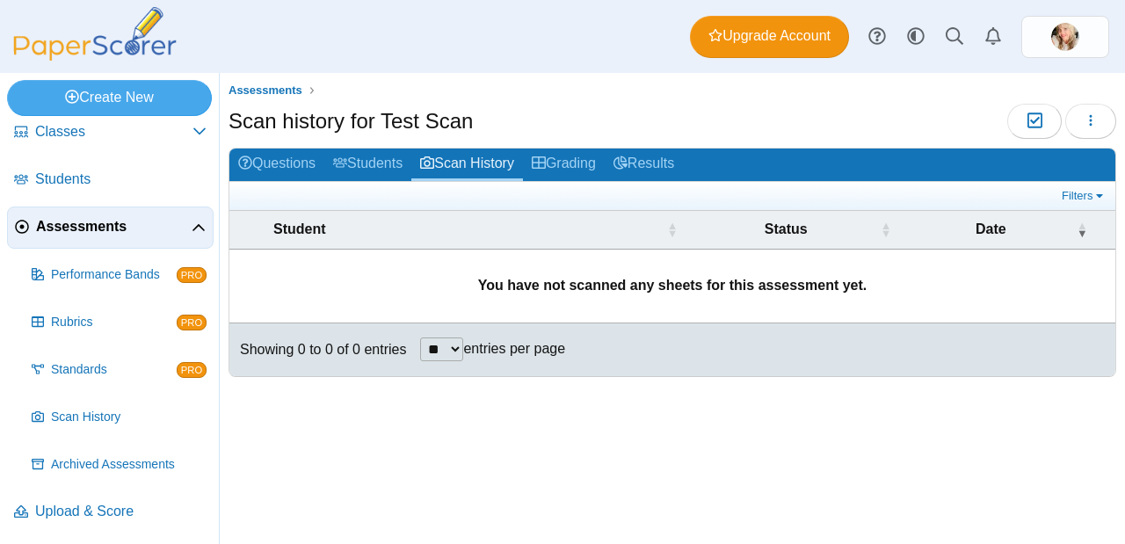
scroll to position [63, 0]
click at [87, 510] on span "Upload & Score" at bounding box center [120, 510] width 171 height 19
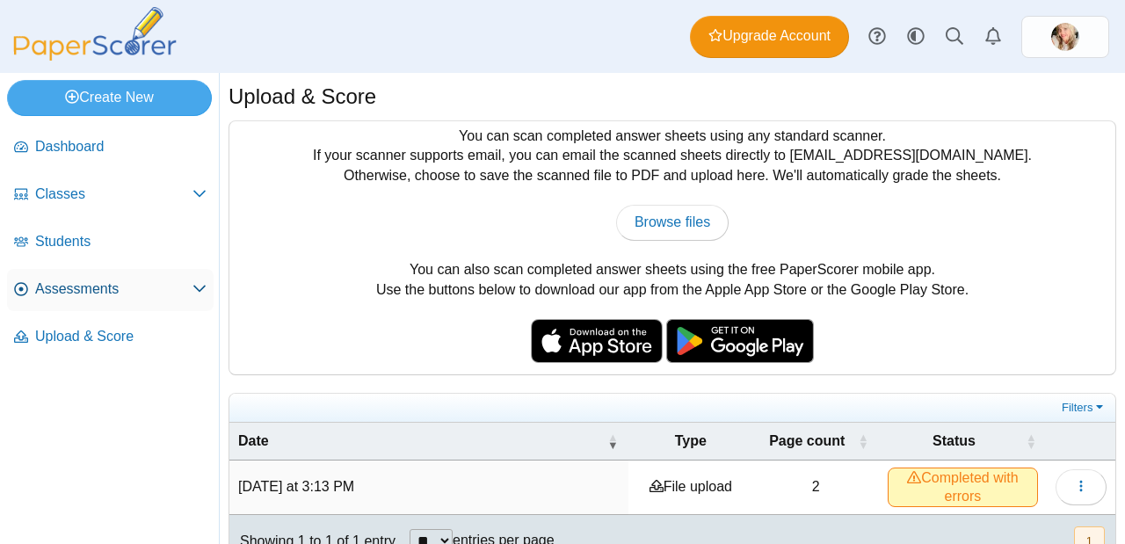
click at [84, 296] on span "Assessments" at bounding box center [113, 288] width 157 height 19
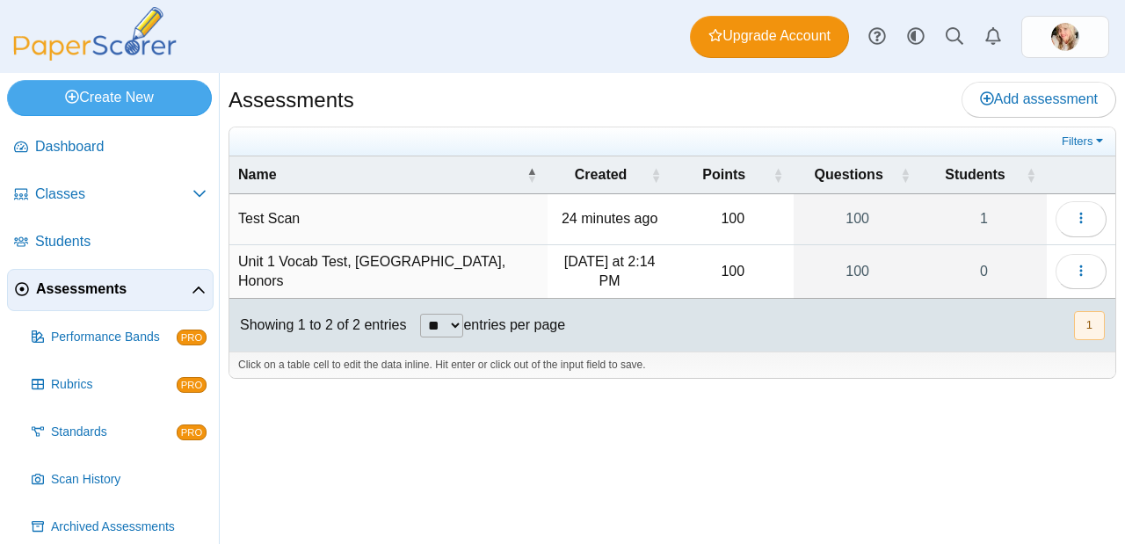
click at [258, 216] on td "Test Scan" at bounding box center [388, 219] width 318 height 50
click at [1084, 223] on icon "button" at bounding box center [1081, 218] width 14 height 14
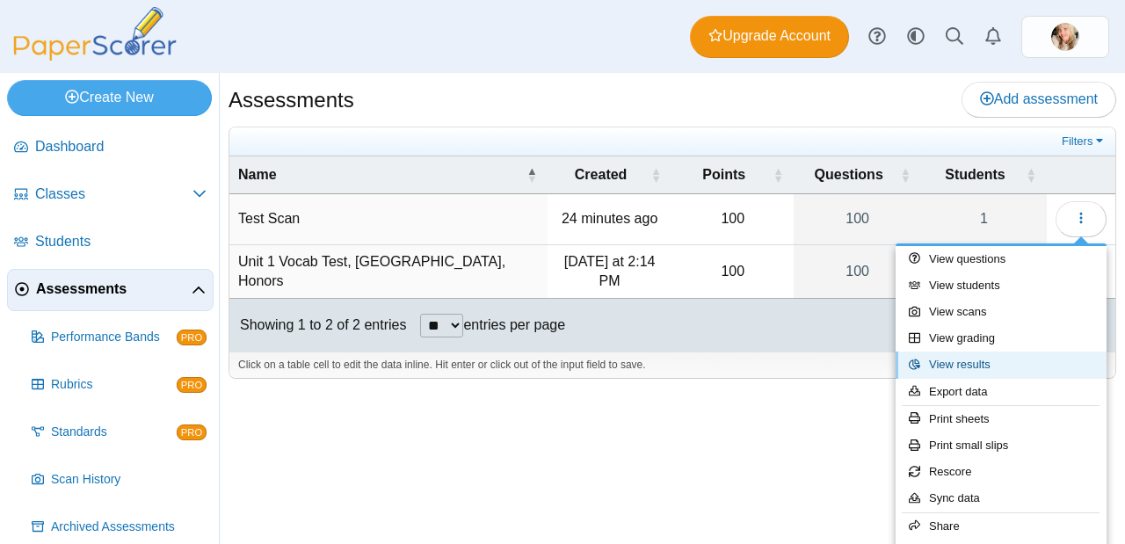
click at [982, 371] on link "View results" at bounding box center [1000, 364] width 211 height 26
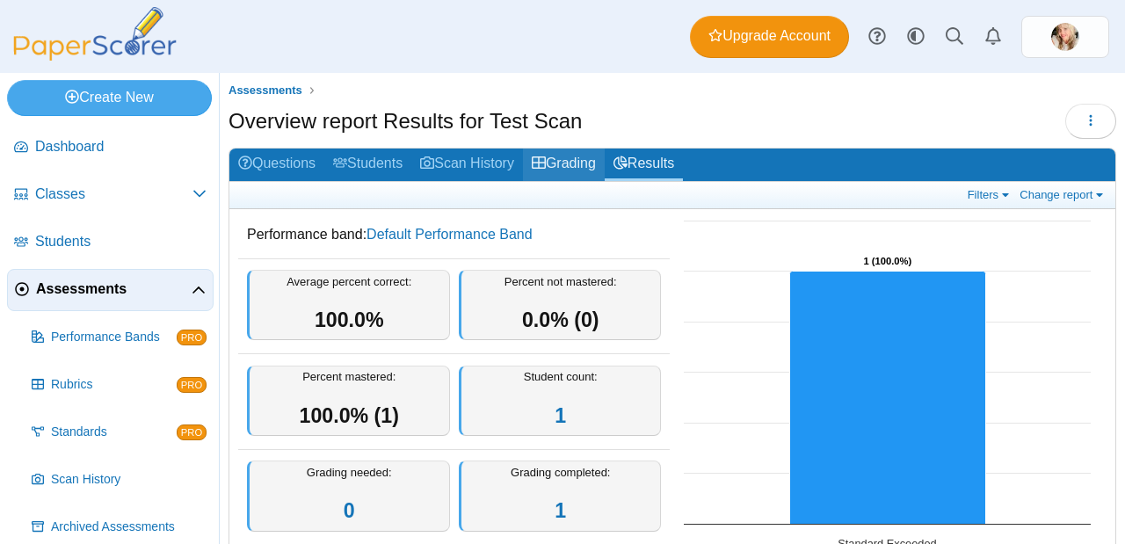
click at [589, 160] on link "Grading" at bounding box center [564, 164] width 82 height 33
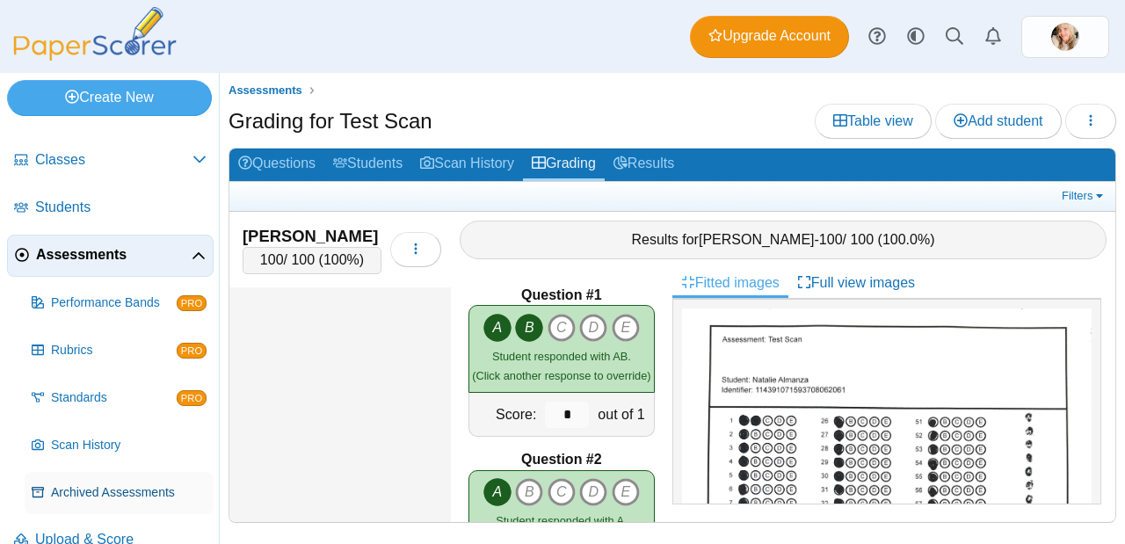
scroll to position [63, 0]
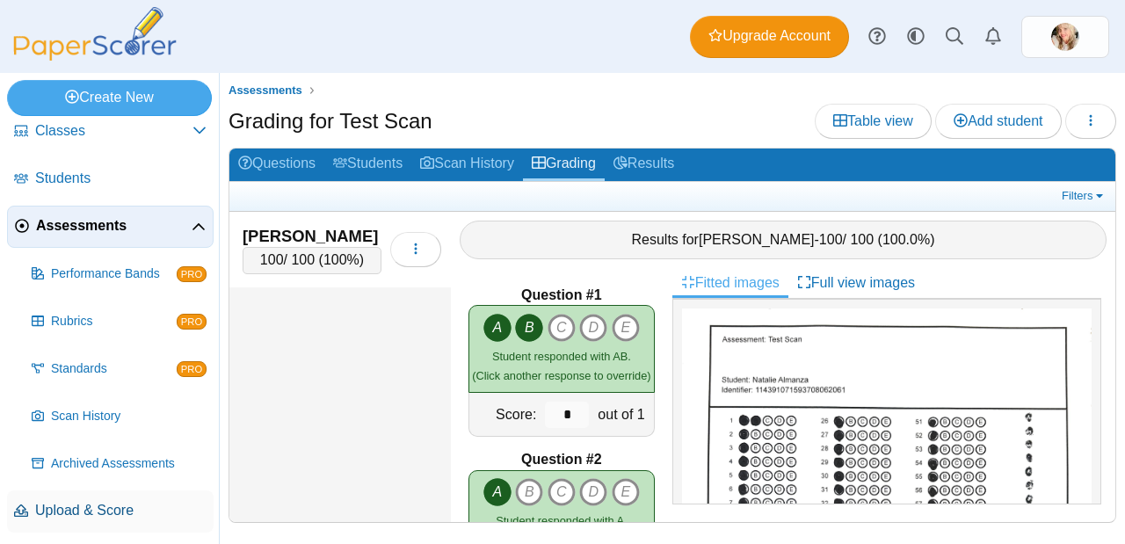
click at [89, 502] on span "Upload & Score" at bounding box center [120, 510] width 171 height 19
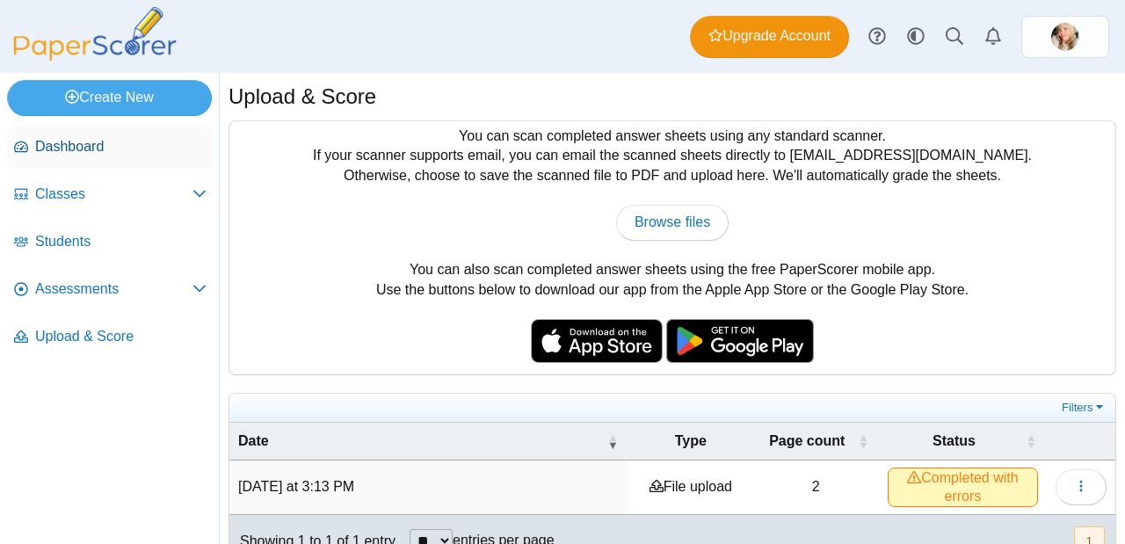
click at [71, 141] on span "Dashboard" at bounding box center [120, 146] width 171 height 19
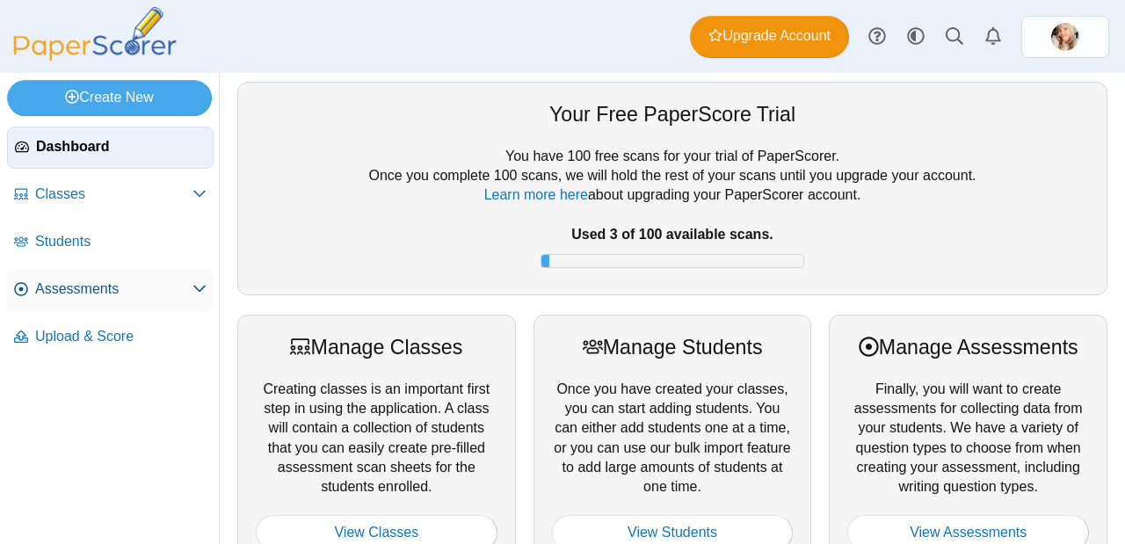
click at [116, 302] on link "Assessments" at bounding box center [110, 290] width 206 height 42
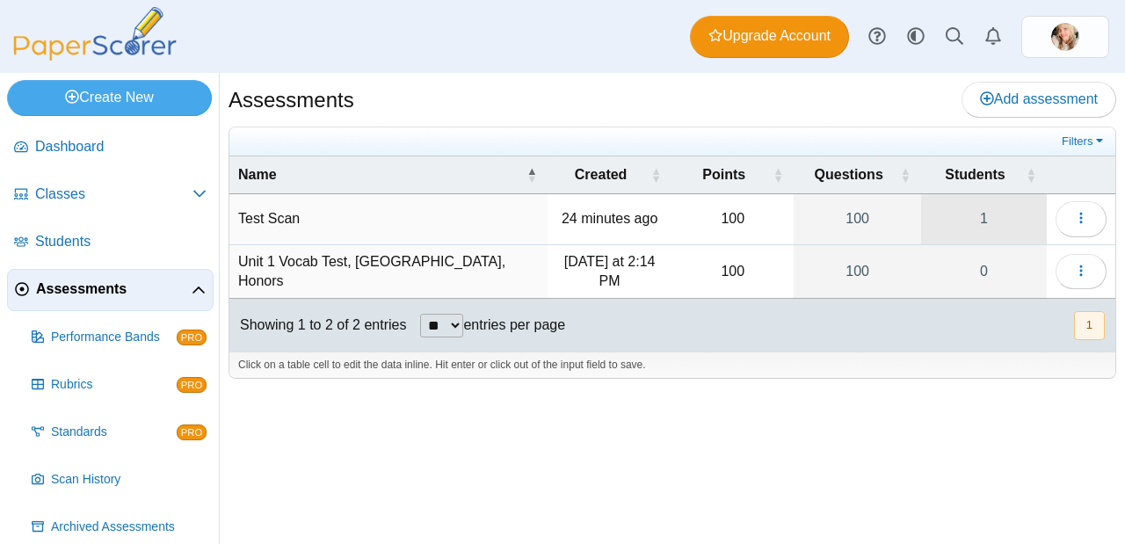
click at [984, 213] on link "1" at bounding box center [984, 218] width 126 height 49
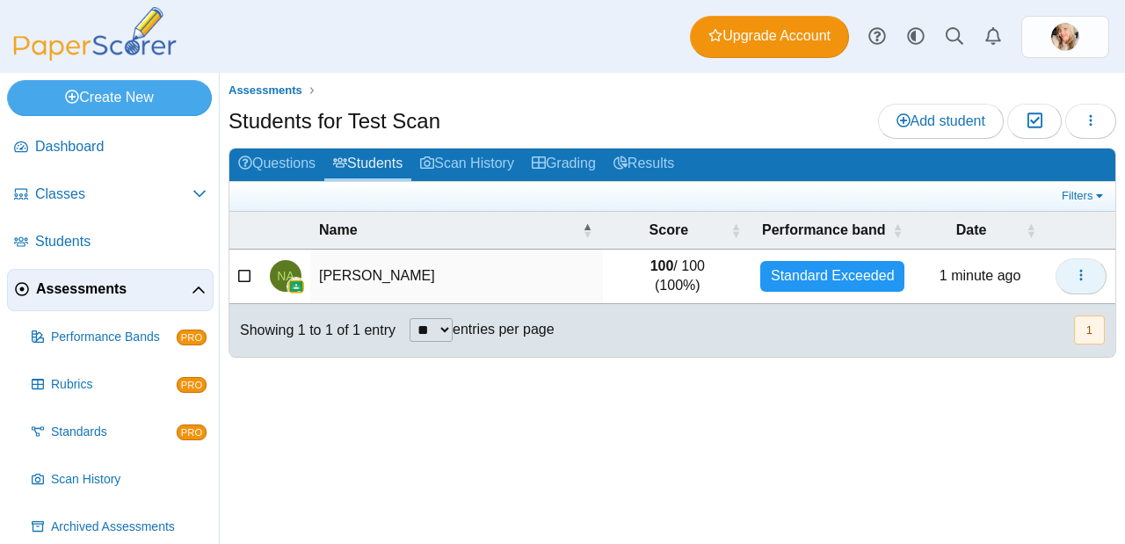
click at [1067, 280] on button "button" at bounding box center [1080, 275] width 51 height 35
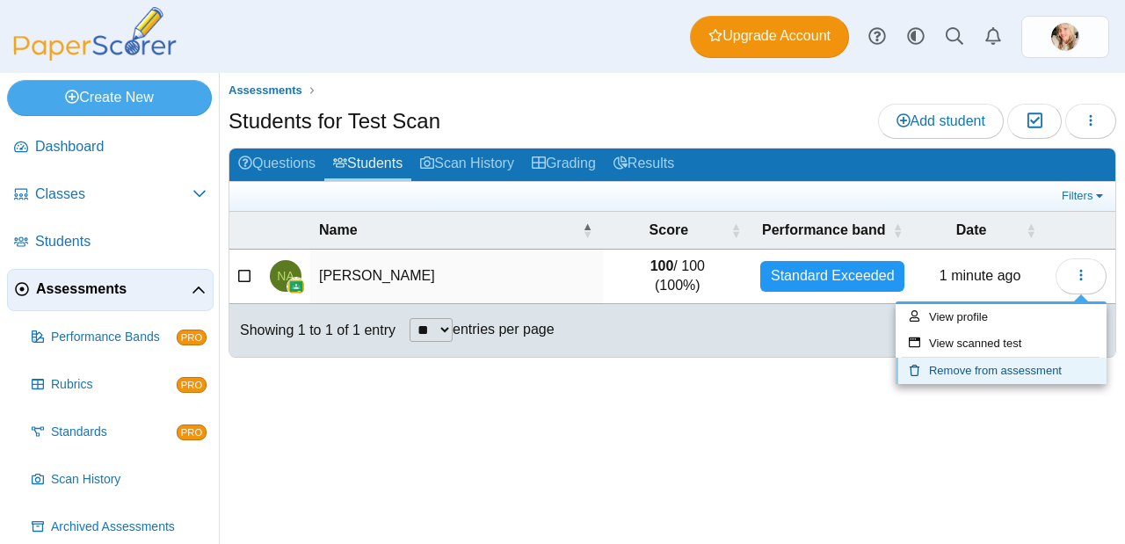
click at [1056, 360] on link "Remove from assessment" at bounding box center [1000, 371] width 211 height 26
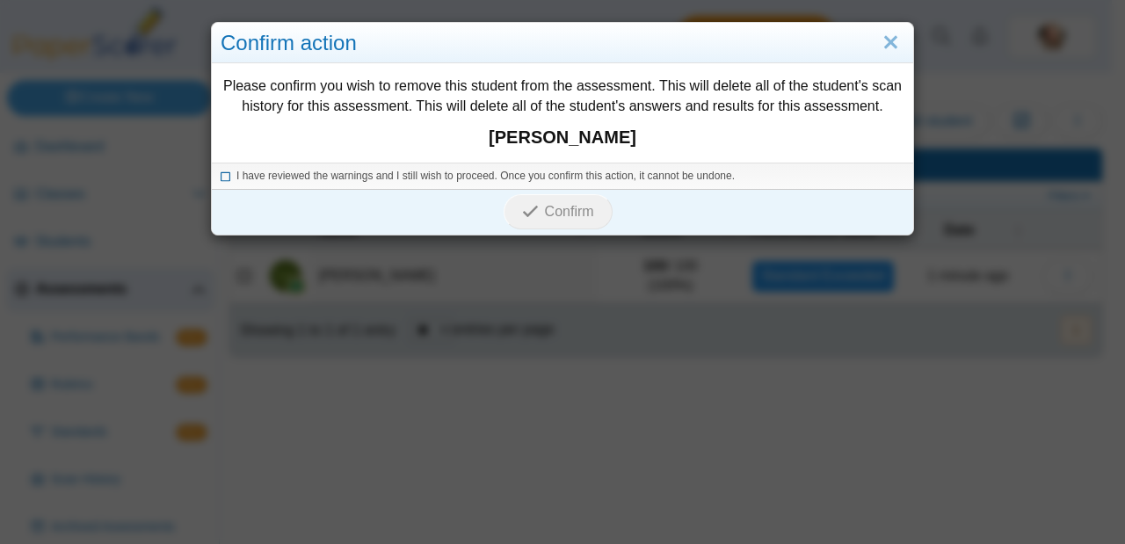
click at [221, 175] on icon at bounding box center [226, 174] width 11 height 10
click at [535, 213] on icon "submit" at bounding box center [533, 211] width 22 height 19
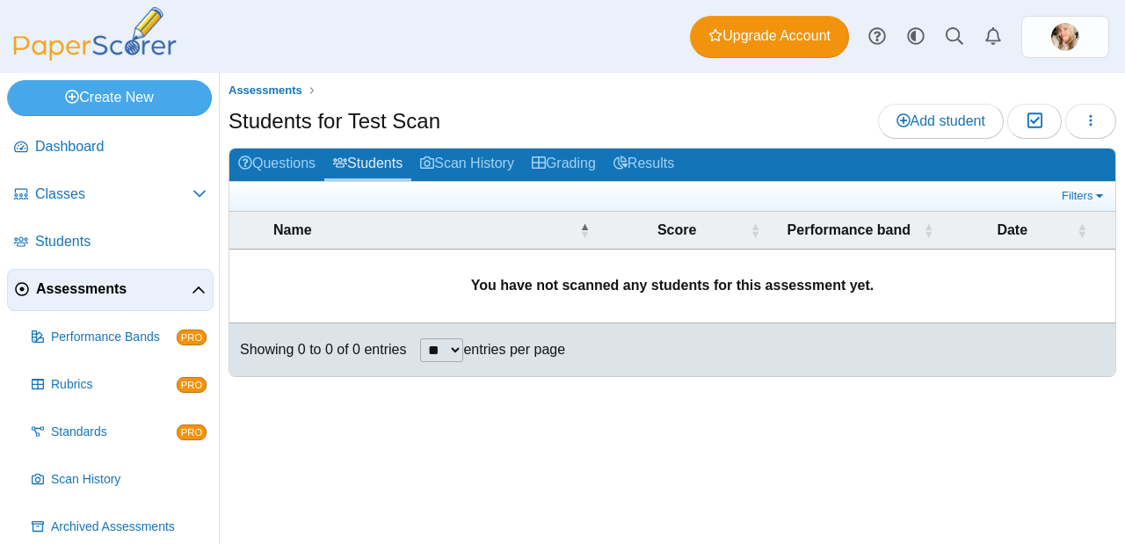
click at [105, 288] on span "Assessments" at bounding box center [114, 288] width 156 height 19
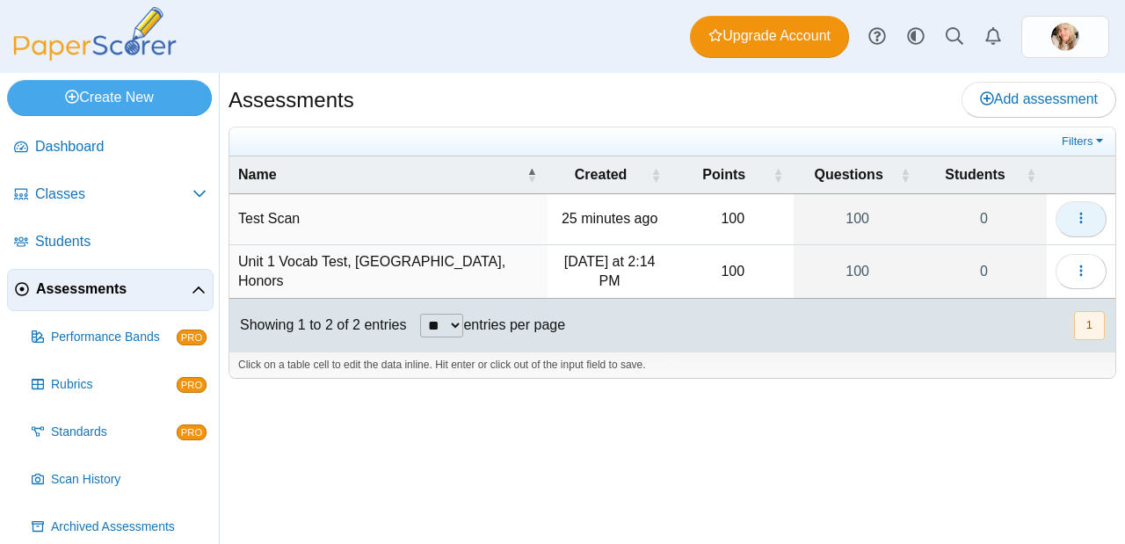
click at [1090, 213] on button "button" at bounding box center [1080, 218] width 51 height 35
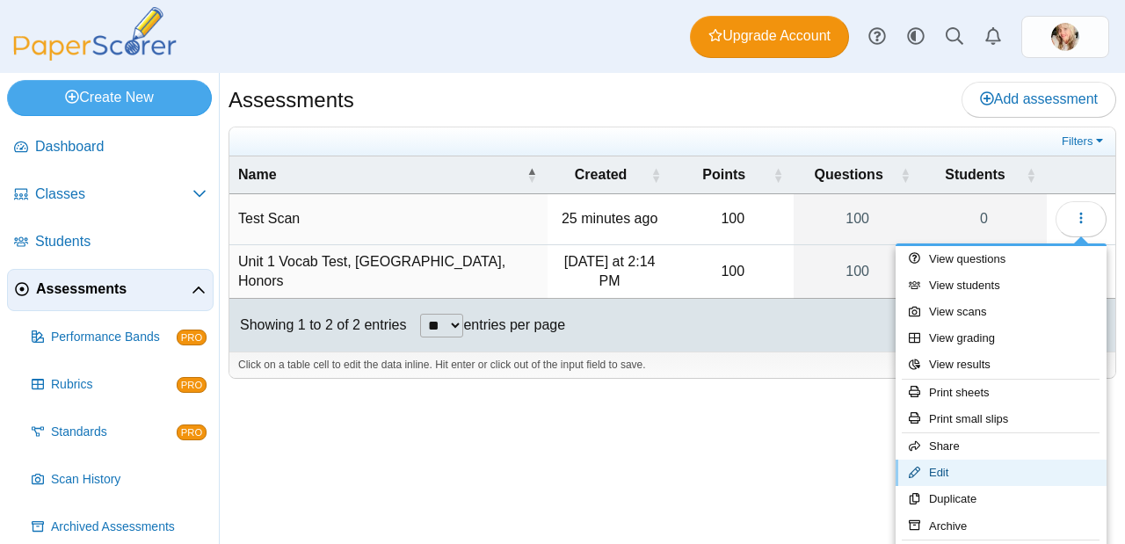
click at [993, 470] on link "Edit" at bounding box center [1000, 472] width 211 height 26
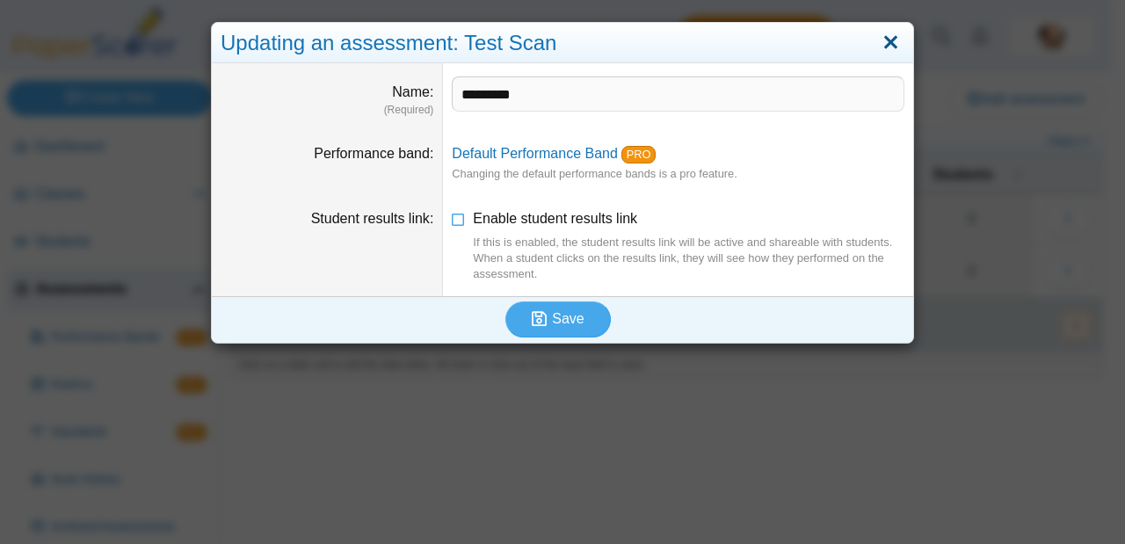
click at [888, 47] on link "Close" at bounding box center [890, 43] width 27 height 30
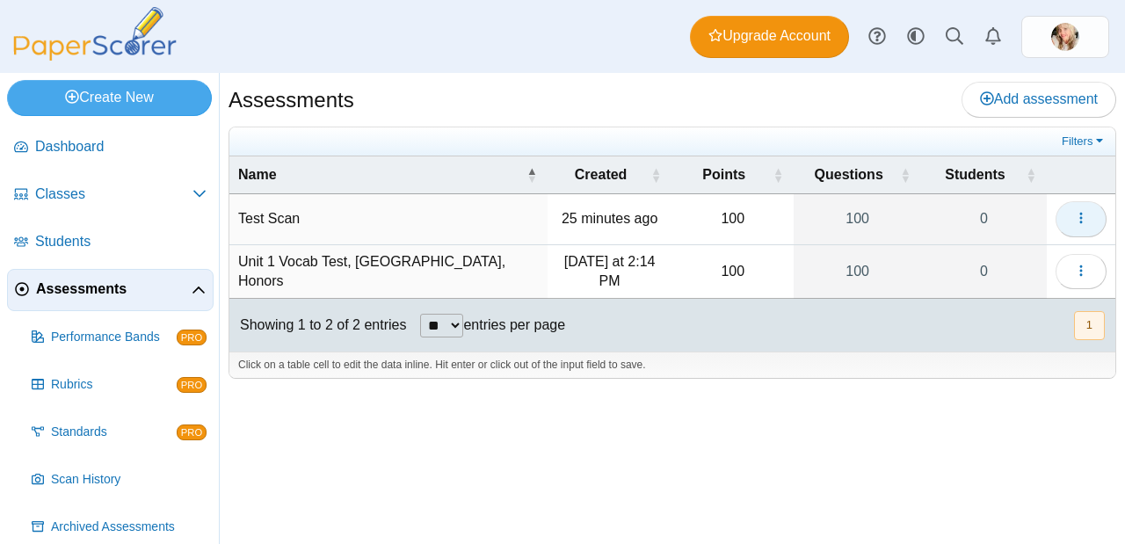
click at [1091, 226] on button "button" at bounding box center [1080, 218] width 51 height 35
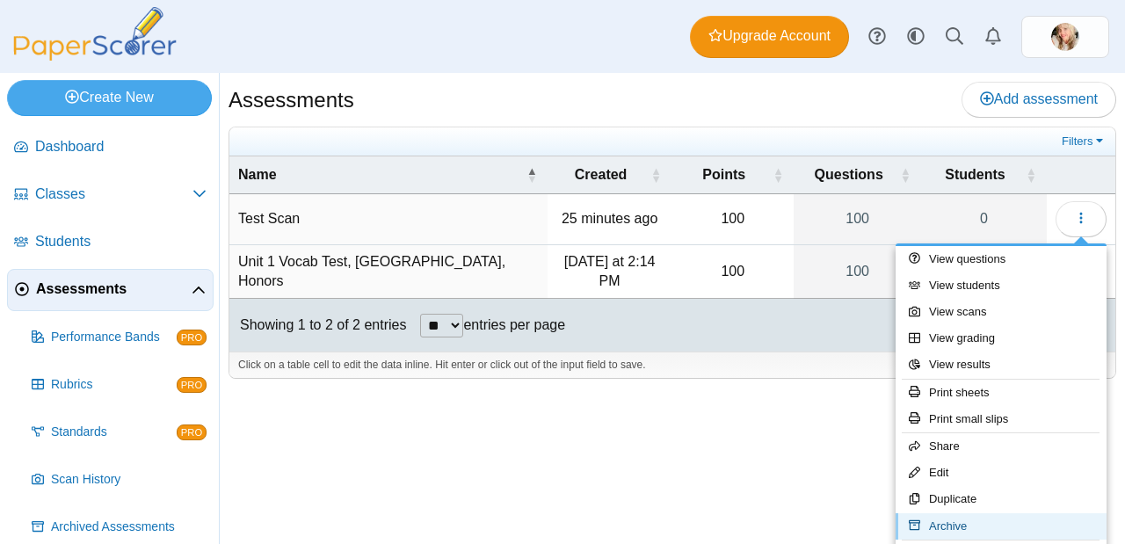
click at [1001, 519] on link "Archive" at bounding box center [1000, 526] width 211 height 26
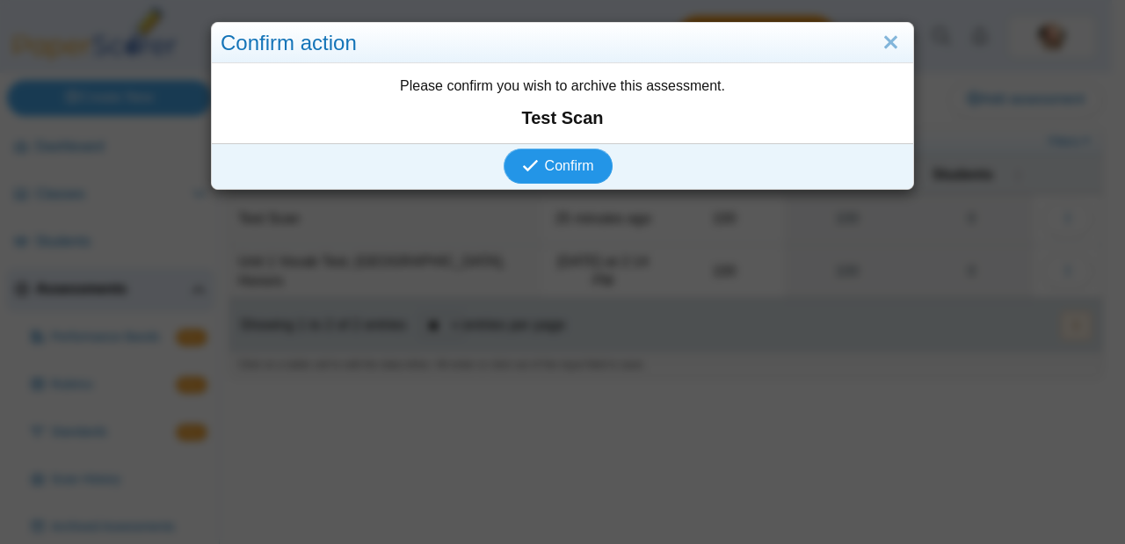
click at [564, 173] on span "Confirm" at bounding box center [569, 165] width 49 height 15
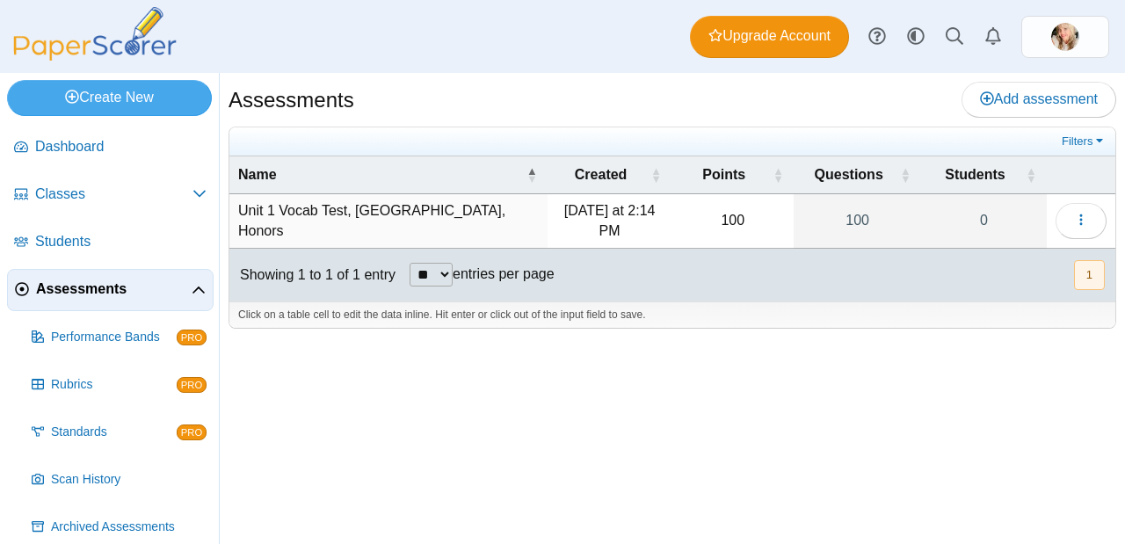
click at [360, 205] on td "Unit 1 Vocab Test, [GEOGRAPHIC_DATA], Honors" at bounding box center [388, 221] width 318 height 54
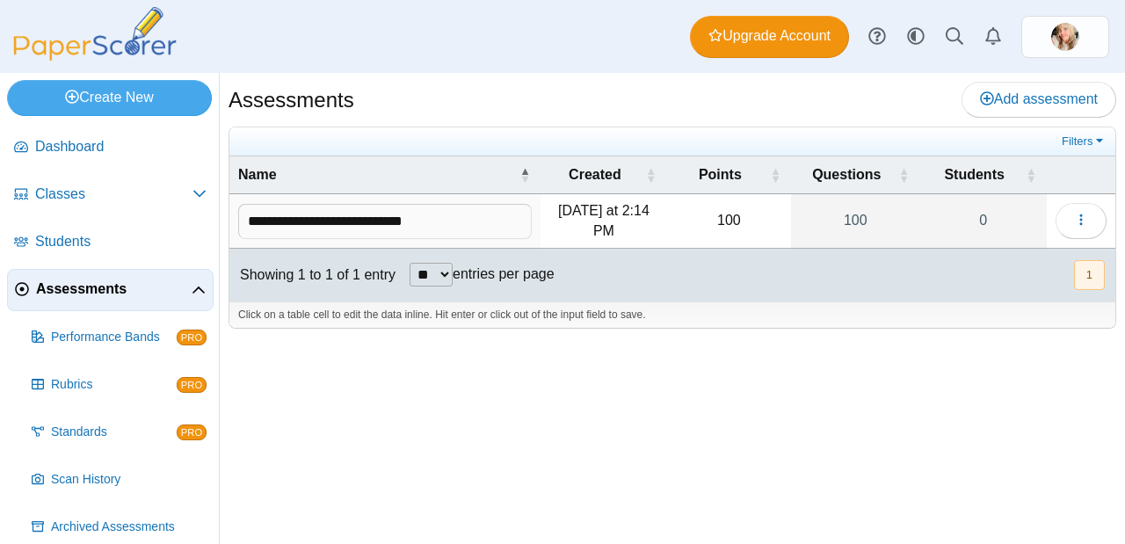
click at [377, 224] on input "**********" at bounding box center [384, 221] width 293 height 35
click at [386, 221] on input "**********" at bounding box center [384, 221] width 293 height 35
click at [470, 217] on input "**********" at bounding box center [384, 221] width 293 height 35
type input "**********"
click at [798, 457] on div "Assessments Add assessment 100" at bounding box center [672, 308] width 905 height 471
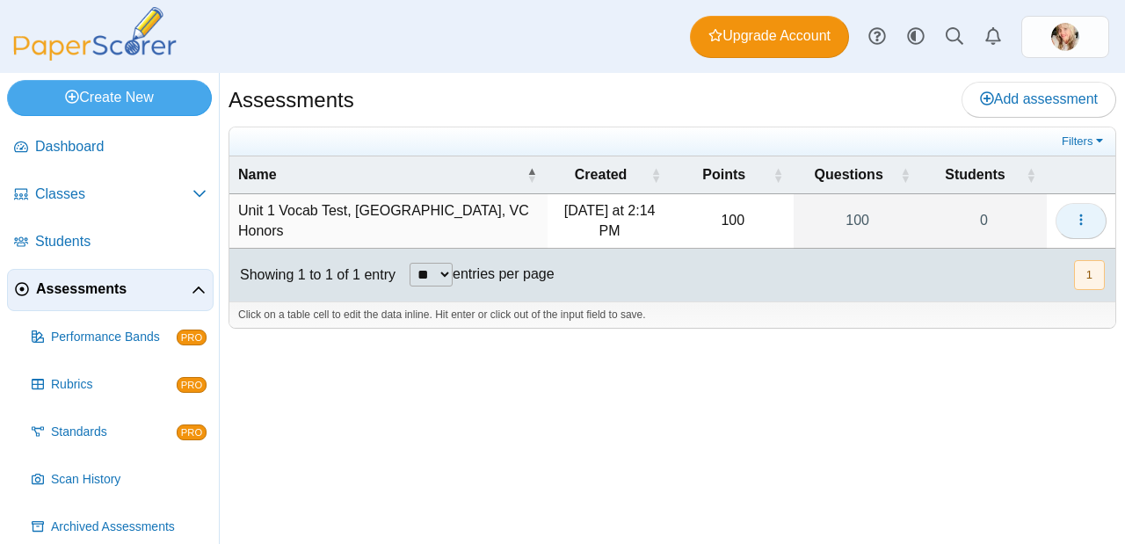
click at [1081, 223] on icon "button" at bounding box center [1081, 220] width 14 height 14
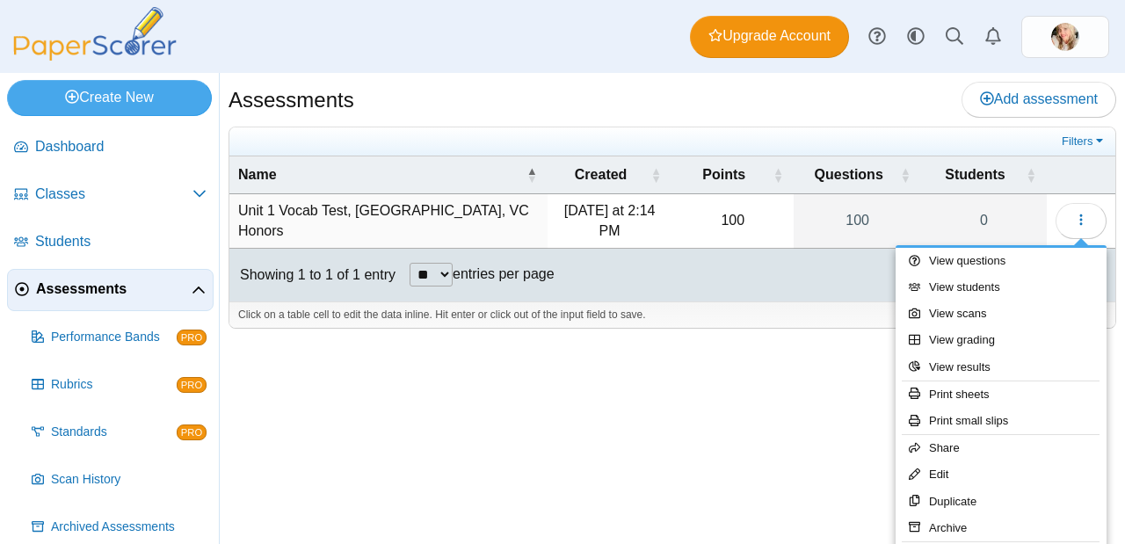
click at [716, 415] on div "Assessments Add assessment 100" at bounding box center [672, 308] width 905 height 471
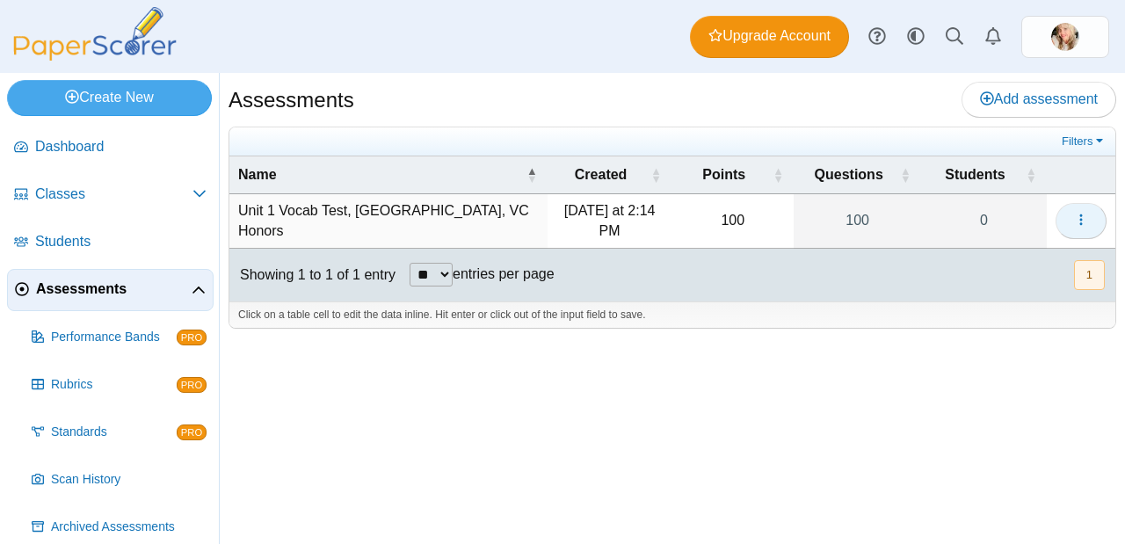
click at [1096, 228] on button "button" at bounding box center [1080, 220] width 51 height 35
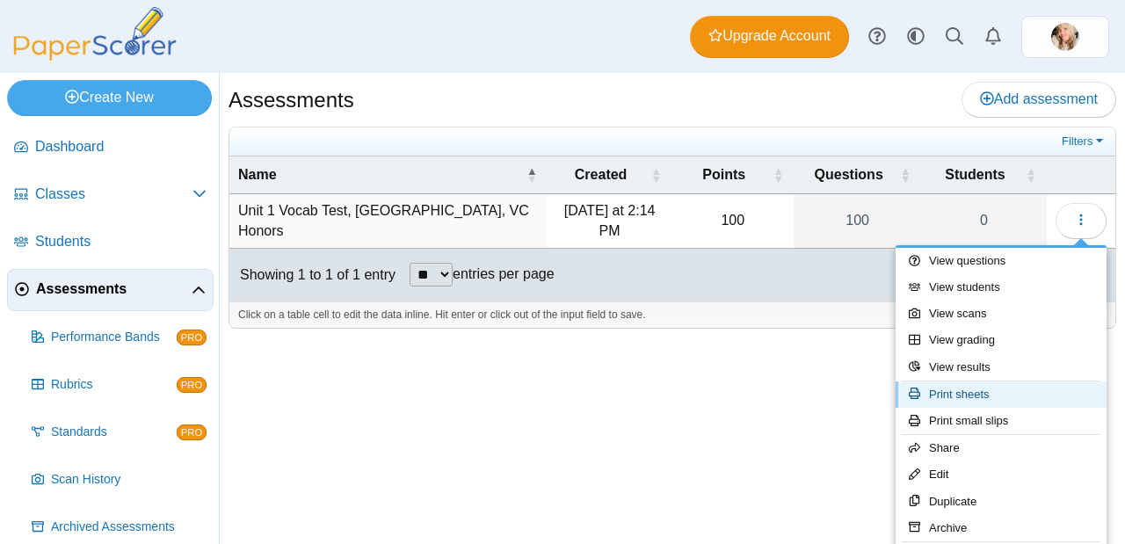
click at [986, 386] on link "Print sheets" at bounding box center [1000, 394] width 211 height 26
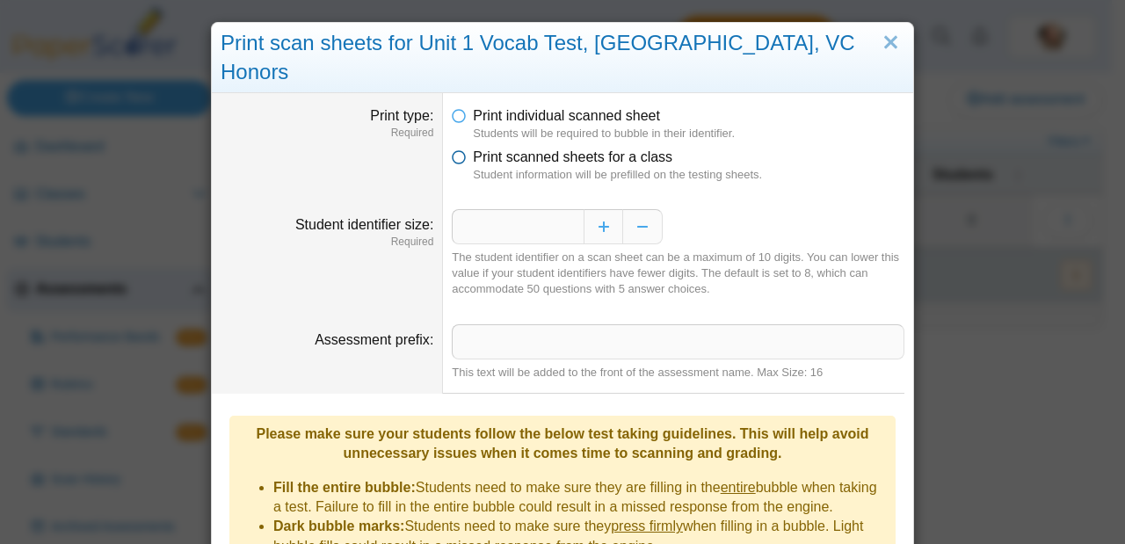
click at [458, 148] on icon at bounding box center [459, 154] width 14 height 12
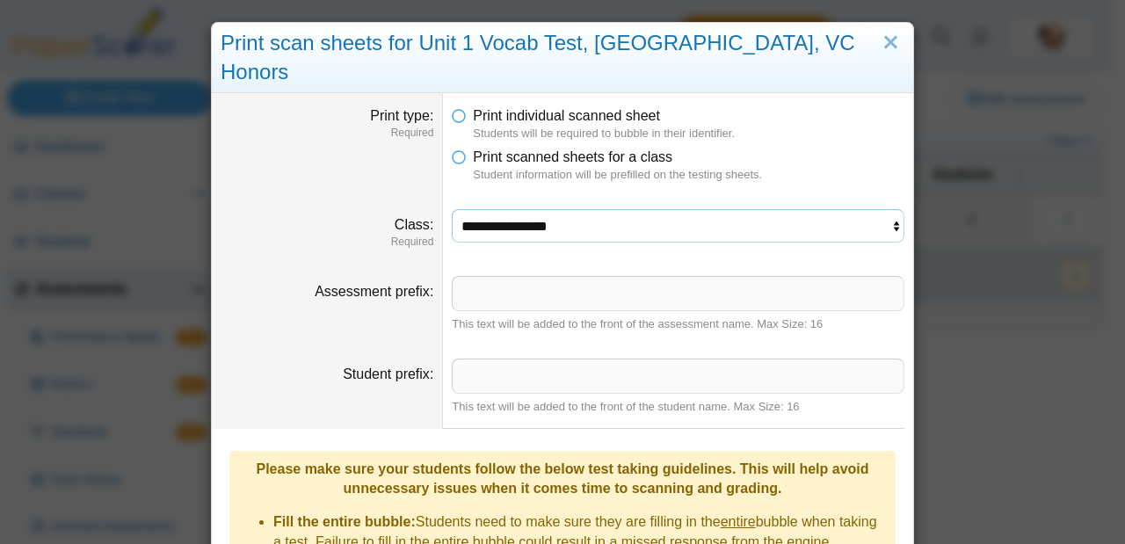
click at [699, 209] on select "**********" at bounding box center [678, 225] width 452 height 33
select select "**********"
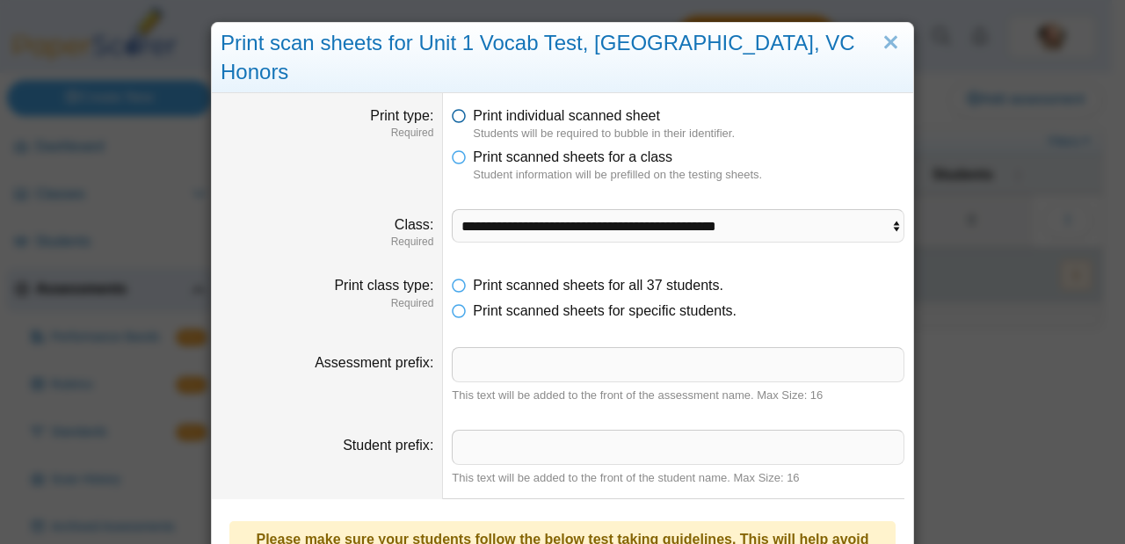
click at [458, 106] on icon at bounding box center [459, 112] width 14 height 12
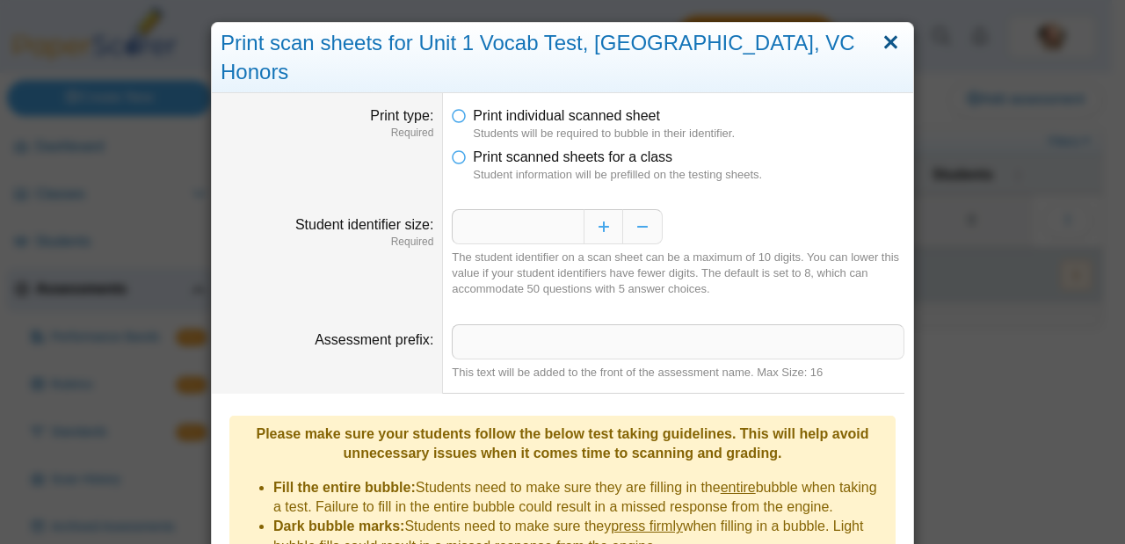
click at [893, 41] on link "Close" at bounding box center [890, 43] width 27 height 30
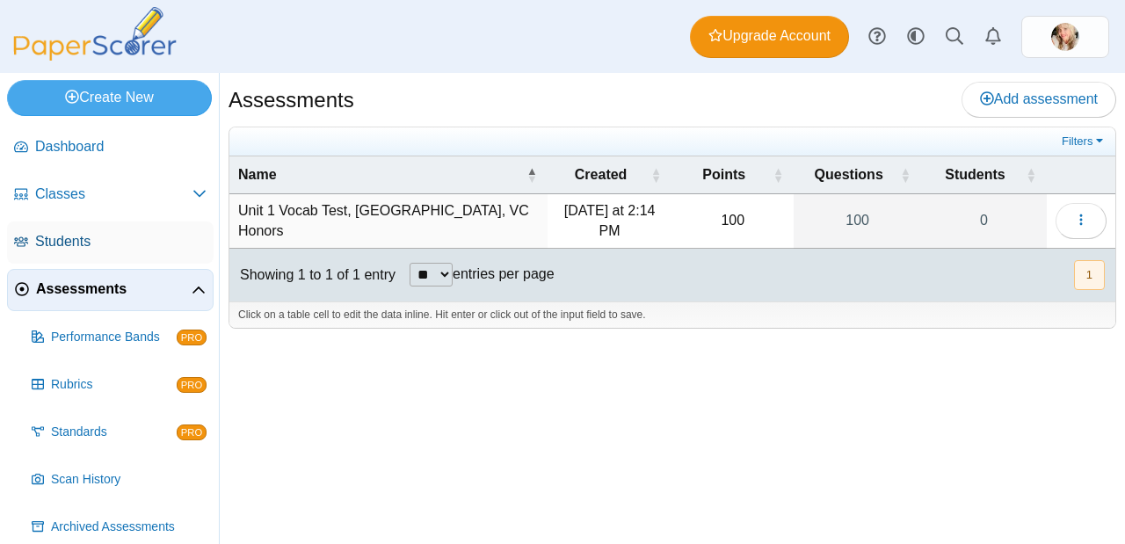
click at [65, 241] on span "Students" at bounding box center [120, 241] width 171 height 19
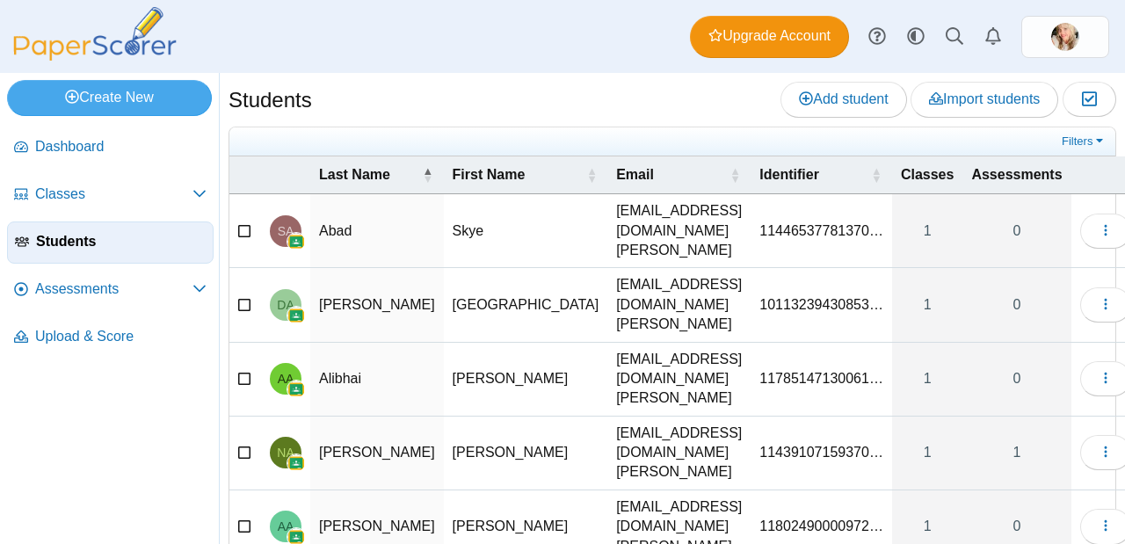
click at [759, 223] on span "11446537781370…" at bounding box center [821, 230] width 124 height 15
click at [604, 74] on div "Students Add student Import students Moderation 0" at bounding box center [672, 308] width 905 height 471
click at [797, 228] on td "11446537781370…" at bounding box center [820, 231] width 141 height 74
click at [839, 219] on input "**********" at bounding box center [821, 230] width 124 height 35
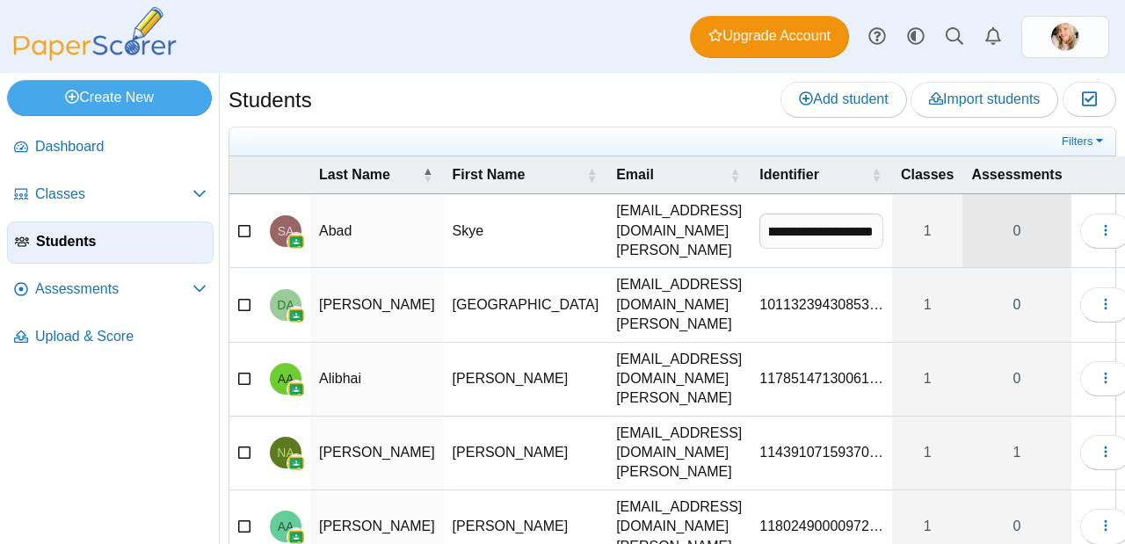
drag, startPoint x: 723, startPoint y: 218, endPoint x: 934, endPoint y: 215, distance: 210.9
click at [934, 215] on tr "**********" at bounding box center [684, 231] width 910 height 74
paste input "text"
type input "******"
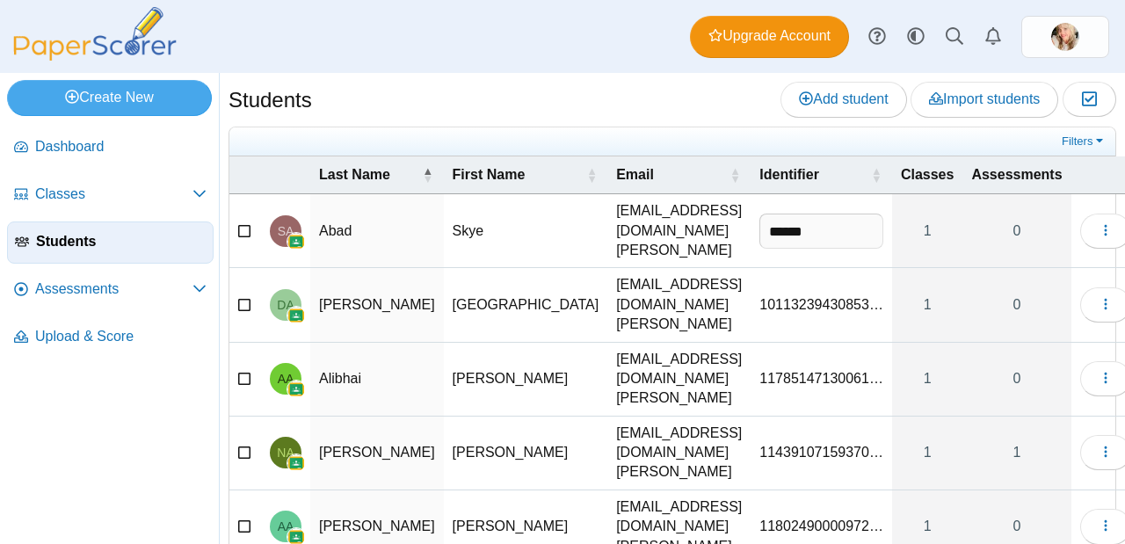
click at [640, 113] on div "Students Add student Import students Moderation 0" at bounding box center [671, 102] width 887 height 40
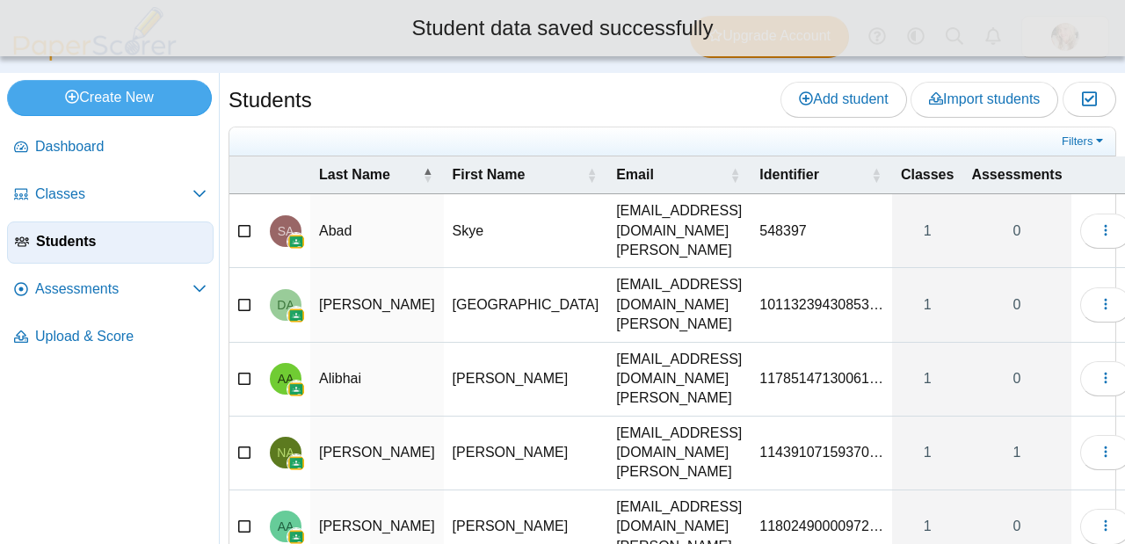
click at [759, 297] on span "10113239430853…" at bounding box center [821, 304] width 124 height 15
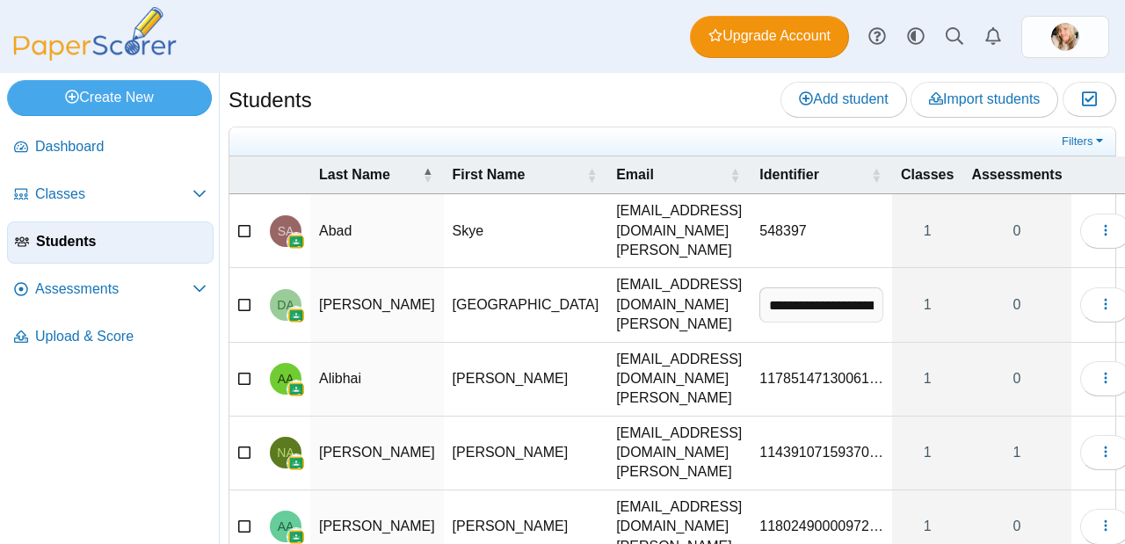
click at [655, 110] on div "Students Add student Import students Moderation 0" at bounding box center [671, 102] width 887 height 40
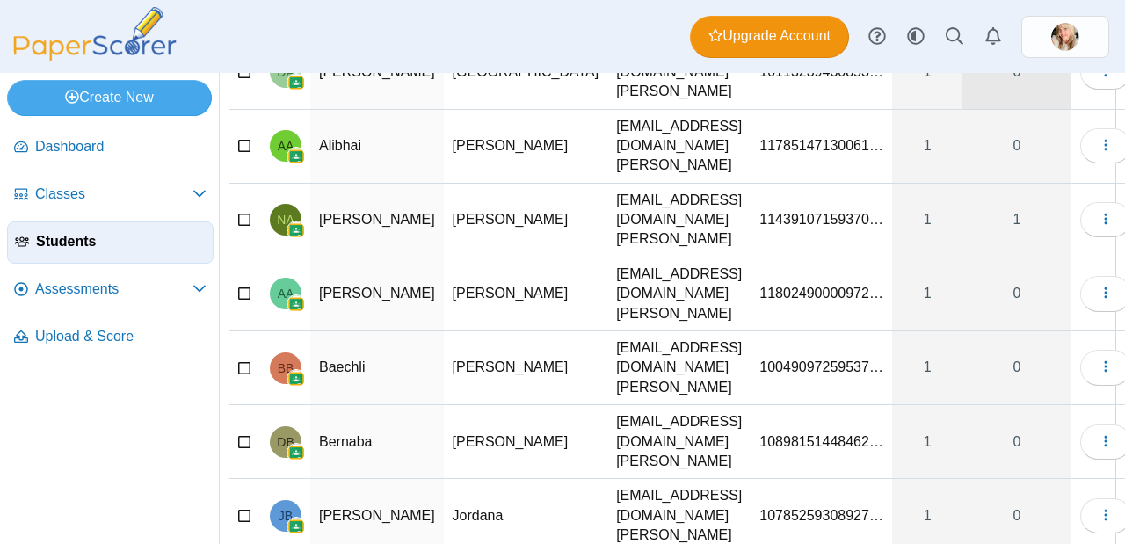
scroll to position [252, 0]
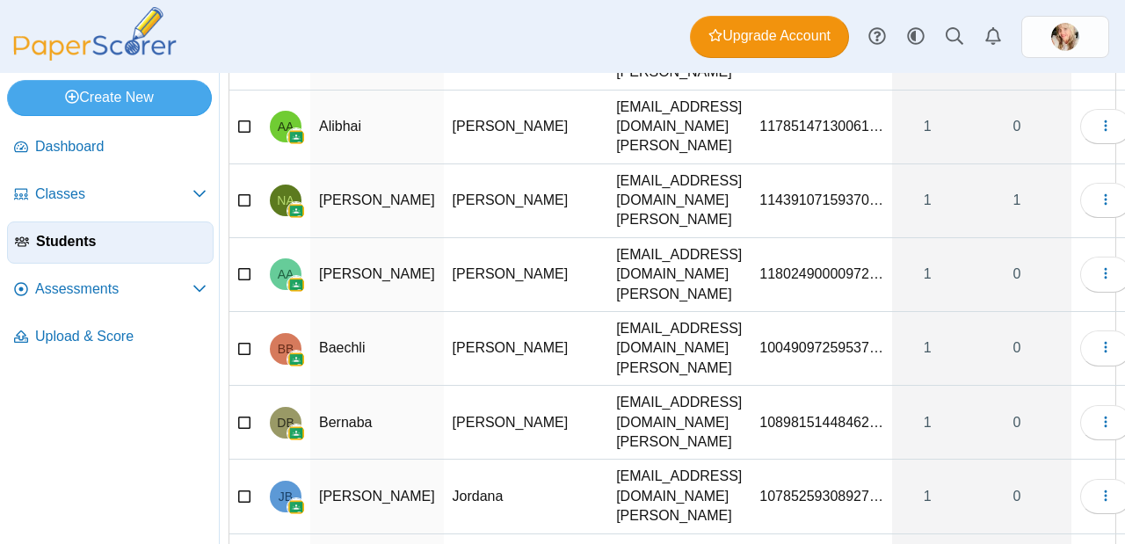
click at [147, 248] on span "Students" at bounding box center [121, 241] width 170 height 19
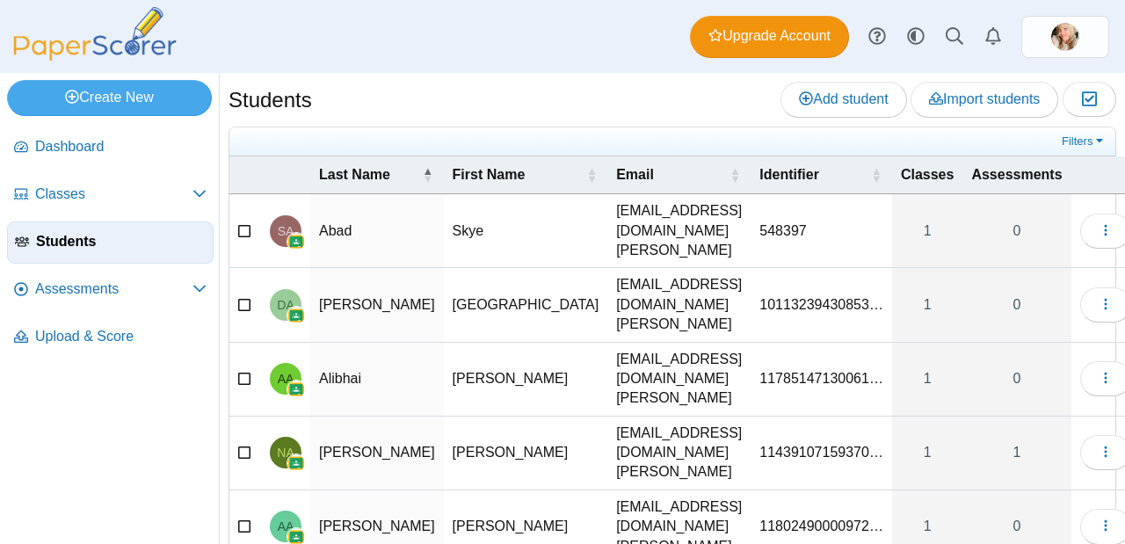
click at [1082, 129] on div "Filters Show only: Loading…" at bounding box center [672, 141] width 886 height 29
click at [1081, 134] on link "Filters" at bounding box center [1084, 142] width 54 height 18
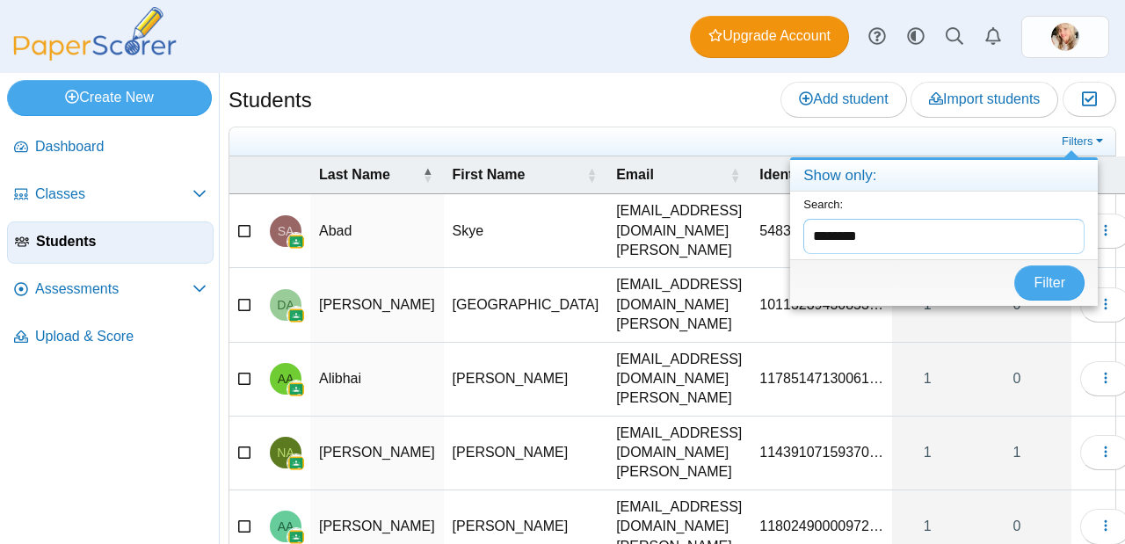
type input "********"
click at [1014, 265] on button "Filter" at bounding box center [1049, 282] width 70 height 35
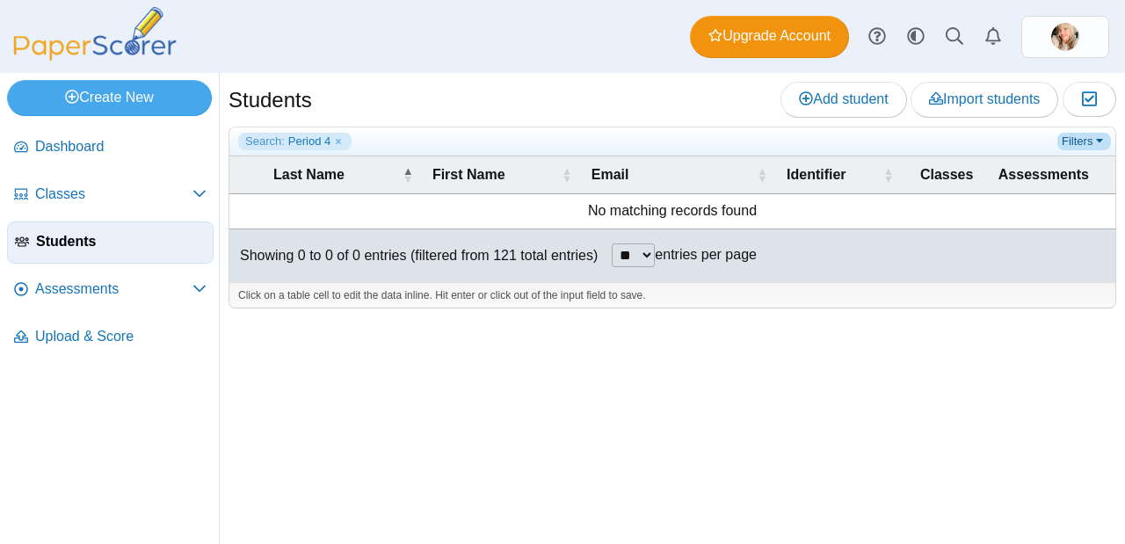
click at [1077, 134] on link "Filters" at bounding box center [1084, 142] width 54 height 18
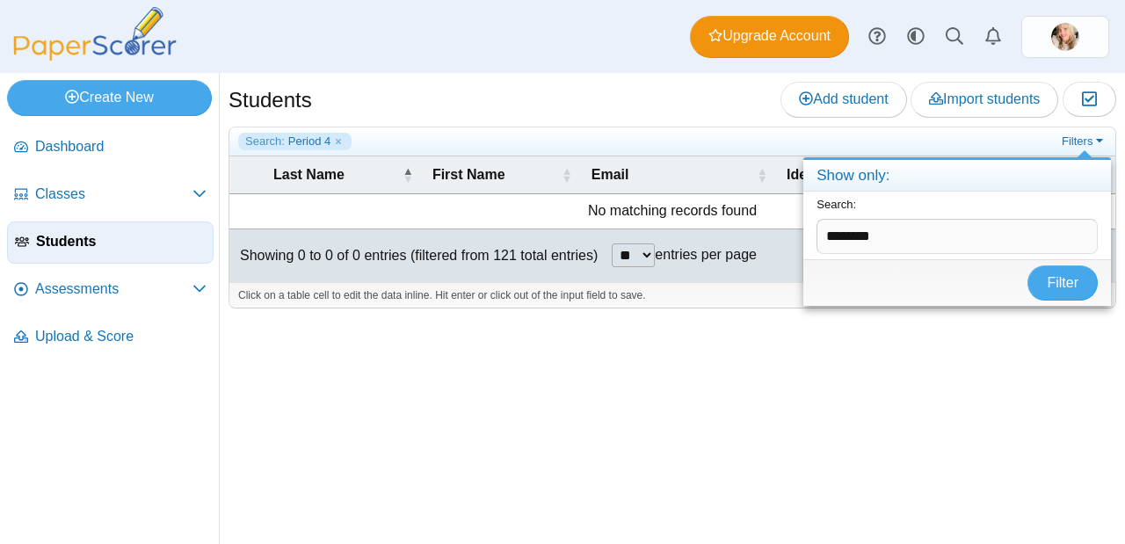
drag, startPoint x: 901, startPoint y: 235, endPoint x: 713, endPoint y: 234, distance: 188.0
click at [713, 234] on body "Dashboard Classes Archived classes Students" at bounding box center [562, 272] width 1125 height 544
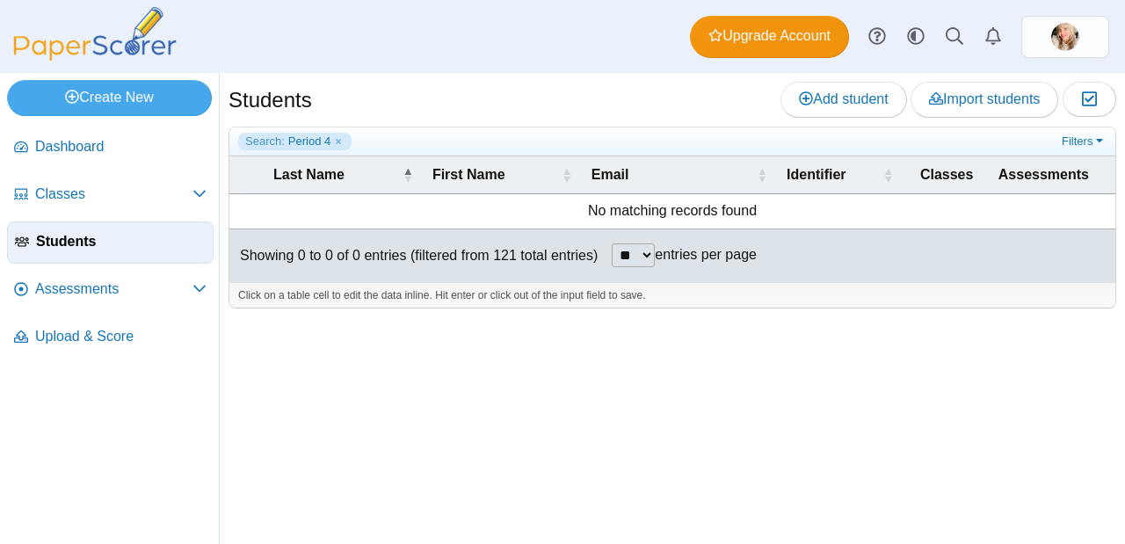
click at [95, 239] on span "Students" at bounding box center [121, 241] width 170 height 19
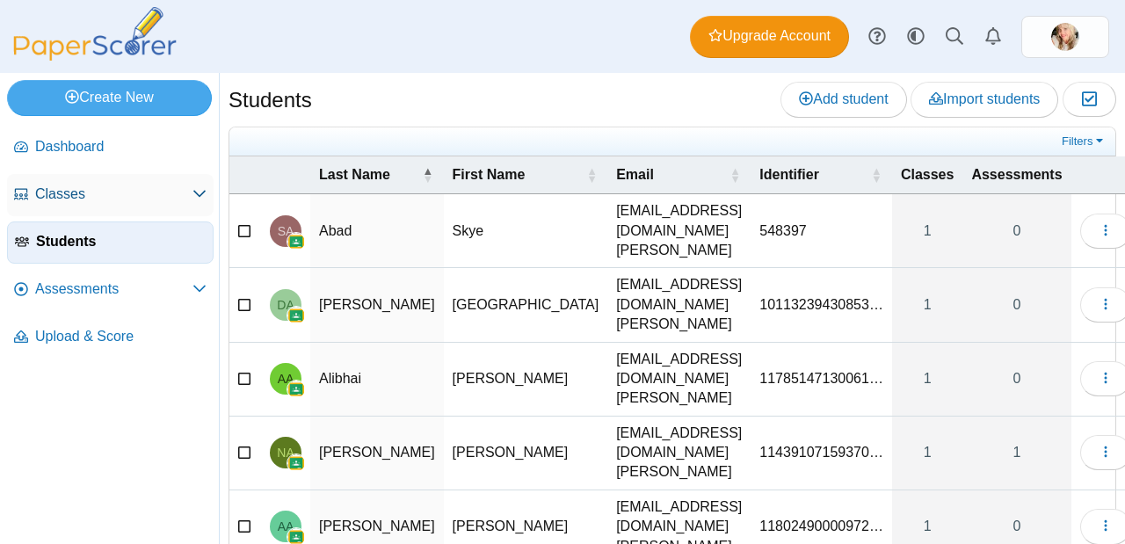
click at [53, 181] on link "Classes" at bounding box center [110, 195] width 206 height 42
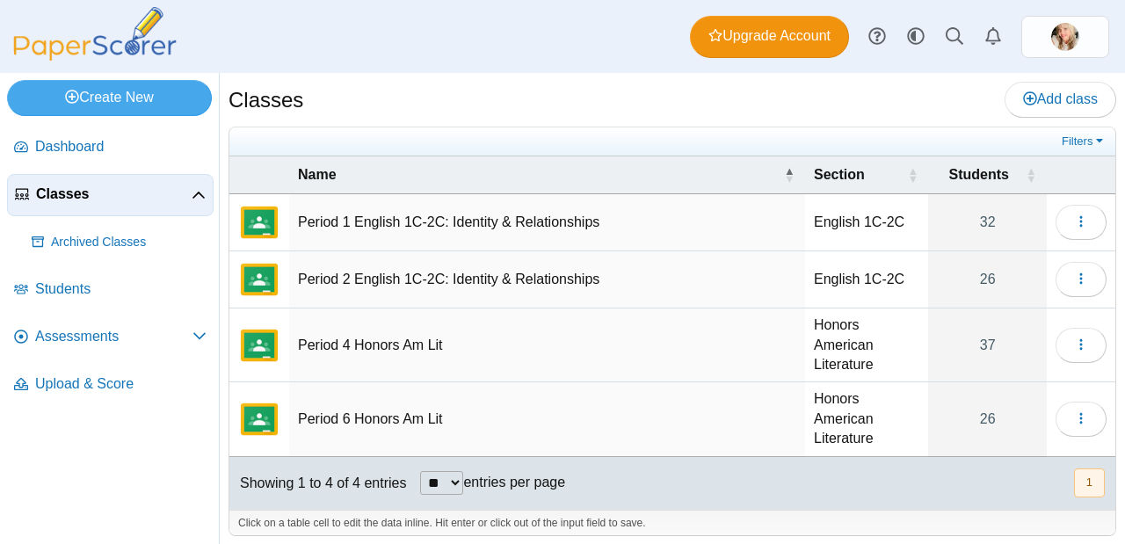
click at [419, 331] on td "Period 4 Honors Am Lit" at bounding box center [547, 345] width 516 height 74
click at [1077, 344] on button "button" at bounding box center [1080, 345] width 51 height 35
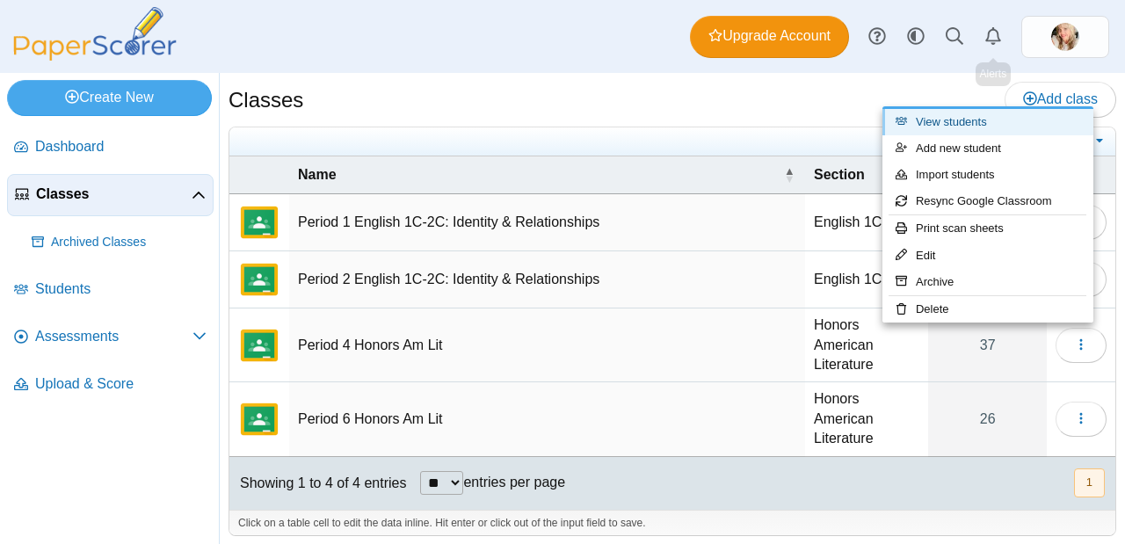
click at [993, 119] on link "View students" at bounding box center [987, 122] width 211 height 26
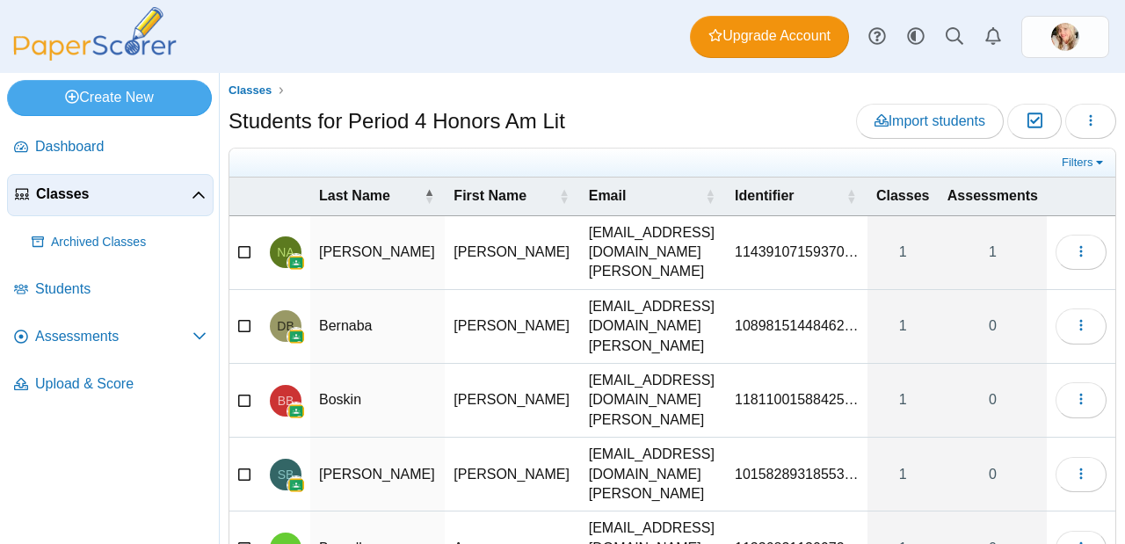
drag, startPoint x: 785, startPoint y: 209, endPoint x: 784, endPoint y: 220, distance: 10.7
click at [785, 212] on th "Identifier" at bounding box center [796, 196] width 141 height 38
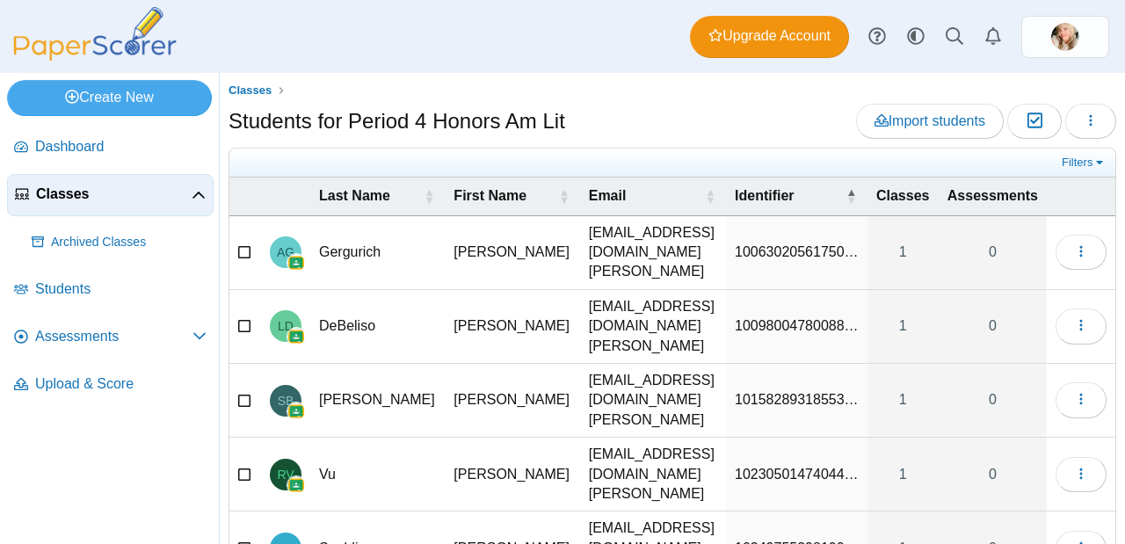
click at [790, 259] on span "10063020561750…" at bounding box center [796, 251] width 124 height 15
drag, startPoint x: 831, startPoint y: 258, endPoint x: 627, endPoint y: 260, distance: 203.8
click at [627, 260] on tr "**********" at bounding box center [672, 253] width 886 height 74
paste input "******"
type input "******"
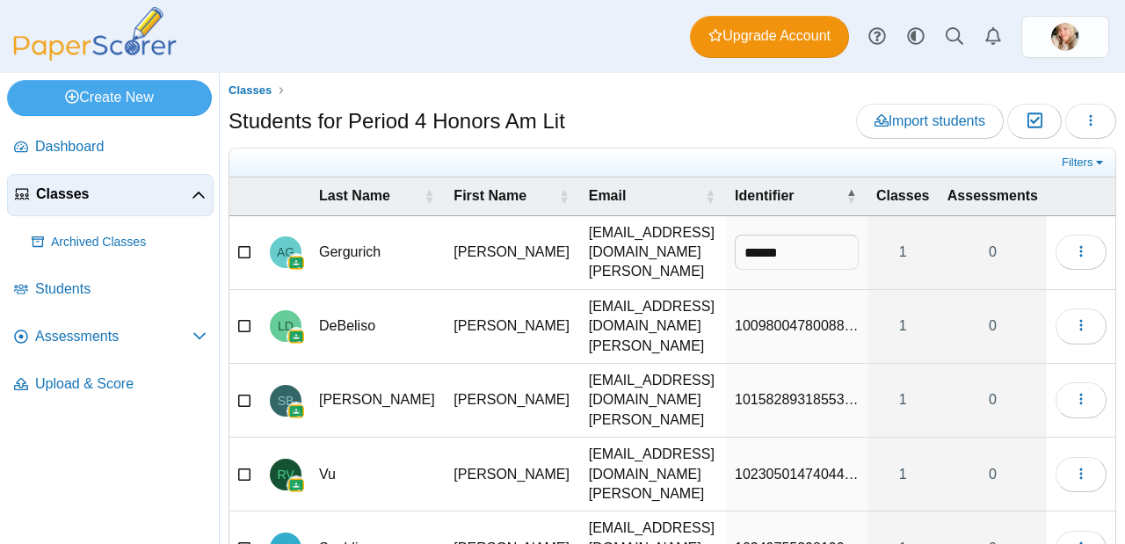
click at [766, 112] on div "Students for Period 4 Honors Am Lit Import students Moderation 0 Loading…" at bounding box center [671, 124] width 887 height 40
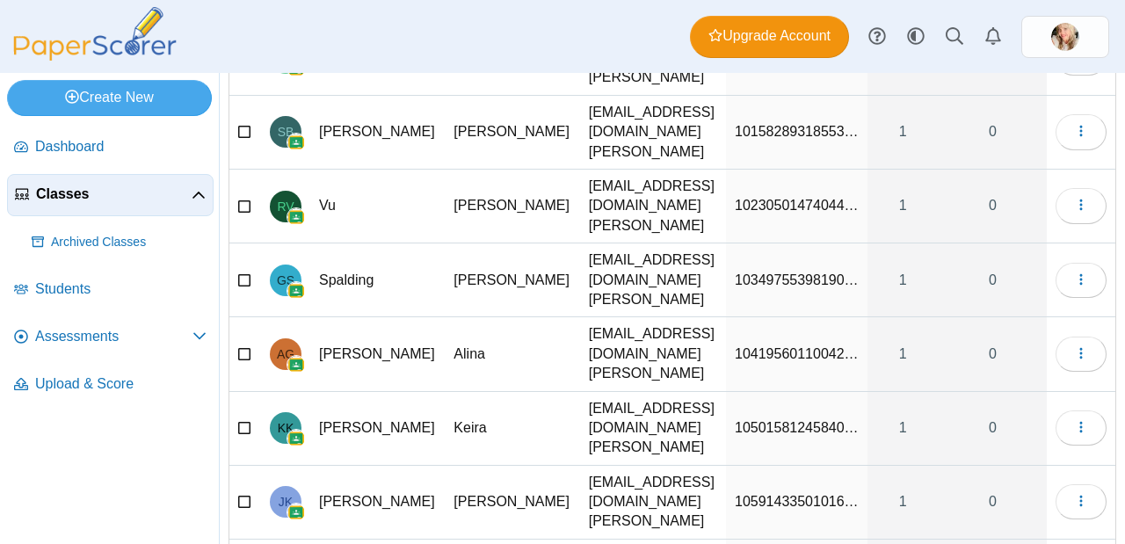
scroll to position [293, 0]
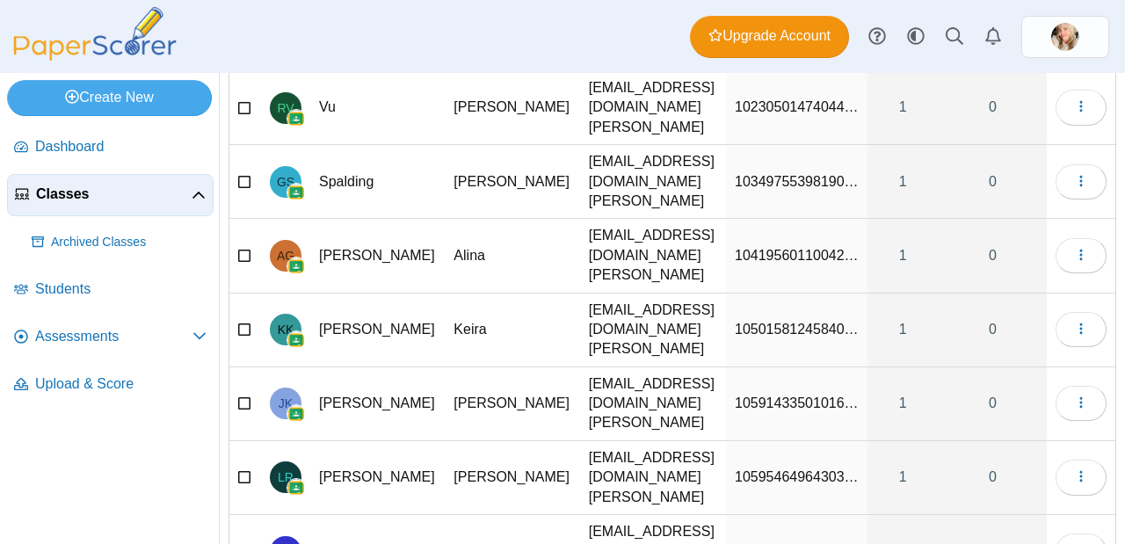
select select "**"
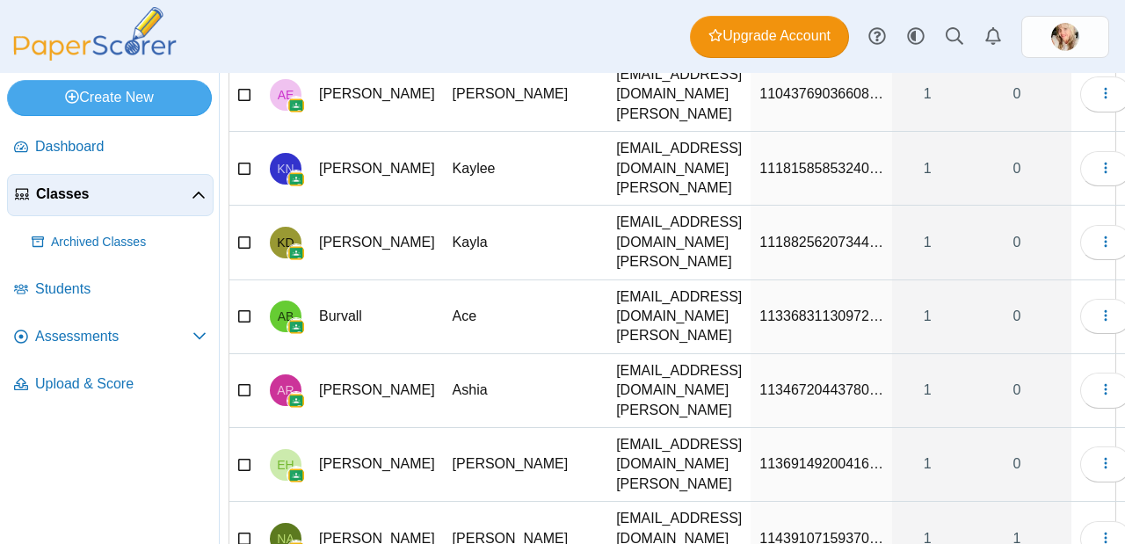
scroll to position [1636, 0]
drag, startPoint x: 835, startPoint y: 384, endPoint x: 676, endPoint y: 386, distance: 159.0
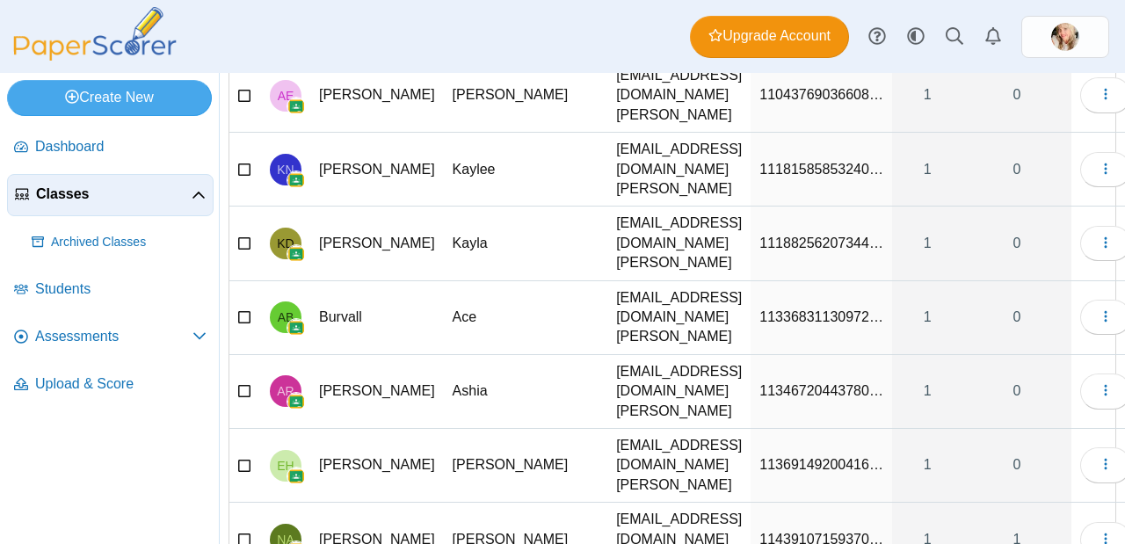
type input "*****"
drag, startPoint x: 723, startPoint y: 338, endPoint x: 879, endPoint y: 337, distance: 155.5
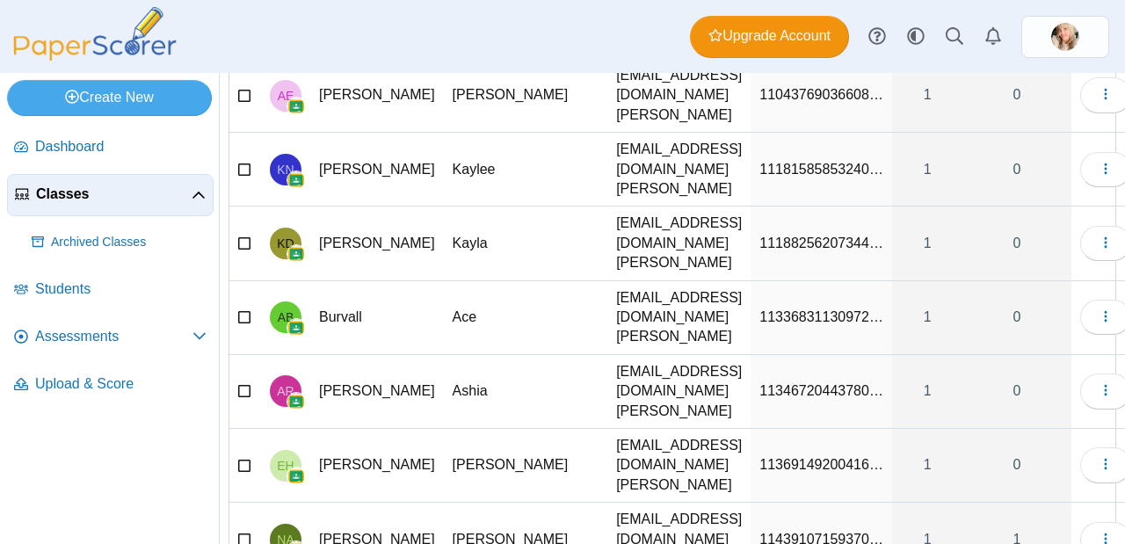
type input "*"
type input "******"
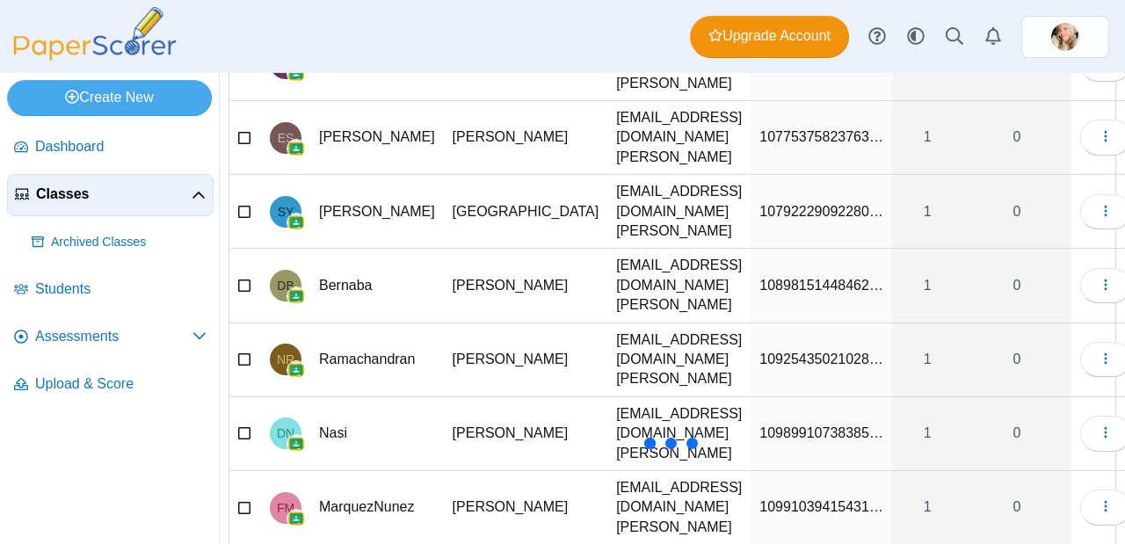
scroll to position [1654, 0]
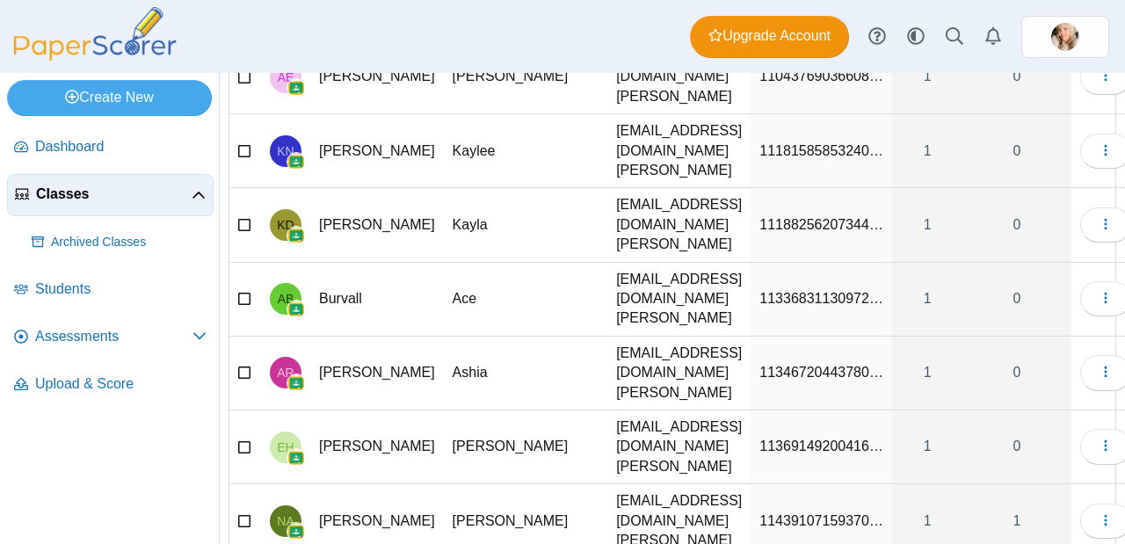
drag, startPoint x: 838, startPoint y: 267, endPoint x: 698, endPoint y: 271, distance: 140.6
type input "******"
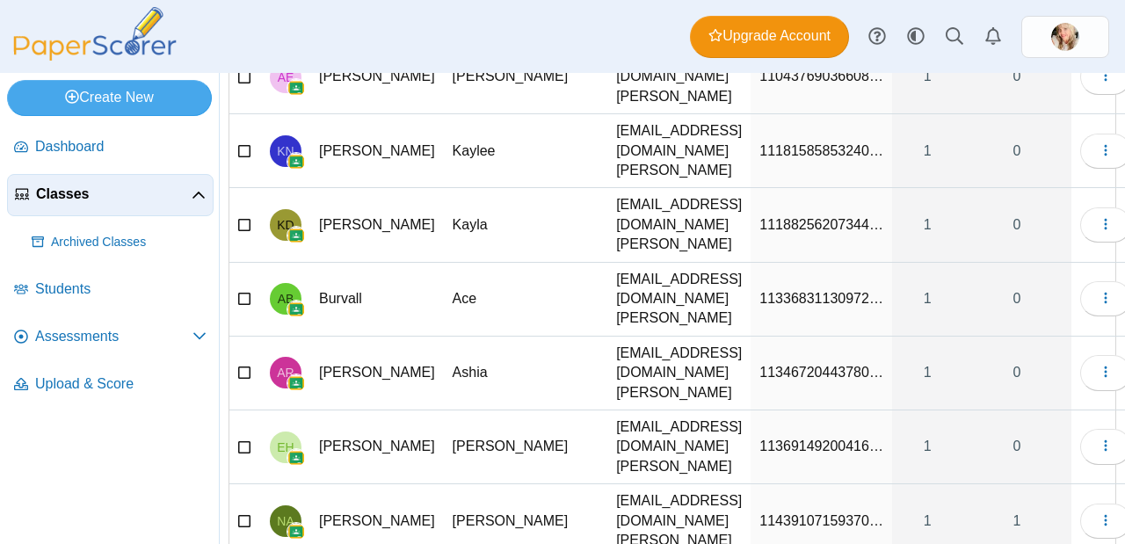
drag, startPoint x: 836, startPoint y: 214, endPoint x: 622, endPoint y: 208, distance: 214.5
type input "******"
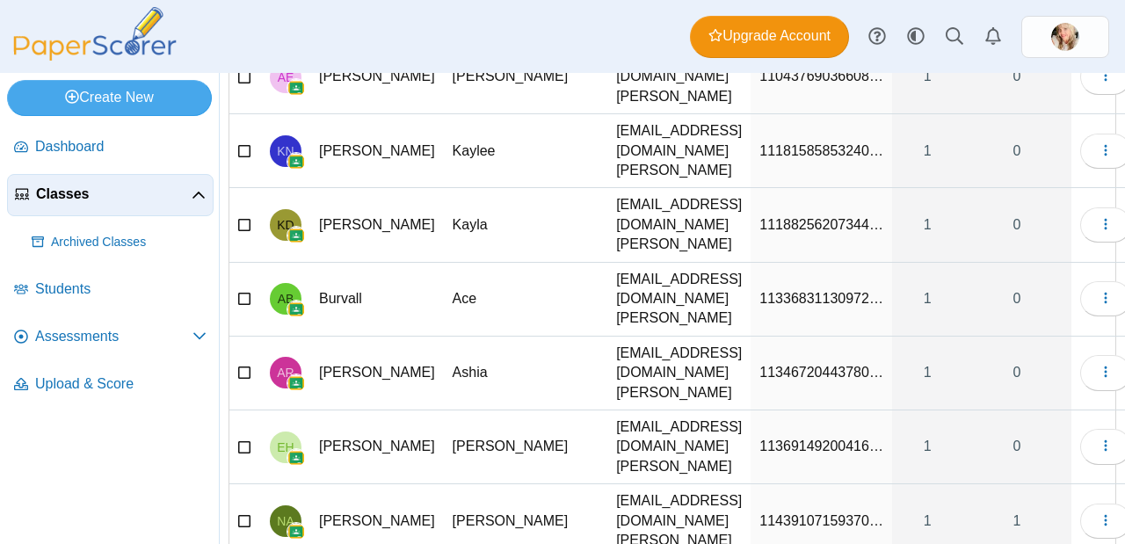
drag, startPoint x: 836, startPoint y: 167, endPoint x: 694, endPoint y: 170, distance: 142.3
type input "******"
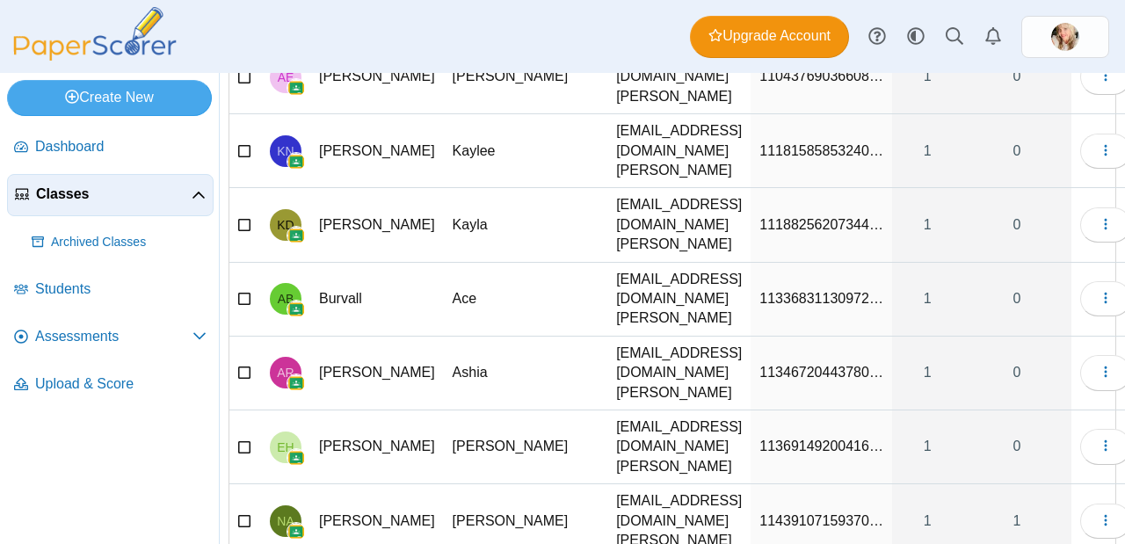
drag, startPoint x: 835, startPoint y: 116, endPoint x: 714, endPoint y: 124, distance: 120.6
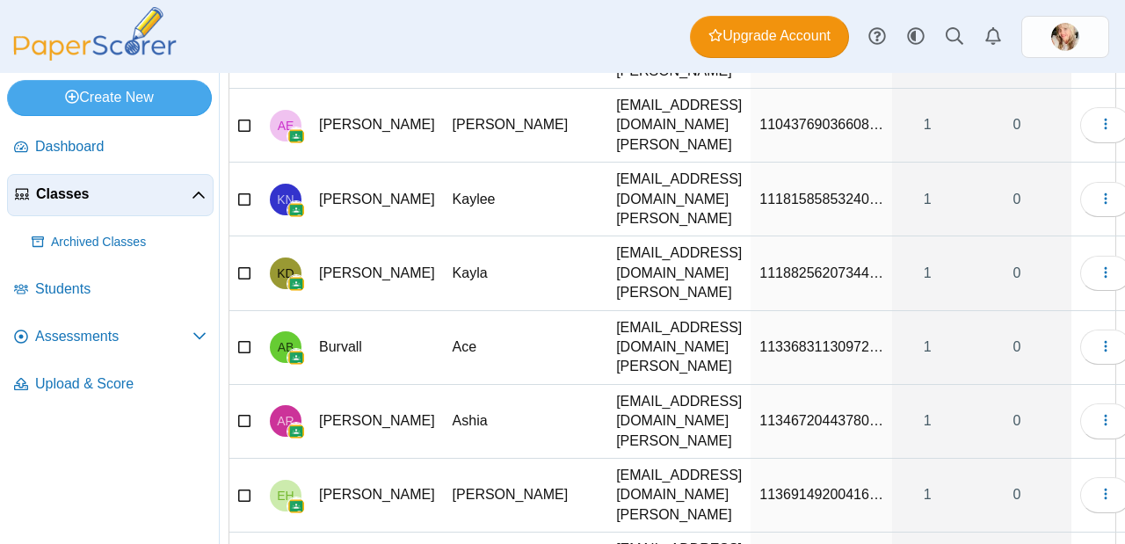
scroll to position [1596, 0]
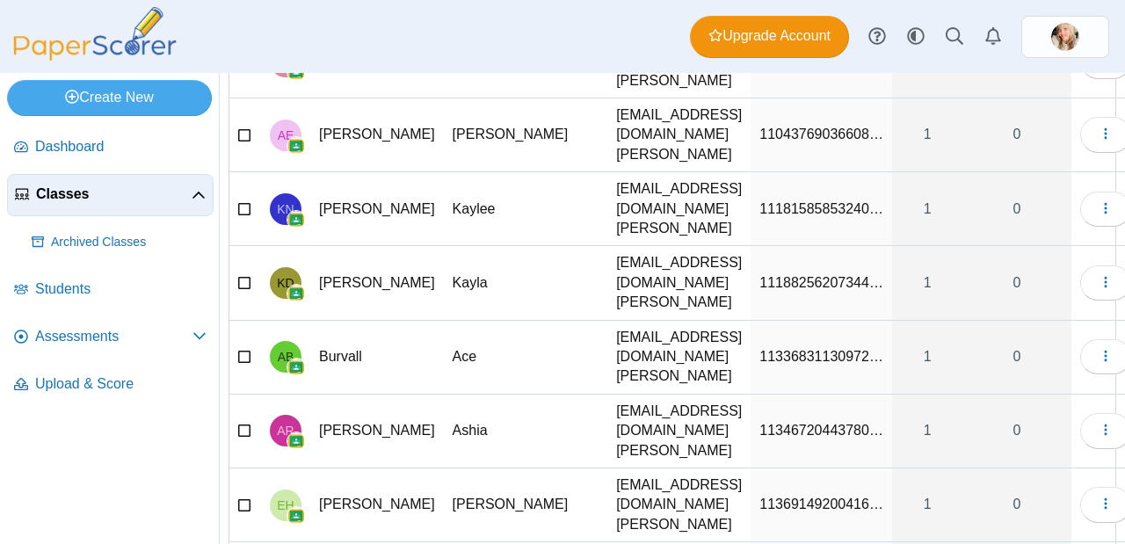
type input "******"
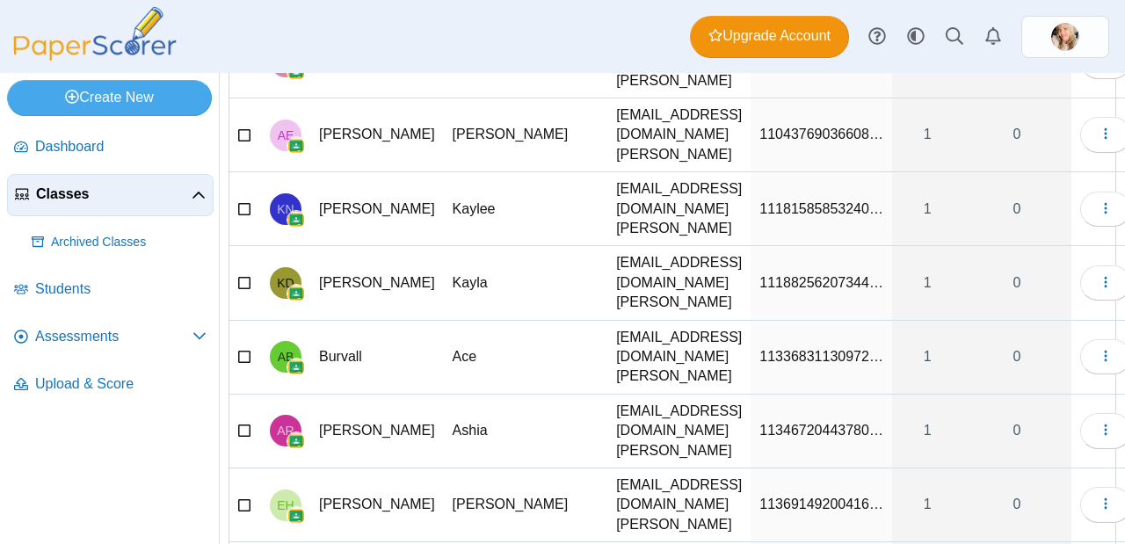
drag, startPoint x: 842, startPoint y: 122, endPoint x: 679, endPoint y: 106, distance: 163.3
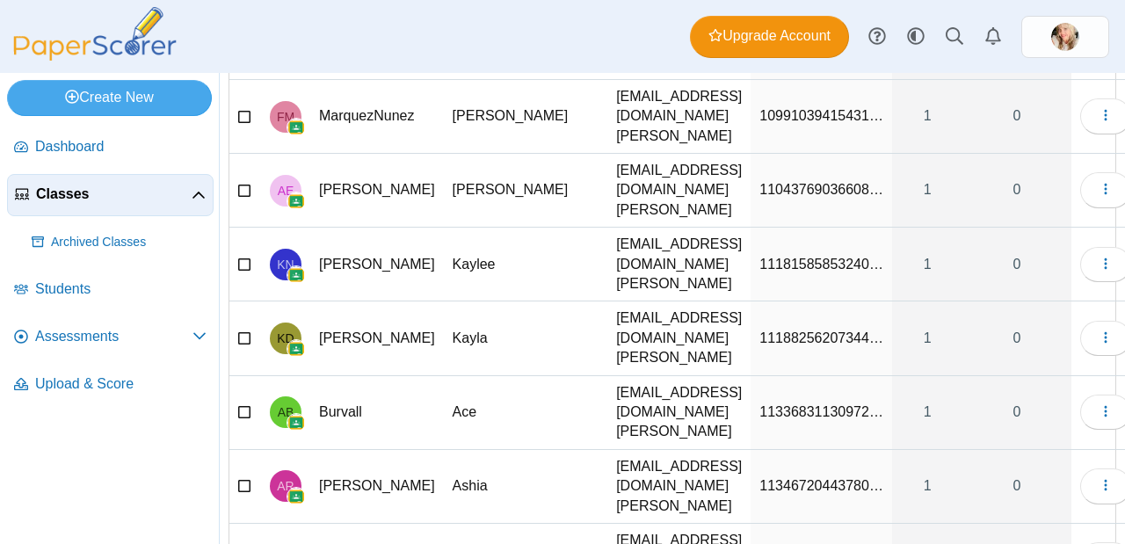
scroll to position [1540, 0]
type input "******"
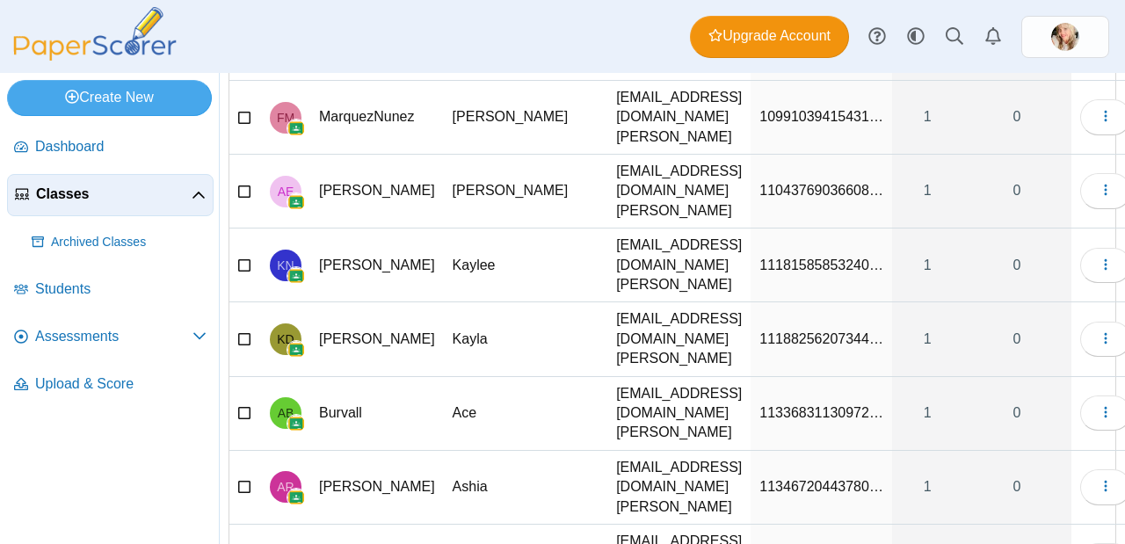
scroll to position [0, 0]
drag, startPoint x: 841, startPoint y: 123, endPoint x: 699, endPoint y: 132, distance: 141.7
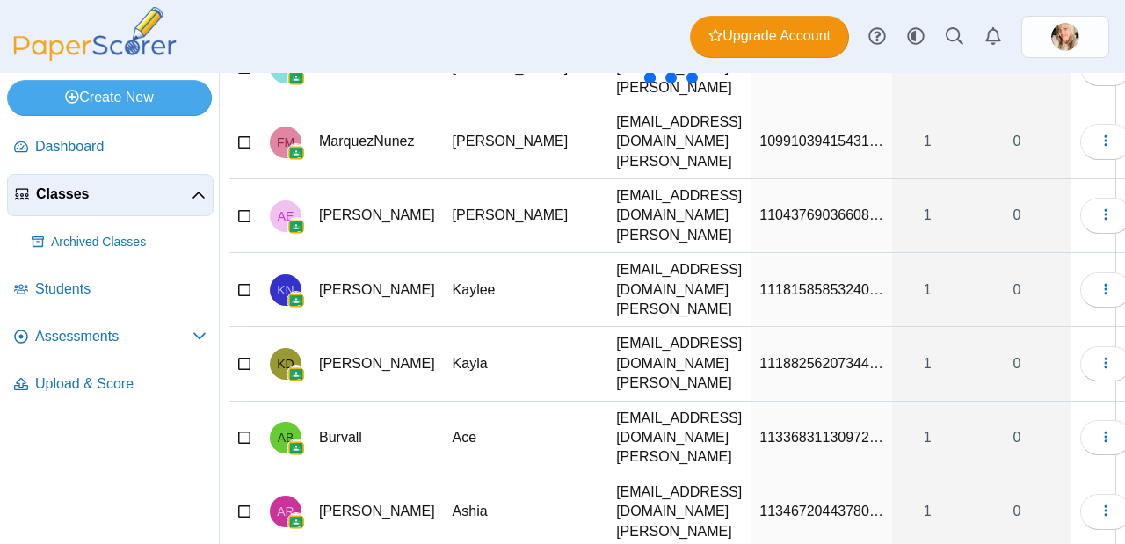
scroll to position [1417, 0]
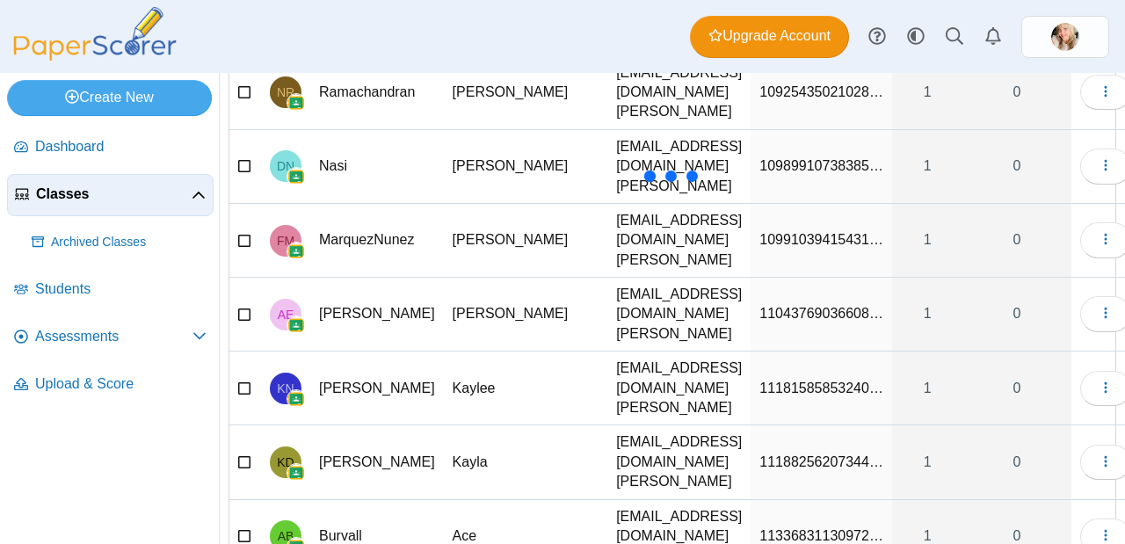
type input "******"
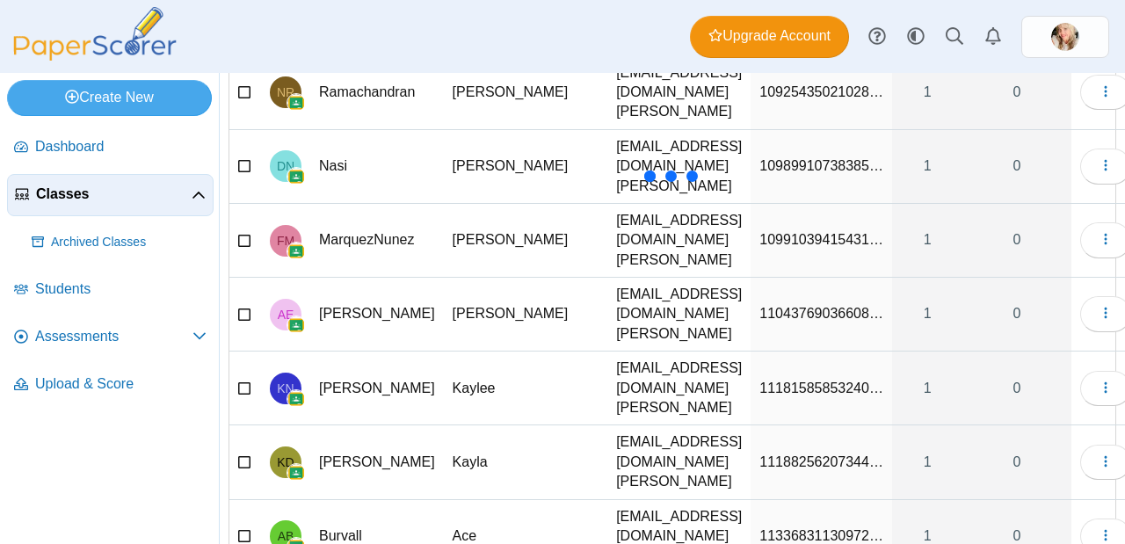
scroll to position [0, 0]
drag, startPoint x: 836, startPoint y: 201, endPoint x: 654, endPoint y: 208, distance: 182.9
type input "******"
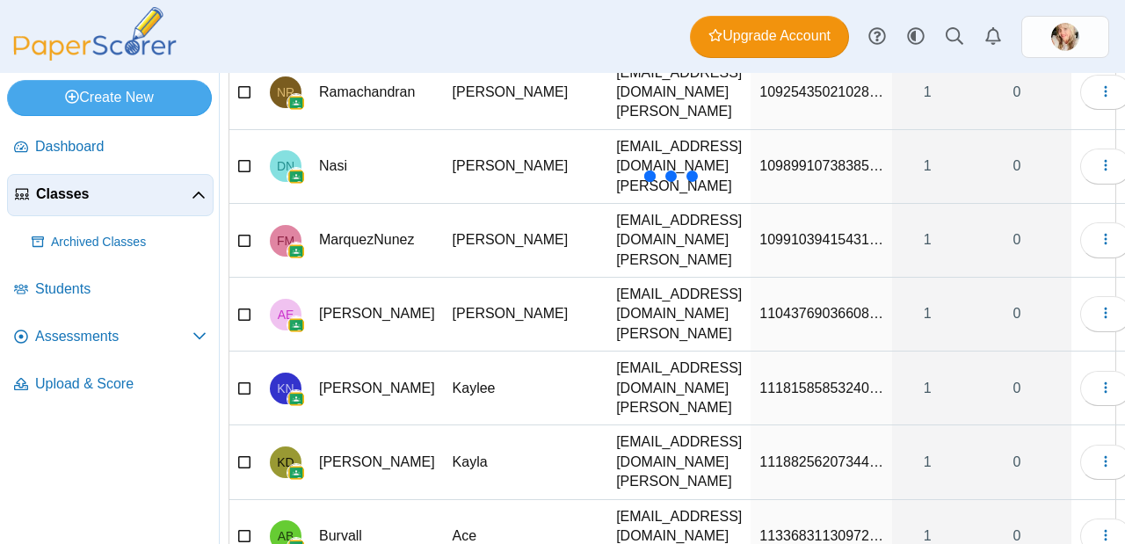
drag, startPoint x: 839, startPoint y: 148, endPoint x: 657, endPoint y: 134, distance: 182.5
type input "******"
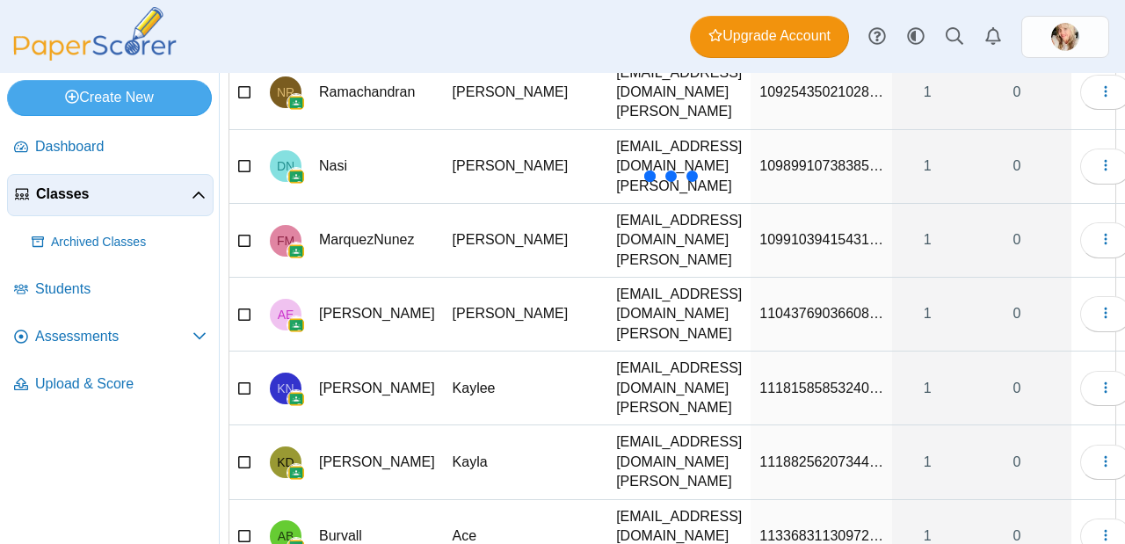
drag, startPoint x: 835, startPoint y: 104, endPoint x: 706, endPoint y: 109, distance: 129.3
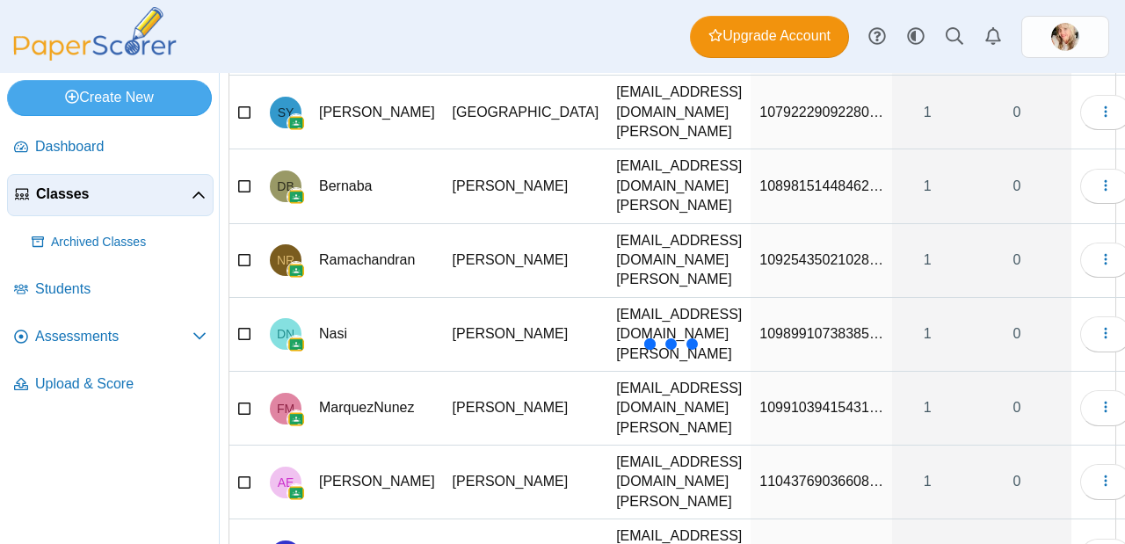
scroll to position [1249, 0]
type input "******"
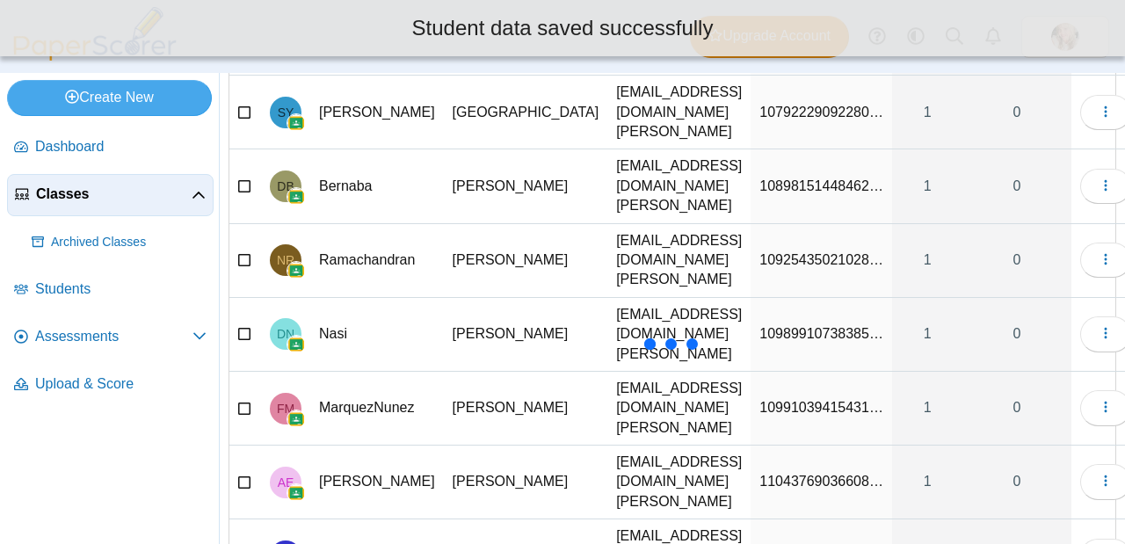
drag, startPoint x: 841, startPoint y: 217, endPoint x: 665, endPoint y: 210, distance: 175.8
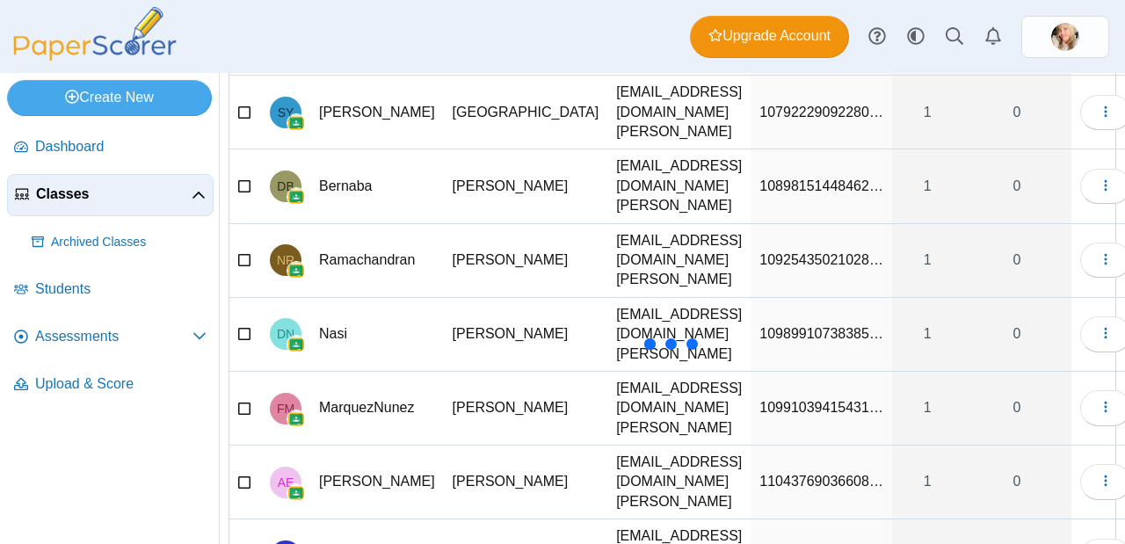
type input "******"
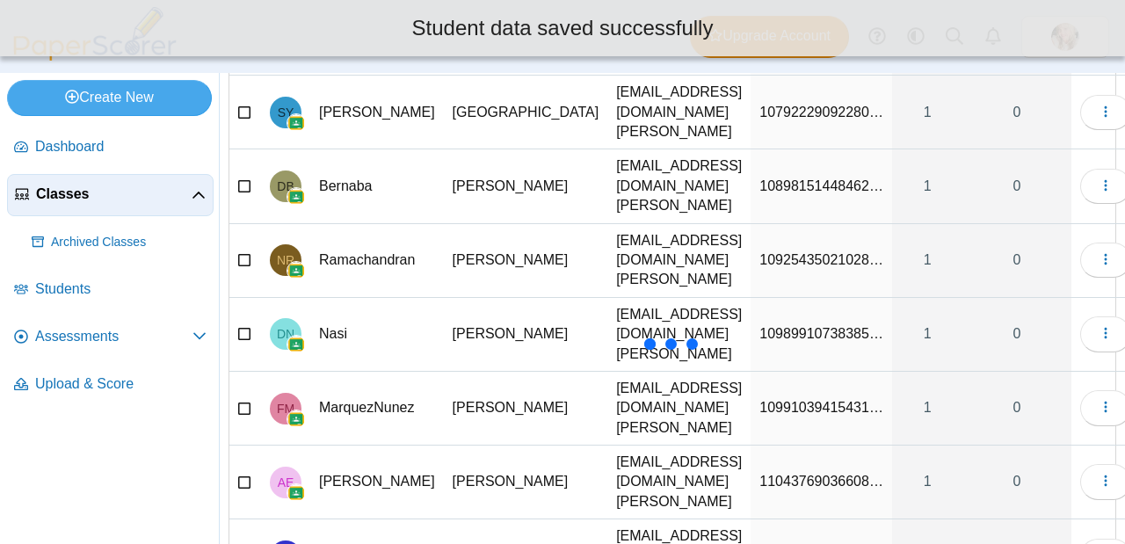
drag, startPoint x: 839, startPoint y: 171, endPoint x: 676, endPoint y: 163, distance: 162.7
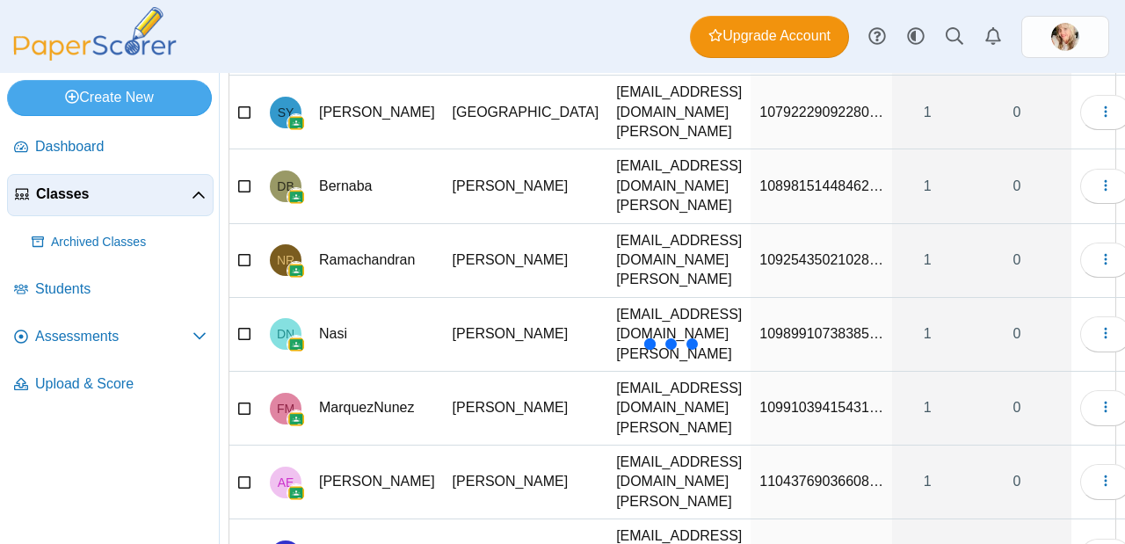
type input "******"
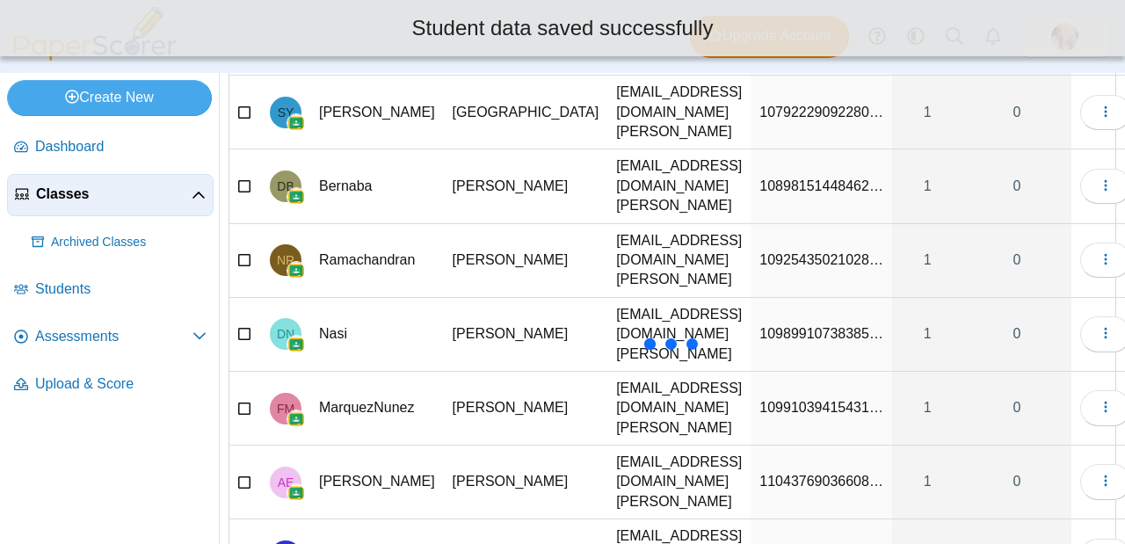
drag, startPoint x: 834, startPoint y: 121, endPoint x: 638, endPoint y: 104, distance: 196.7
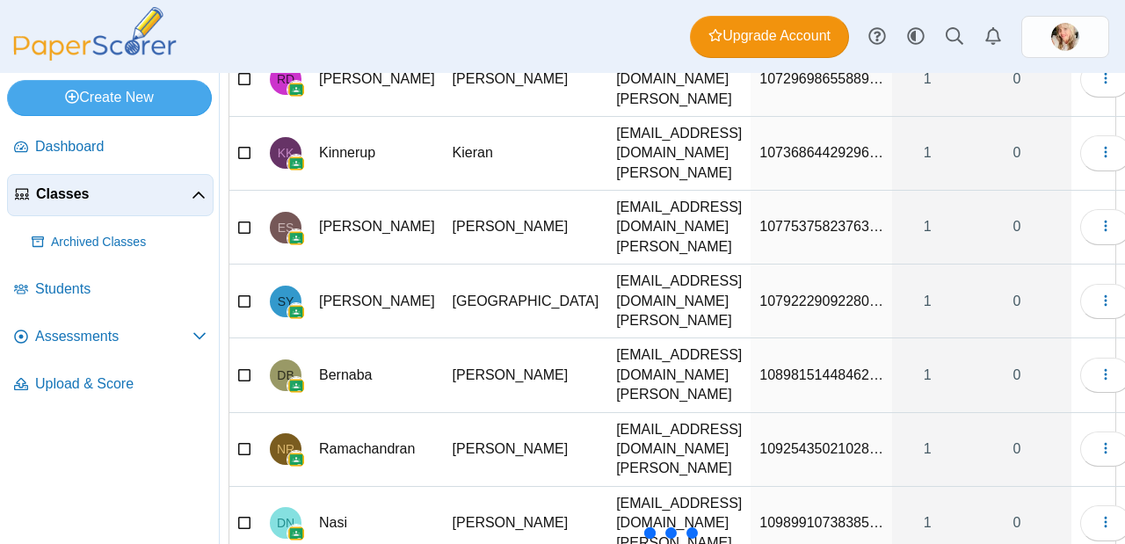
scroll to position [1060, 0]
type input "******"
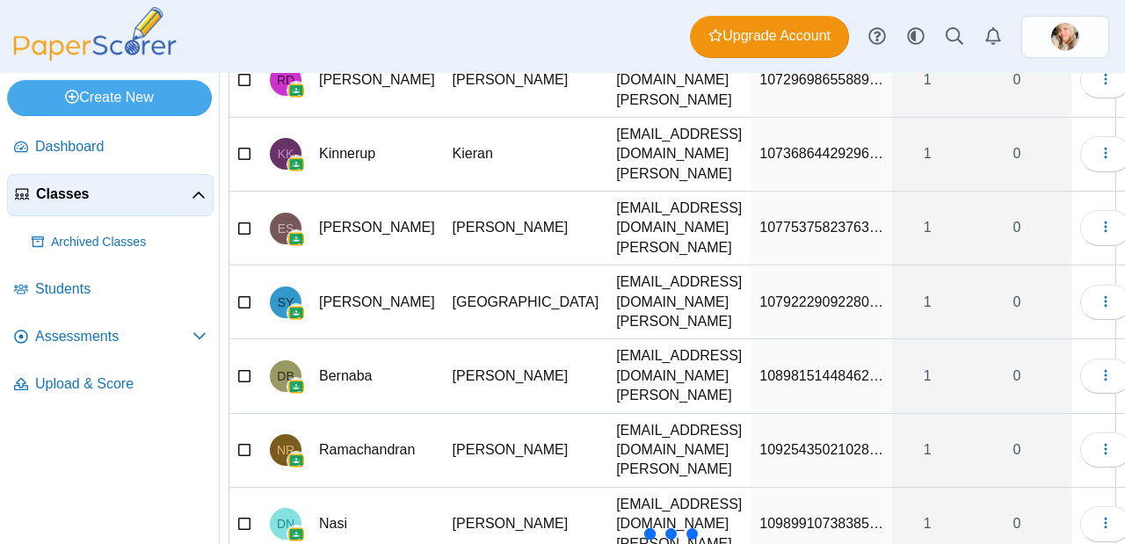
scroll to position [0, 0]
drag, startPoint x: 833, startPoint y: 262, endPoint x: 717, endPoint y: 259, distance: 116.0
type input "******"
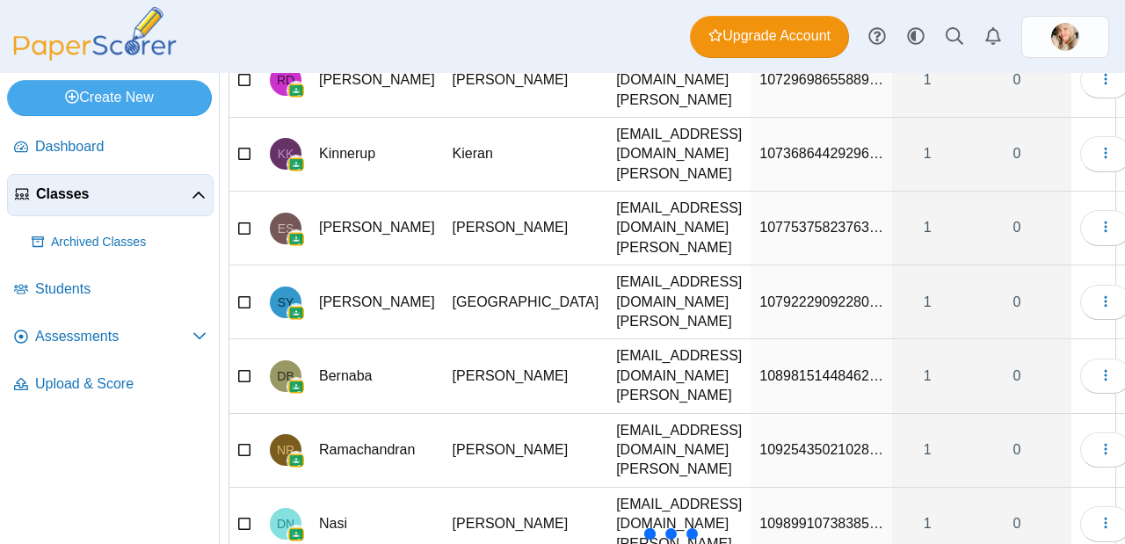
drag, startPoint x: 833, startPoint y: 208, endPoint x: 544, endPoint y: 206, distance: 289.0
type input "******"
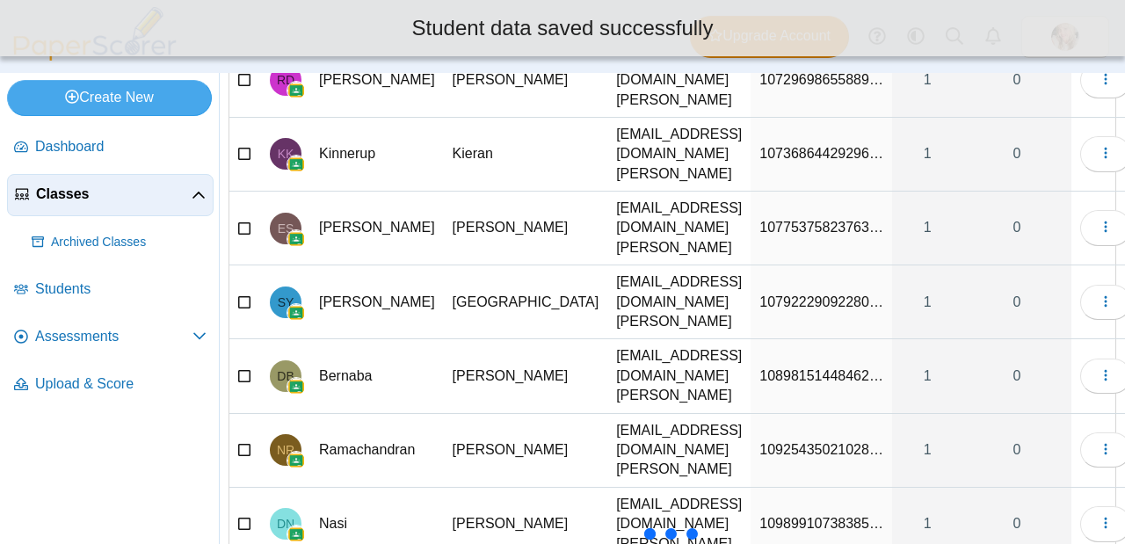
drag, startPoint x: 841, startPoint y: 157, endPoint x: 698, endPoint y: 155, distance: 142.3
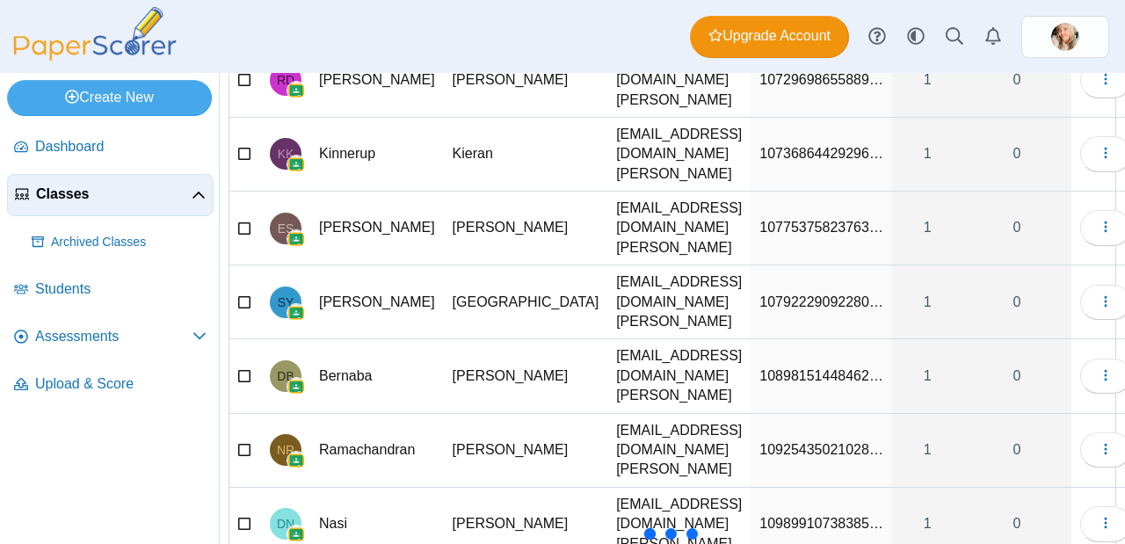
type input "******"
click at [835, 516] on span "10989910738385…" at bounding box center [821, 523] width 124 height 15
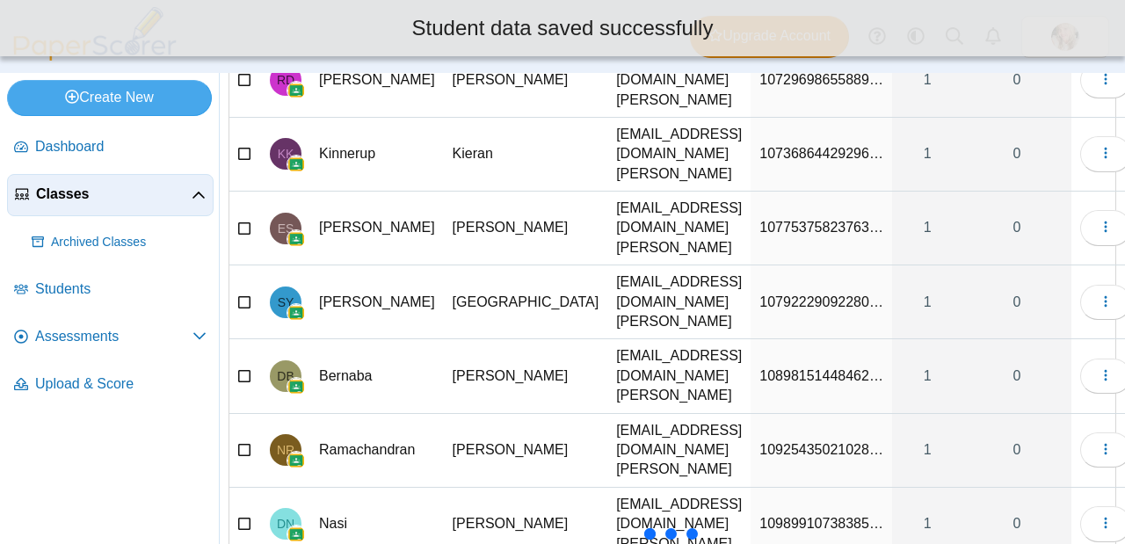
click at [817, 516] on span "10989910738385…" at bounding box center [821, 523] width 124 height 15
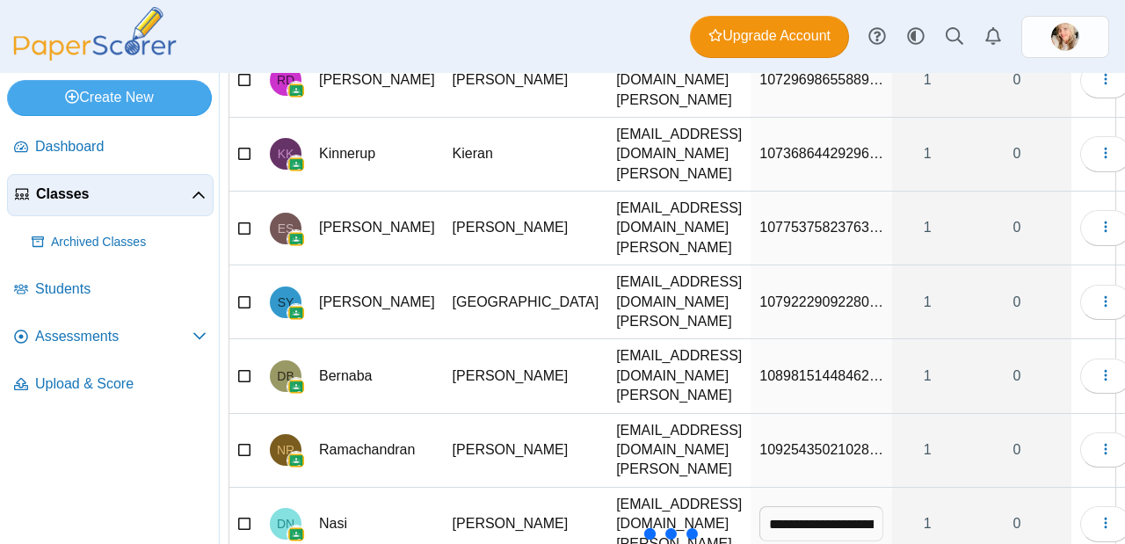
click at [843, 488] on td "**********" at bounding box center [820, 525] width 141 height 74
drag, startPoint x: 835, startPoint y: 108, endPoint x: 604, endPoint y: 84, distance: 233.1
click at [604, 488] on tr "**********" at bounding box center [684, 525] width 910 height 74
drag, startPoint x: 779, startPoint y: 107, endPoint x: 862, endPoint y: 105, distance: 82.6
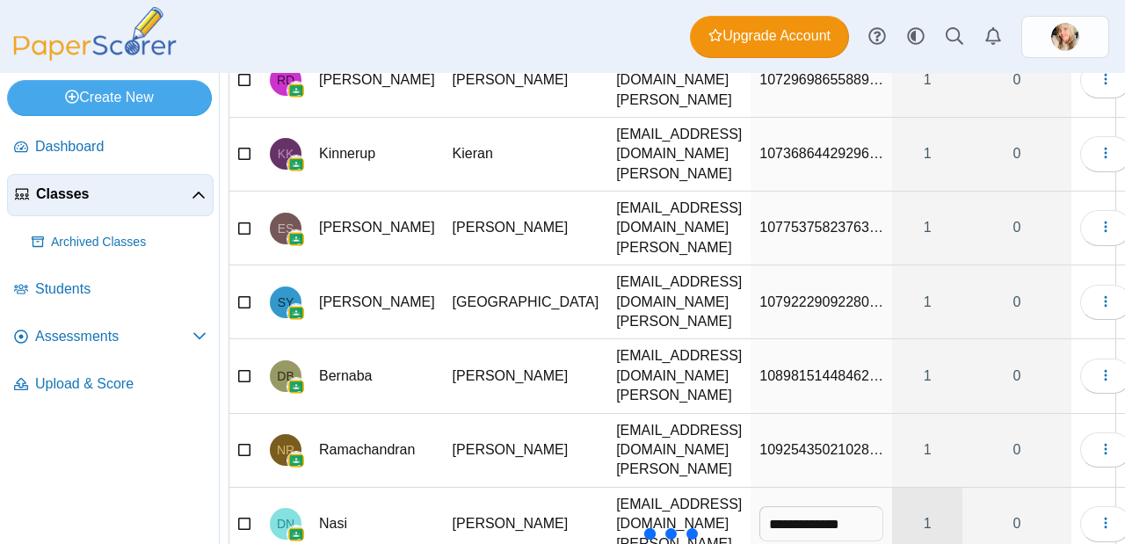
click at [862, 488] on tr "**********" at bounding box center [684, 525] width 910 height 74
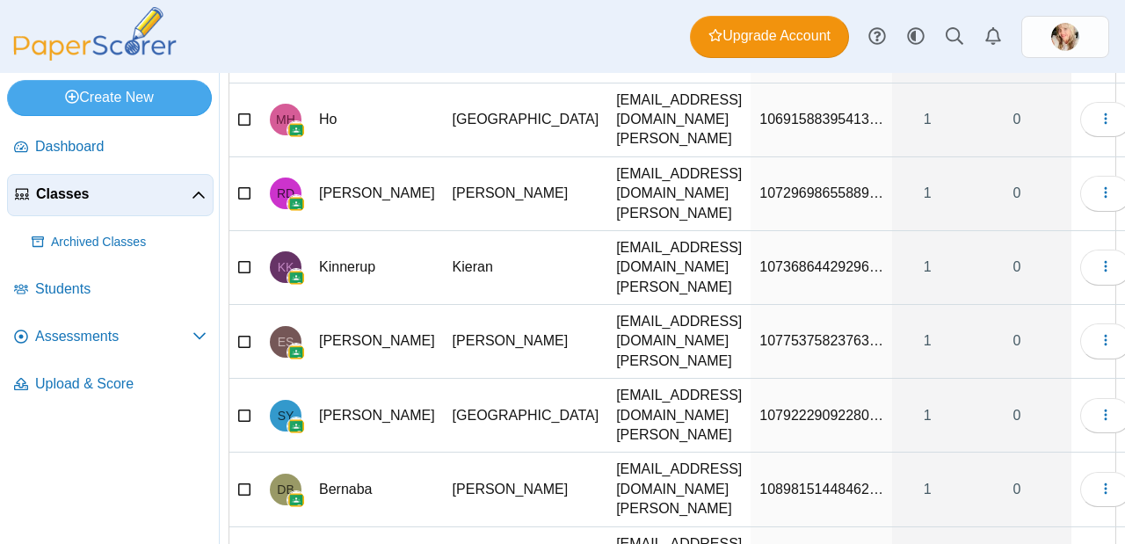
type input "******"
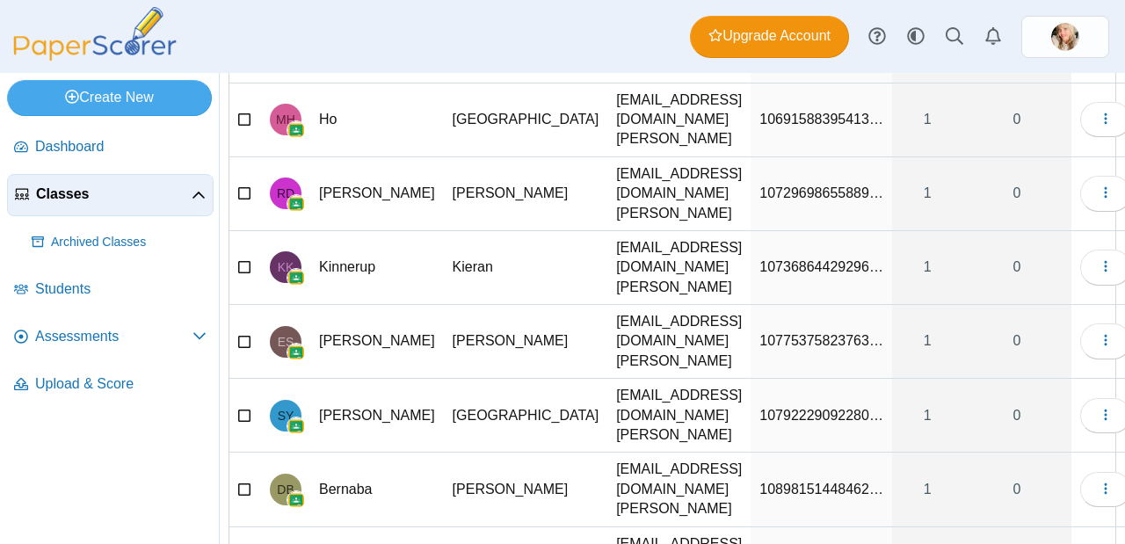
scroll to position [0, 0]
drag, startPoint x: 835, startPoint y: 171, endPoint x: 673, endPoint y: 183, distance: 162.9
type input "******"
click at [776, 481] on span "10898151448462…" at bounding box center [821, 488] width 124 height 15
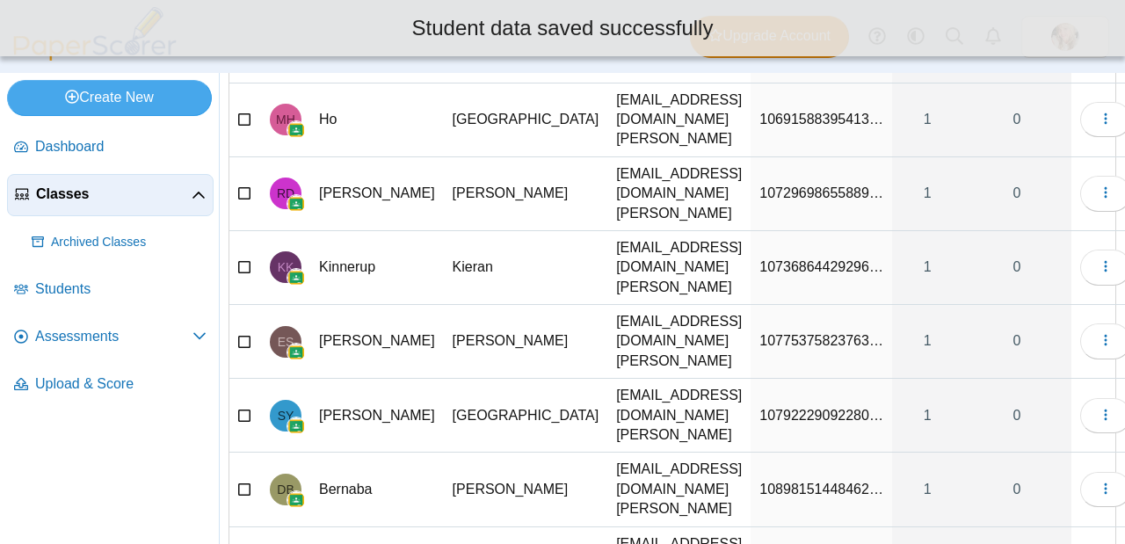
click at [806, 481] on span "10898151448462…" at bounding box center [821, 488] width 124 height 15
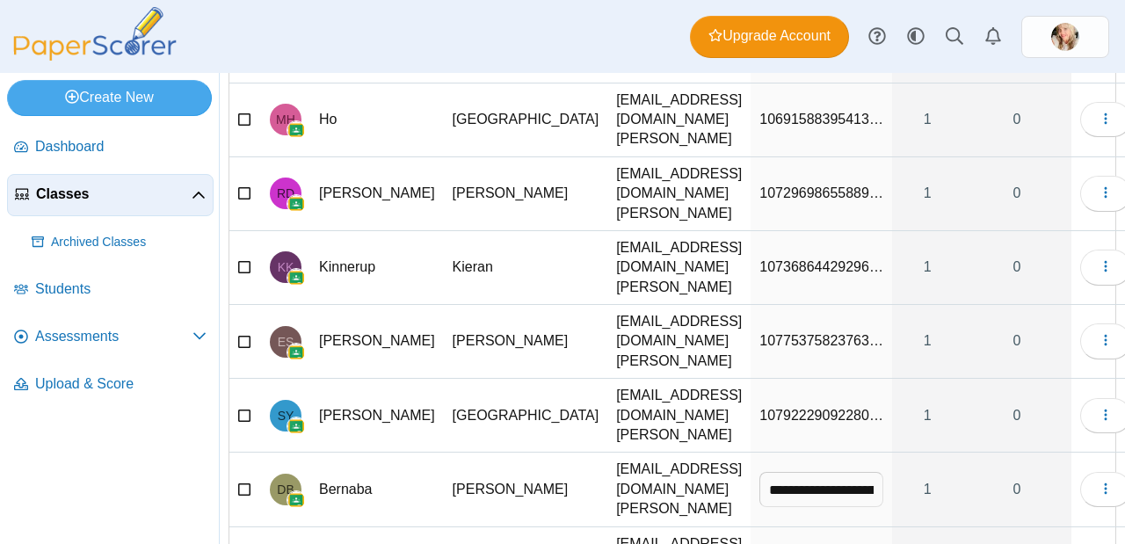
drag, startPoint x: 833, startPoint y: 119, endPoint x: 712, endPoint y: 118, distance: 120.4
click at [750, 452] on td "**********" at bounding box center [820, 489] width 141 height 74
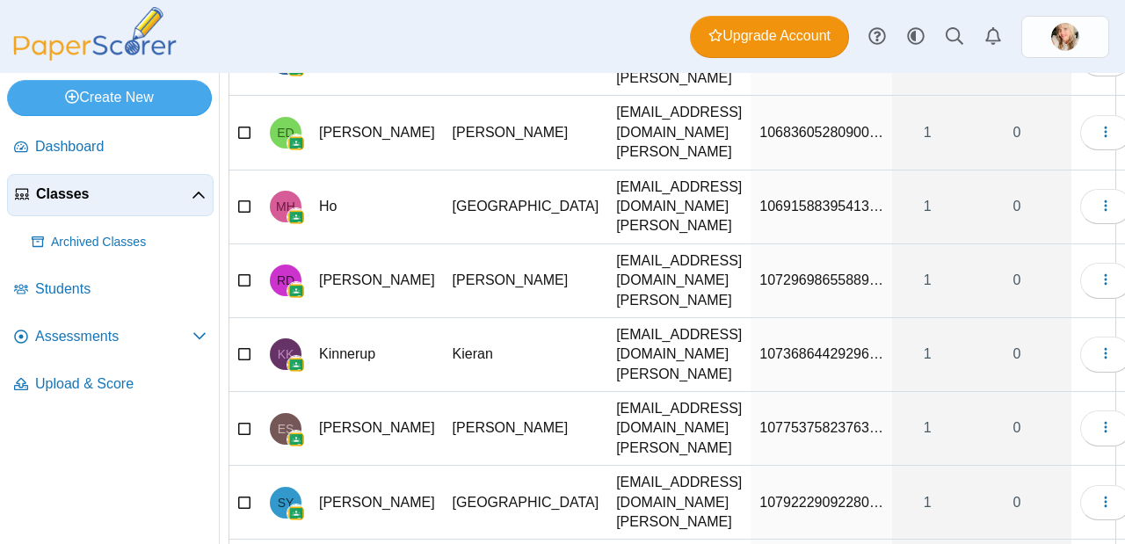
scroll to position [845, 0]
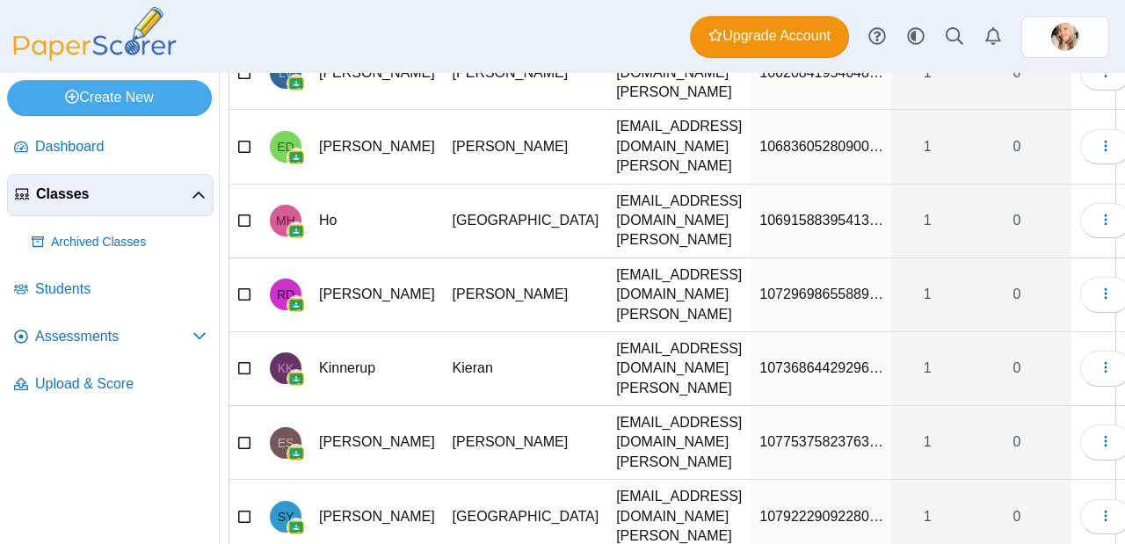
type input "******"
click at [758, 480] on td "10792229092280…" at bounding box center [820, 517] width 141 height 74
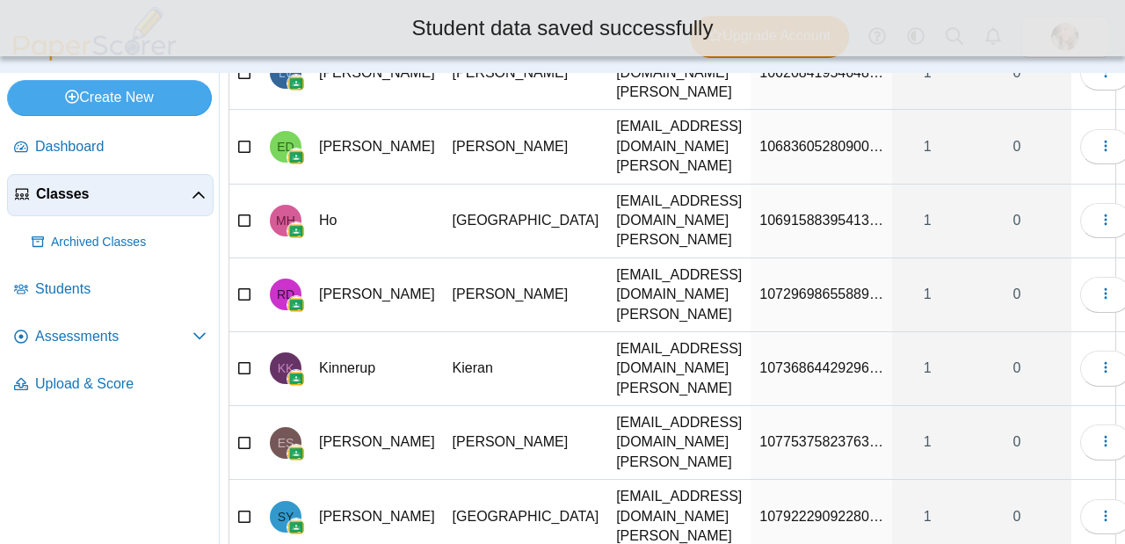
click at [784, 509] on span "10792229092280…" at bounding box center [821, 516] width 124 height 15
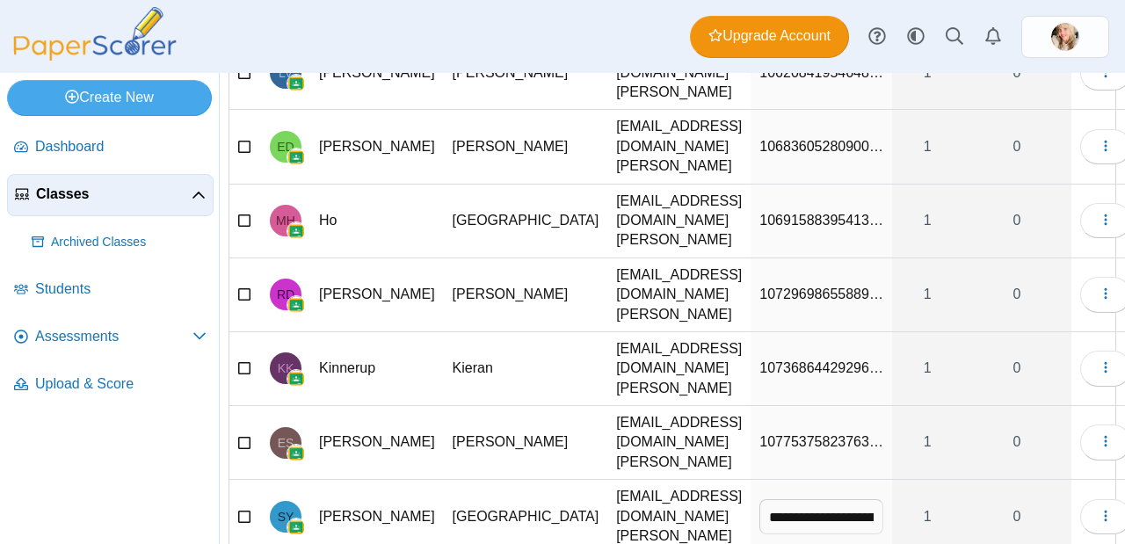
drag, startPoint x: 840, startPoint y: 171, endPoint x: 685, endPoint y: 161, distance: 155.0
click at [685, 480] on tr "**********" at bounding box center [684, 517] width 910 height 74
type input "******"
click at [790, 434] on span "10775375823763…" at bounding box center [821, 441] width 124 height 15
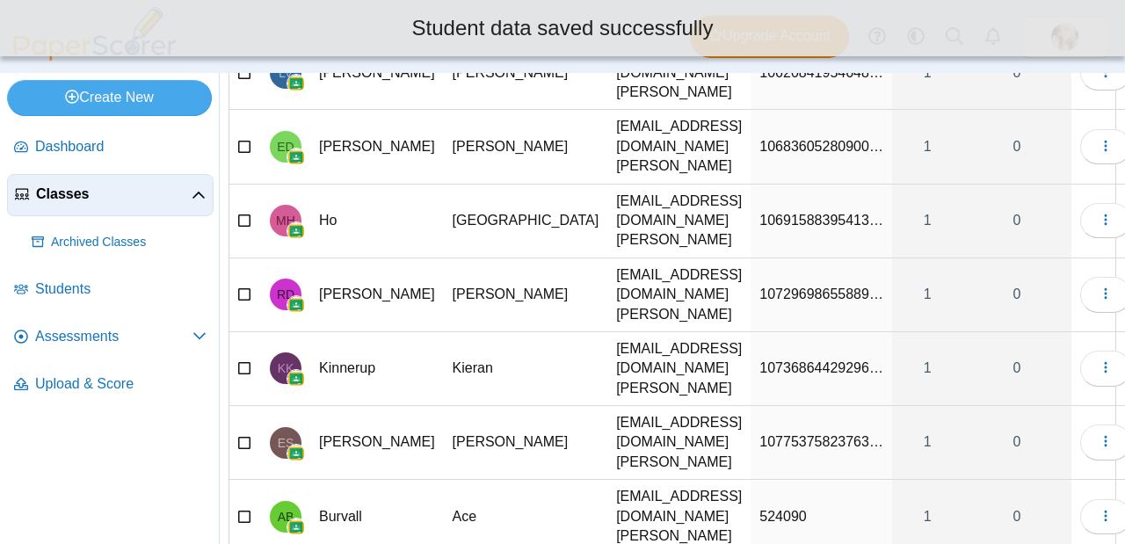
click at [810, 434] on span "10775375823763…" at bounding box center [821, 441] width 124 height 15
drag, startPoint x: 843, startPoint y: 119, endPoint x: 727, endPoint y: 119, distance: 116.8
click at [750, 406] on td "**********" at bounding box center [820, 443] width 141 height 74
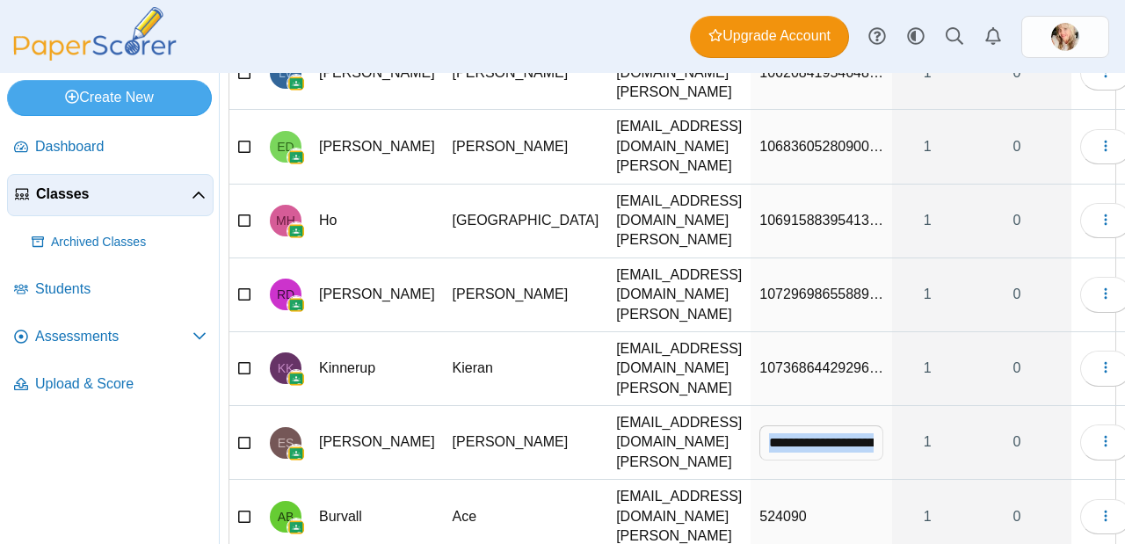
click at [829, 425] on input "**********" at bounding box center [821, 442] width 124 height 35
drag, startPoint x: 729, startPoint y: 122, endPoint x: 858, endPoint y: 112, distance: 129.5
click at [858, 406] on tr "**********" at bounding box center [684, 443] width 910 height 74
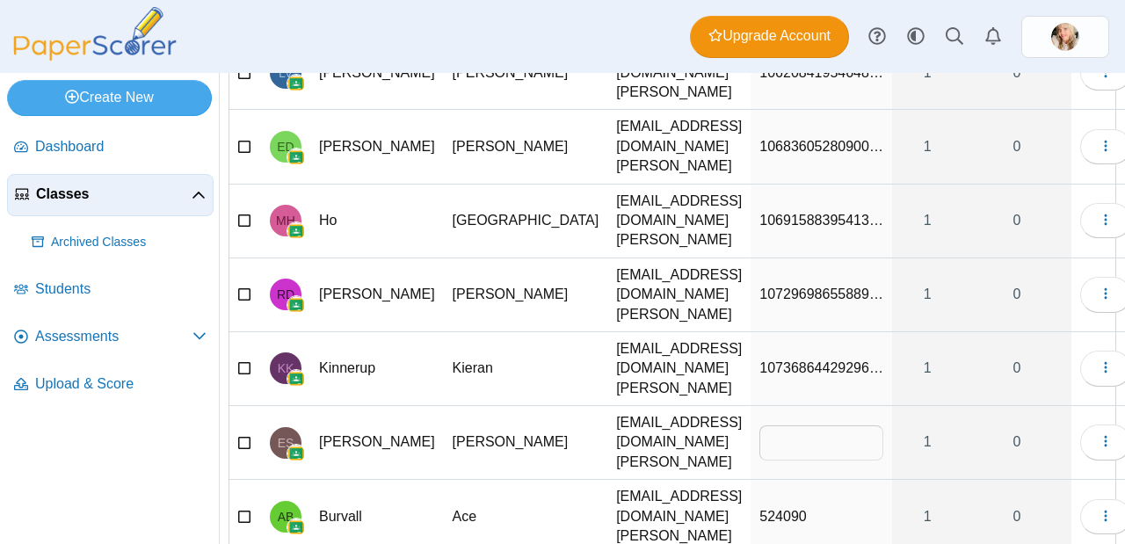
click at [792, 425] on input "text" at bounding box center [821, 442] width 124 height 35
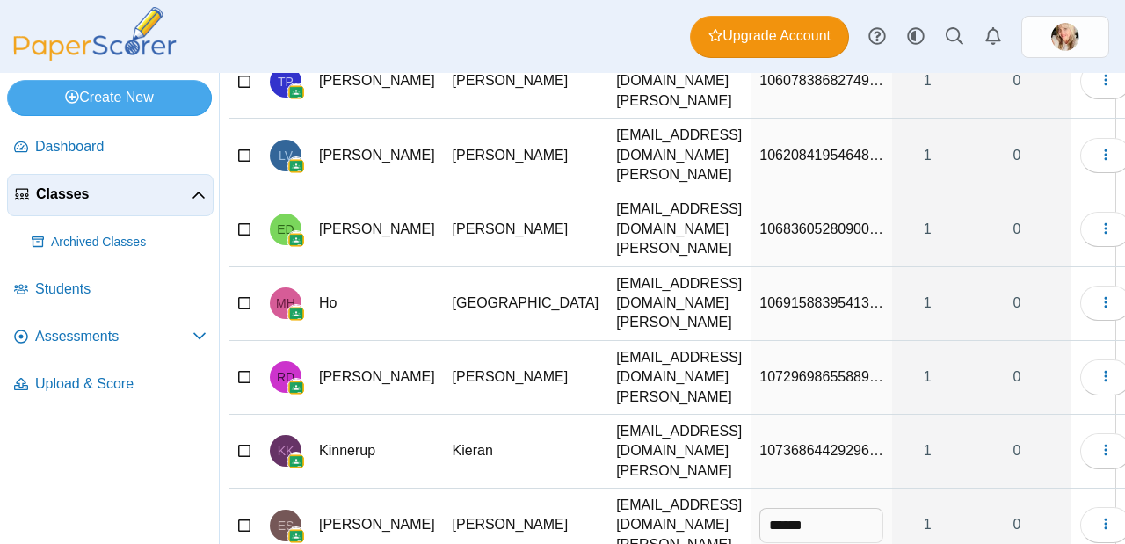
scroll to position [735, 0]
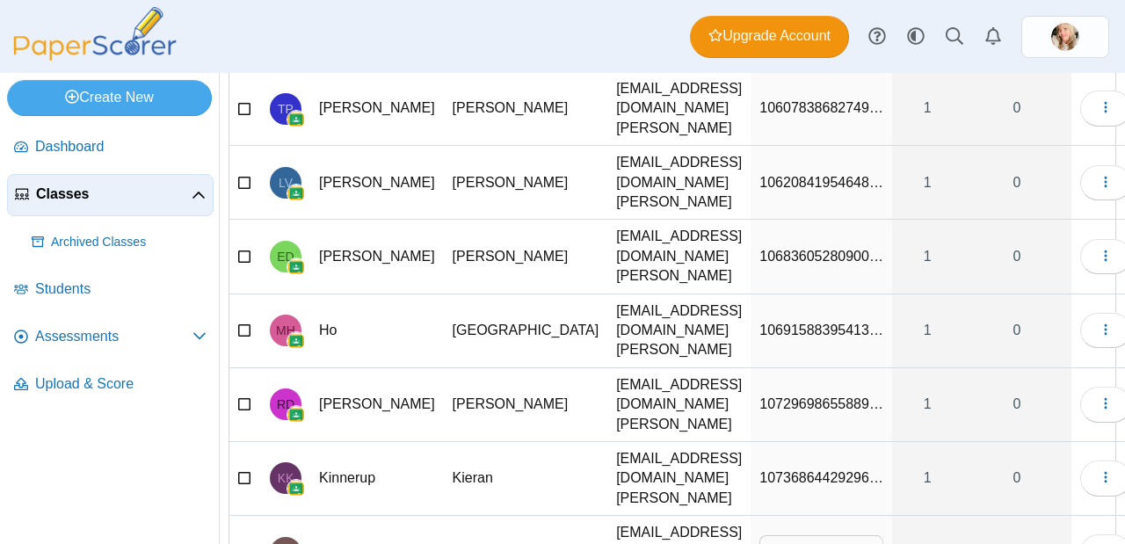
type input "******"
click at [802, 470] on span "10736864429296…" at bounding box center [821, 477] width 124 height 15
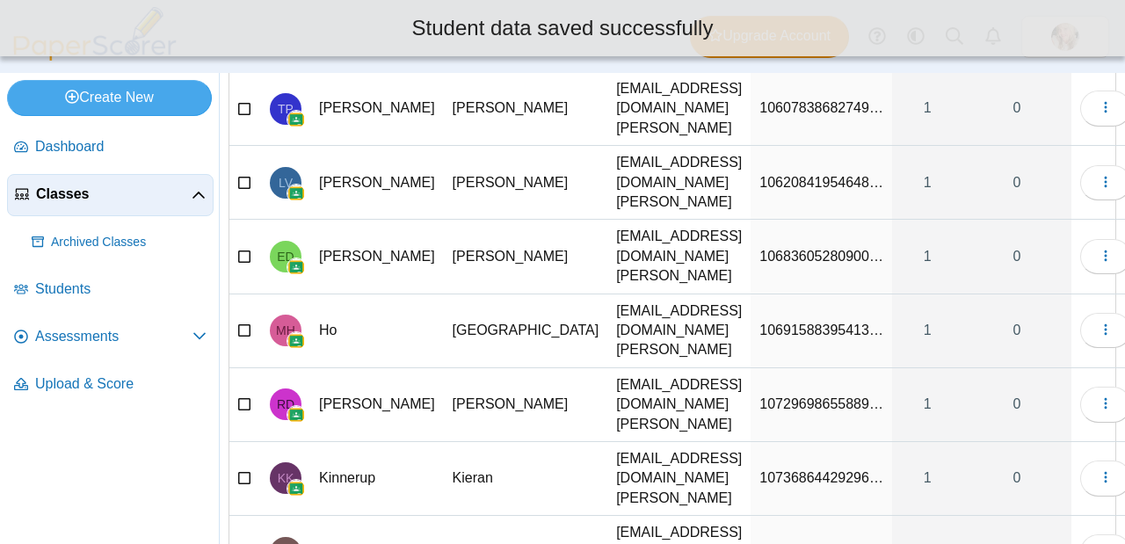
click at [792, 470] on span "10736864429296…" at bounding box center [821, 477] width 124 height 15
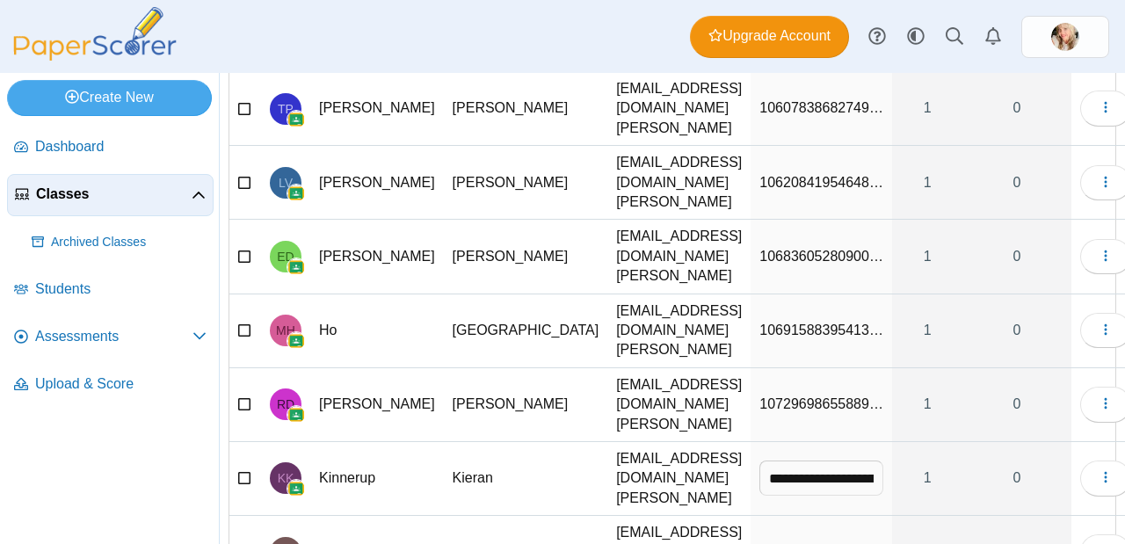
drag, startPoint x: 838, startPoint y: 180, endPoint x: 698, endPoint y: 182, distance: 139.7
click at [698, 442] on tr "**********" at bounding box center [684, 479] width 910 height 74
type input "******"
click at [807, 396] on span "10729698655889…" at bounding box center [821, 403] width 124 height 15
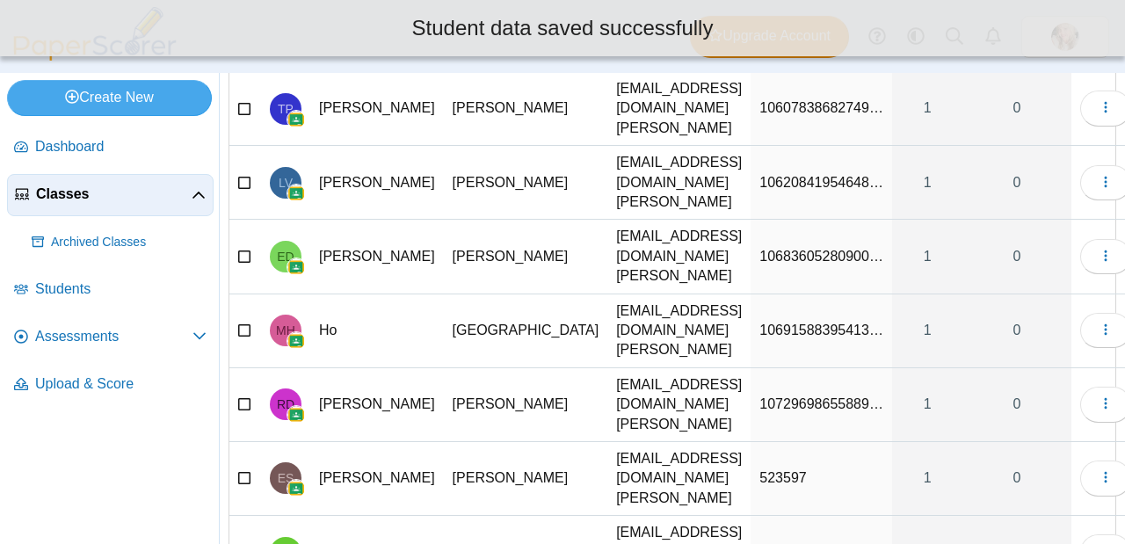
click at [814, 396] on span "10729698655889…" at bounding box center [821, 403] width 124 height 15
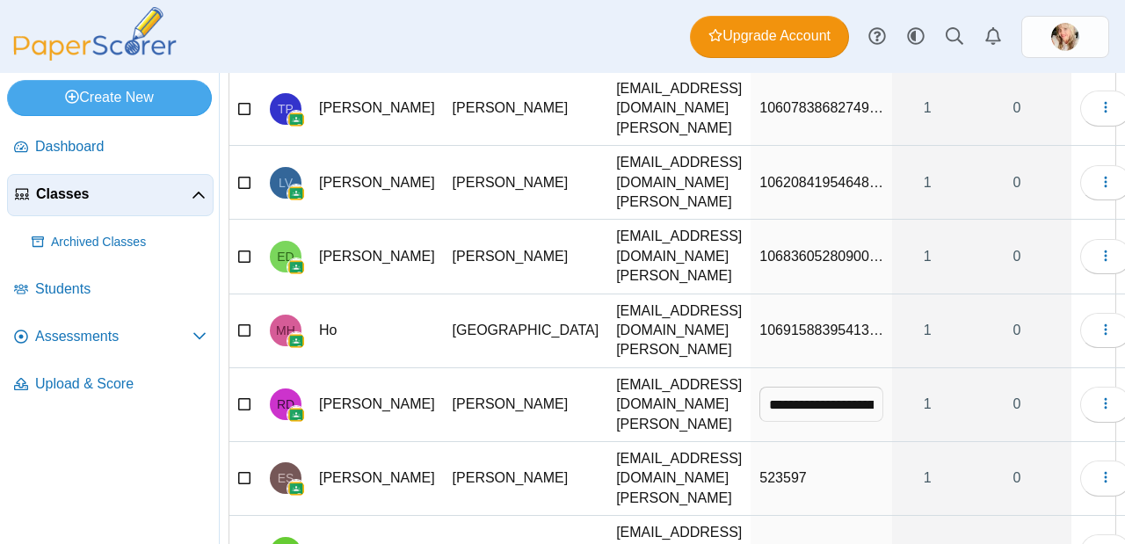
drag, startPoint x: 838, startPoint y: 131, endPoint x: 712, endPoint y: 124, distance: 125.8
click at [750, 368] on td "**********" at bounding box center [820, 405] width 141 height 74
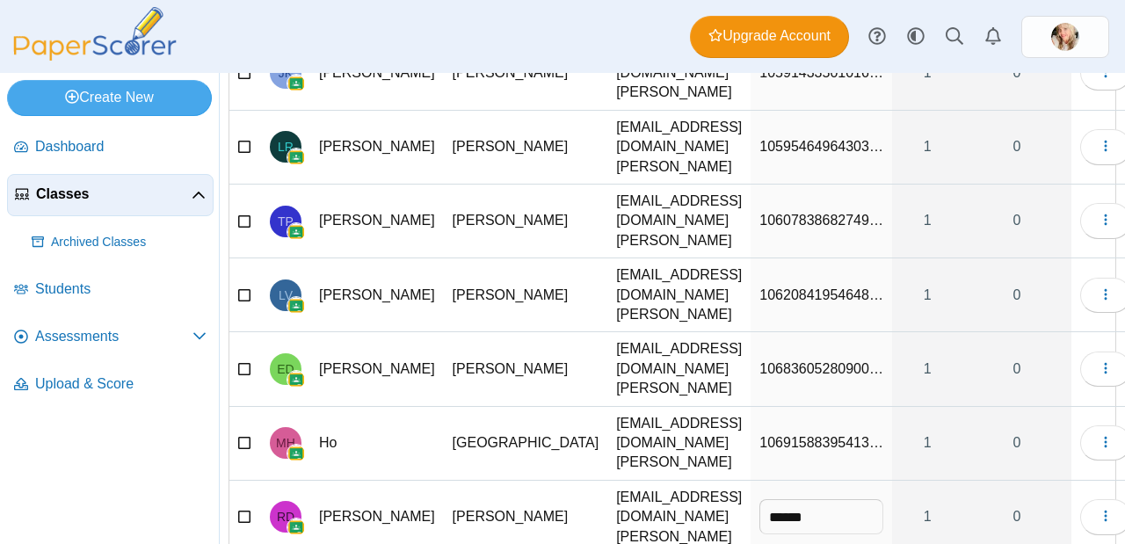
scroll to position [612, 0]
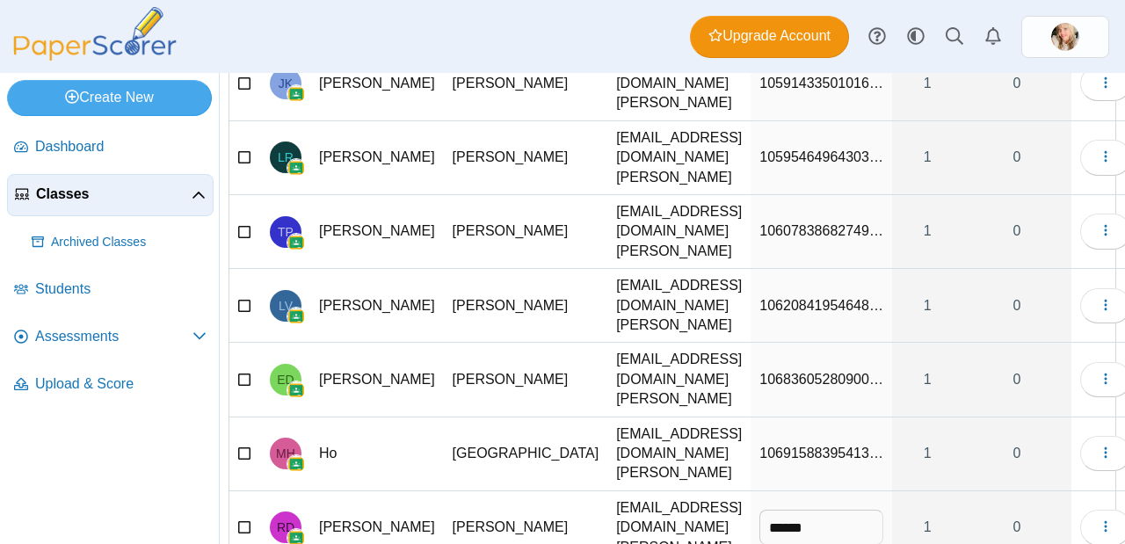
type input "******"
click at [792, 445] on span "10691588395413…" at bounding box center [821, 452] width 124 height 15
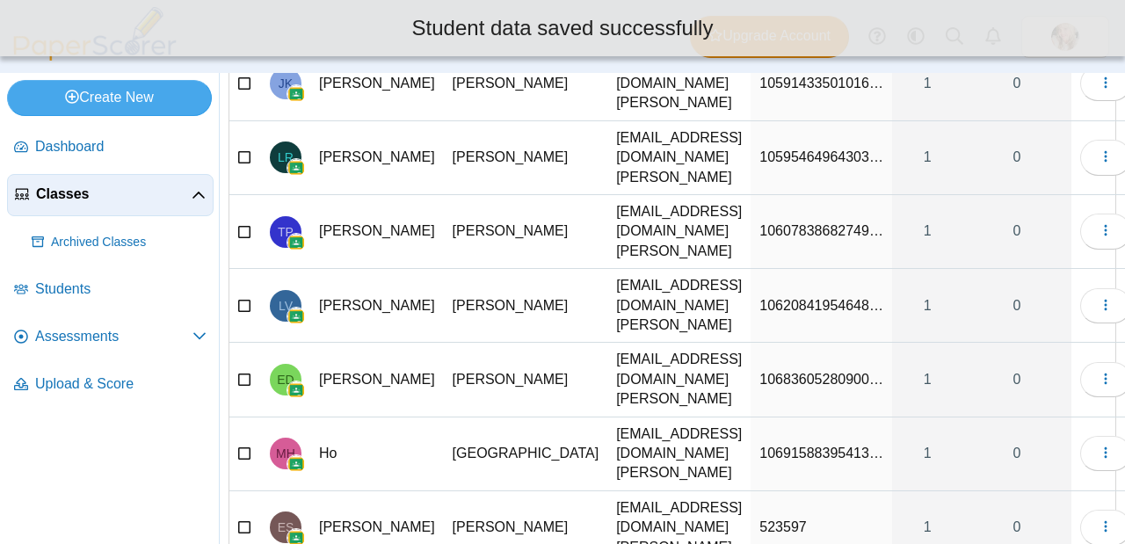
click at [792, 445] on span "10691588395413…" at bounding box center [821, 452] width 124 height 15
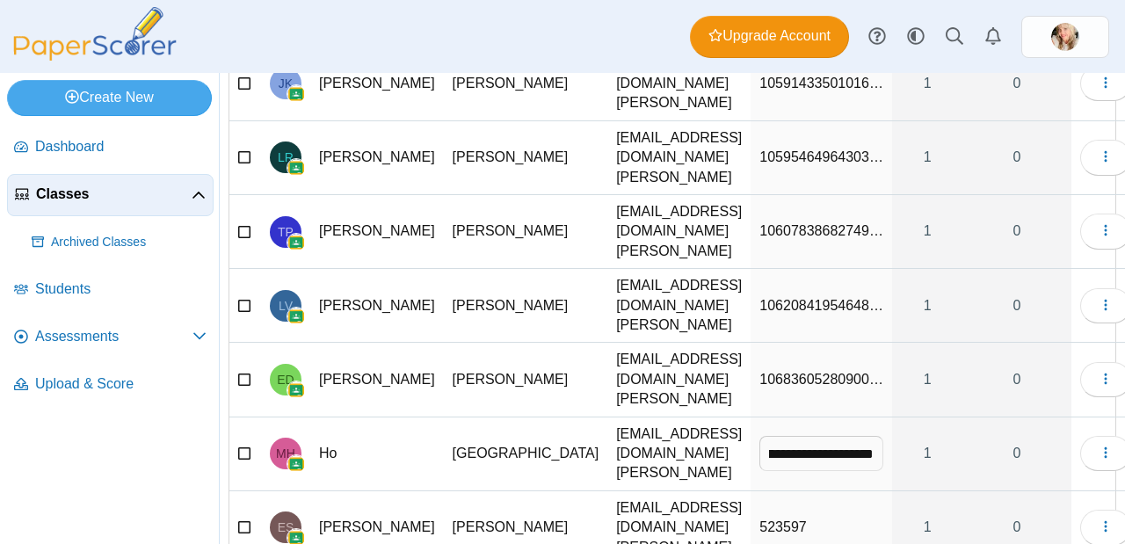
scroll to position [0, 0]
drag, startPoint x: 836, startPoint y: 200, endPoint x: 617, endPoint y: 196, distance: 219.7
click at [617, 417] on tr "**********" at bounding box center [684, 454] width 910 height 74
type input "*"
type input "******"
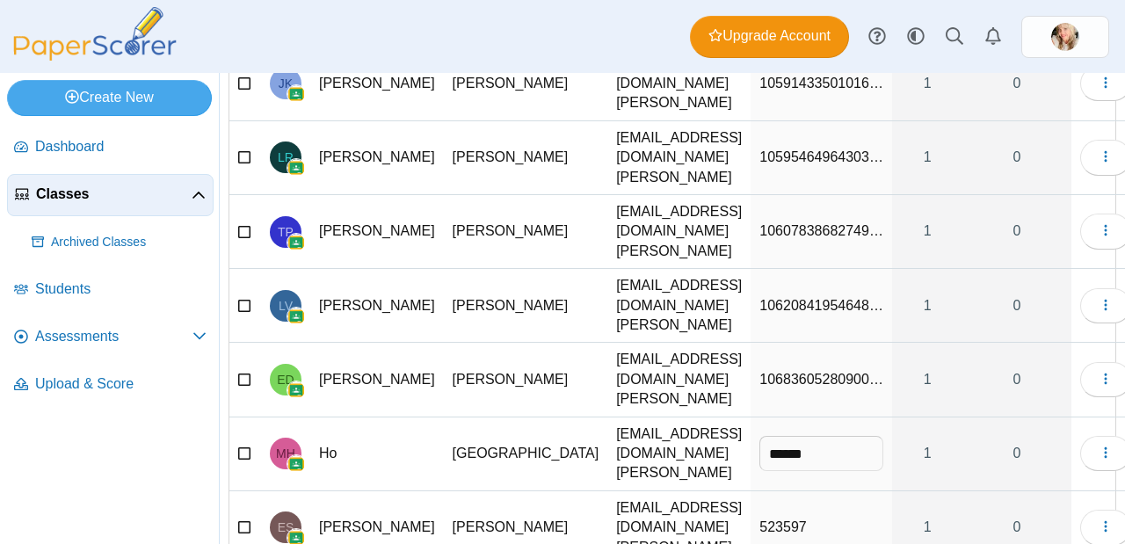
click at [805, 343] on td "10683605280900…" at bounding box center [820, 380] width 141 height 74
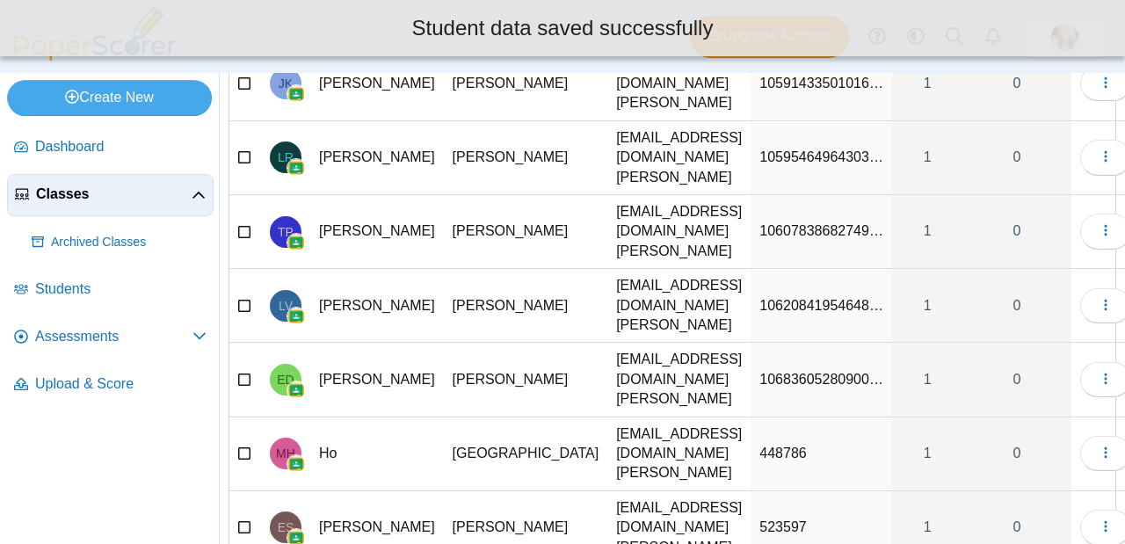
click at [799, 372] on span "10683605280900…" at bounding box center [821, 379] width 124 height 15
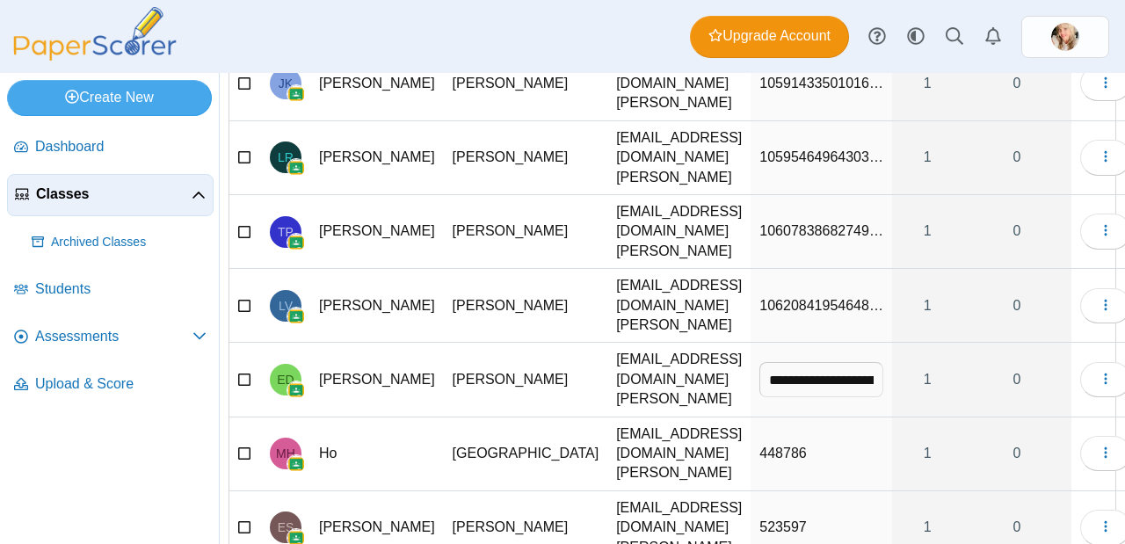
drag, startPoint x: 837, startPoint y: 151, endPoint x: 655, endPoint y: 151, distance: 181.9
click at [655, 343] on tr "**********" at bounding box center [684, 380] width 910 height 74
type input "******"
click at [762, 298] on span "10620841954648…" at bounding box center [821, 305] width 124 height 15
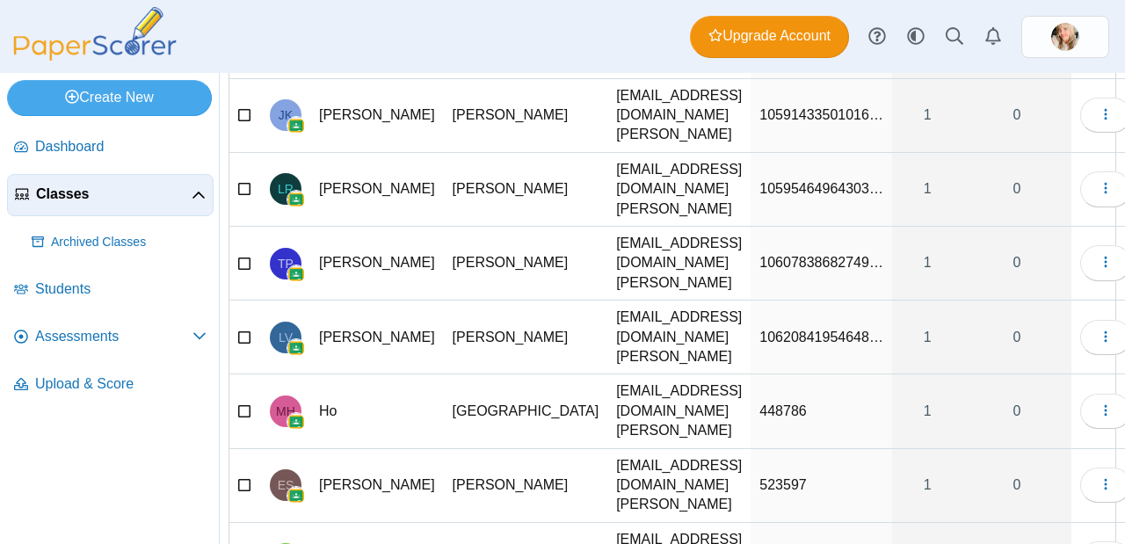
scroll to position [566, 0]
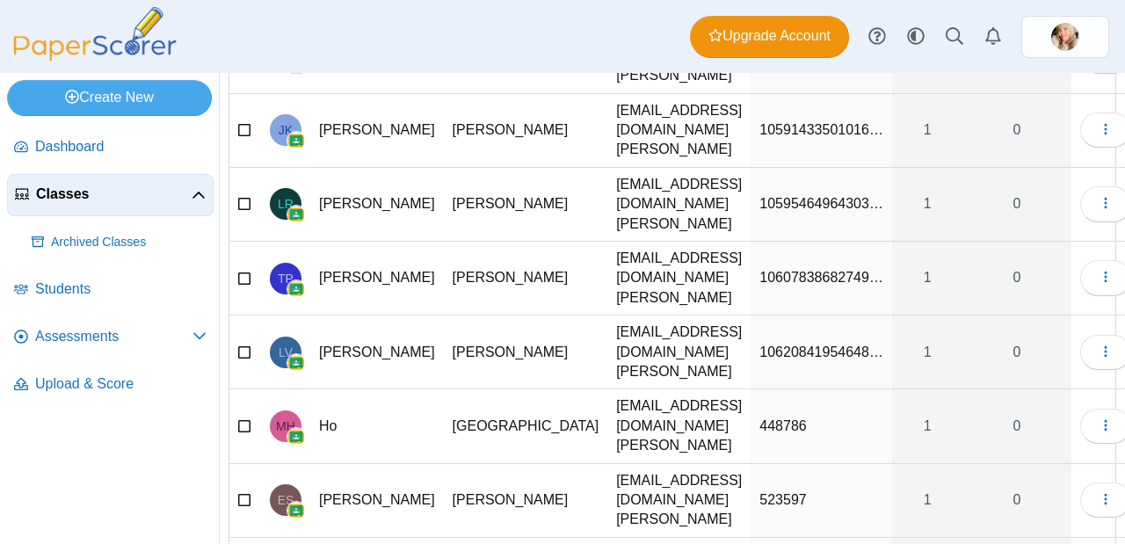
click at [812, 344] on span "10620841954648…" at bounding box center [821, 351] width 124 height 15
drag, startPoint x: 834, startPoint y: 145, endPoint x: 696, endPoint y: 144, distance: 137.9
click at [696, 315] on tr "**********" at bounding box center [684, 352] width 910 height 74
type input "******"
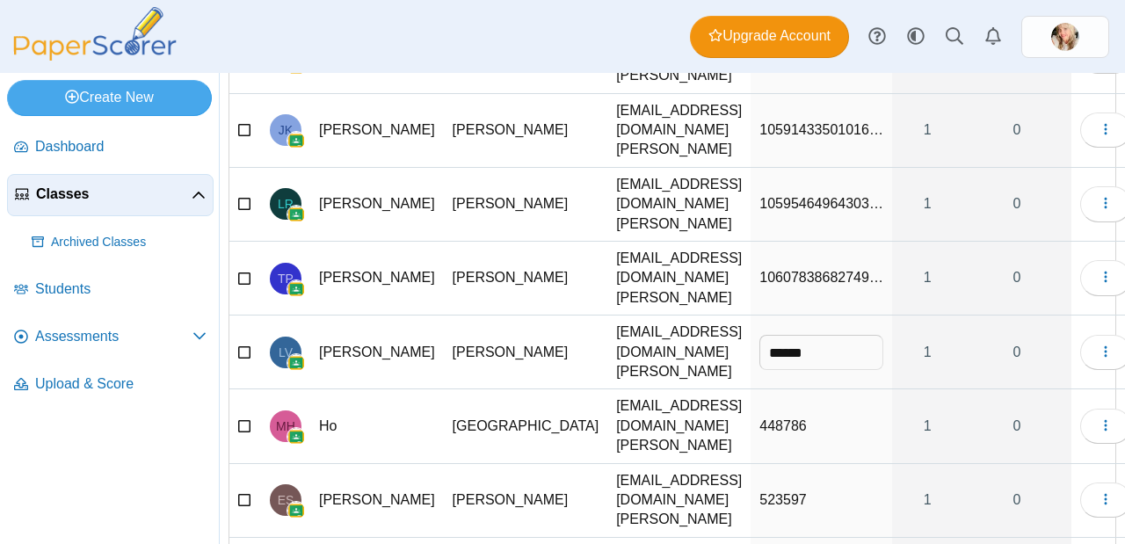
click at [761, 270] on span "10607838682749…" at bounding box center [821, 277] width 124 height 15
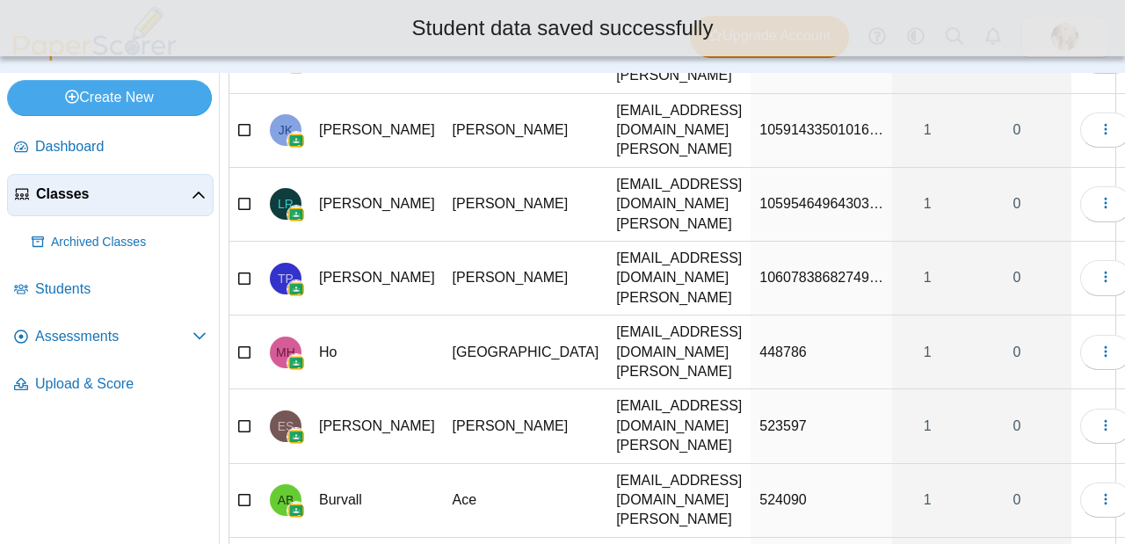
click at [789, 270] on span "10607838682749…" at bounding box center [821, 277] width 124 height 15
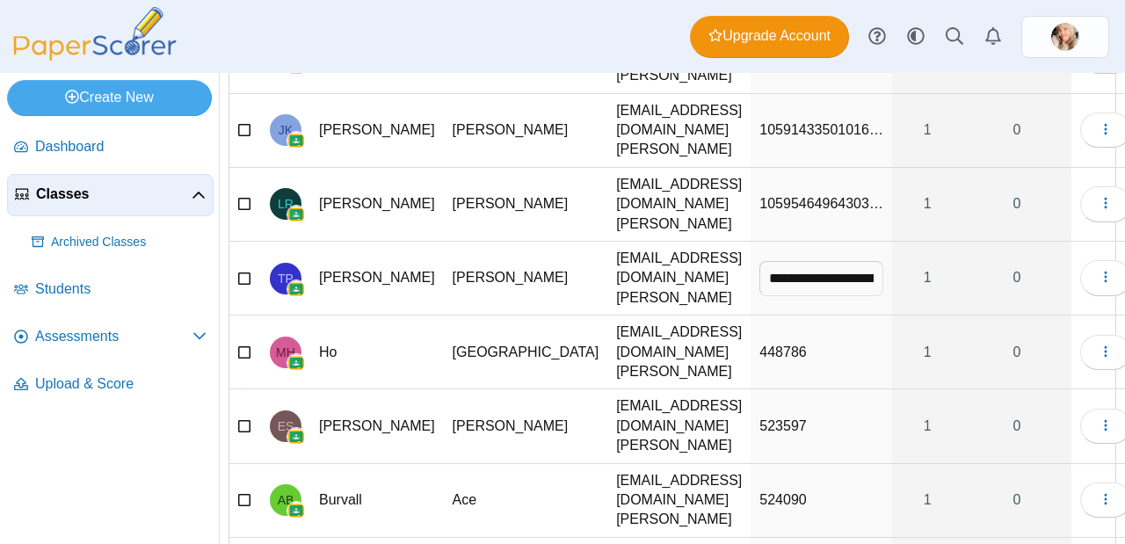
drag, startPoint x: 839, startPoint y: 98, endPoint x: 615, endPoint y: 97, distance: 224.0
click at [615, 242] on tr "**********" at bounding box center [684, 279] width 910 height 74
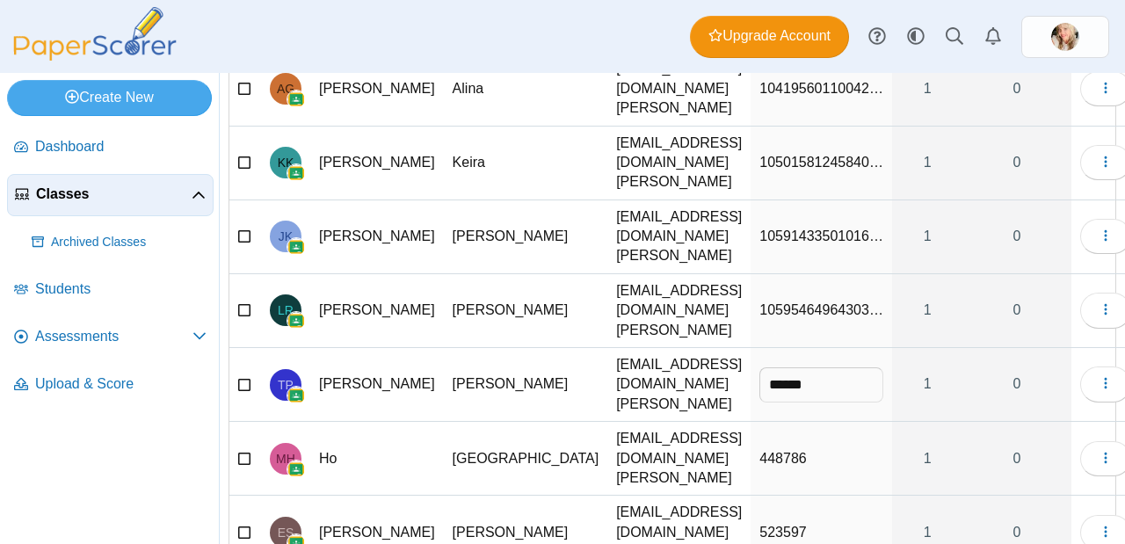
scroll to position [459, 0]
type input "******"
click at [759, 302] on span "10595464964303…" at bounding box center [821, 309] width 124 height 15
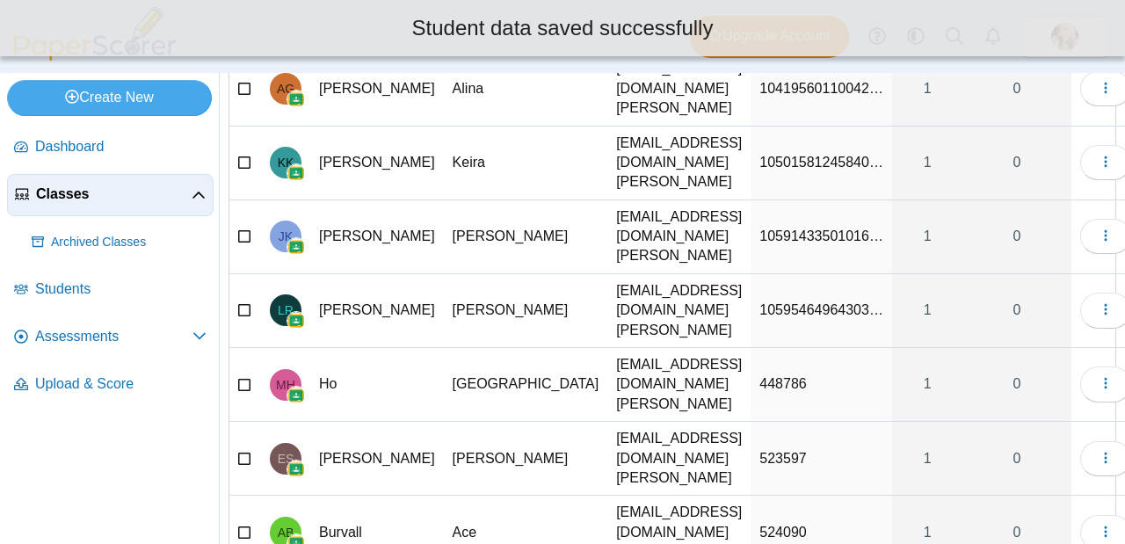
click at [759, 302] on span "10595464964303…" at bounding box center [821, 309] width 124 height 15
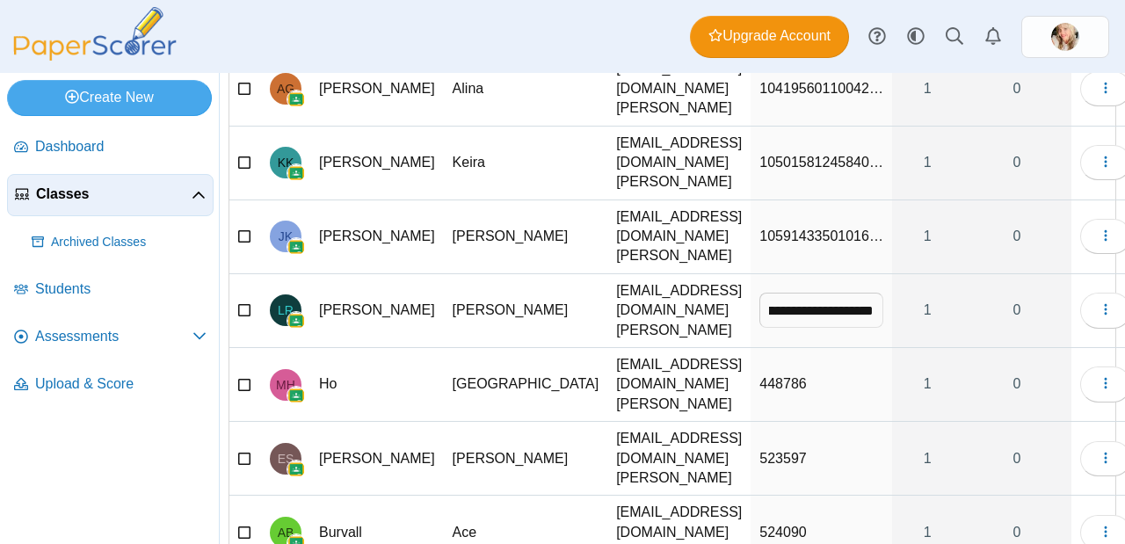
scroll to position [0, 0]
drag, startPoint x: 835, startPoint y: 156, endPoint x: 660, endPoint y: 156, distance: 175.7
click at [660, 274] on tr "**********" at bounding box center [684, 311] width 910 height 74
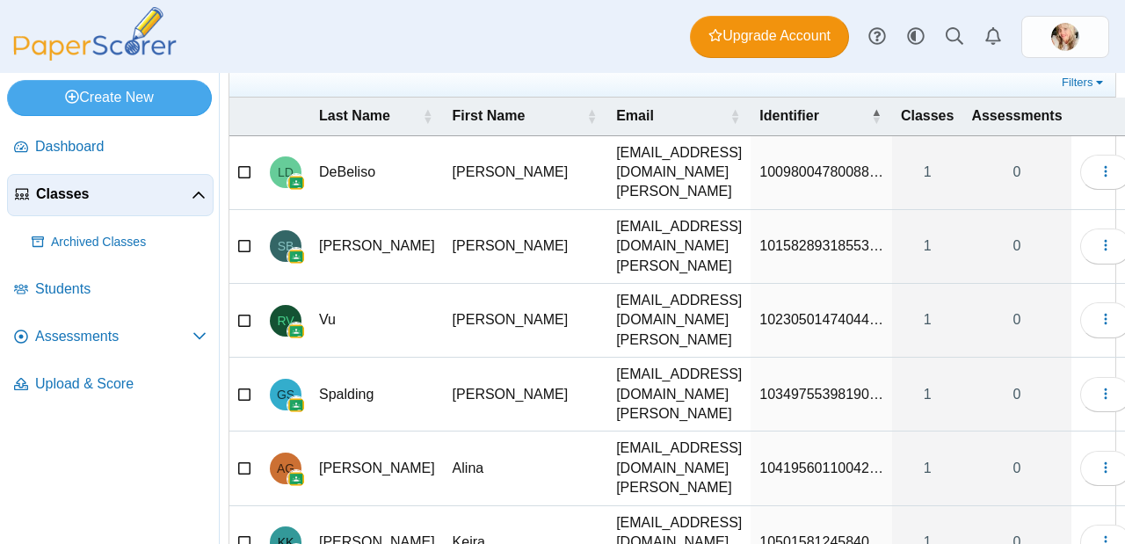
scroll to position [98, 0]
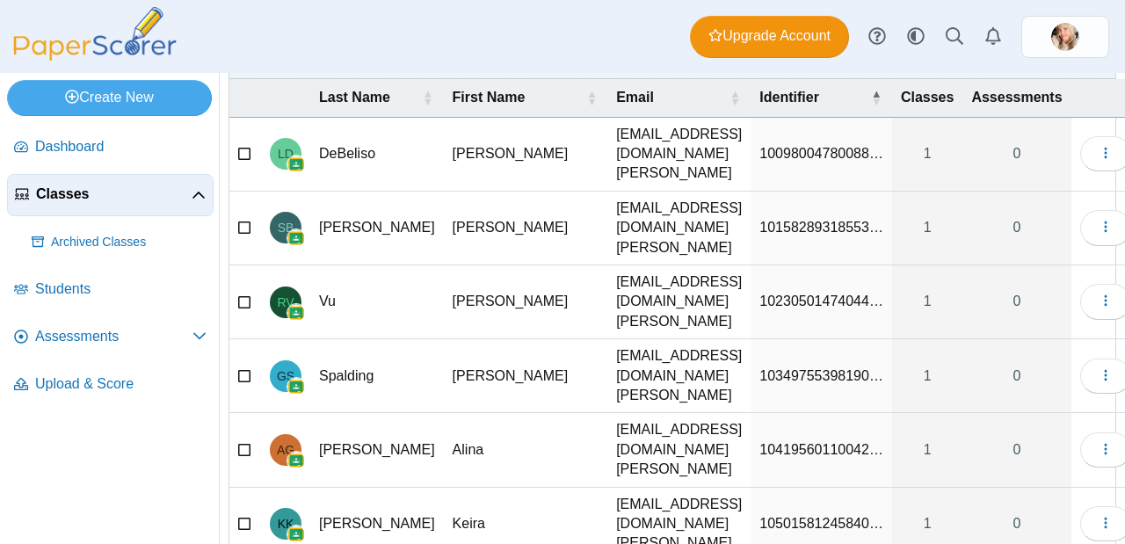
type input "******"
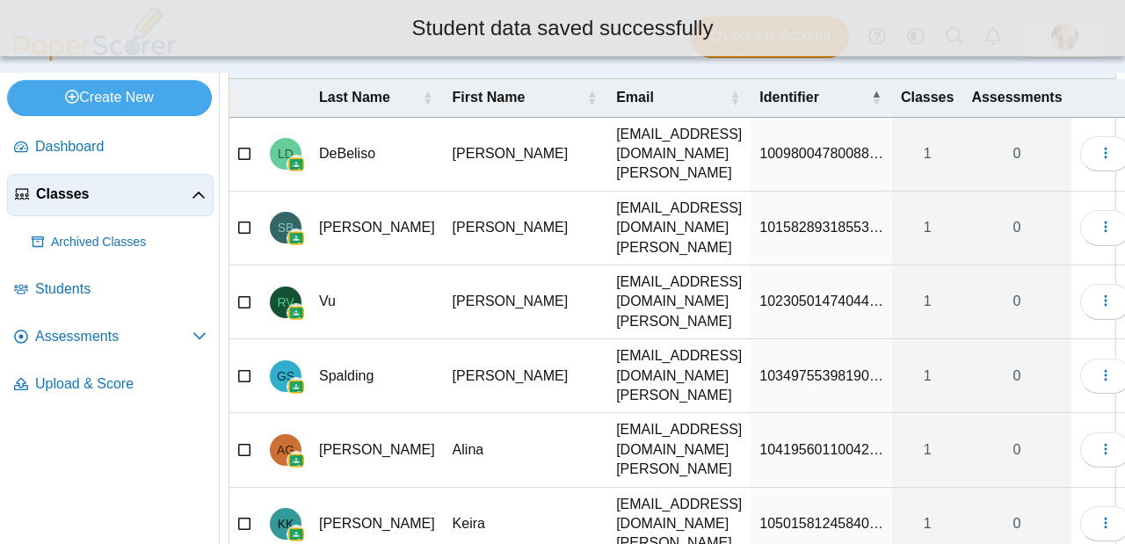
drag, startPoint x: 836, startPoint y: 460, endPoint x: 637, endPoint y: 457, distance: 199.5
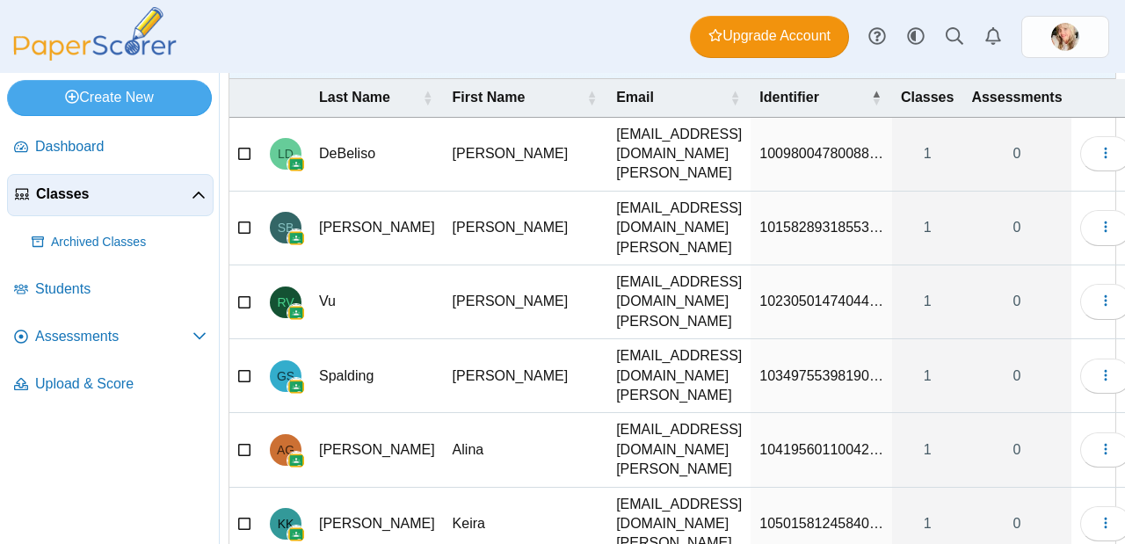
type input "******"
click at [797, 516] on span "10501581245840…" at bounding box center [821, 523] width 124 height 15
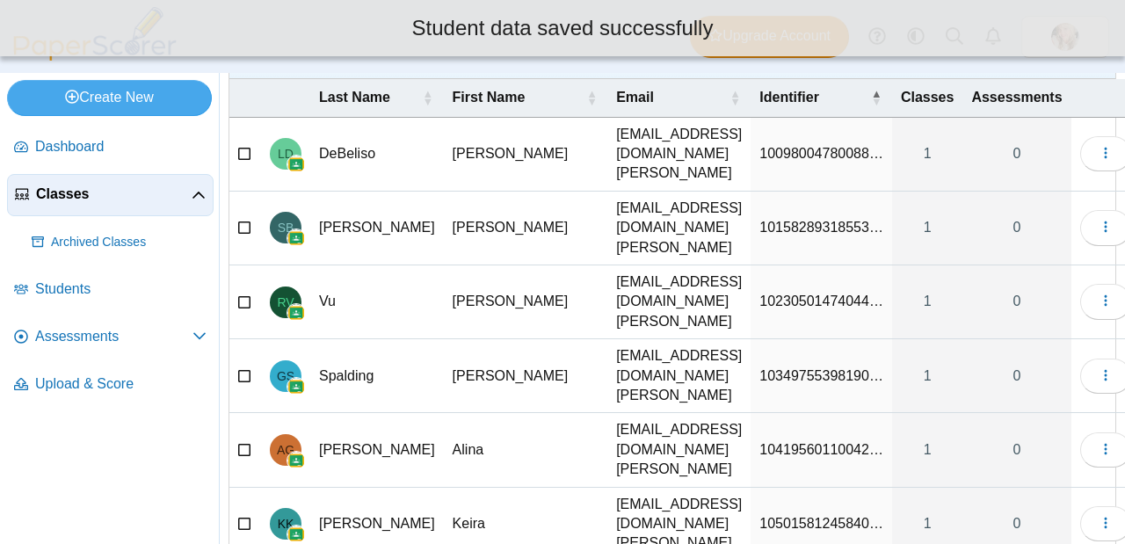
click at [813, 516] on span "10501581245840…" at bounding box center [821, 523] width 124 height 15
drag, startPoint x: 835, startPoint y: 413, endPoint x: 679, endPoint y: 414, distance: 155.5
click at [679, 488] on tr "**********" at bounding box center [684, 525] width 910 height 74
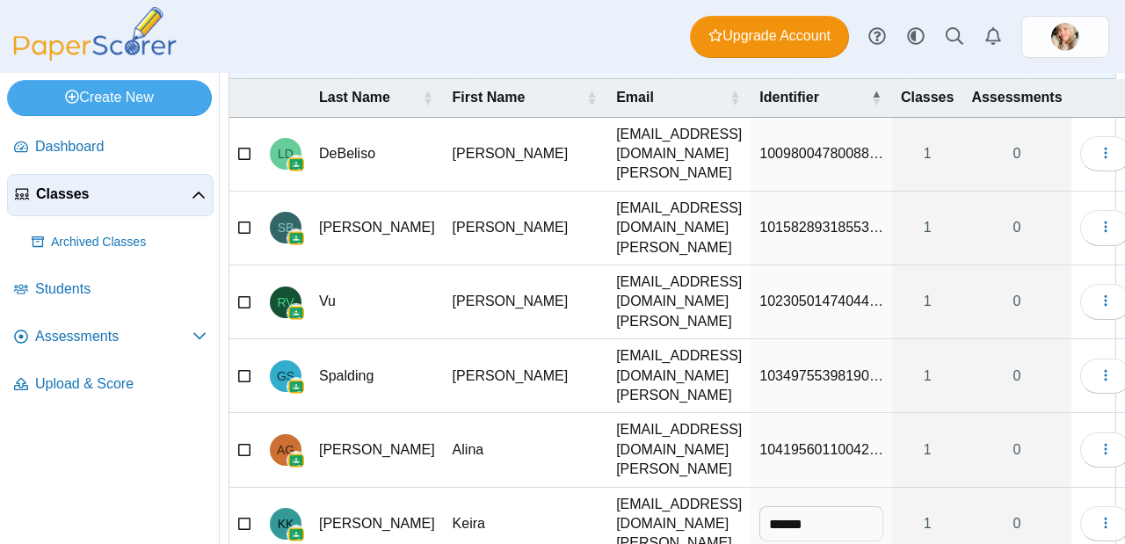
type input "******"
click at [759, 442] on span "10419560110042…" at bounding box center [821, 449] width 124 height 15
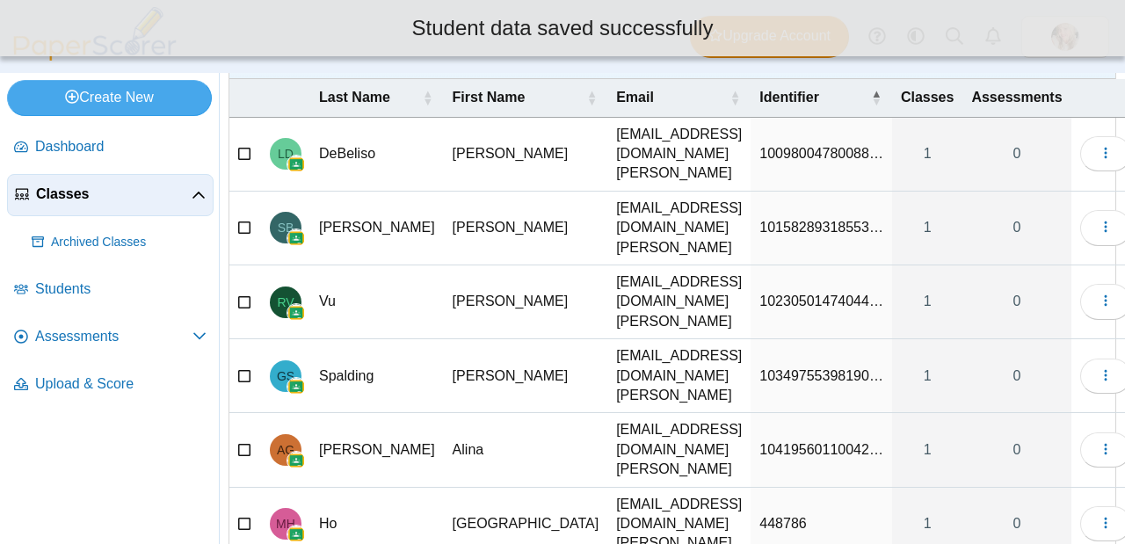
click at [837, 442] on span "10419560110042…" at bounding box center [821, 449] width 124 height 15
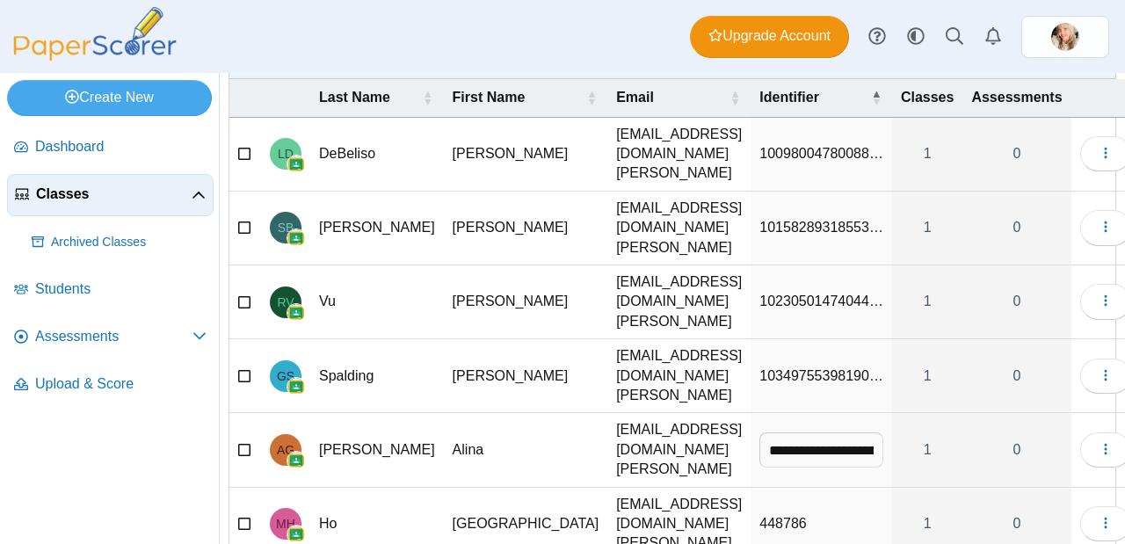
drag, startPoint x: 838, startPoint y: 362, endPoint x: 645, endPoint y: 339, distance: 194.6
click at [645, 413] on tr "**********" at bounding box center [684, 450] width 910 height 74
type input "******"
click at [759, 368] on span "10349755398190…" at bounding box center [821, 375] width 124 height 15
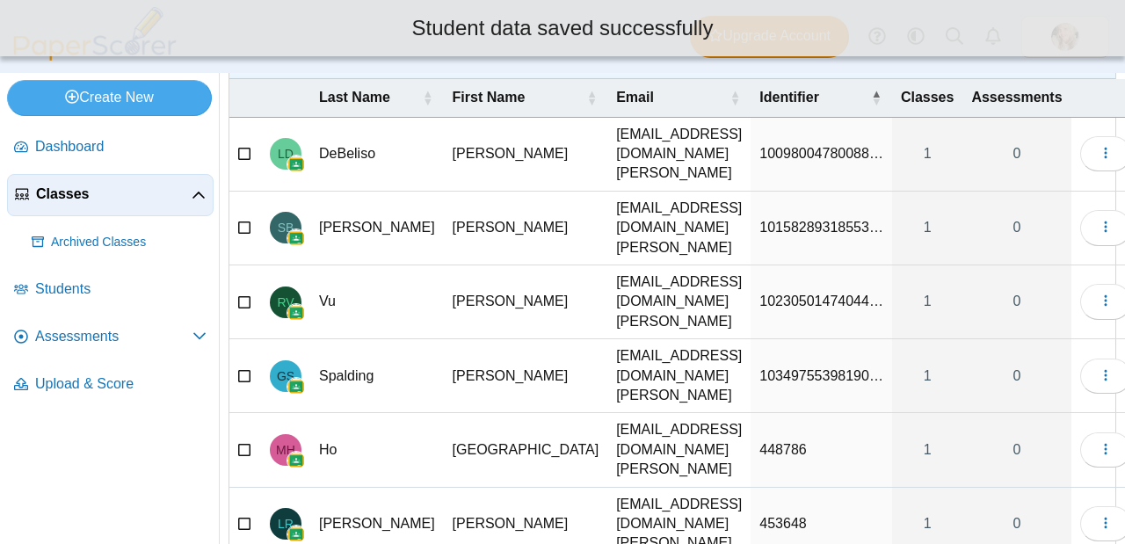
click at [780, 368] on span "10349755398190…" at bounding box center [821, 375] width 124 height 15
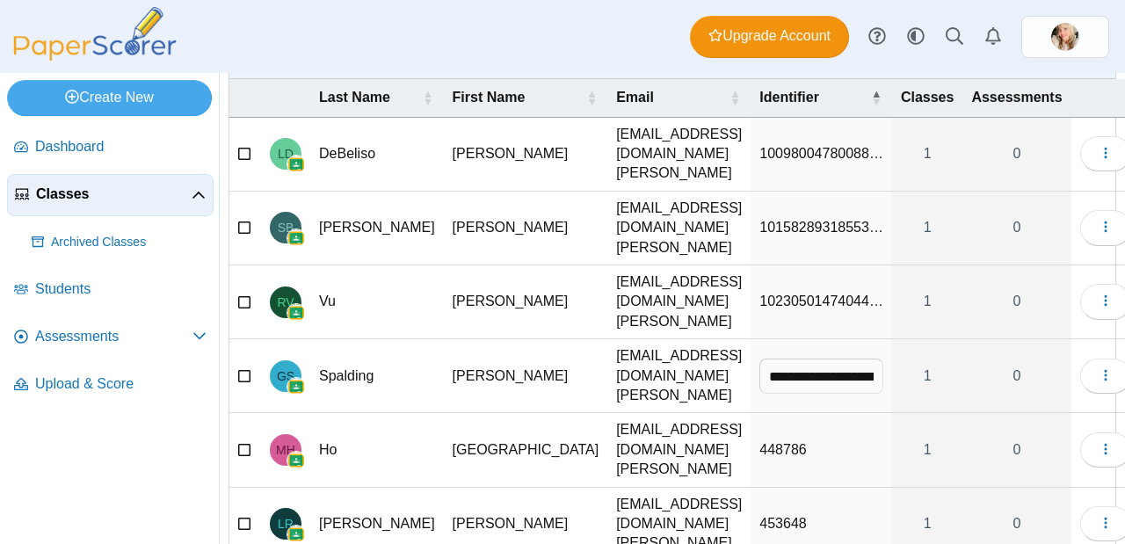
drag, startPoint x: 831, startPoint y: 310, endPoint x: 718, endPoint y: 310, distance: 113.3
click at [750, 339] on td "**********" at bounding box center [820, 376] width 141 height 74
type input "******"
click at [759, 293] on span "10230501474044…" at bounding box center [821, 300] width 124 height 15
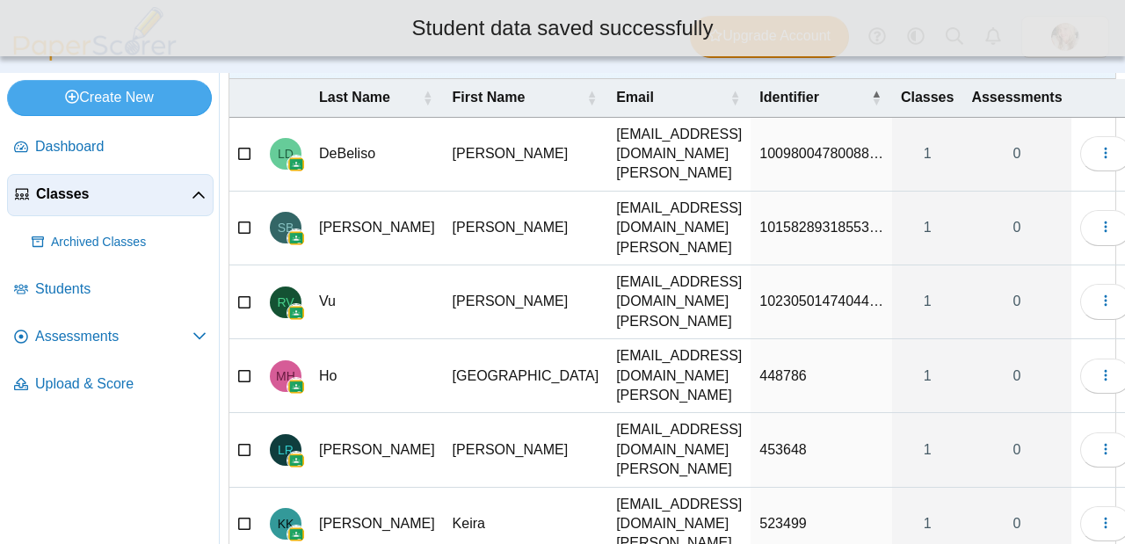
click at [824, 293] on span "10230501474044…" at bounding box center [821, 300] width 124 height 15
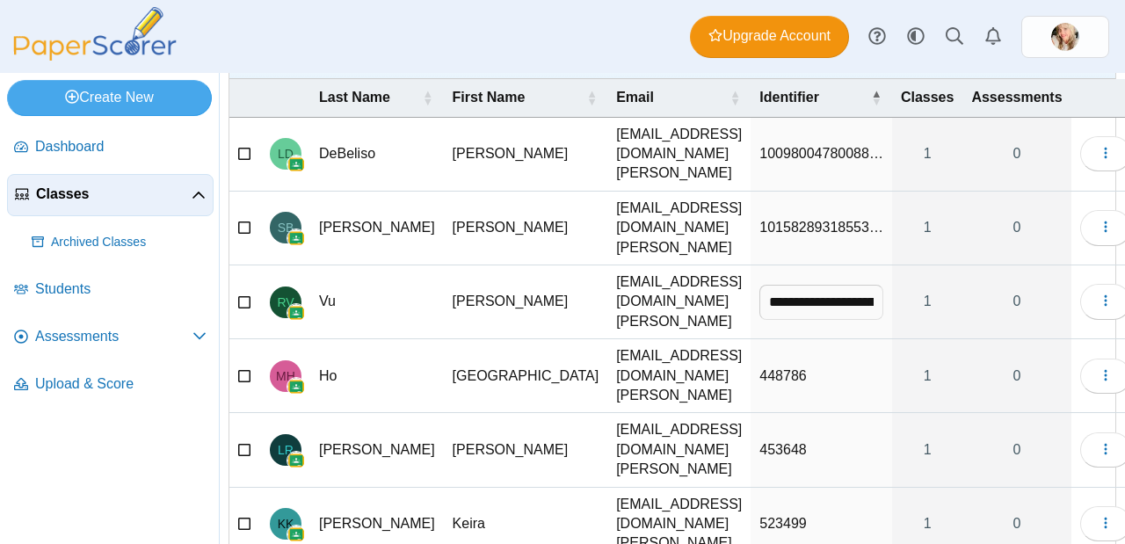
drag, startPoint x: 836, startPoint y: 262, endPoint x: 507, endPoint y: 245, distance: 329.9
click at [517, 265] on tr "**********" at bounding box center [684, 302] width 910 height 74
type input "******"
click at [782, 220] on span "10158289318553…" at bounding box center [821, 227] width 124 height 15
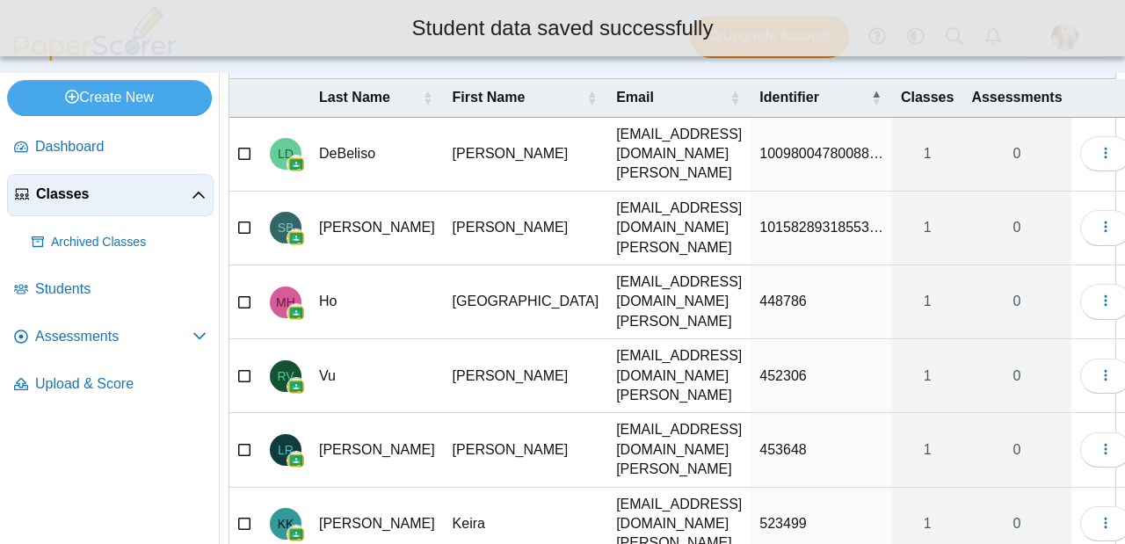
click at [795, 220] on span "10158289318553…" at bounding box center [821, 227] width 124 height 15
drag, startPoint x: 843, startPoint y: 218, endPoint x: 623, endPoint y: 212, distance: 219.7
click at [623, 212] on tr "**********" at bounding box center [684, 229] width 910 height 74
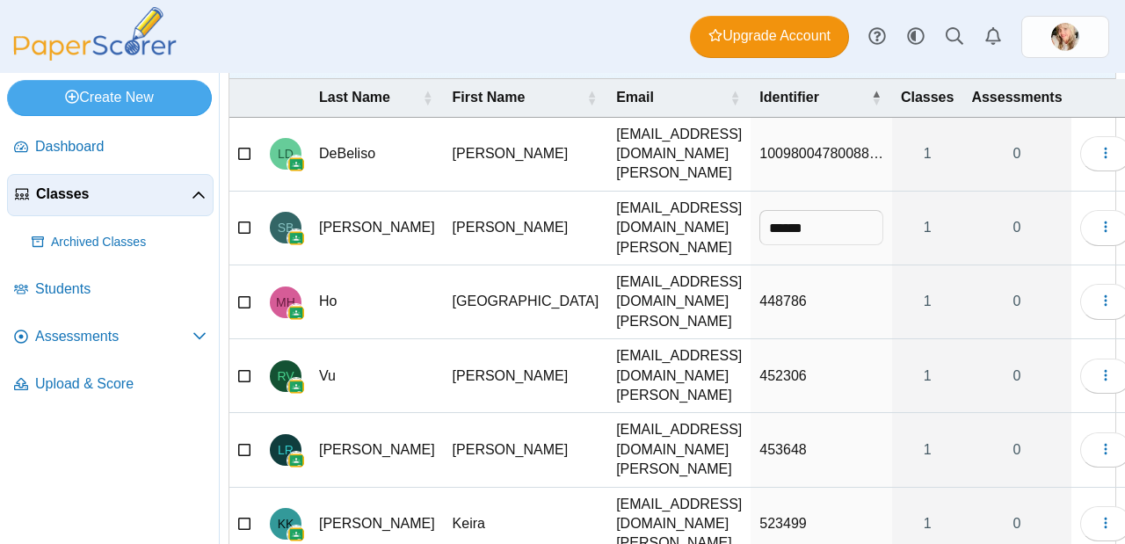
type input "******"
click at [792, 156] on span "10098004780088…" at bounding box center [821, 153] width 124 height 15
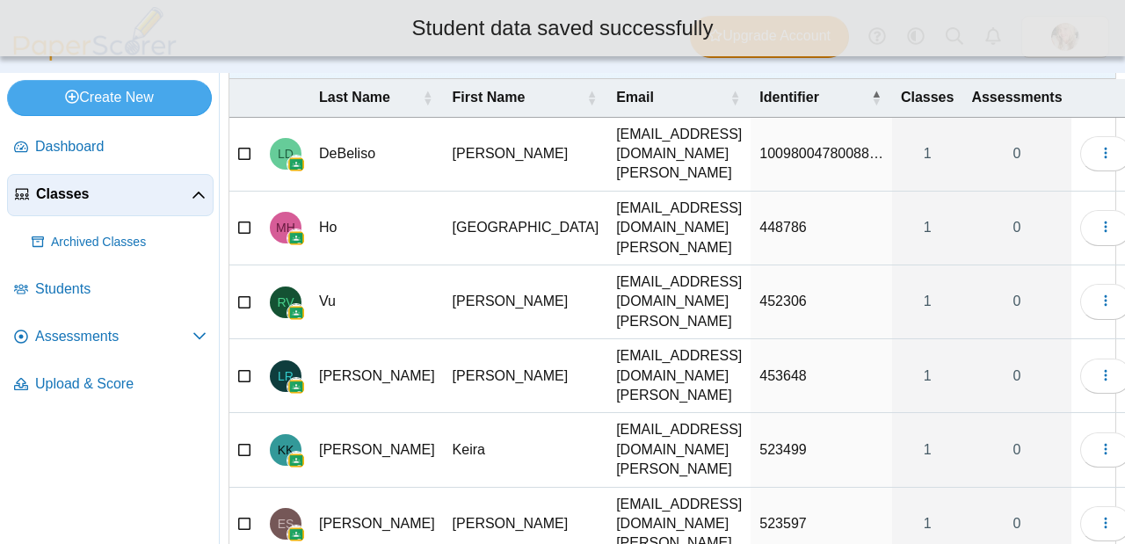
click at [792, 156] on span "10098004780088…" at bounding box center [821, 153] width 124 height 15
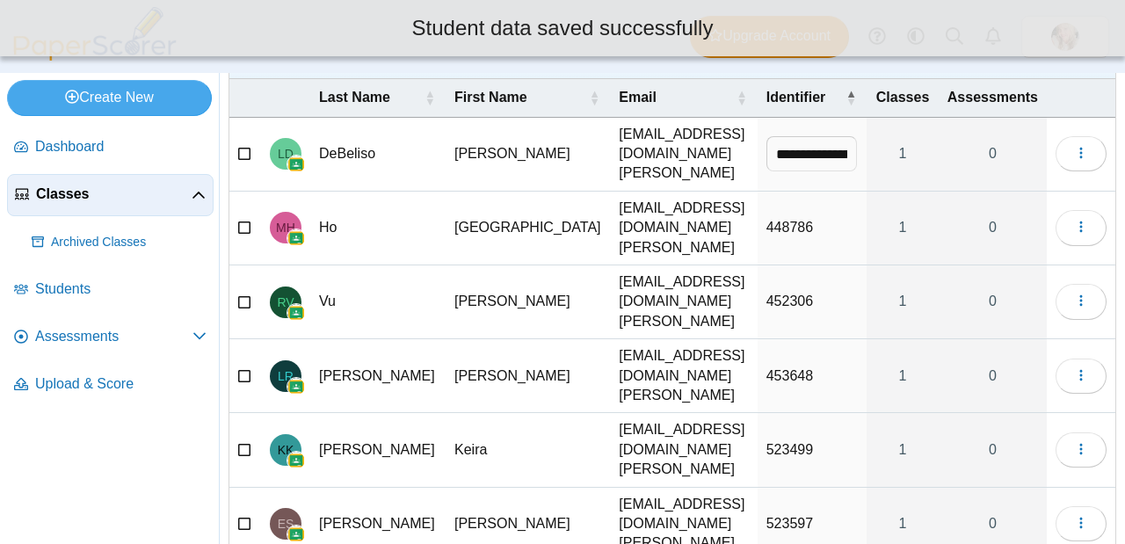
drag, startPoint x: 835, startPoint y: 143, endPoint x: 685, endPoint y: 141, distance: 150.3
click at [685, 141] on tr "**********" at bounding box center [672, 155] width 886 height 74
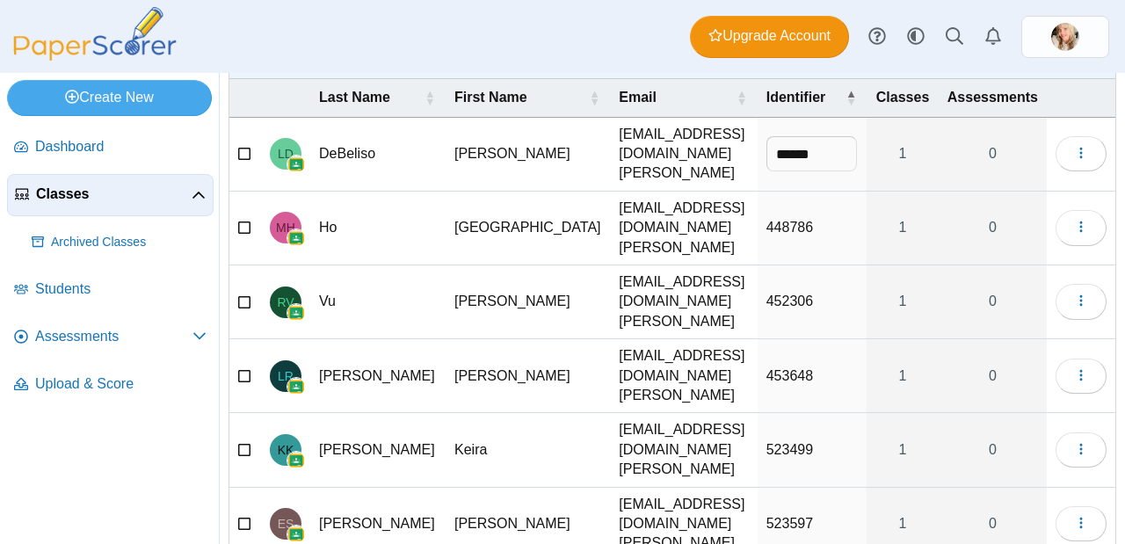
type input "******"
click at [618, 24] on div "Dashboard Classes Archived classes Students Assessments" at bounding box center [562, 36] width 1125 height 73
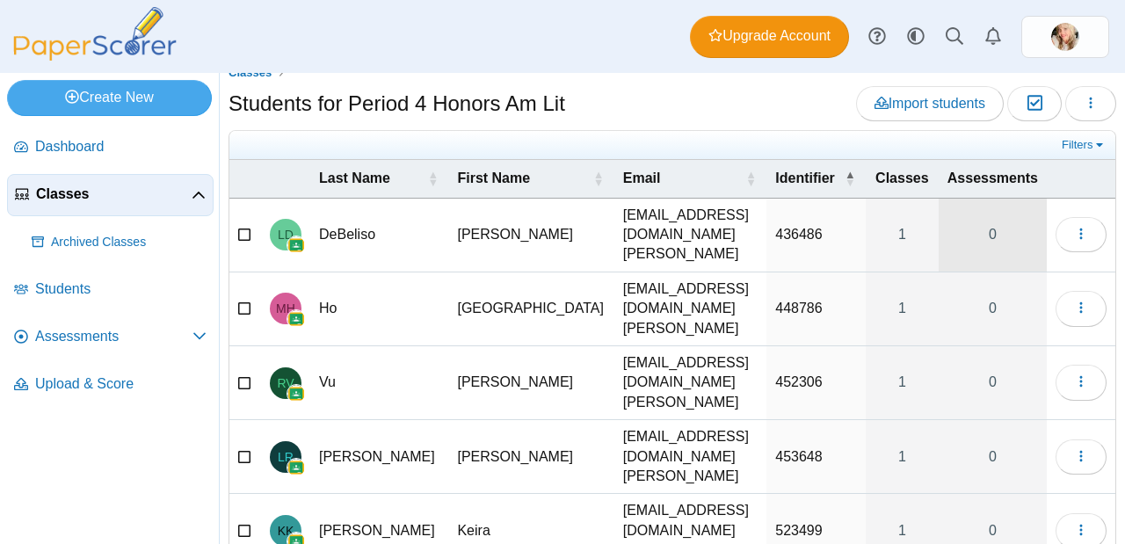
scroll to position [31, 0]
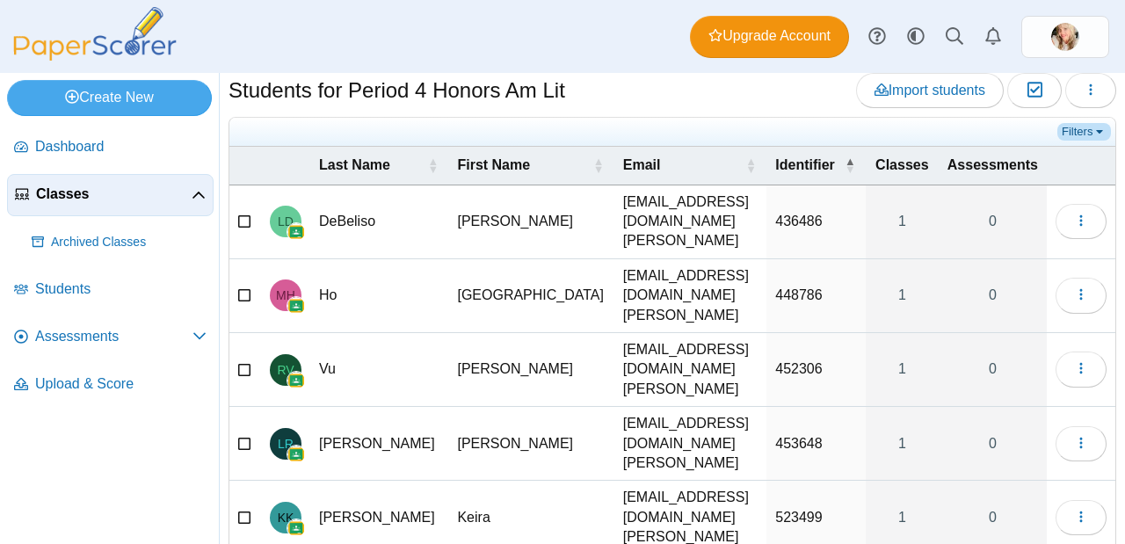
click at [1064, 123] on link "Filters" at bounding box center [1084, 132] width 54 height 18
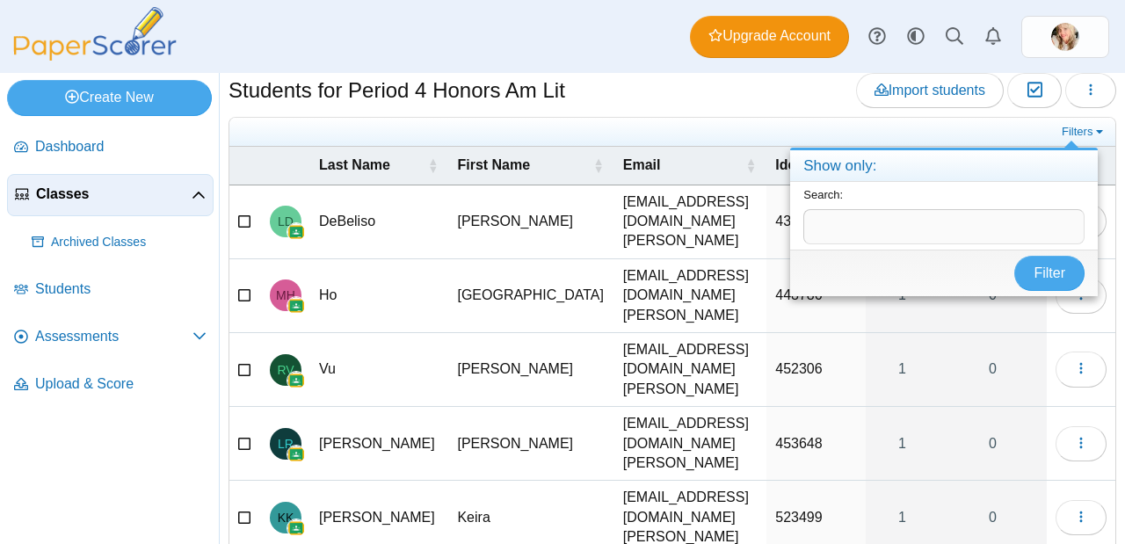
click at [728, 104] on div "Students for Period 4 Honors Am Lit Import students Moderation 0 Loading…" at bounding box center [671, 93] width 887 height 40
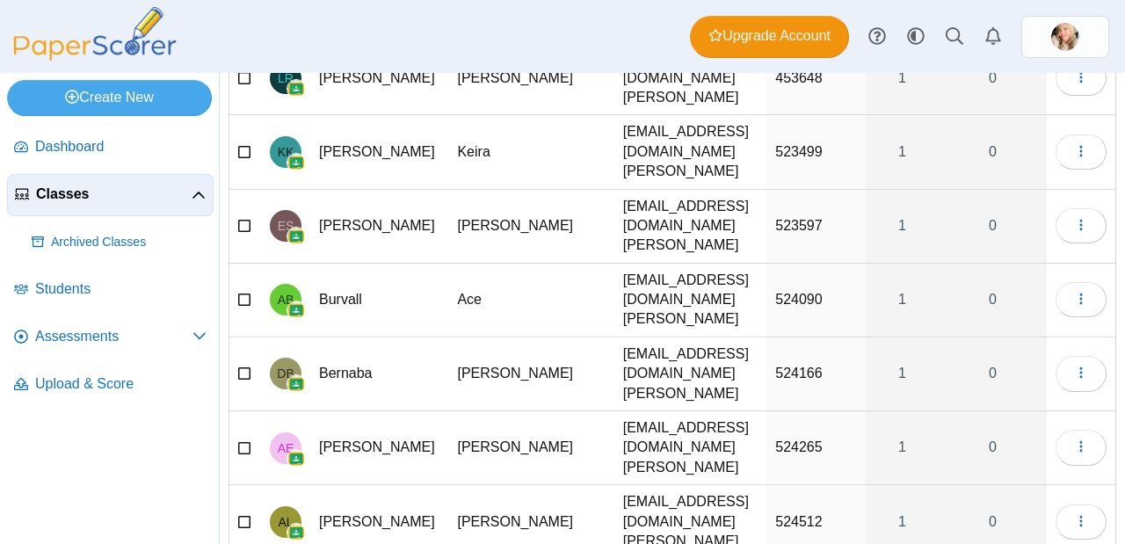
scroll to position [0, 0]
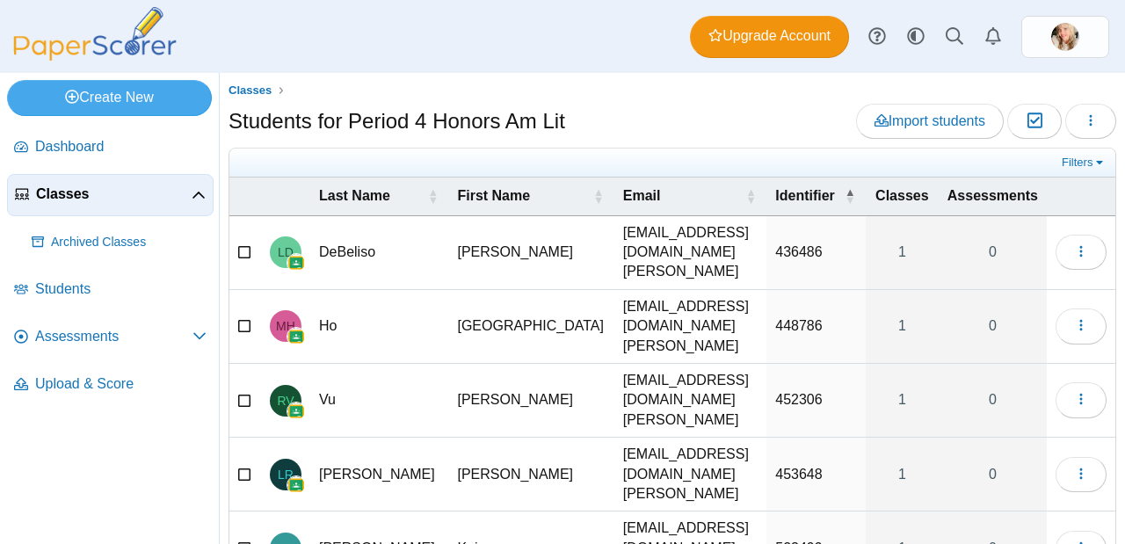
click at [176, 193] on span "Classes" at bounding box center [114, 193] width 156 height 19
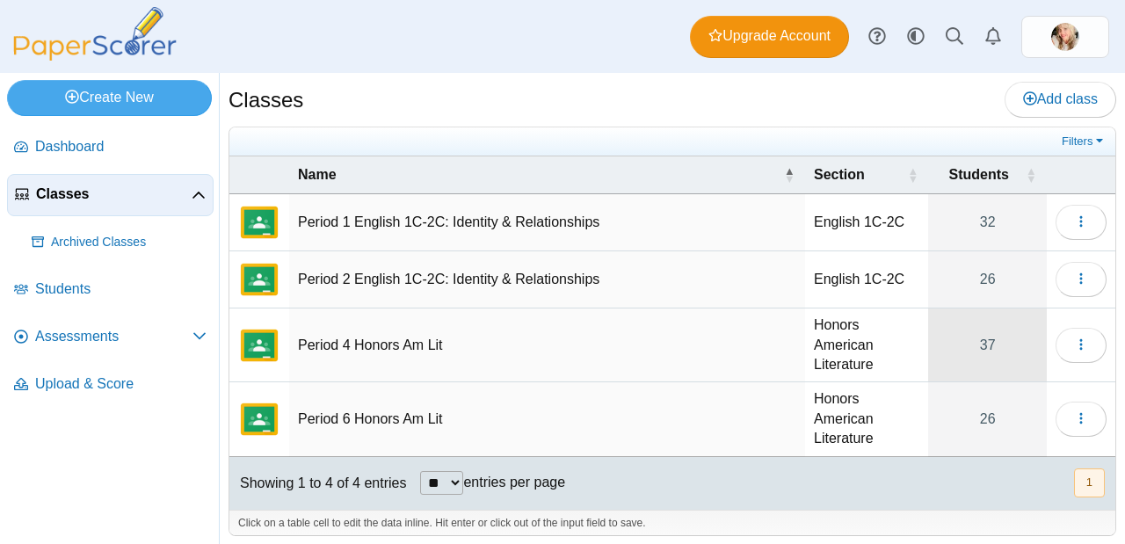
click at [1002, 351] on link "37" at bounding box center [987, 344] width 119 height 73
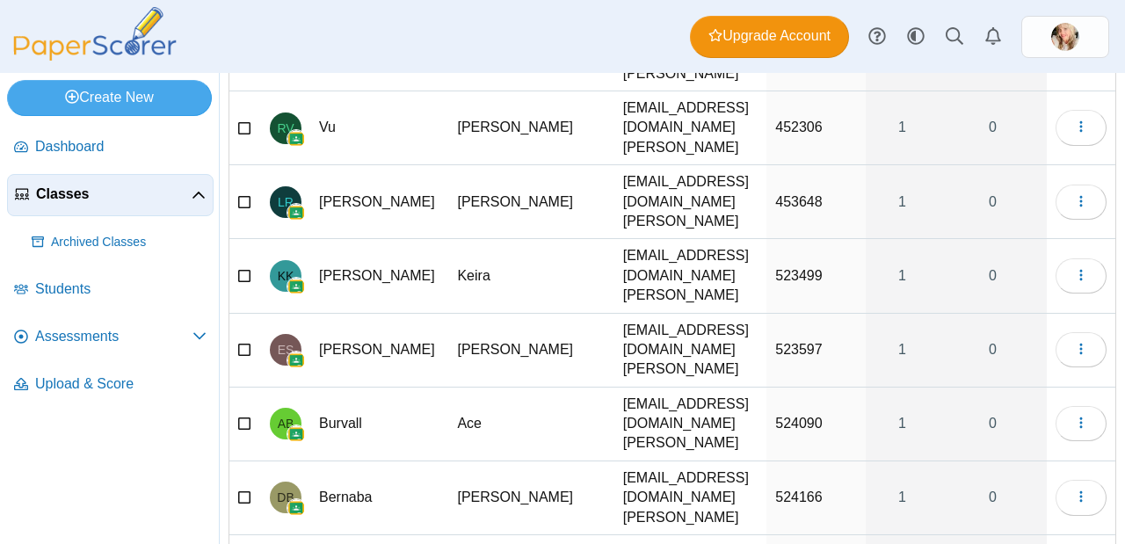
scroll to position [273, 0]
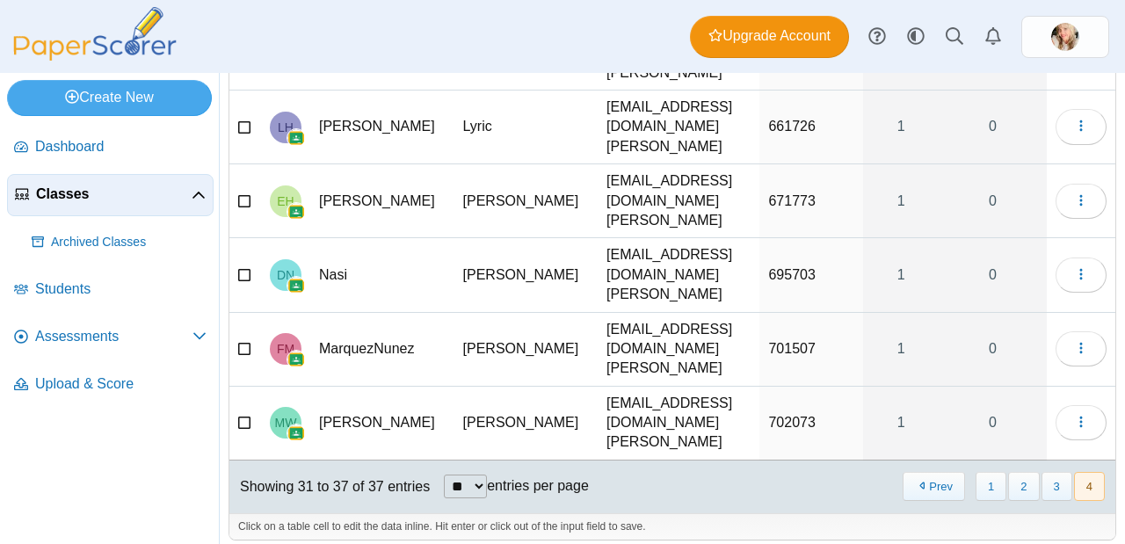
scroll to position [122, 0]
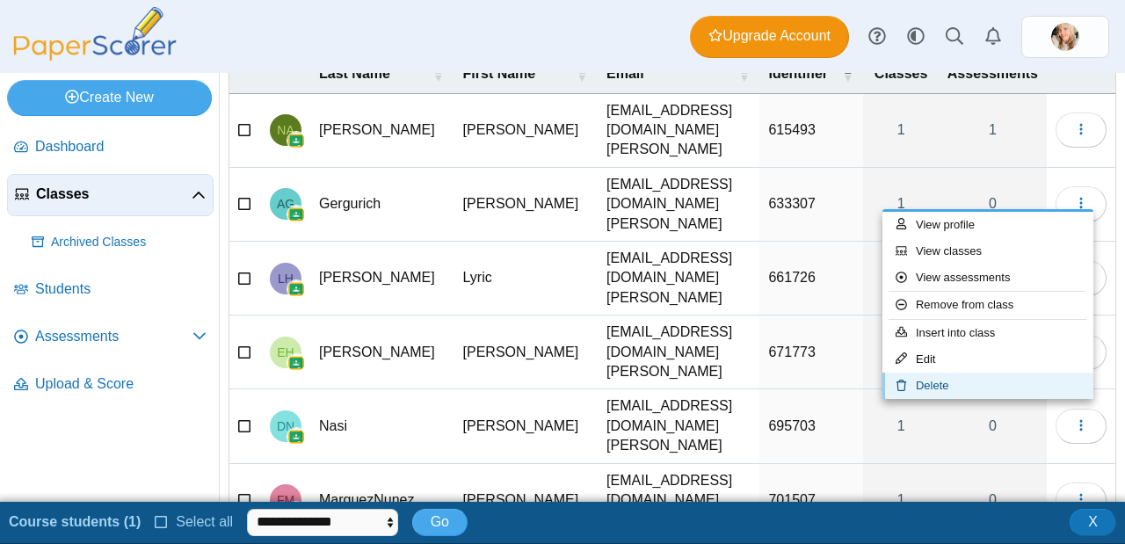
click at [1032, 387] on link "Delete" at bounding box center [987, 385] width 211 height 26
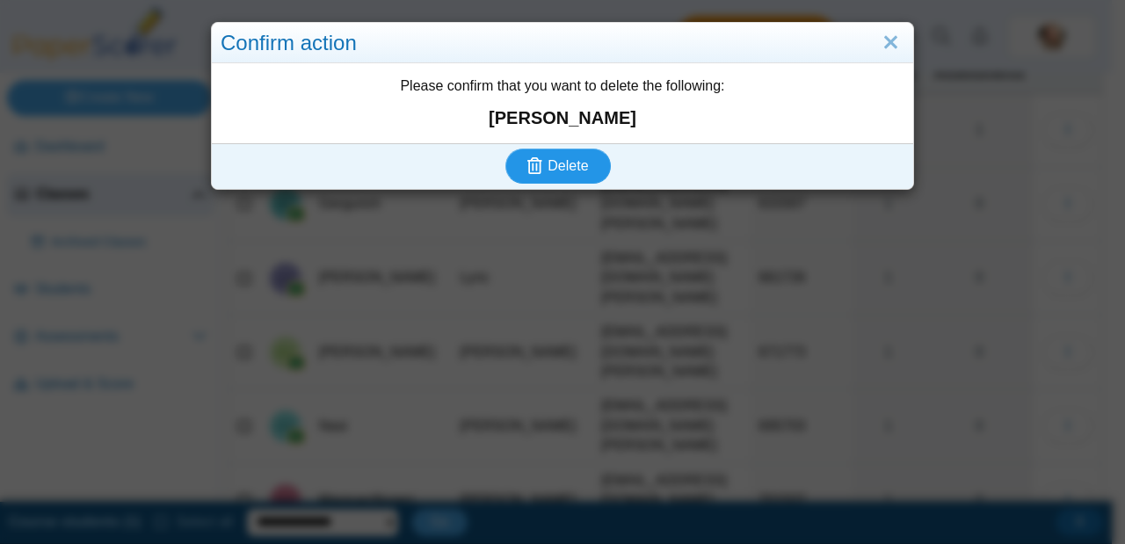
click at [588, 160] on button "Delete" at bounding box center [557, 165] width 105 height 35
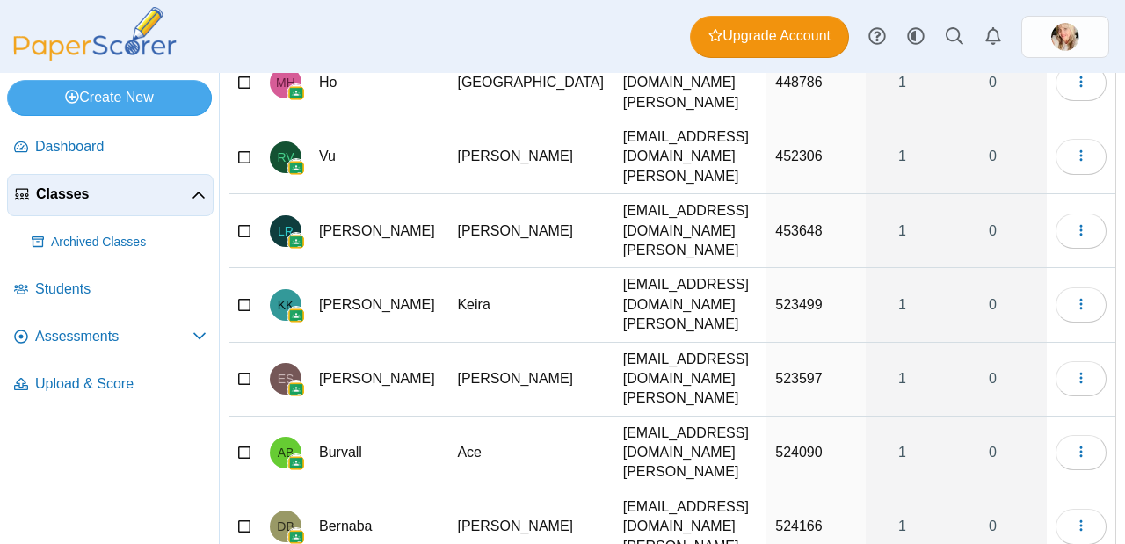
scroll to position [273, 0]
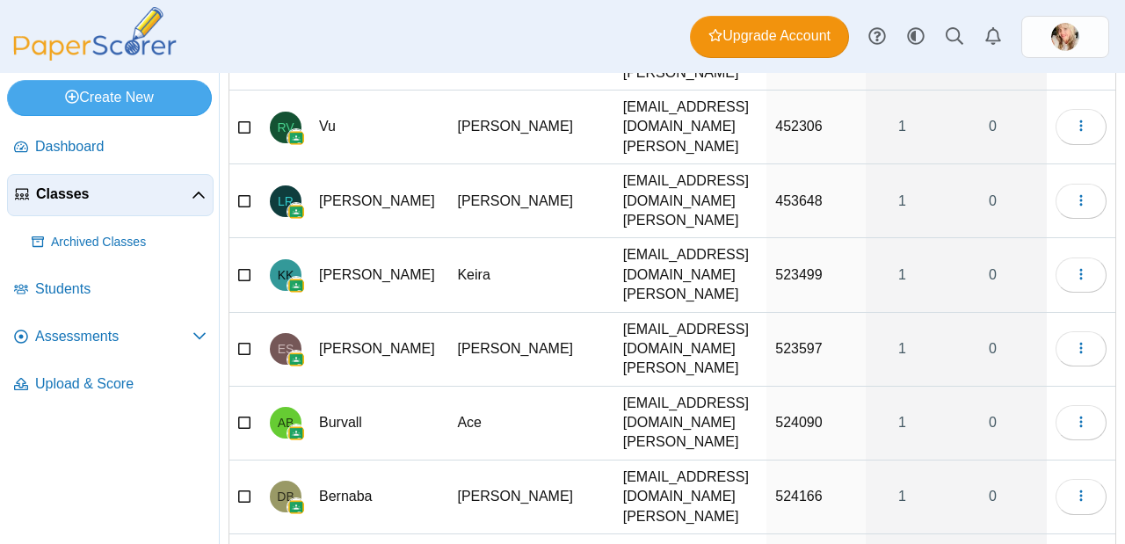
select select "**"
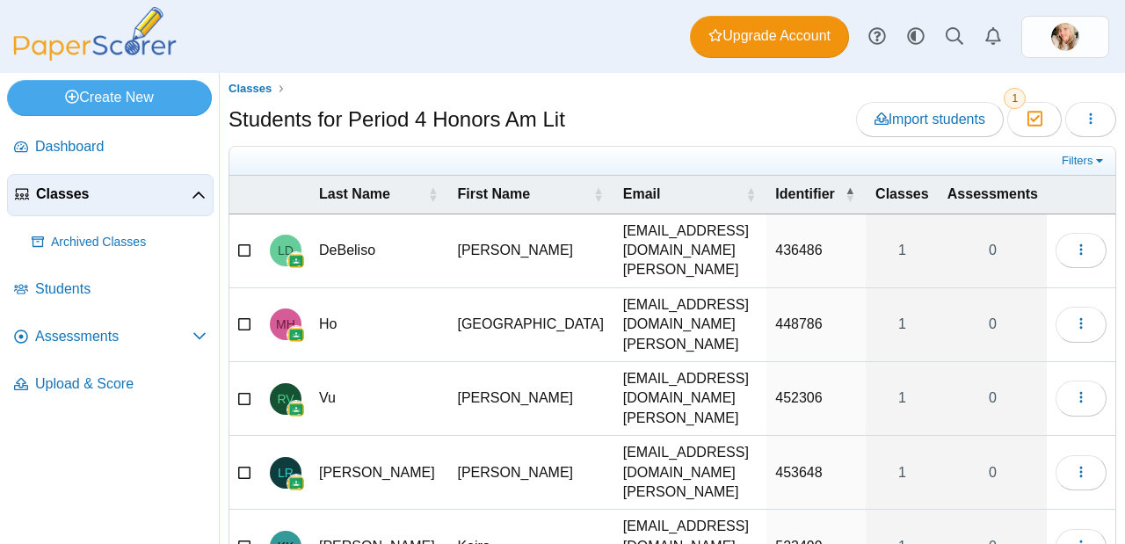
scroll to position [0, 0]
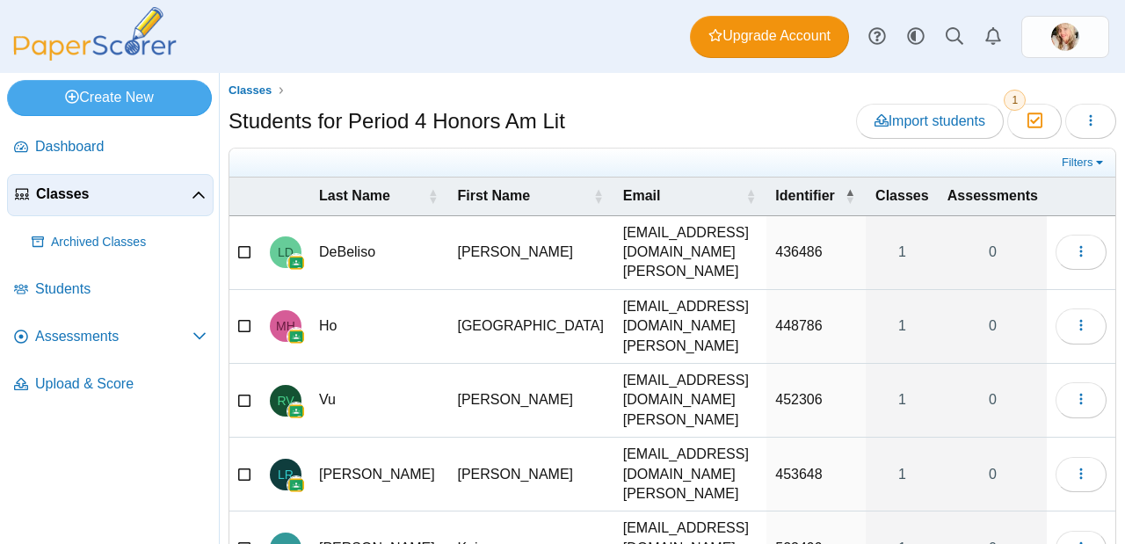
click at [103, 192] on span "Classes" at bounding box center [114, 193] width 156 height 19
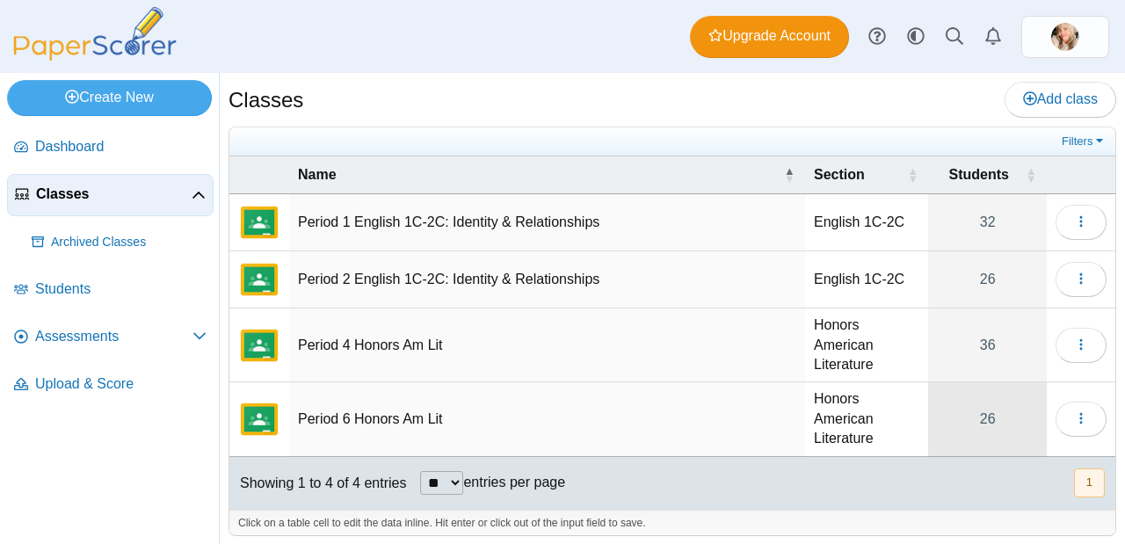
click at [966, 409] on link "26" at bounding box center [987, 418] width 119 height 73
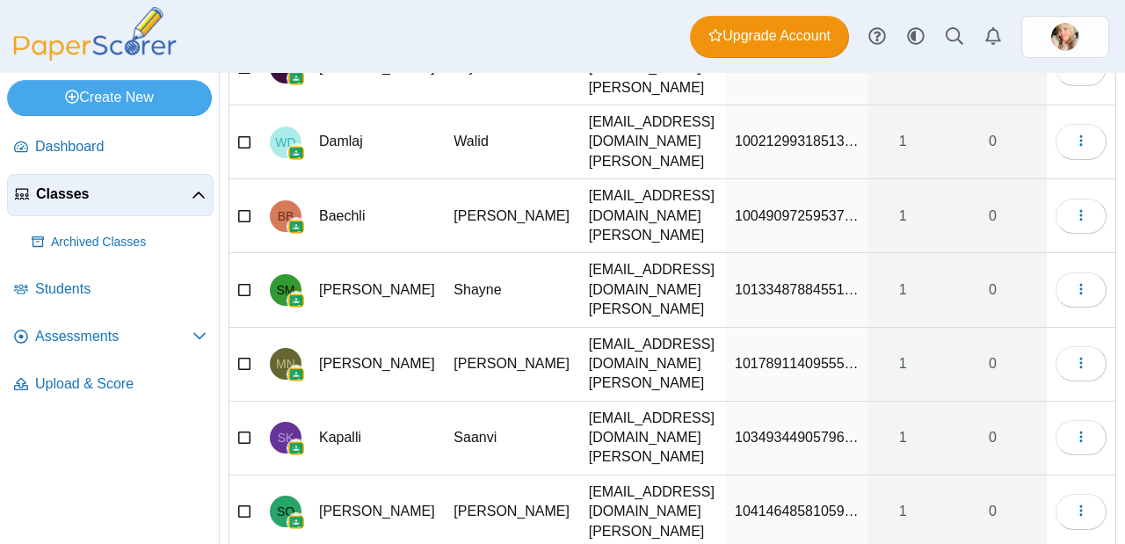
scroll to position [273, 0]
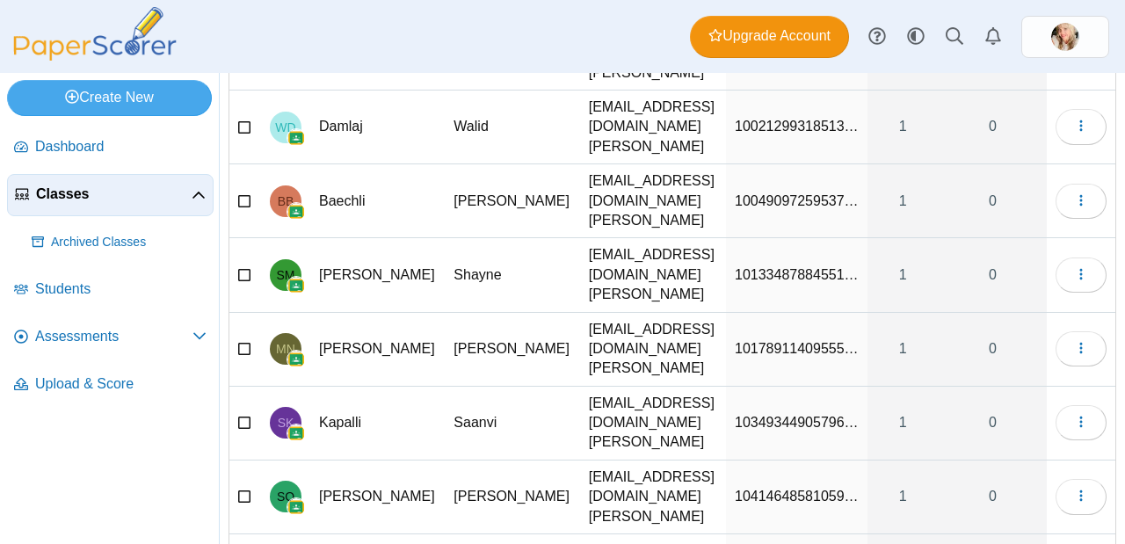
drag, startPoint x: 837, startPoint y: 420, endPoint x: 701, endPoint y: 414, distance: 136.3
type input "******"
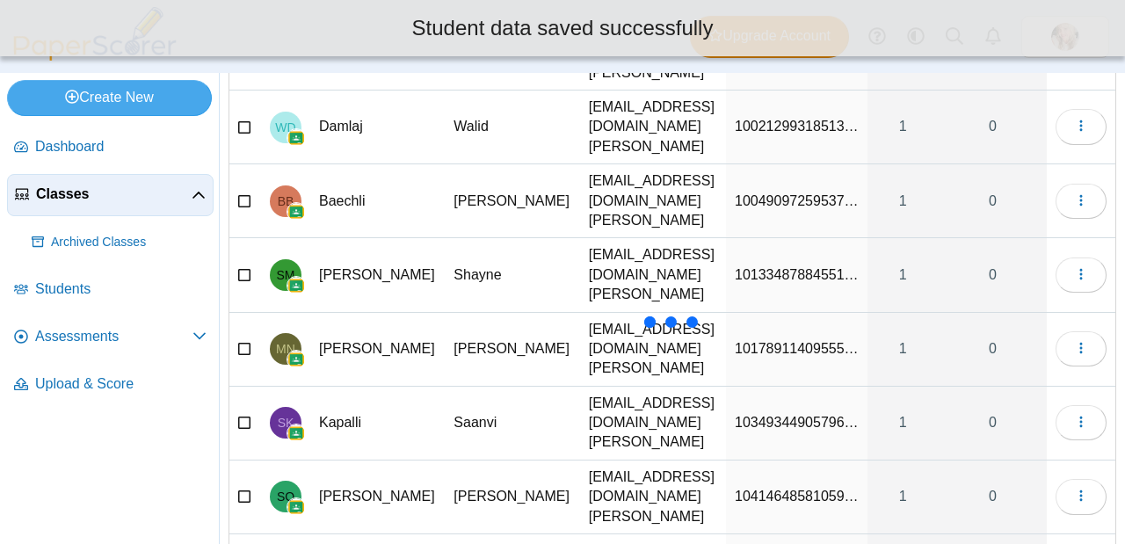
type input "**********"
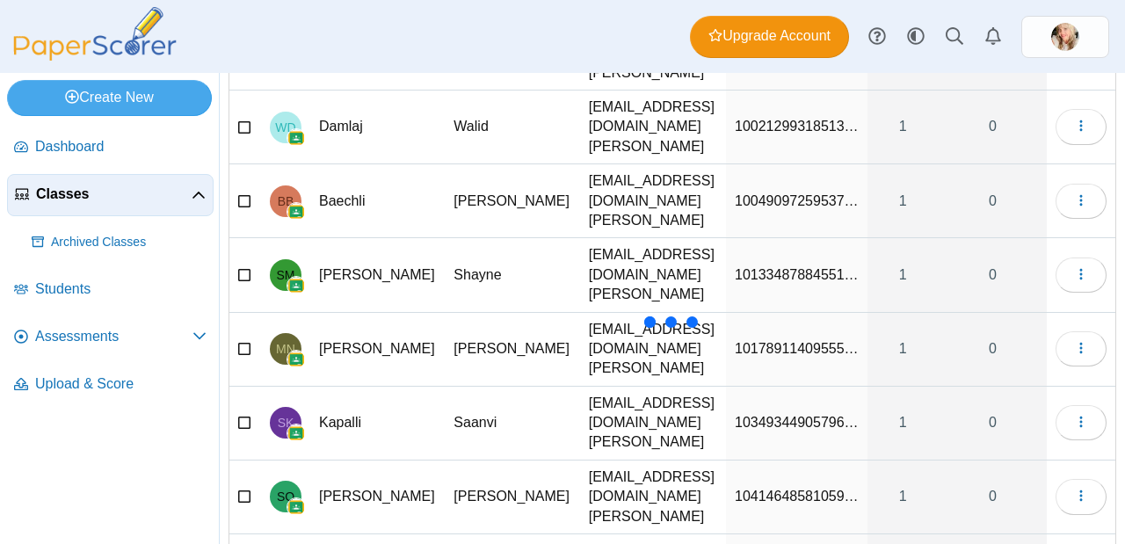
drag, startPoint x: 723, startPoint y: 423, endPoint x: 952, endPoint y: 416, distance: 229.4
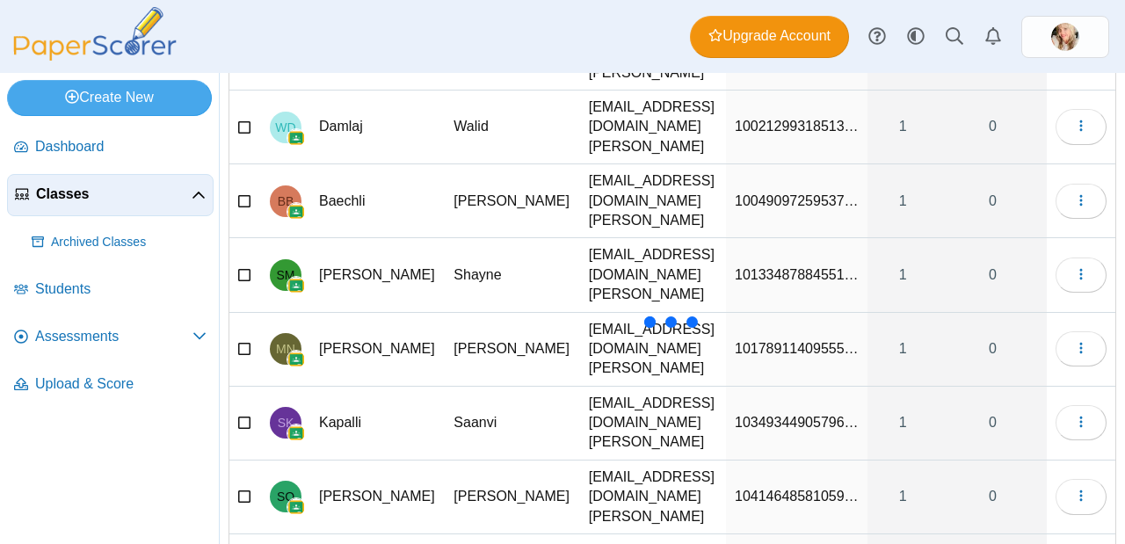
type input "******"
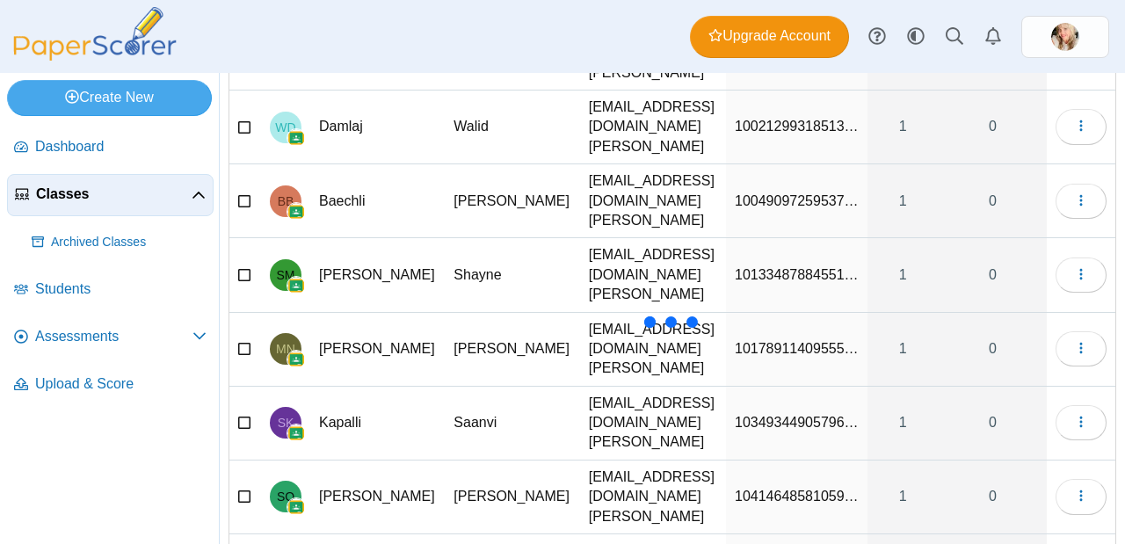
drag, startPoint x: 829, startPoint y: 423, endPoint x: 617, endPoint y: 430, distance: 212.7
type input "******"
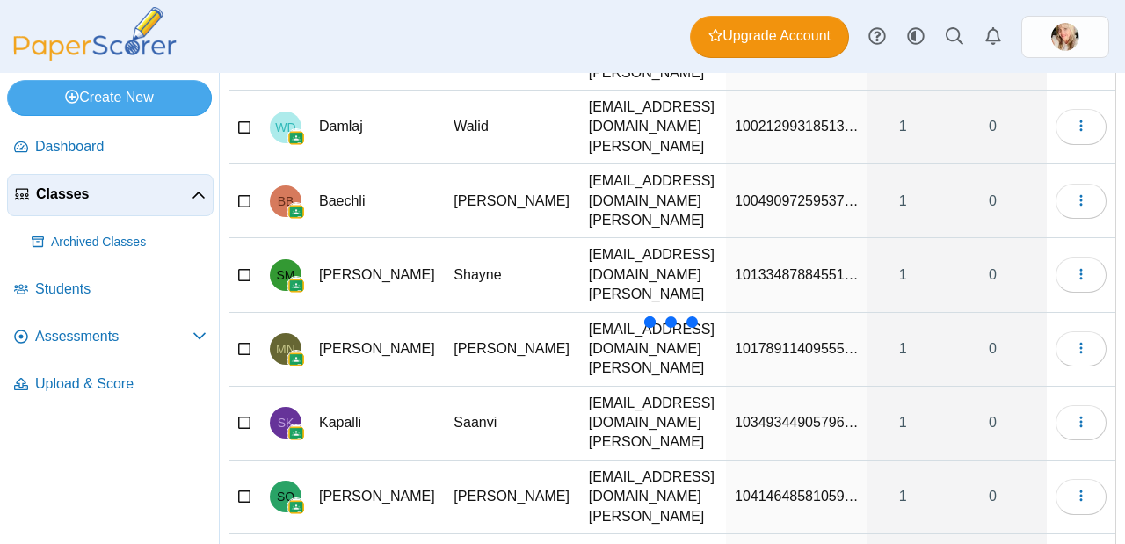
drag, startPoint x: 836, startPoint y: 436, endPoint x: 582, endPoint y: 429, distance: 254.0
type input "******"
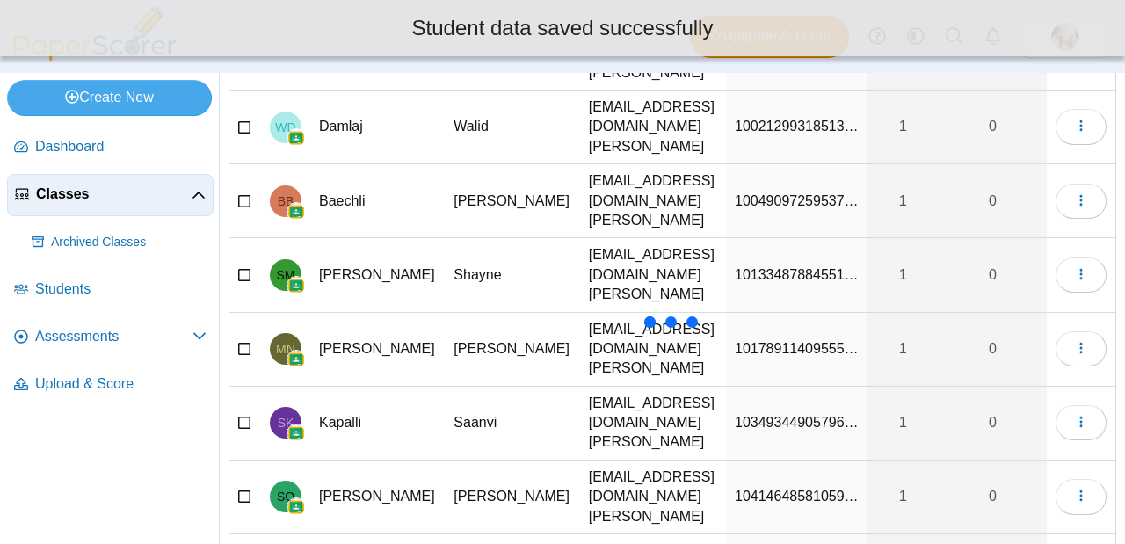
type input "**********"
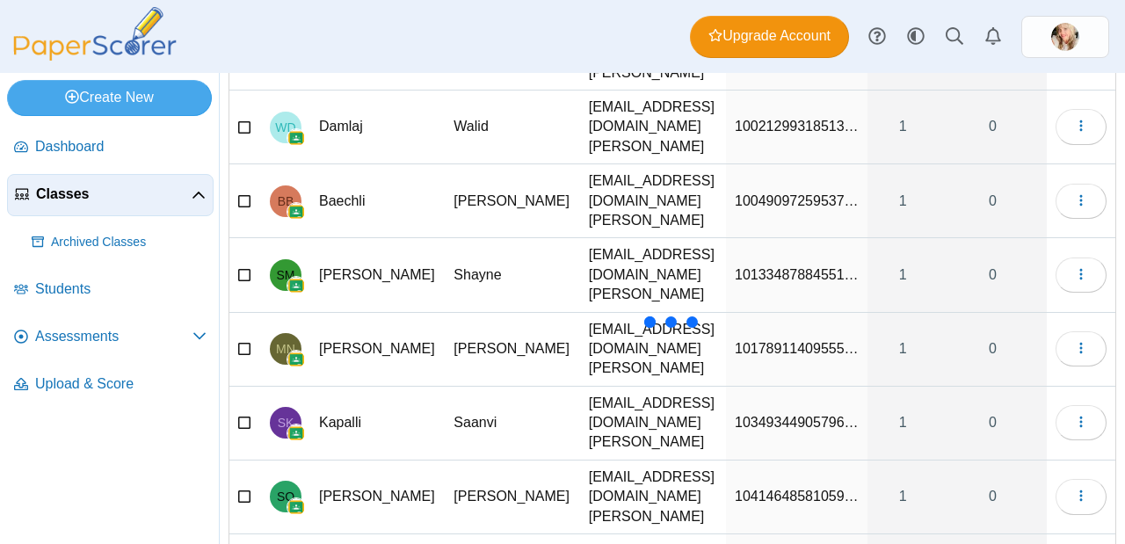
drag, startPoint x: 839, startPoint y: 438, endPoint x: 575, endPoint y: 452, distance: 264.8
drag, startPoint x: 730, startPoint y: 440, endPoint x: 1068, endPoint y: 433, distance: 338.3
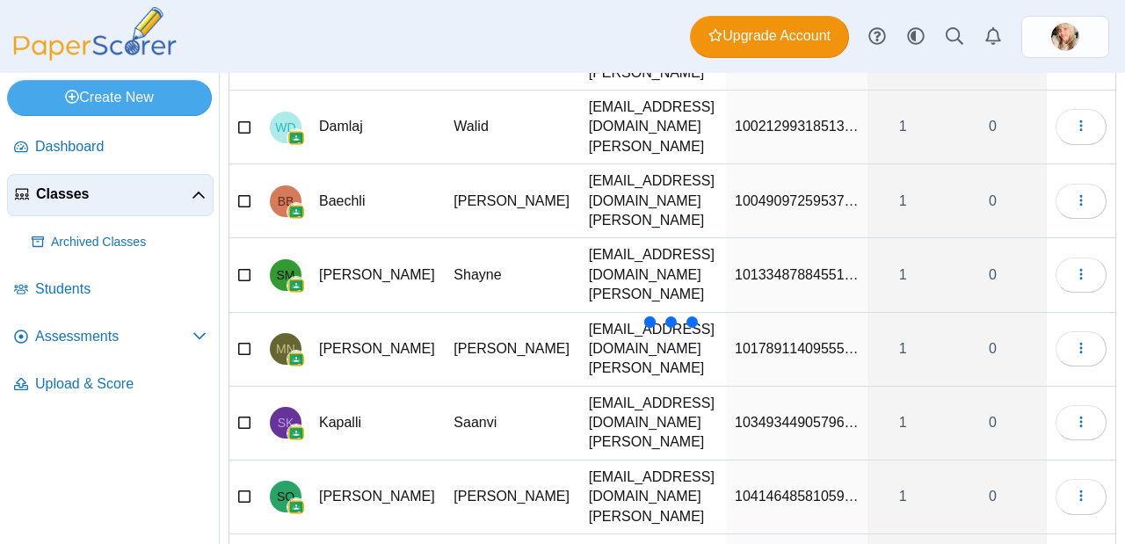
type input "*"
type input "******"
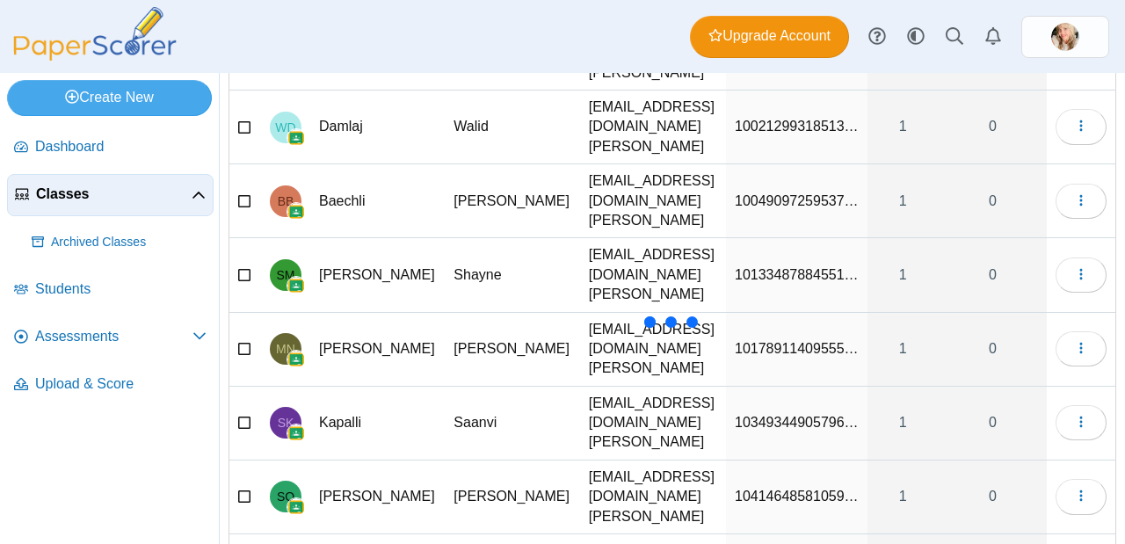
drag, startPoint x: 834, startPoint y: 418, endPoint x: 649, endPoint y: 426, distance: 184.7
type input "*"
type input "******"
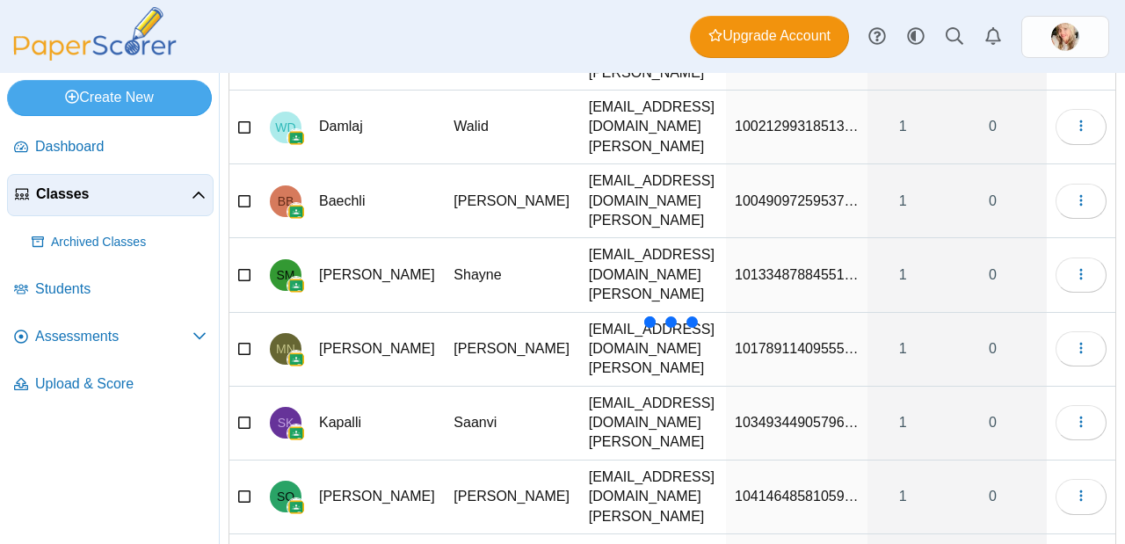
drag, startPoint x: 833, startPoint y: 420, endPoint x: 602, endPoint y: 393, distance: 232.7
click at [602, 393] on tbody "[PERSON_NAME] [PERSON_NAME] [EMAIL_ADDRESS][DOMAIN_NAME][PERSON_NAME] 100009559…" at bounding box center [672, 313] width 886 height 740
type input "******"
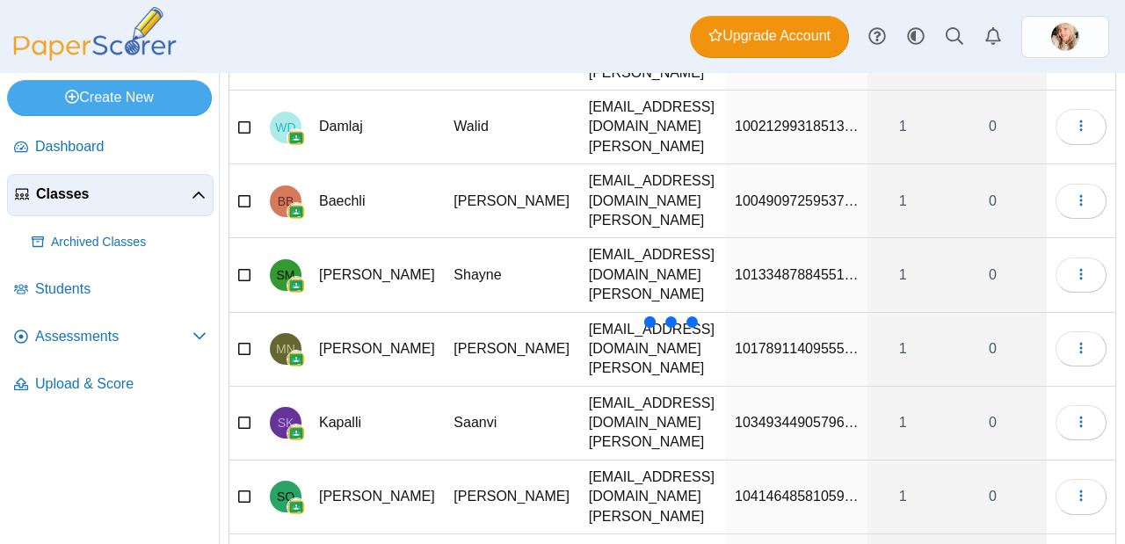
drag, startPoint x: 835, startPoint y: 421, endPoint x: 636, endPoint y: 414, distance: 198.7
type input "******"
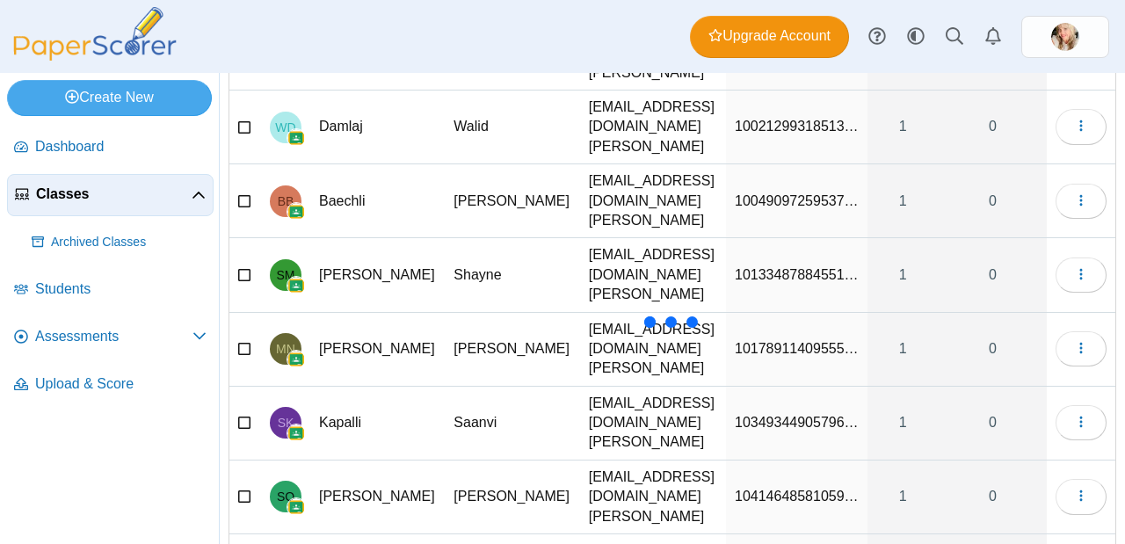
drag, startPoint x: 832, startPoint y: 429, endPoint x: 682, endPoint y: 410, distance: 151.4
type input "******"
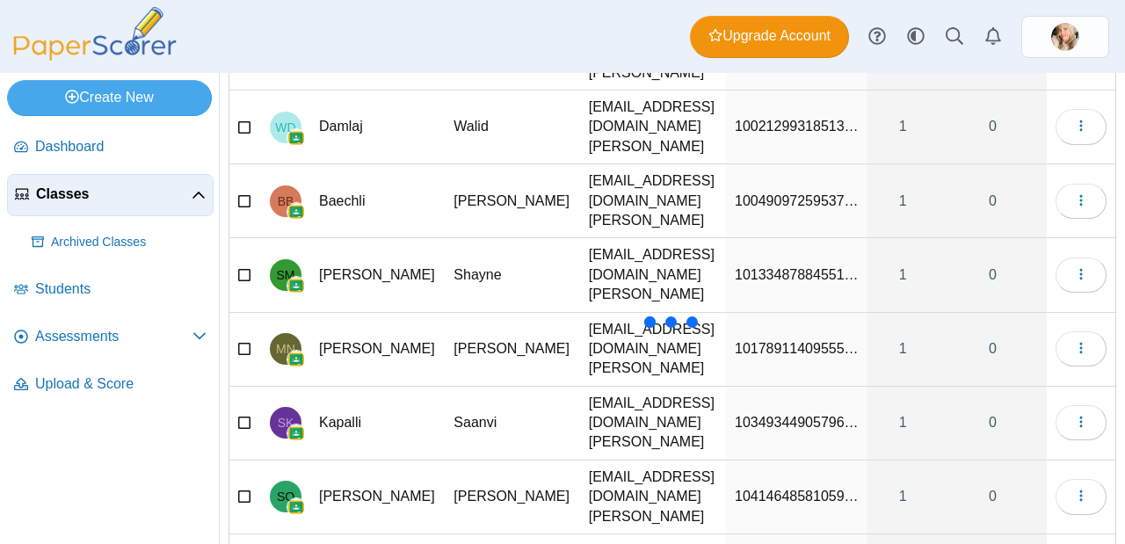
drag, startPoint x: 728, startPoint y: 429, endPoint x: 872, endPoint y: 426, distance: 144.1
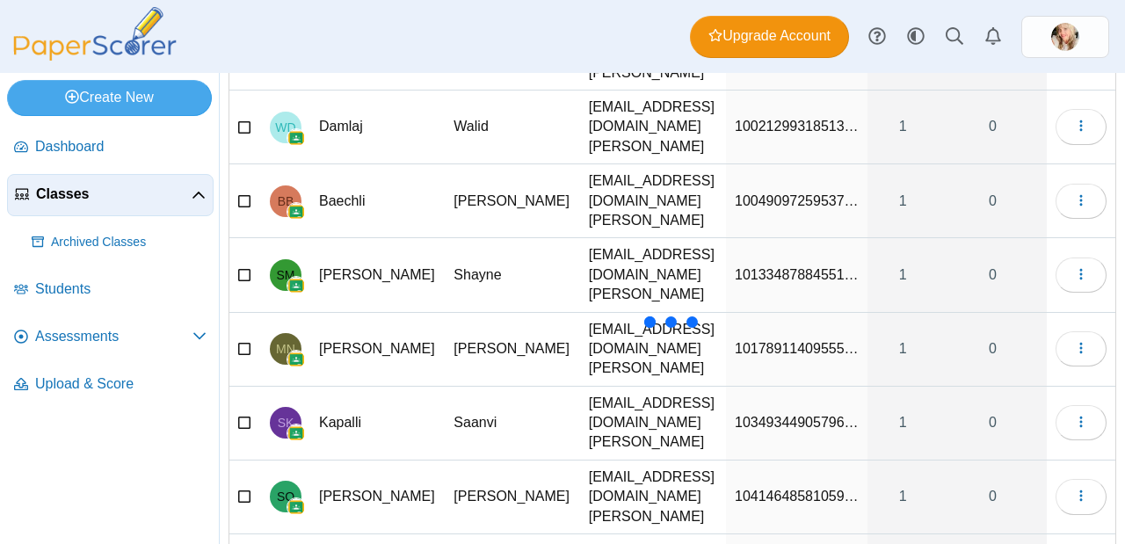
type input "******"
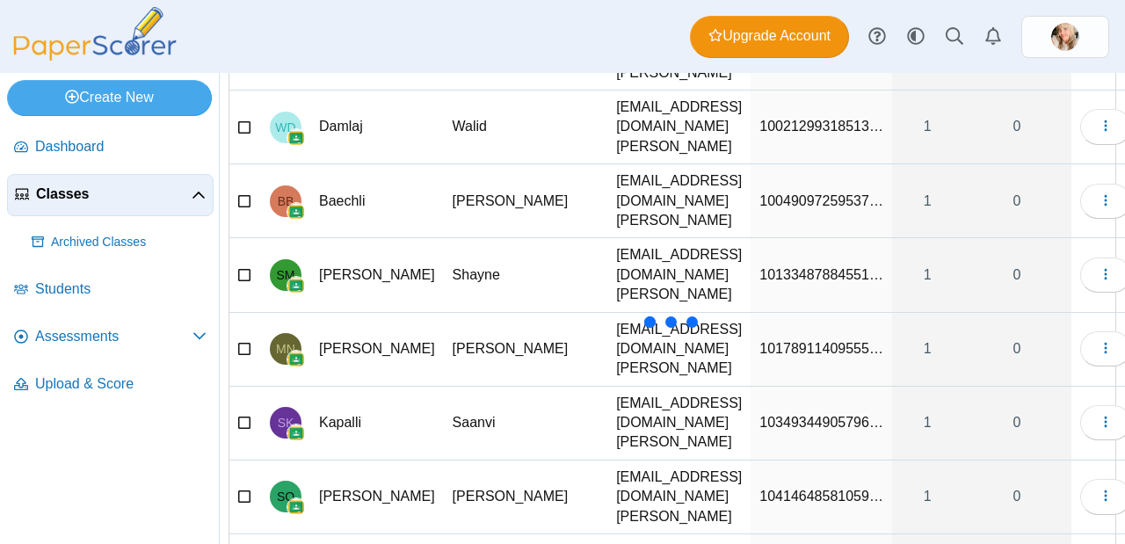
drag, startPoint x: 832, startPoint y: 417, endPoint x: 633, endPoint y: 416, distance: 199.4
type input "******"
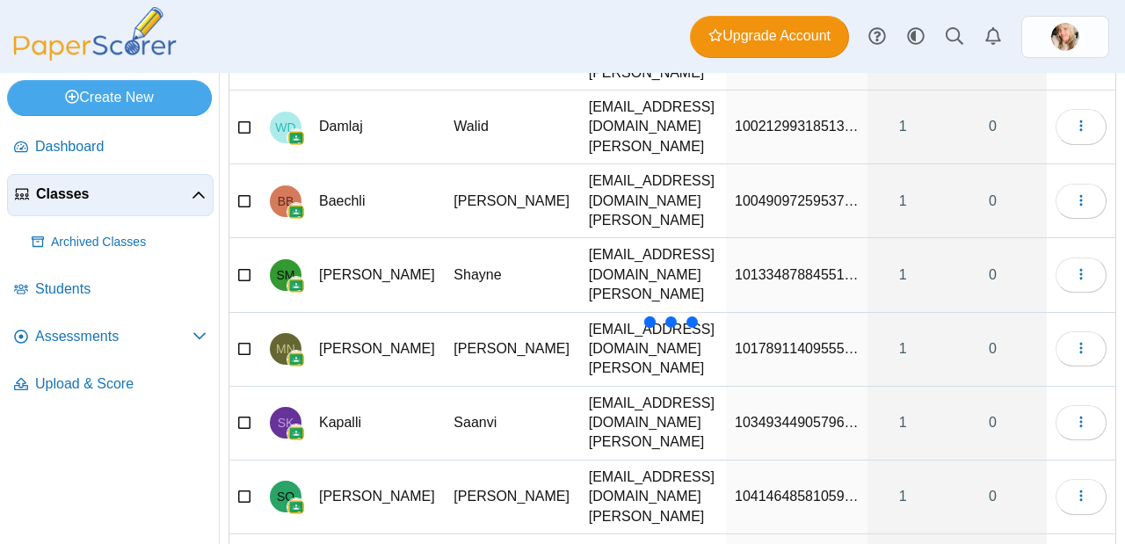
drag, startPoint x: 727, startPoint y: 421, endPoint x: 844, endPoint y: 415, distance: 117.9
drag, startPoint x: 818, startPoint y: 420, endPoint x: 528, endPoint y: 430, distance: 290.1
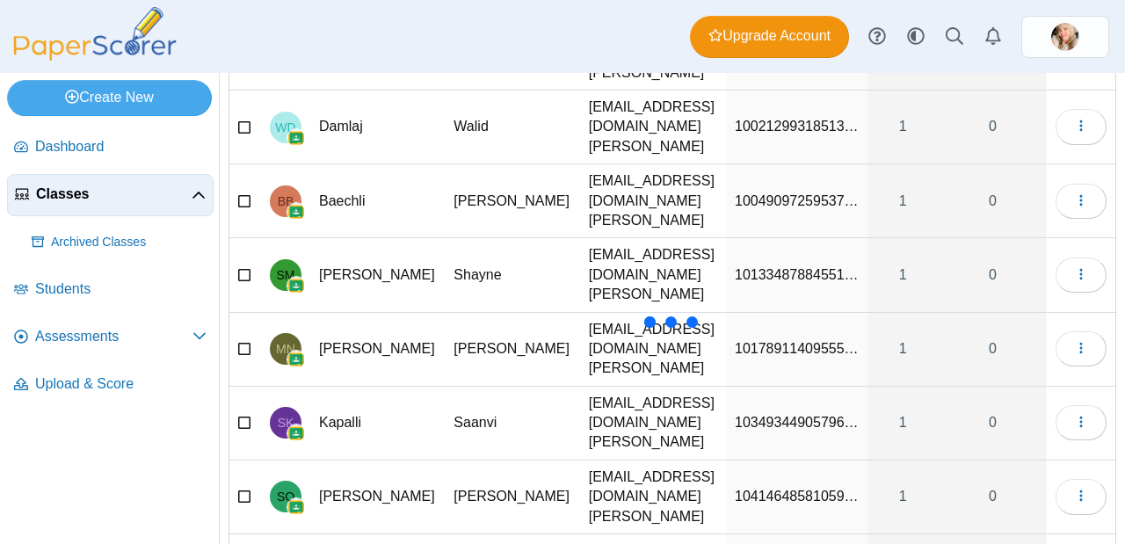
type input "******"
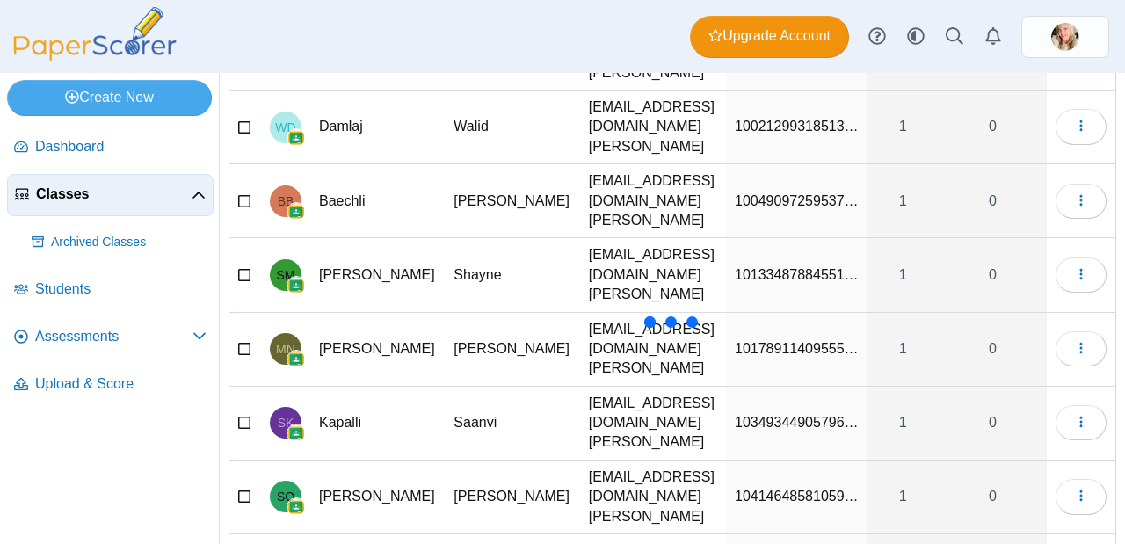
drag, startPoint x: 838, startPoint y: 442, endPoint x: 676, endPoint y: 438, distance: 161.7
type input "******"
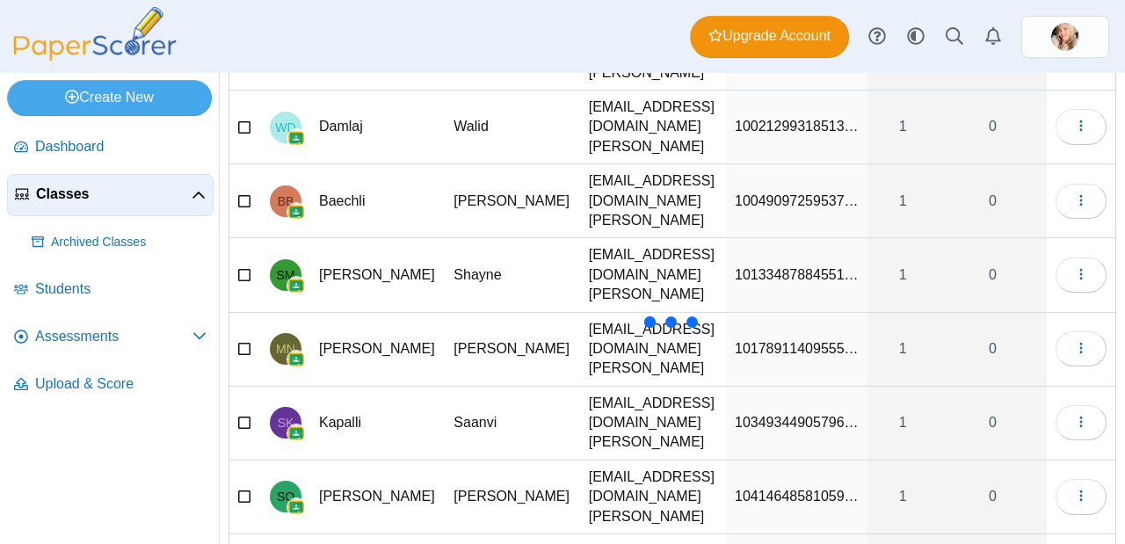
drag, startPoint x: 831, startPoint y: 423, endPoint x: 639, endPoint y: 423, distance: 192.4
type input "******"
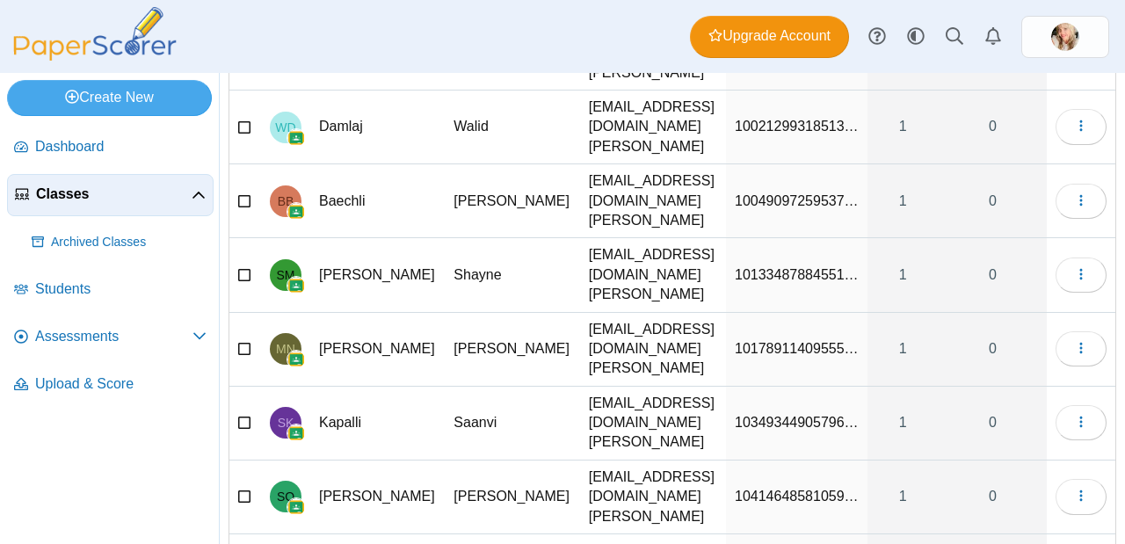
drag, startPoint x: 834, startPoint y: 421, endPoint x: 649, endPoint y: 421, distance: 184.5
type input "******"
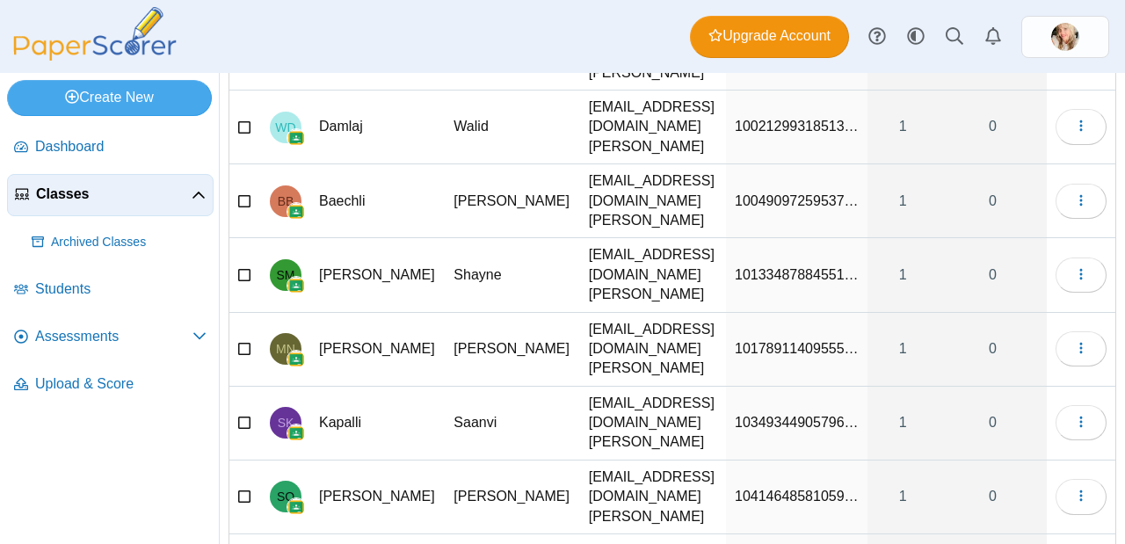
scroll to position [0, 55]
drag, startPoint x: 834, startPoint y: 419, endPoint x: 734, endPoint y: 410, distance: 99.7
type input "******"
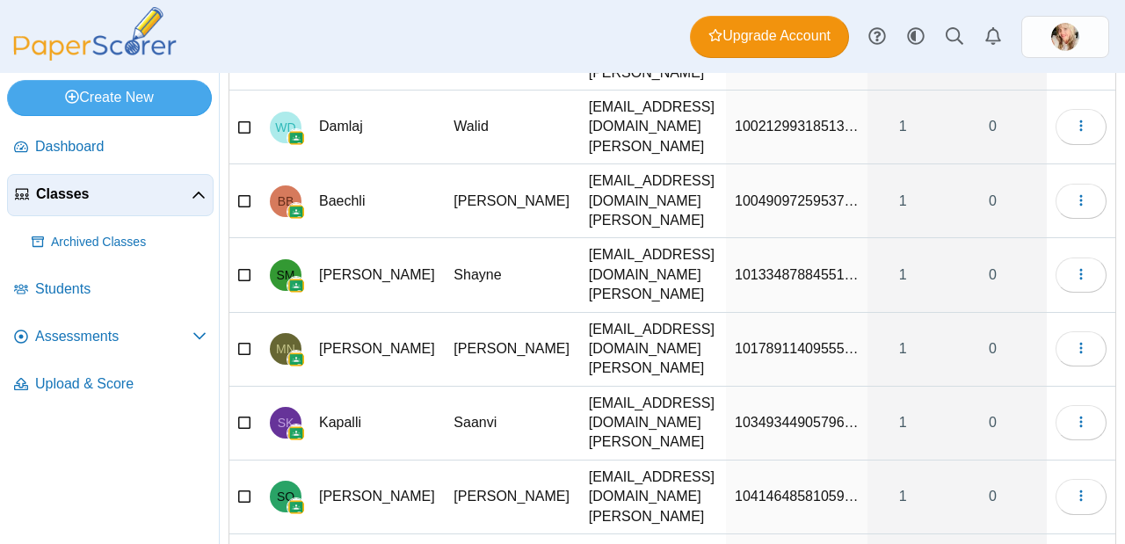
drag, startPoint x: 829, startPoint y: 438, endPoint x: 563, endPoint y: 406, distance: 268.1
click at [563, 406] on tbody "LW Williams Leilani 506737@stu.sandi.net 10000955913139… 1 0 Loading… JN Nichol…" at bounding box center [672, 313] width 886 height 740
type input "******"
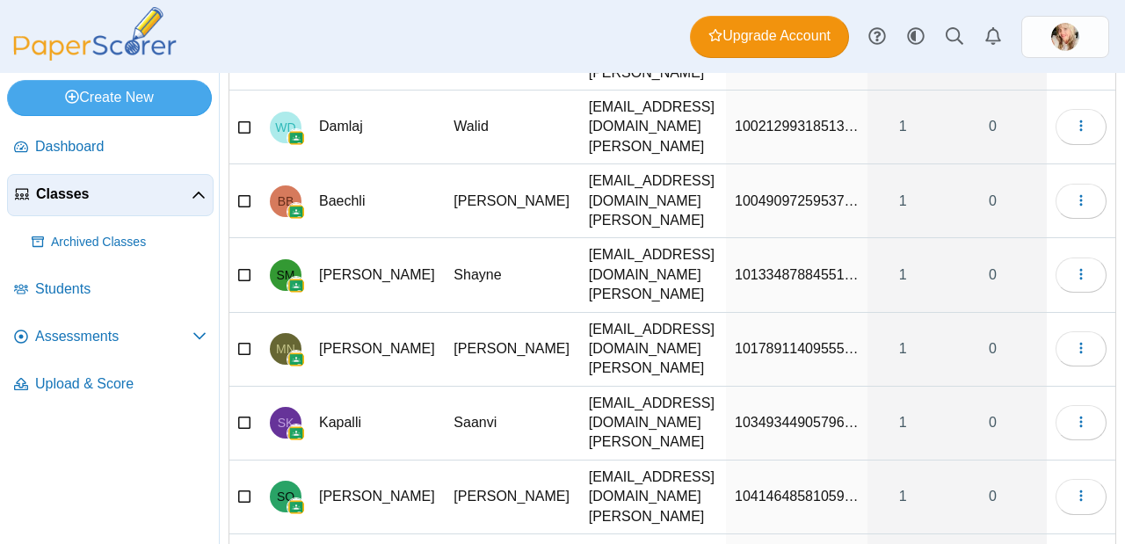
drag, startPoint x: 831, startPoint y: 372, endPoint x: 677, endPoint y: 358, distance: 154.3
type input "******"
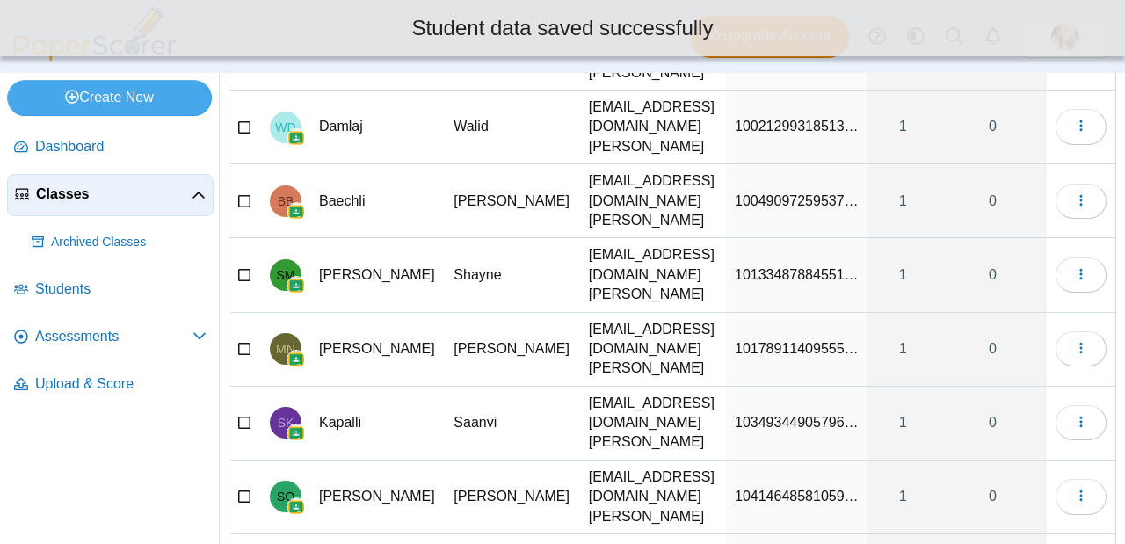
click at [761, 460] on td "10414648581059…" at bounding box center [796, 497] width 141 height 74
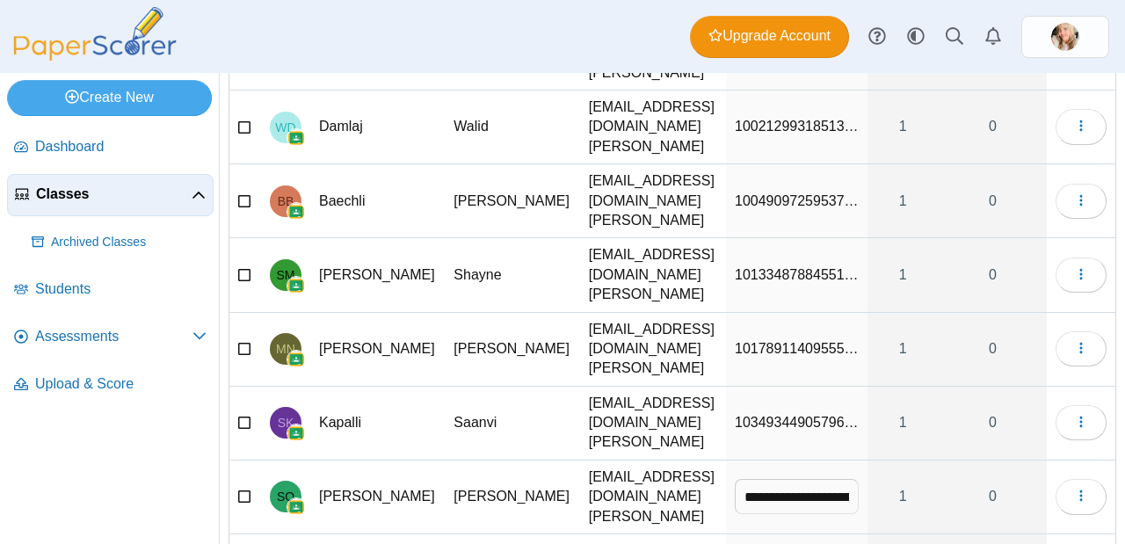
drag, startPoint x: 838, startPoint y: 314, endPoint x: 689, endPoint y: 293, distance: 150.7
click at [689, 293] on tbody "LW Williams Leilani 506737@stu.sandi.net 10000955913139… 1 0 Loading… JN Nichol…" at bounding box center [672, 313] width 886 height 740
type input "******"
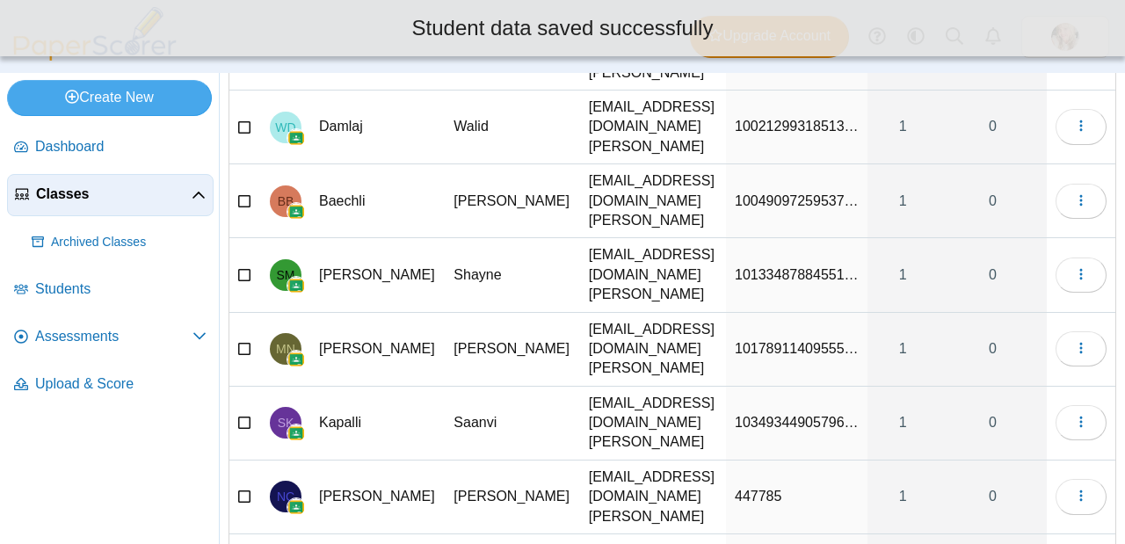
click at [734, 415] on span "10349344905796…" at bounding box center [796, 422] width 124 height 15
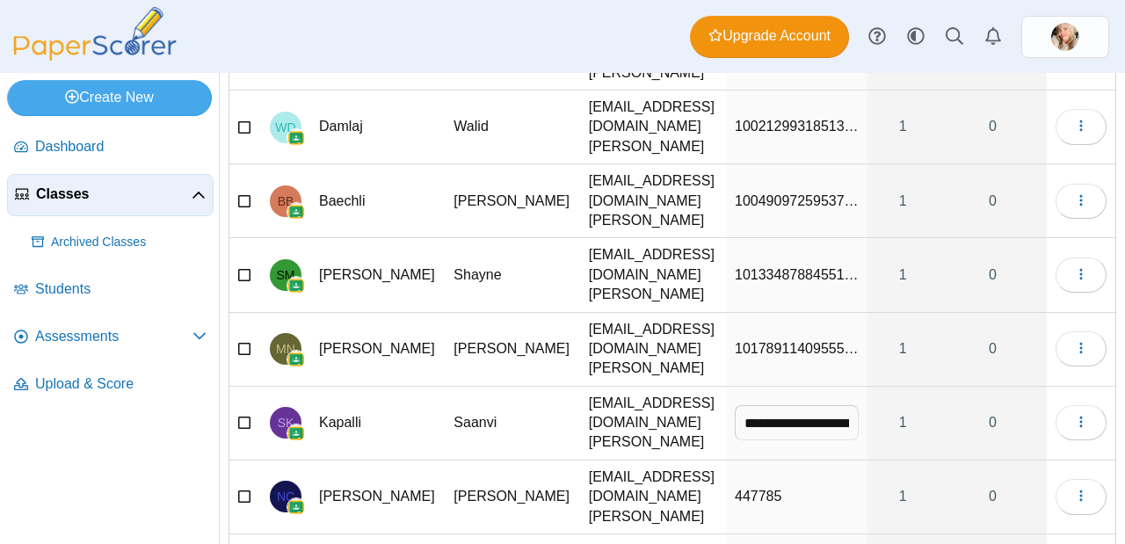
drag, startPoint x: 832, startPoint y: 270, endPoint x: 556, endPoint y: 248, distance: 276.7
click at [556, 387] on tr "**********" at bounding box center [672, 424] width 886 height 74
type input "******"
click at [758, 341] on span "10178911409555…" at bounding box center [796, 348] width 124 height 15
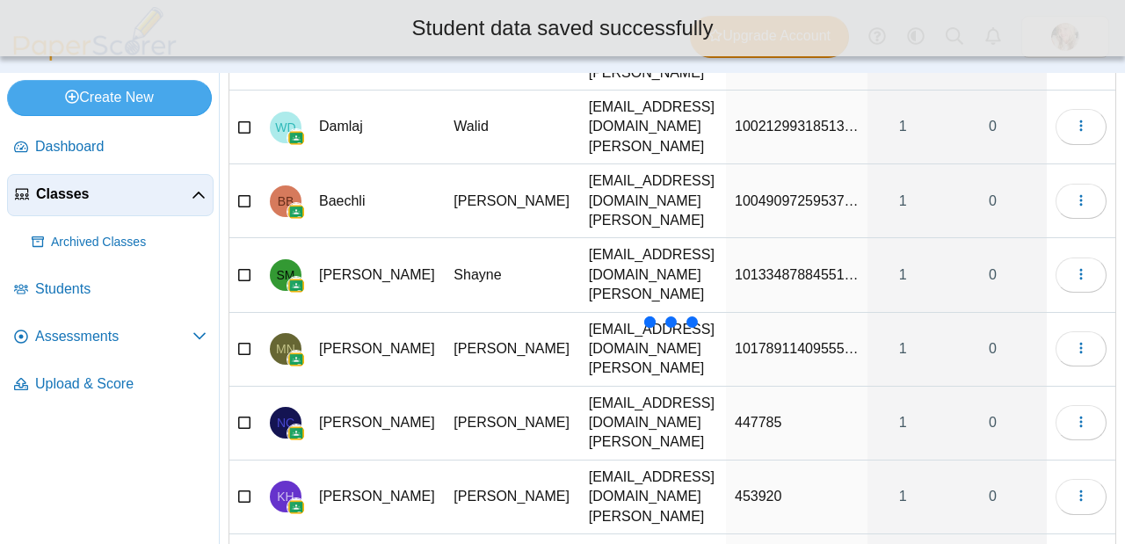
click at [822, 341] on span "10178911409555…" at bounding box center [796, 348] width 124 height 15
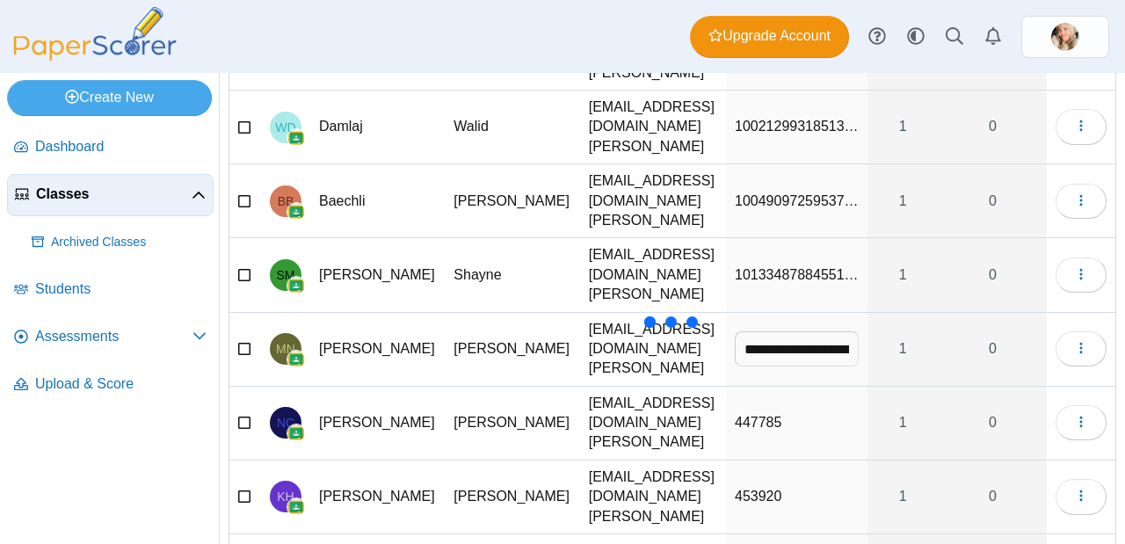
drag, startPoint x: 840, startPoint y: 235, endPoint x: 590, endPoint y: 214, distance: 250.4
click at [590, 214] on div "Last Name First Name Email Identifier Classes Assessments LW Williams Leilani 5…" at bounding box center [672, 293] width 886 height 778
type input "******"
click at [756, 267] on span "10133487884551…" at bounding box center [796, 274] width 124 height 15
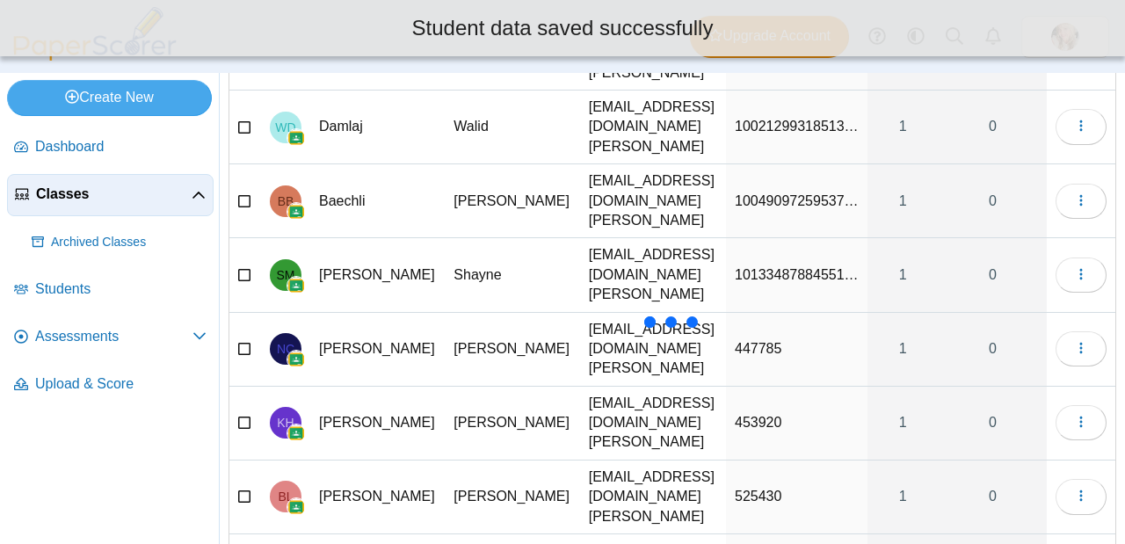
click at [817, 267] on span "10133487884551…" at bounding box center [796, 274] width 124 height 15
drag, startPoint x: 781, startPoint y: 187, endPoint x: 575, endPoint y: 177, distance: 206.7
click at [575, 238] on tr "**********" at bounding box center [672, 275] width 886 height 74
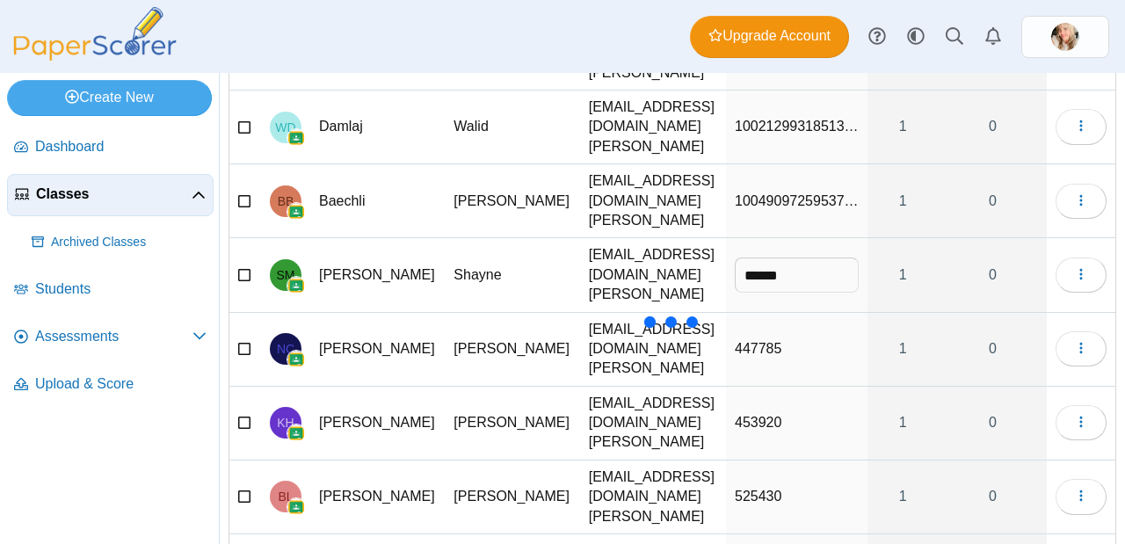
type input "******"
click at [790, 193] on span "10049097259537…" at bounding box center [796, 200] width 124 height 15
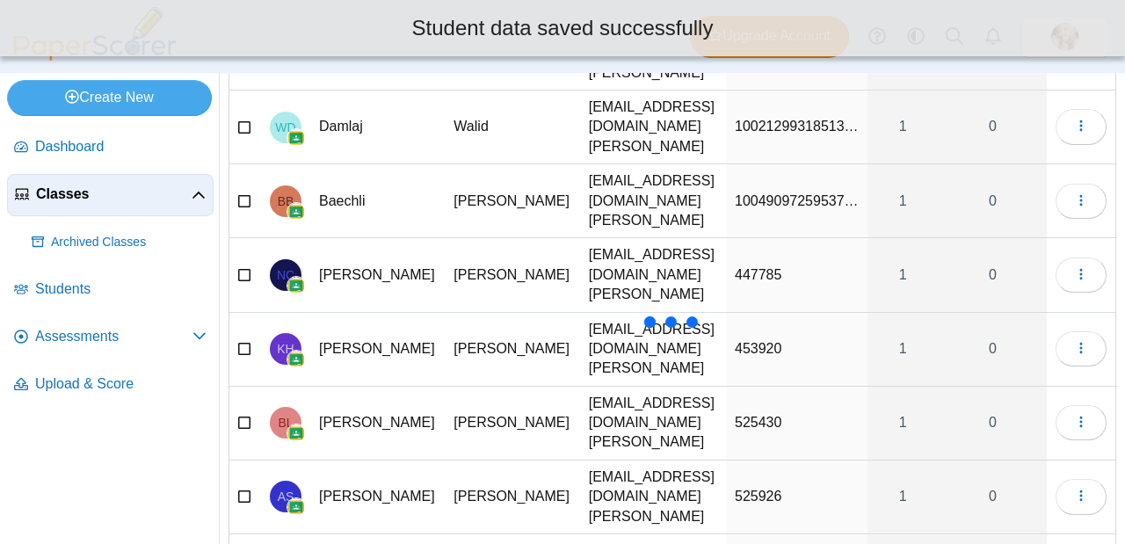
click at [835, 193] on span "10049097259537…" at bounding box center [796, 200] width 124 height 15
drag, startPoint x: 835, startPoint y: 135, endPoint x: 476, endPoint y: 134, distance: 358.4
click at [476, 164] on tr "**********" at bounding box center [672, 201] width 886 height 74
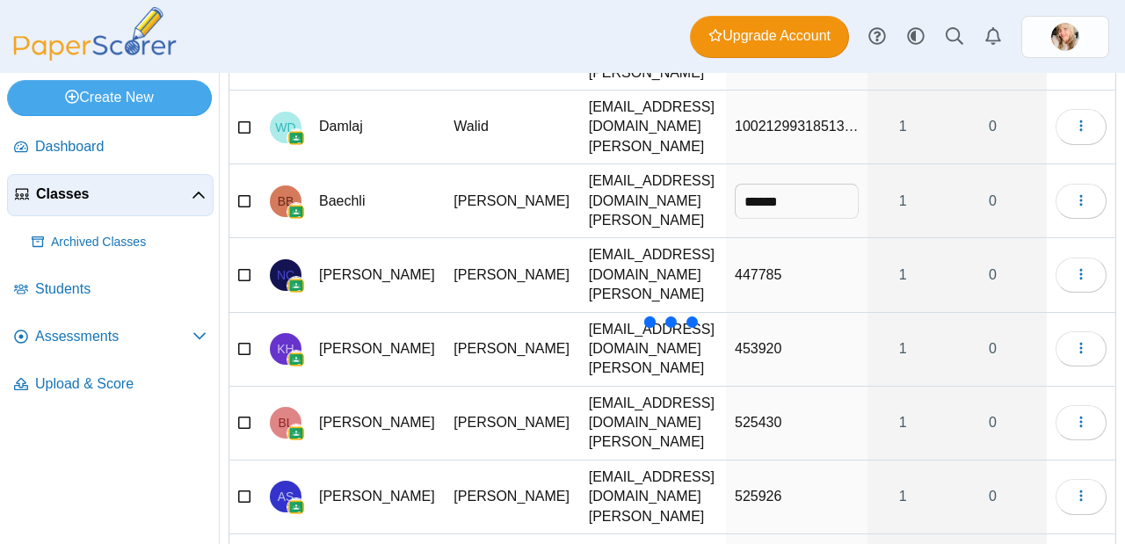
type input "******"
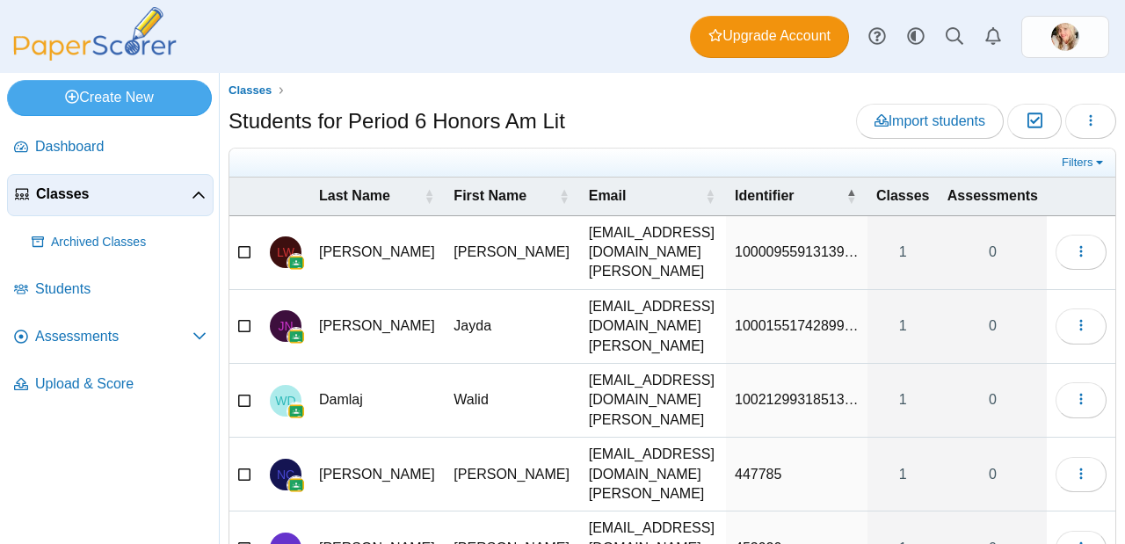
click at [778, 392] on span "10021299318513…" at bounding box center [796, 399] width 124 height 15
drag, startPoint x: 834, startPoint y: 359, endPoint x: 658, endPoint y: 364, distance: 175.8
click at [658, 365] on tr "**********" at bounding box center [672, 401] width 886 height 74
type input "******"
click at [803, 297] on td "10001551742899…" at bounding box center [796, 327] width 141 height 74
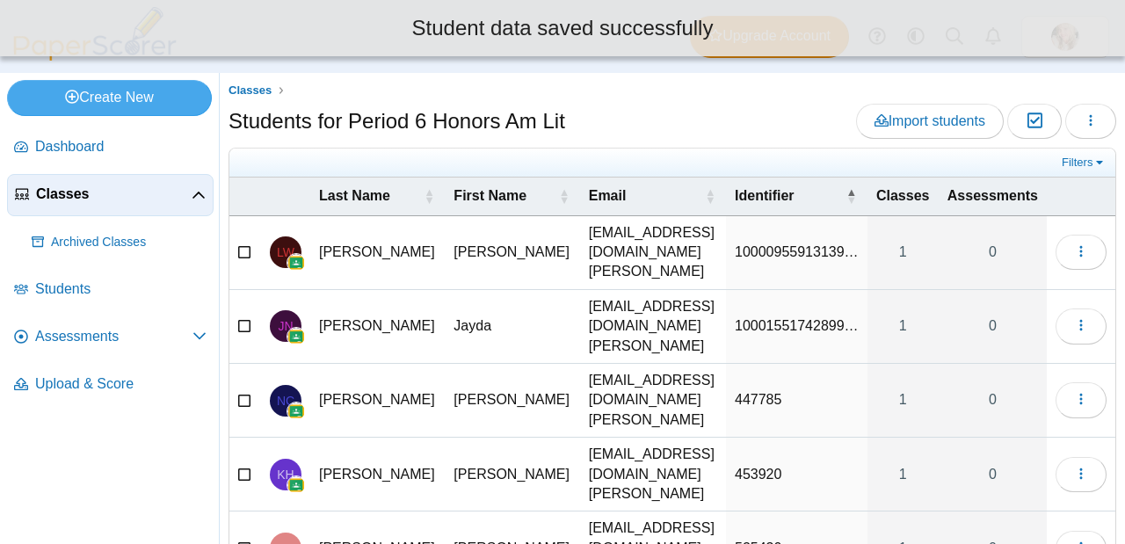
click at [829, 318] on span "10001551742899…" at bounding box center [796, 325] width 124 height 15
drag, startPoint x: 843, startPoint y: 308, endPoint x: 572, endPoint y: 285, distance: 271.6
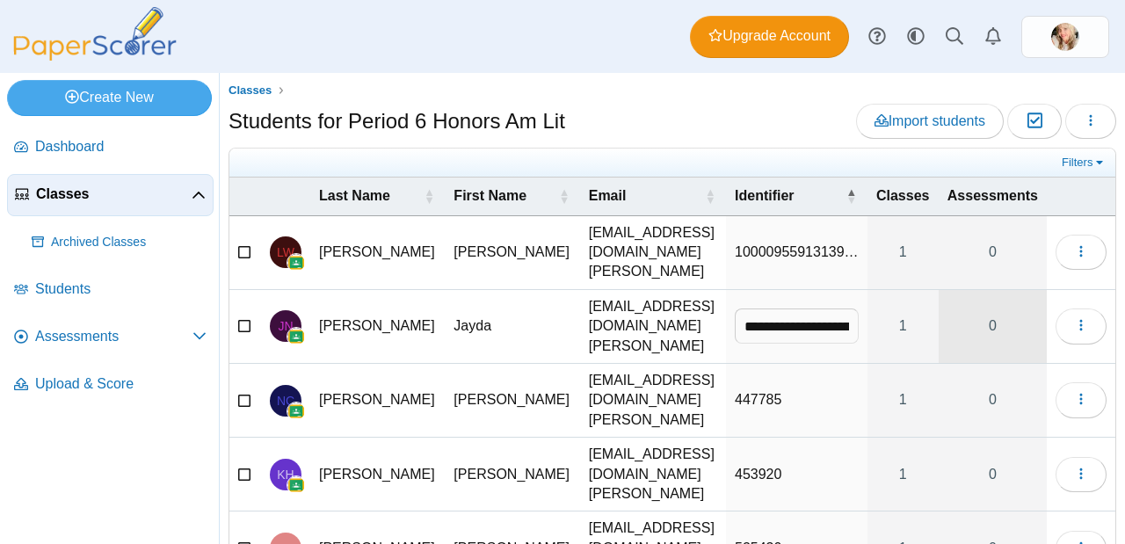
scroll to position [0, 60]
drag, startPoint x: 723, startPoint y: 313, endPoint x: 992, endPoint y: 316, distance: 268.9
click at [992, 316] on tr "**********" at bounding box center [672, 327] width 886 height 74
type input "******"
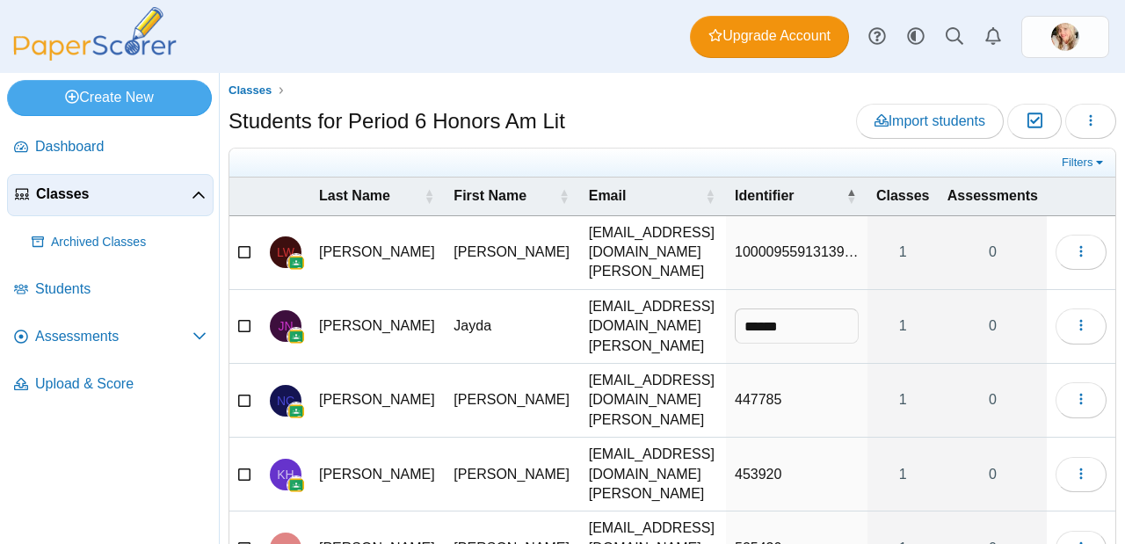
click at [778, 259] on span "10000955913139…" at bounding box center [796, 251] width 124 height 15
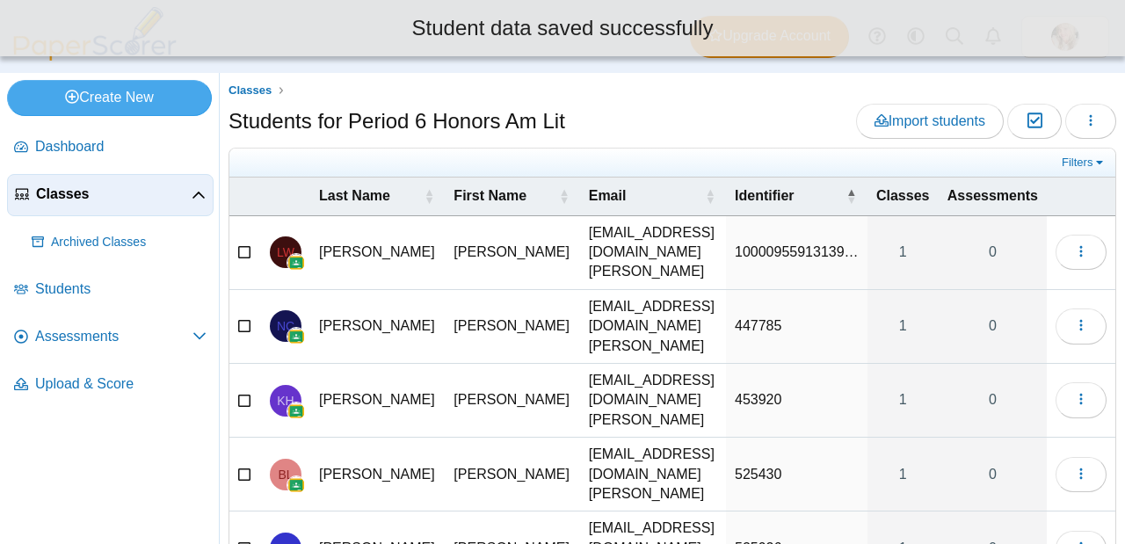
click at [750, 253] on span "10000955913139…" at bounding box center [796, 251] width 124 height 15
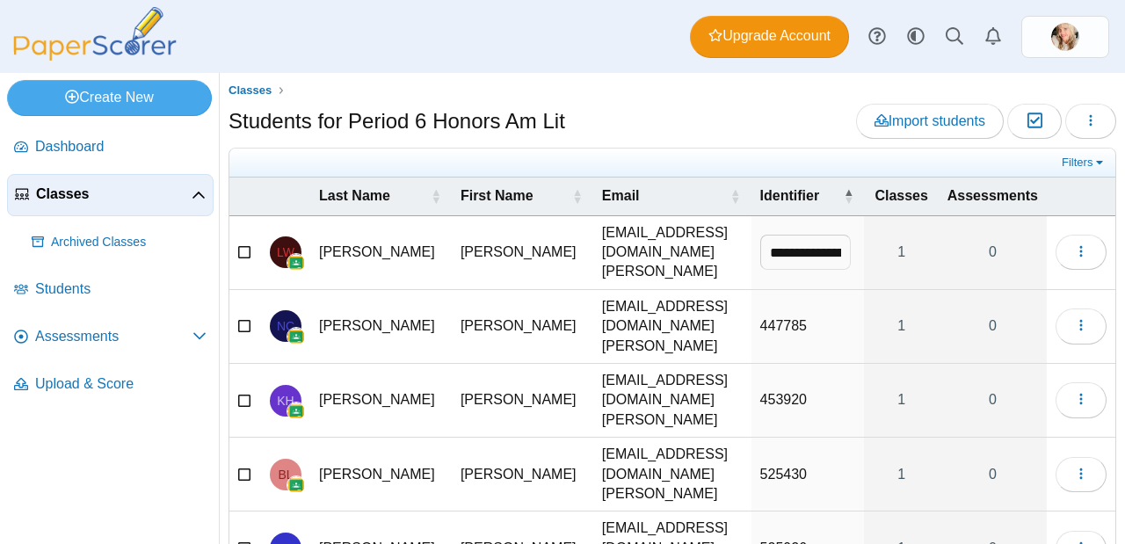
drag, startPoint x: 836, startPoint y: 244, endPoint x: 504, endPoint y: 241, distance: 332.1
click at [504, 241] on tr "**********" at bounding box center [672, 253] width 886 height 74
type input "******"
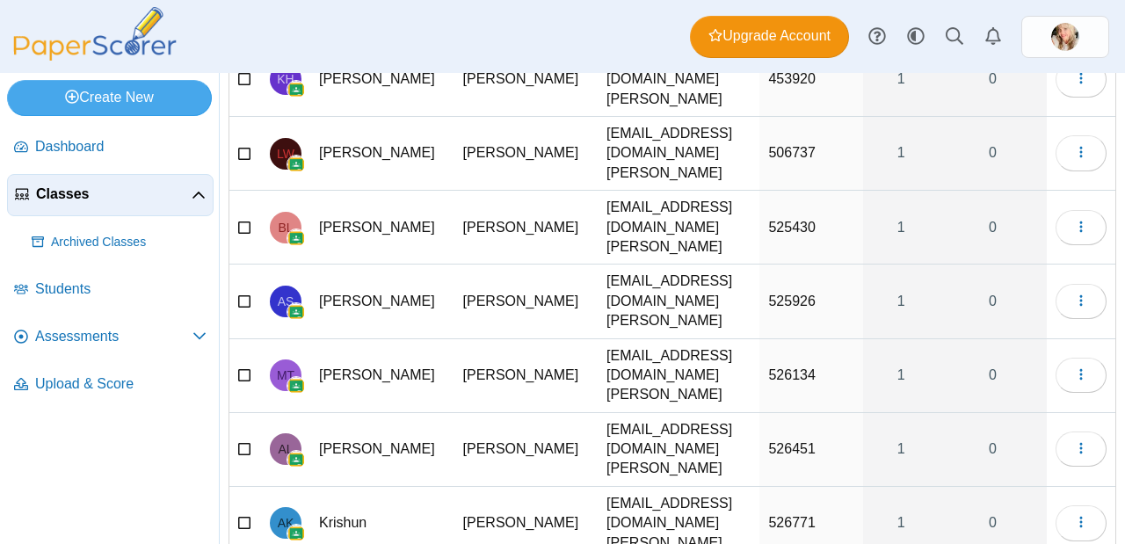
scroll to position [273, 0]
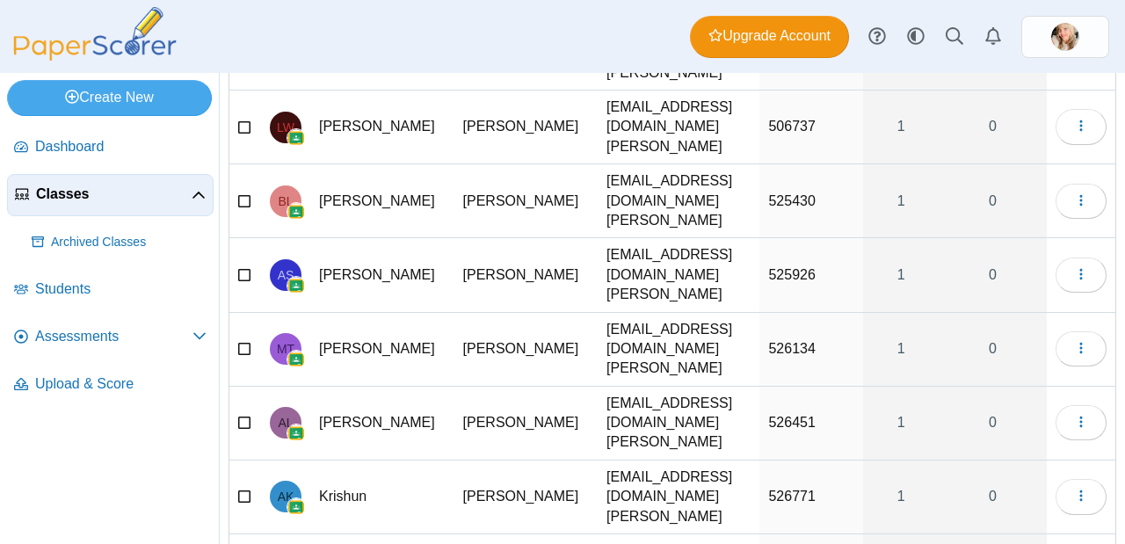
select select "**"
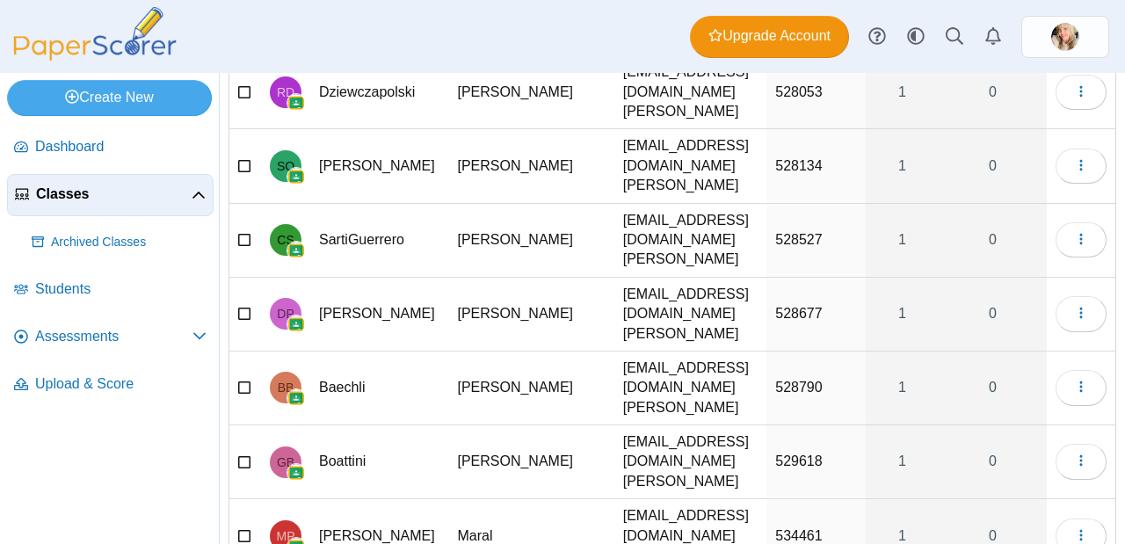
scroll to position [0, 0]
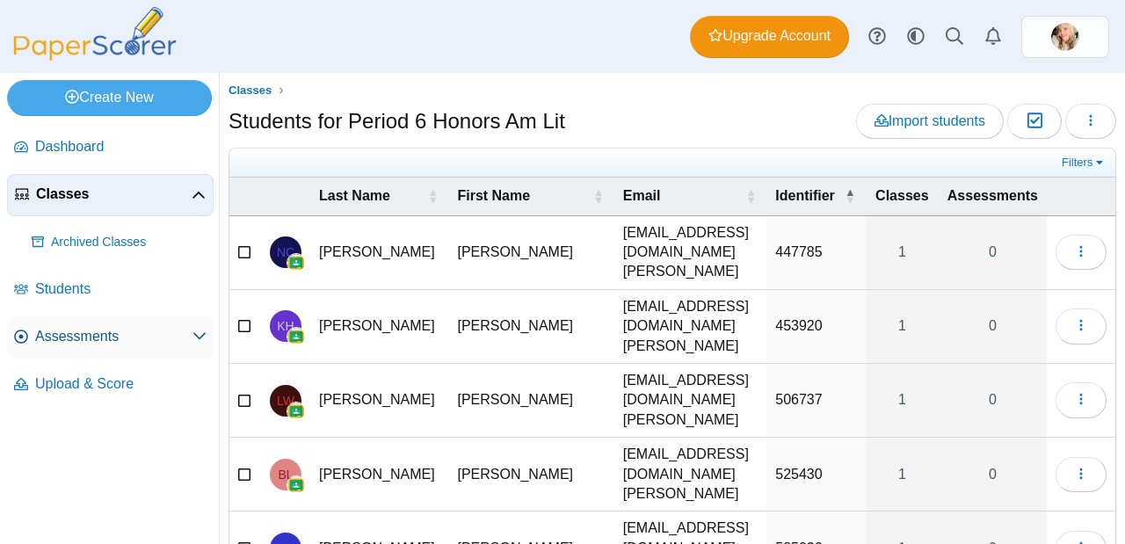
click at [103, 344] on span "Assessments" at bounding box center [113, 336] width 157 height 19
